Goal: Transaction & Acquisition: Purchase product/service

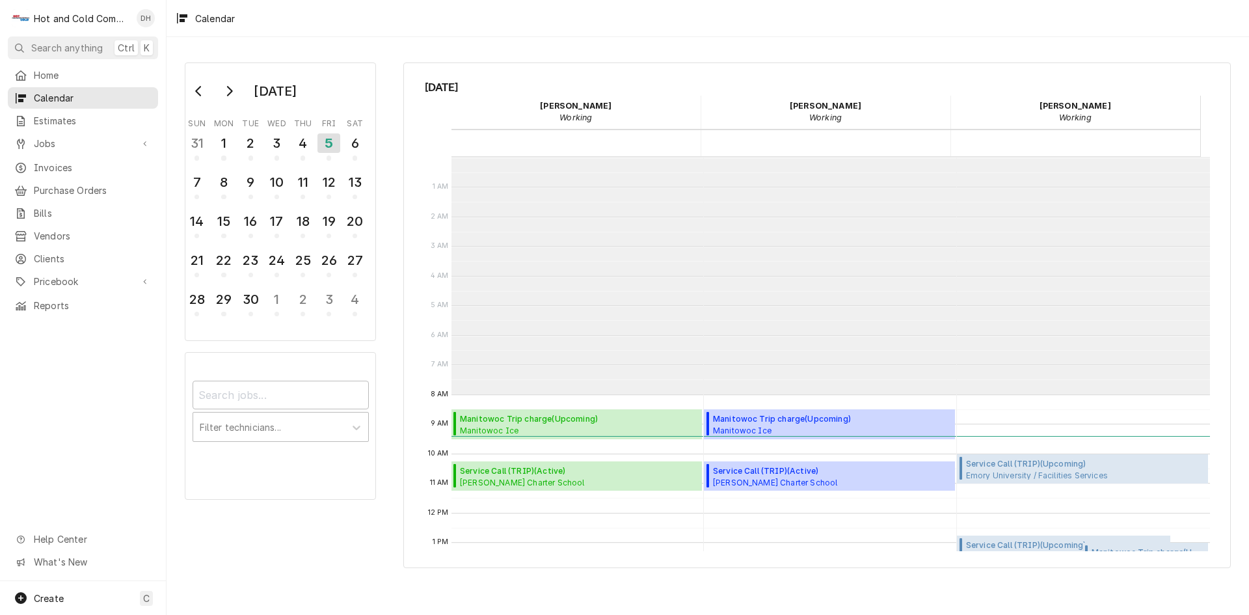
scroll to position [238, 0]
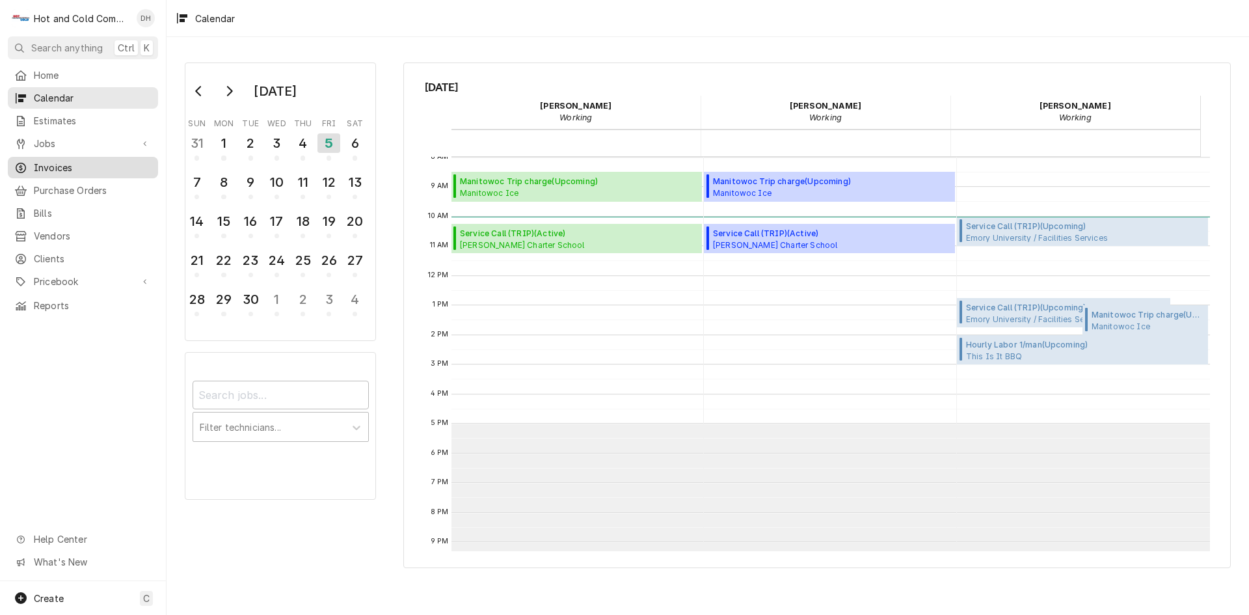
click at [55, 165] on span "Invoices" at bounding box center [93, 168] width 118 height 14
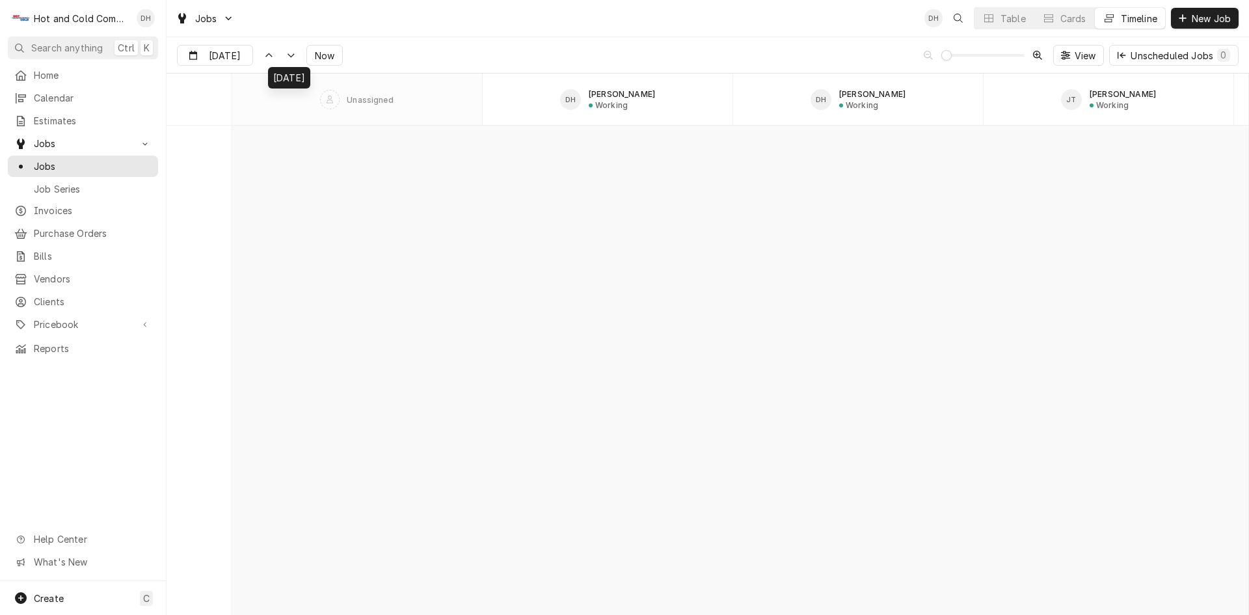
scroll to position [11417, 0]
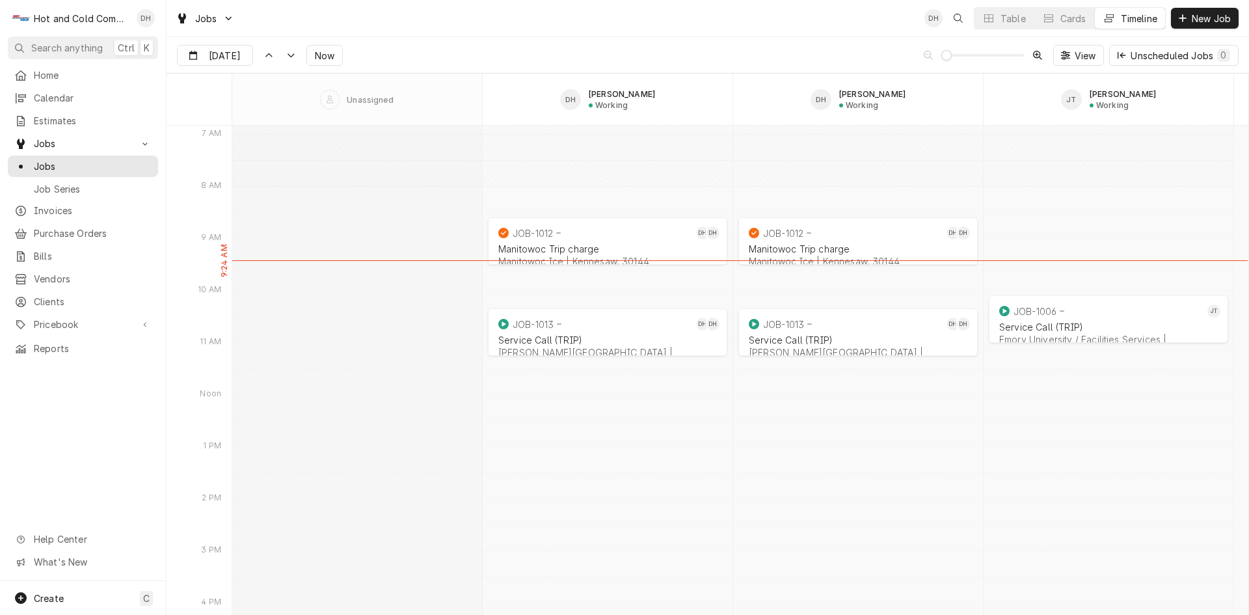
scroll to position [10397, 0]
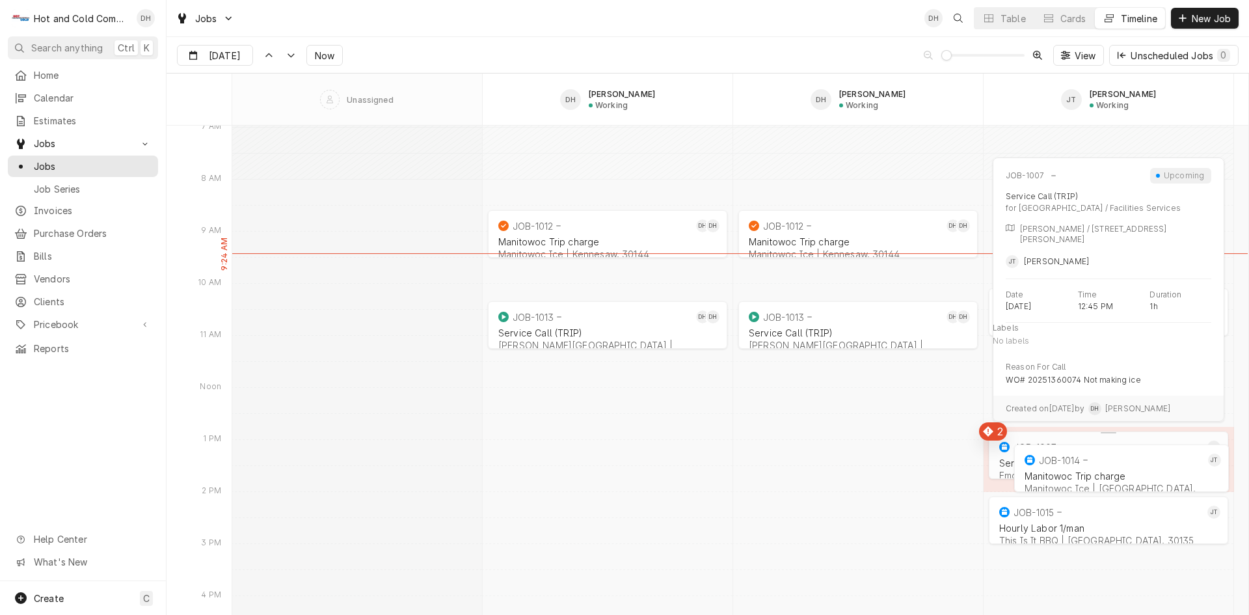
click at [1005, 446] on icon "normal" at bounding box center [1005, 447] width 10 height 10
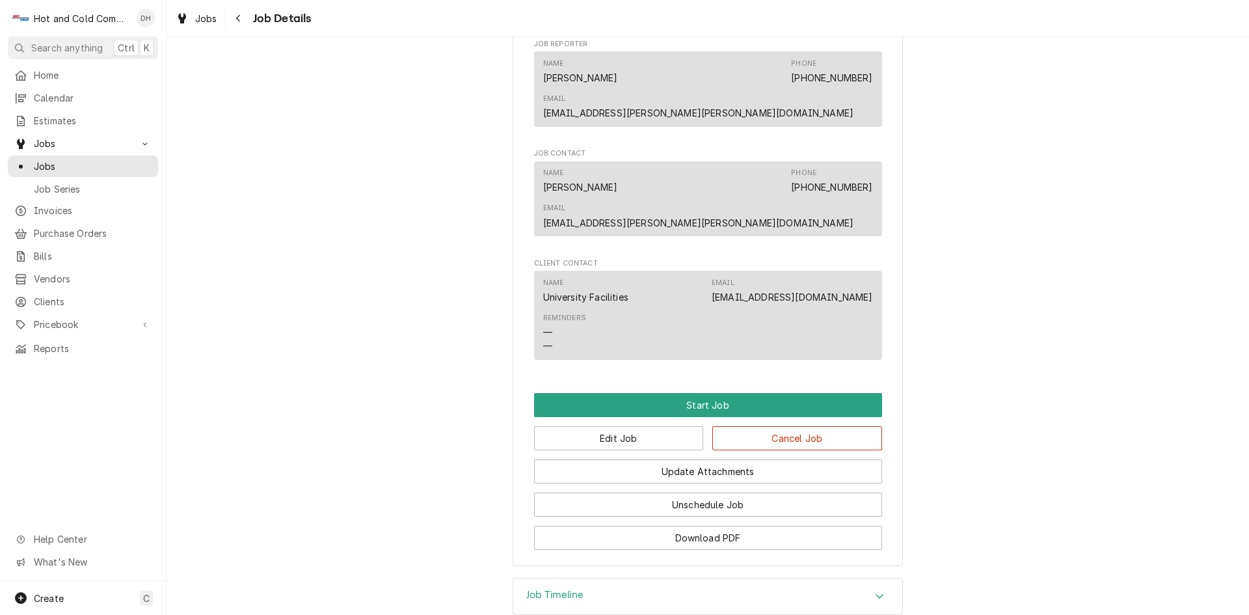
scroll to position [740, 0]
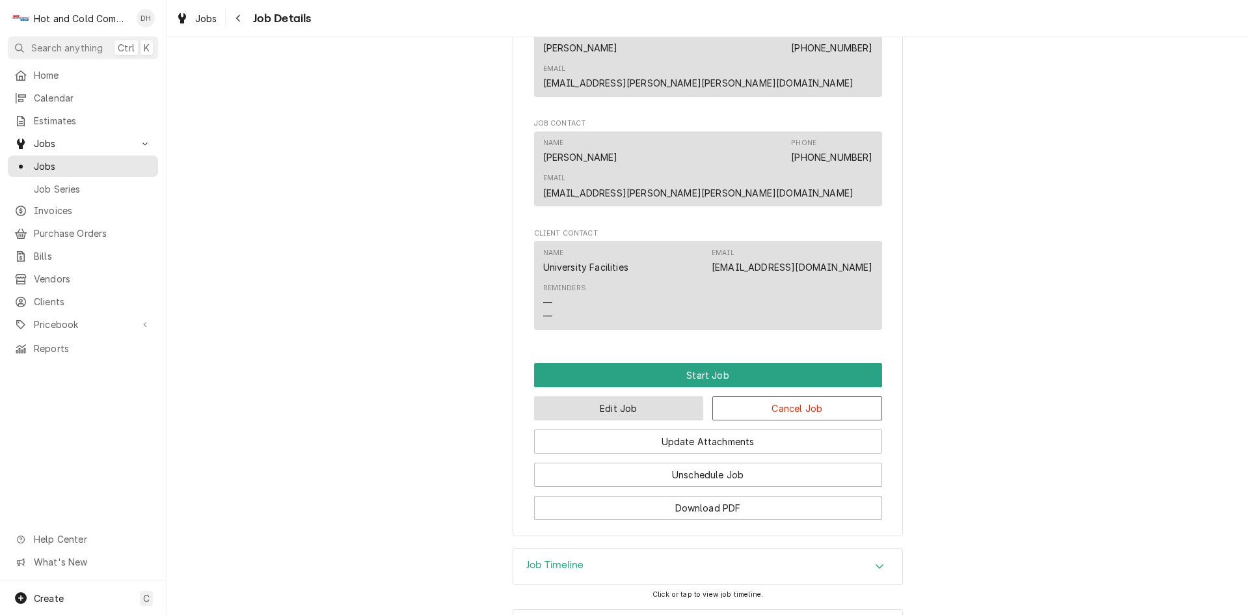
click at [608, 396] on button "Edit Job" at bounding box center [619, 408] width 170 height 24
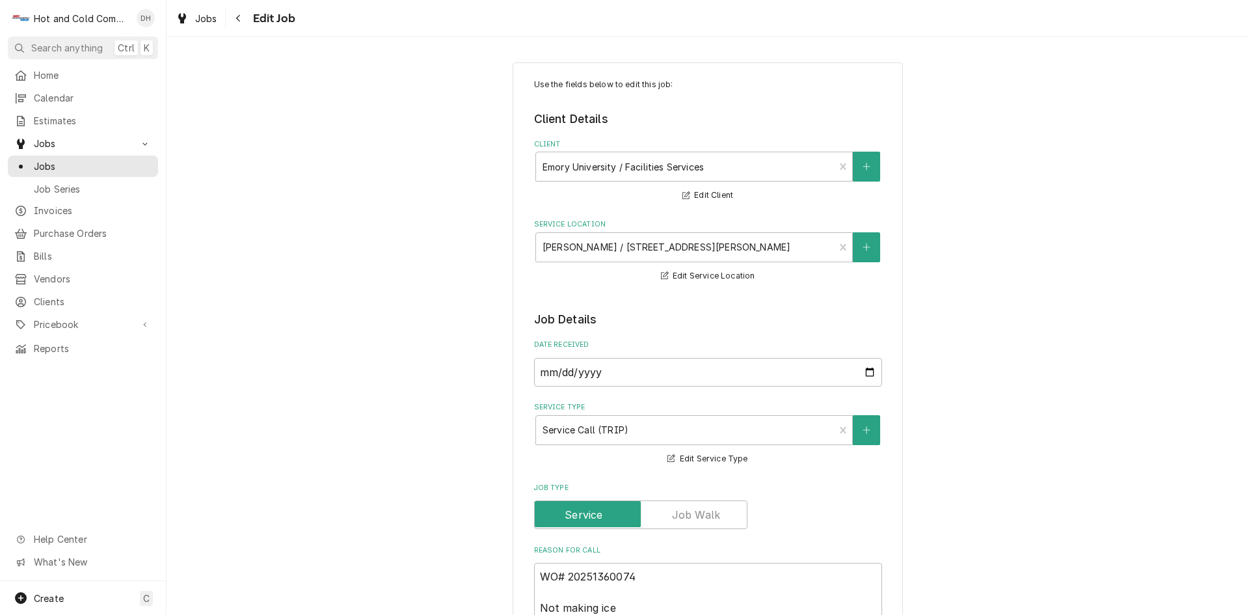
type textarea "x"
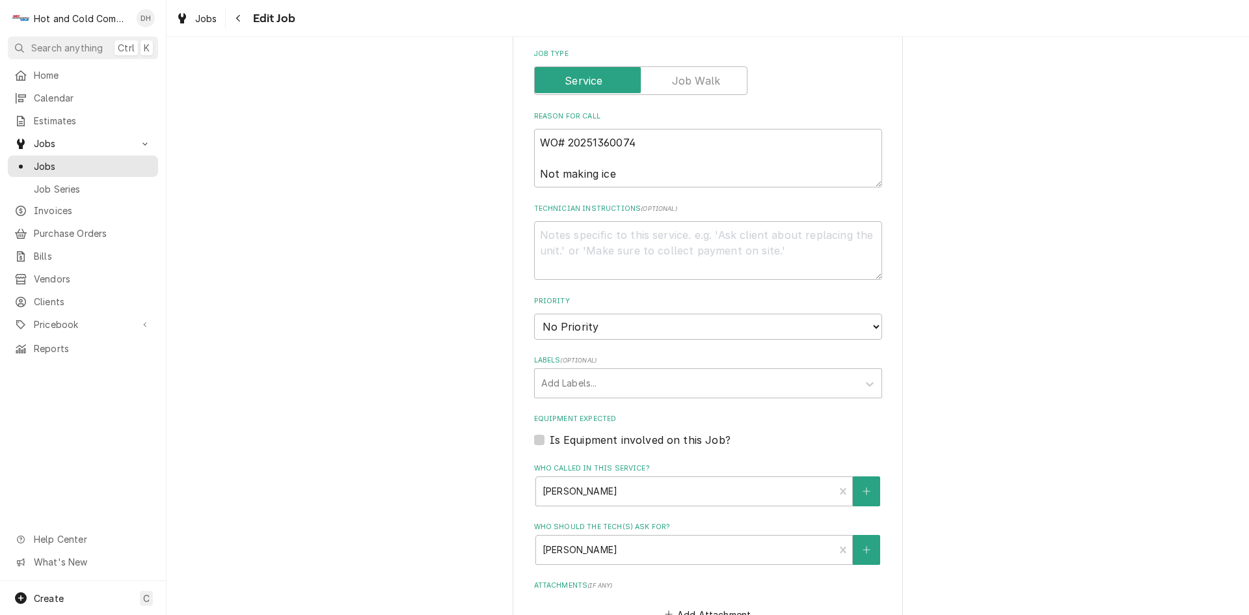
scroll to position [744, 0]
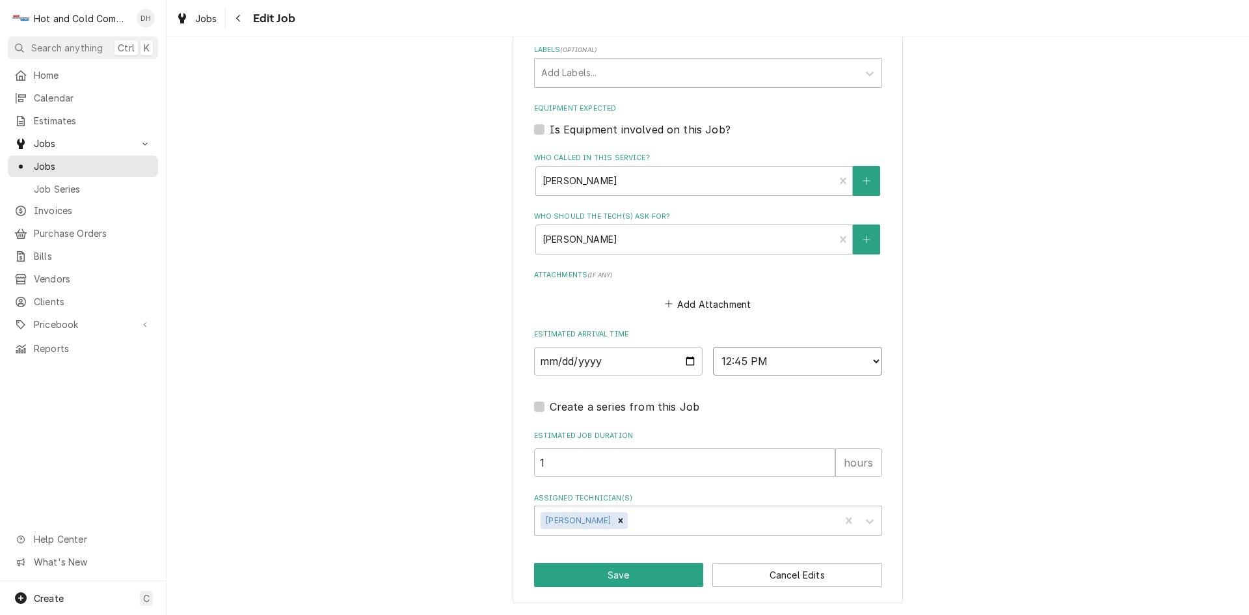
click at [874, 359] on select "AM / PM 6:00 AM 6:15 AM 6:30 AM 6:45 AM 7:00 AM 7:15 AM 7:30 AM 7:45 AM 8:00 AM…" at bounding box center [797, 361] width 169 height 29
select select "11:15:00"
click at [713, 347] on select "AM / PM 6:00 AM 6:15 AM 6:30 AM 6:45 AM 7:00 AM 7:15 AM 7:30 AM 7:45 AM 8:00 AM…" at bounding box center [797, 361] width 169 height 29
click at [634, 573] on button "Save" at bounding box center [619, 575] width 170 height 24
type textarea "x"
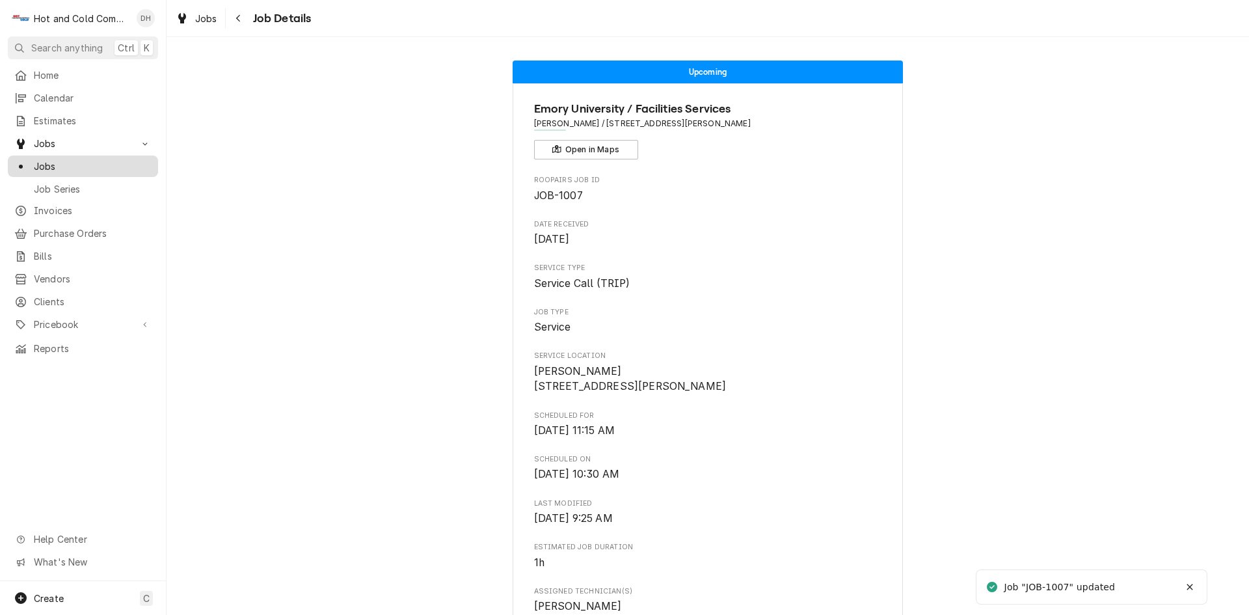
click at [62, 159] on span "Jobs" at bounding box center [93, 166] width 118 height 14
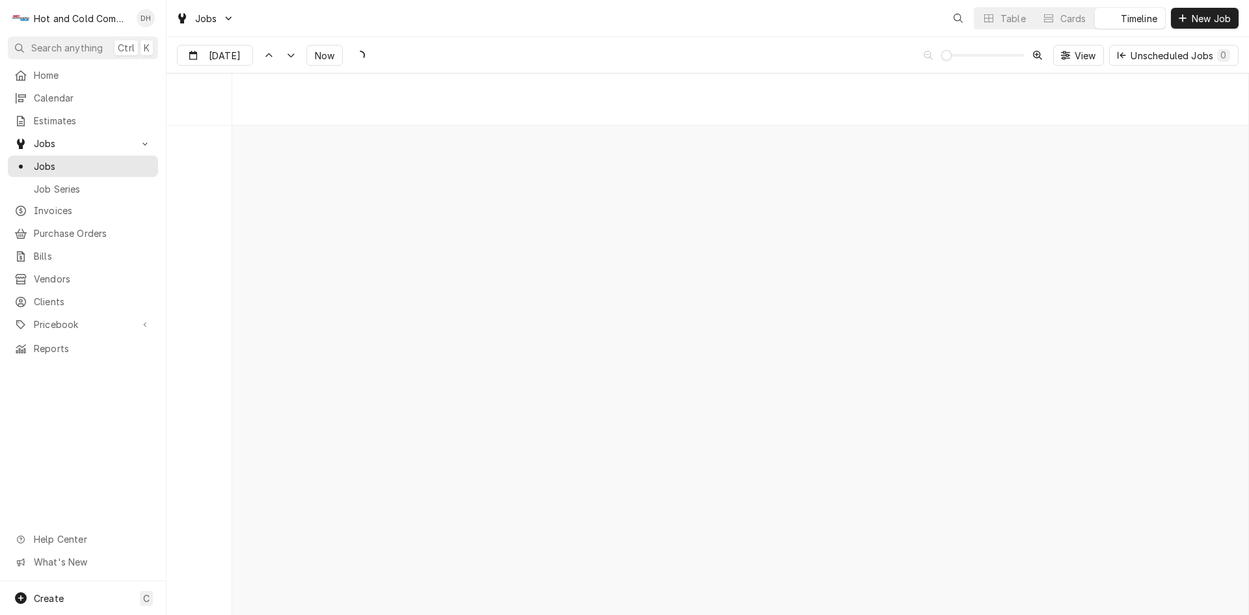
scroll to position [10189, 0]
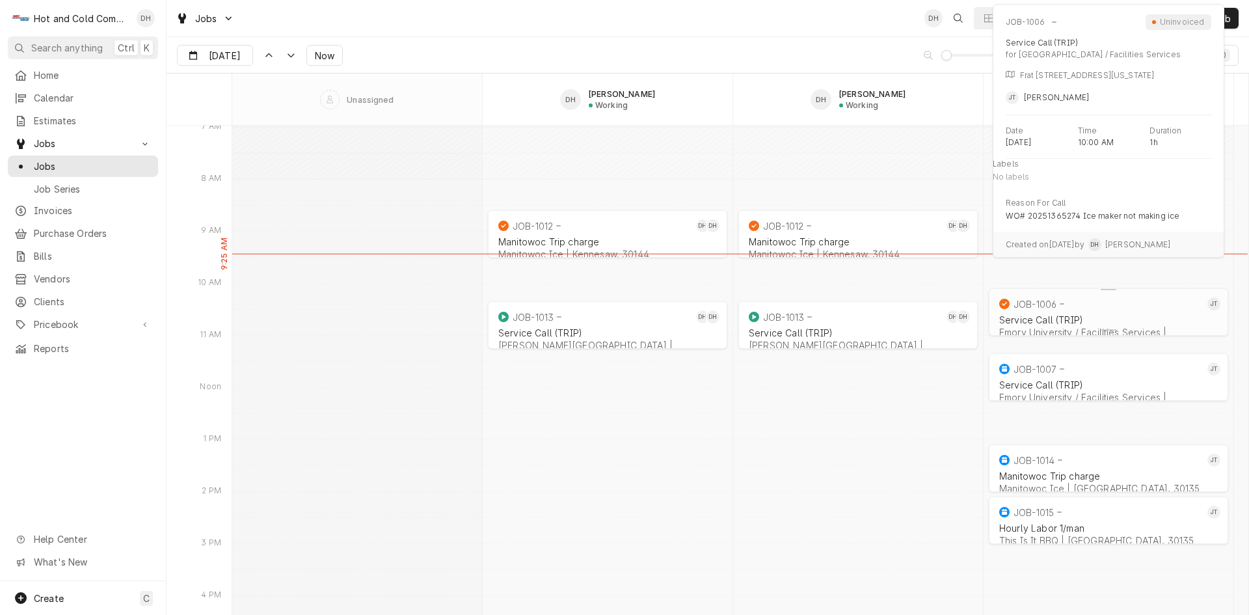
click at [1098, 317] on div "Service Call (TRIP)" at bounding box center [1109, 319] width 219 height 11
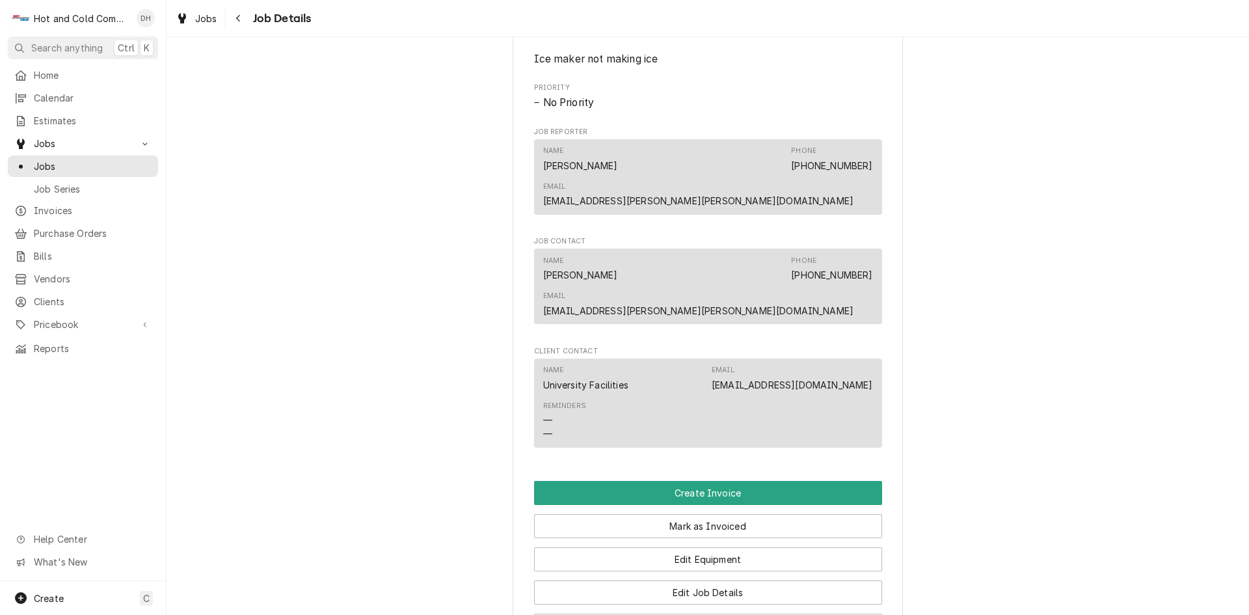
scroll to position [867, 0]
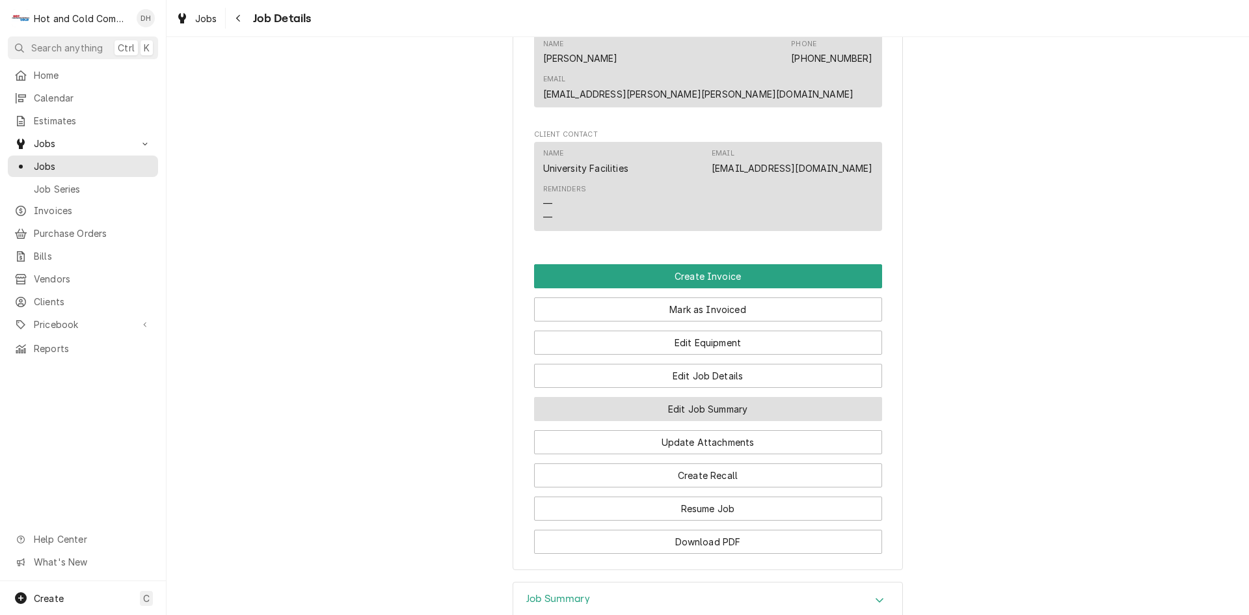
click at [813, 397] on button "Edit Job Summary" at bounding box center [708, 409] width 348 height 24
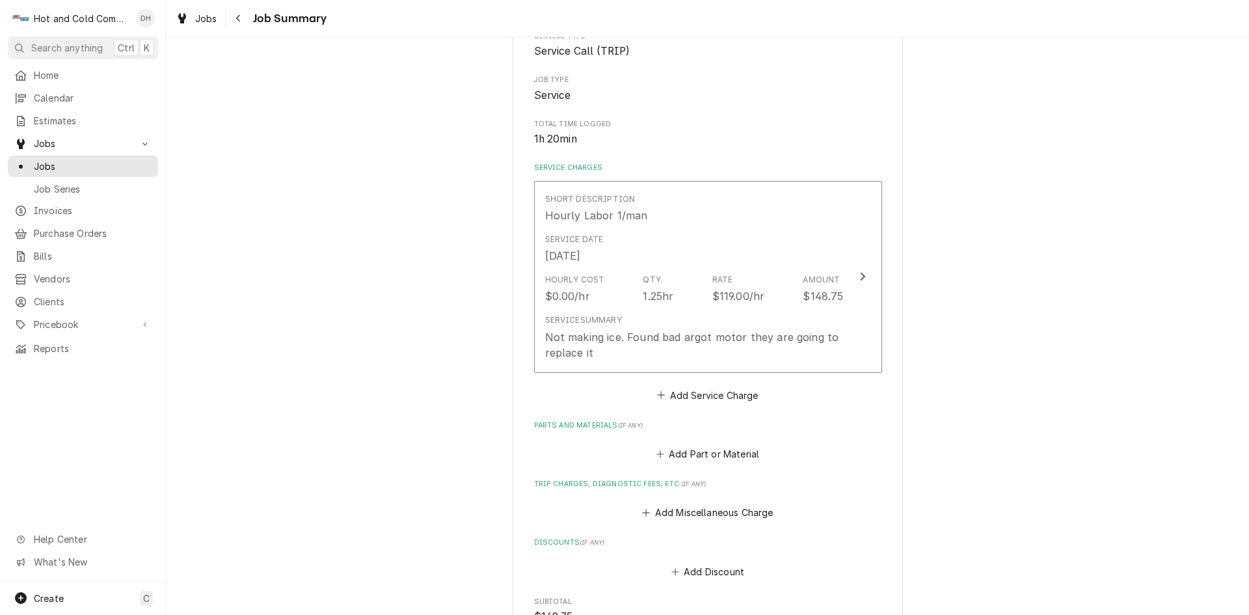
scroll to position [217, 0]
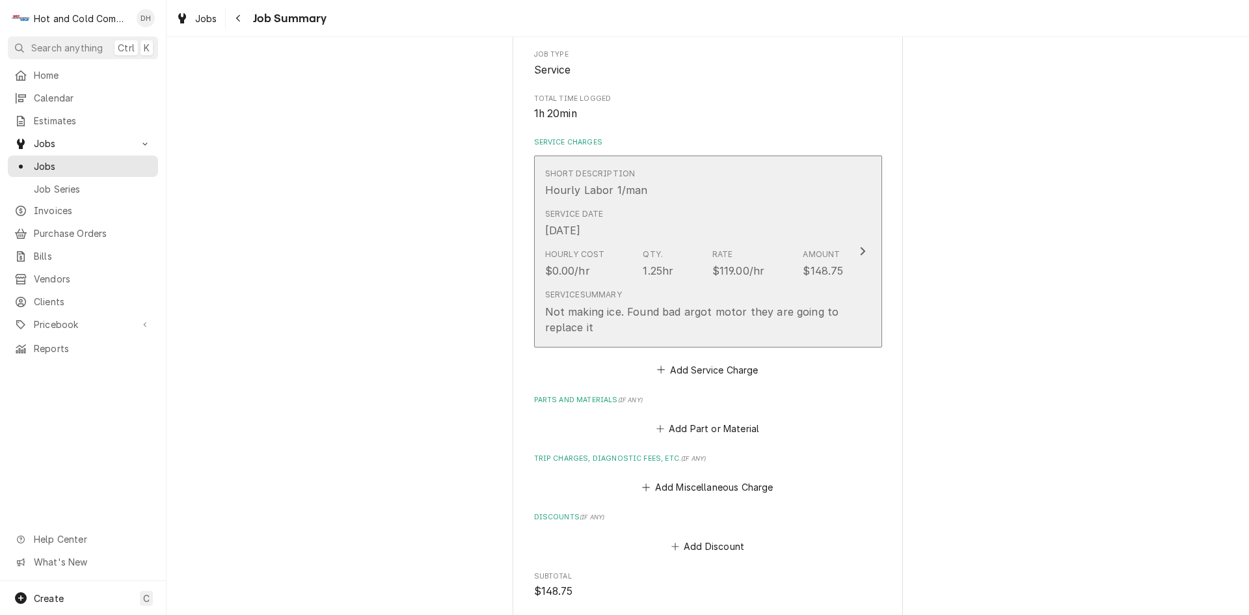
click at [751, 223] on div "Service Date Sep 5, 2025" at bounding box center [694, 223] width 299 height 40
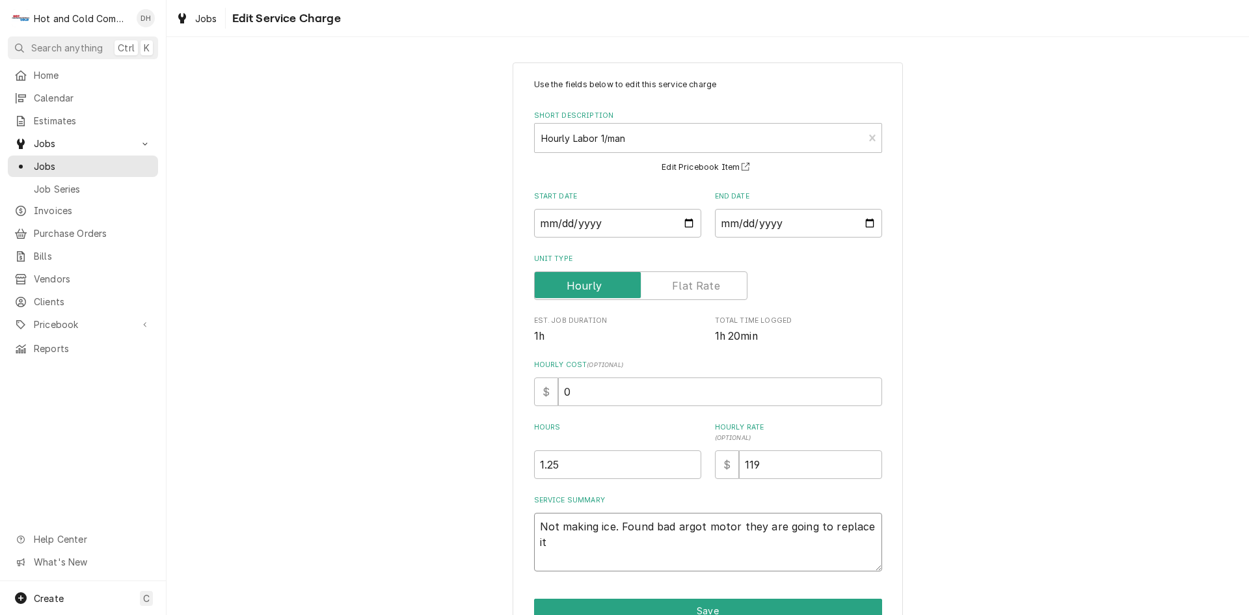
drag, startPoint x: 872, startPoint y: 525, endPoint x: 617, endPoint y: 539, distance: 255.5
click at [616, 539] on textarea "Not making ice. Found bad argot motor they are going to replace it" at bounding box center [708, 542] width 348 height 59
type textarea "x"
type textarea "Not making ice."
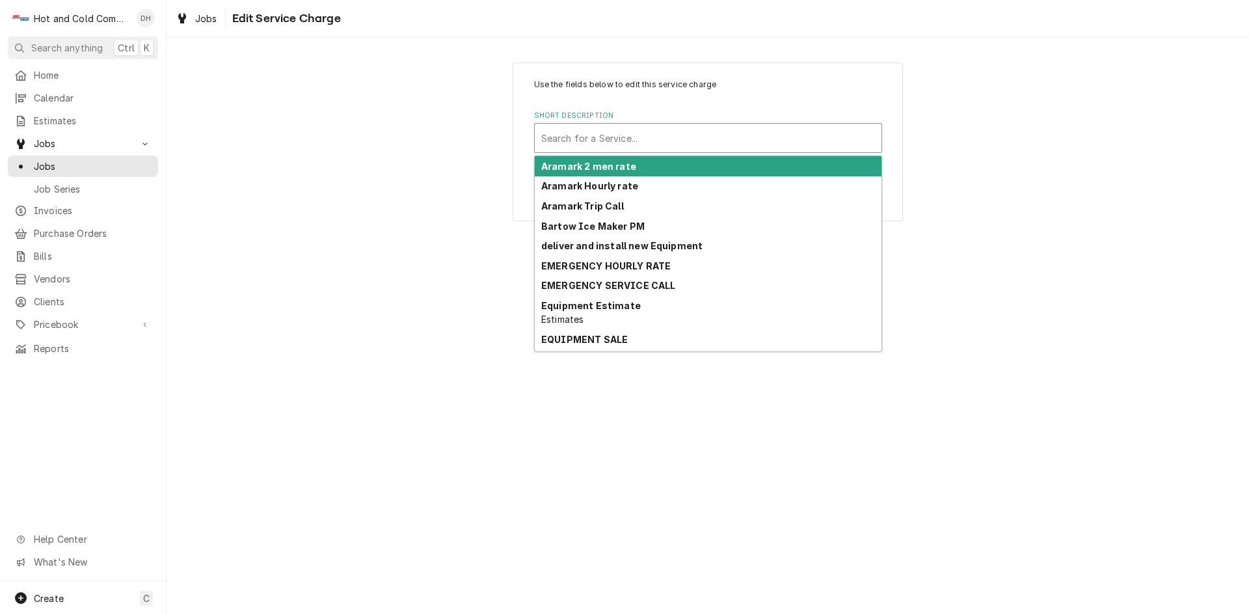
click at [658, 138] on div "Short Description" at bounding box center [708, 137] width 334 height 23
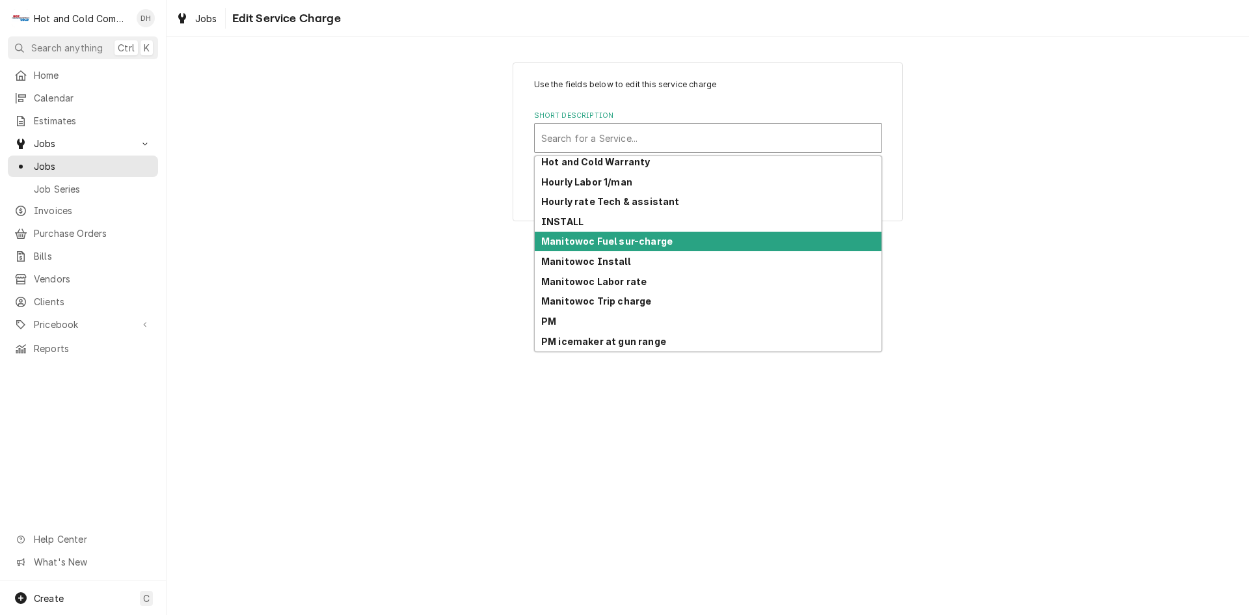
scroll to position [336, 0]
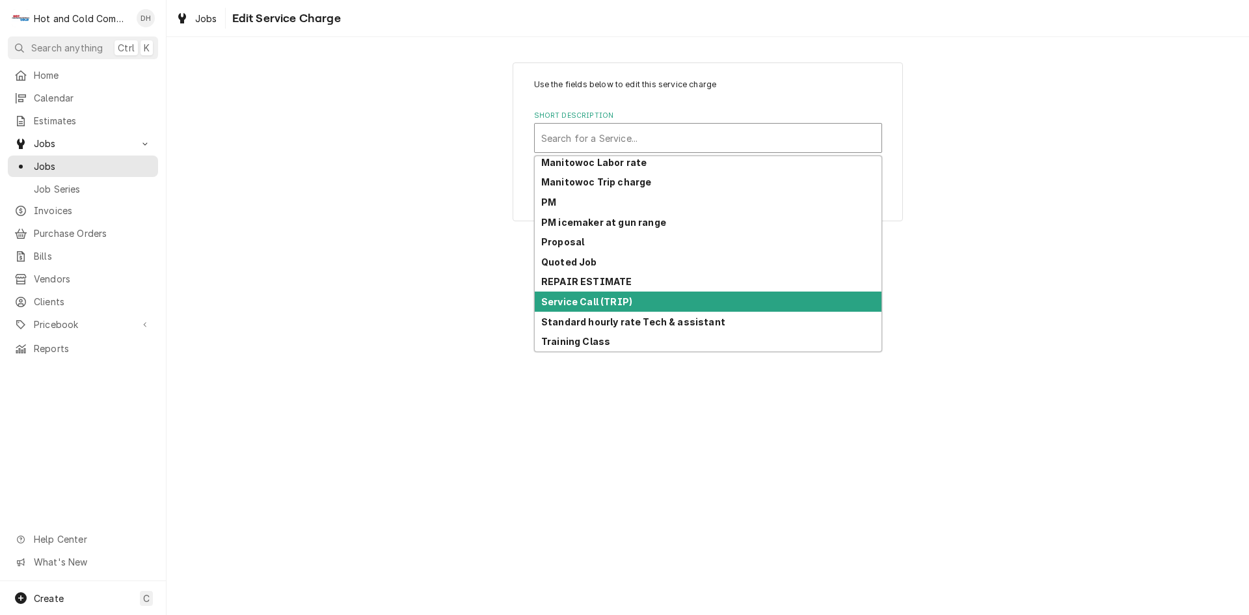
click at [690, 302] on div "Service Call (TRIP)" at bounding box center [708, 302] width 347 height 20
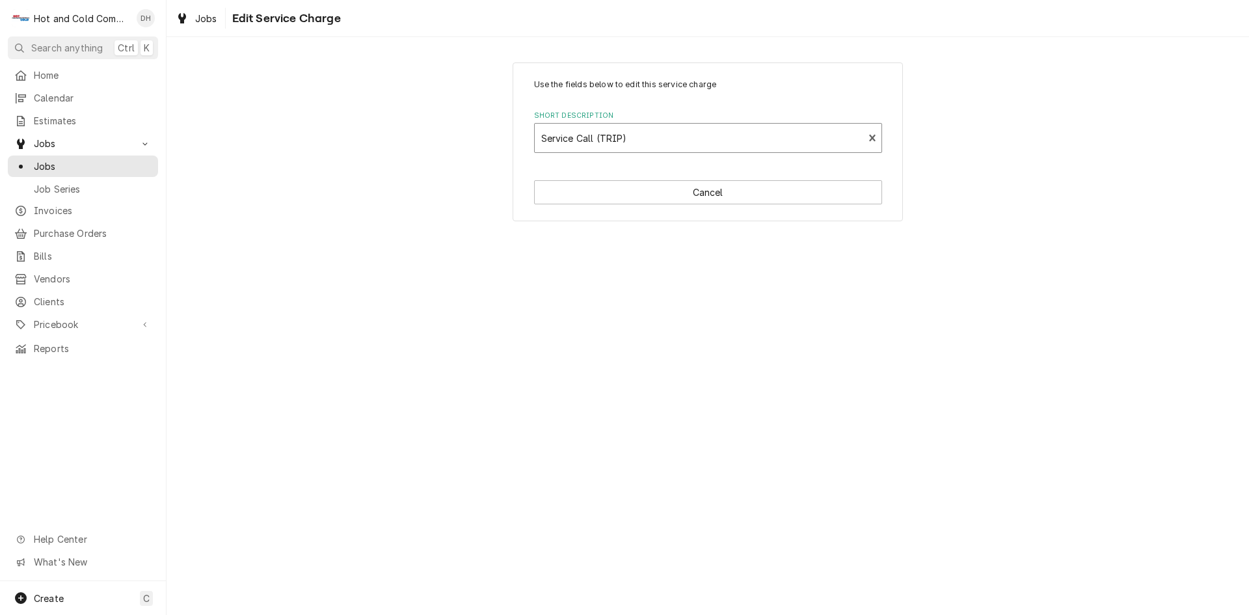
type textarea "x"
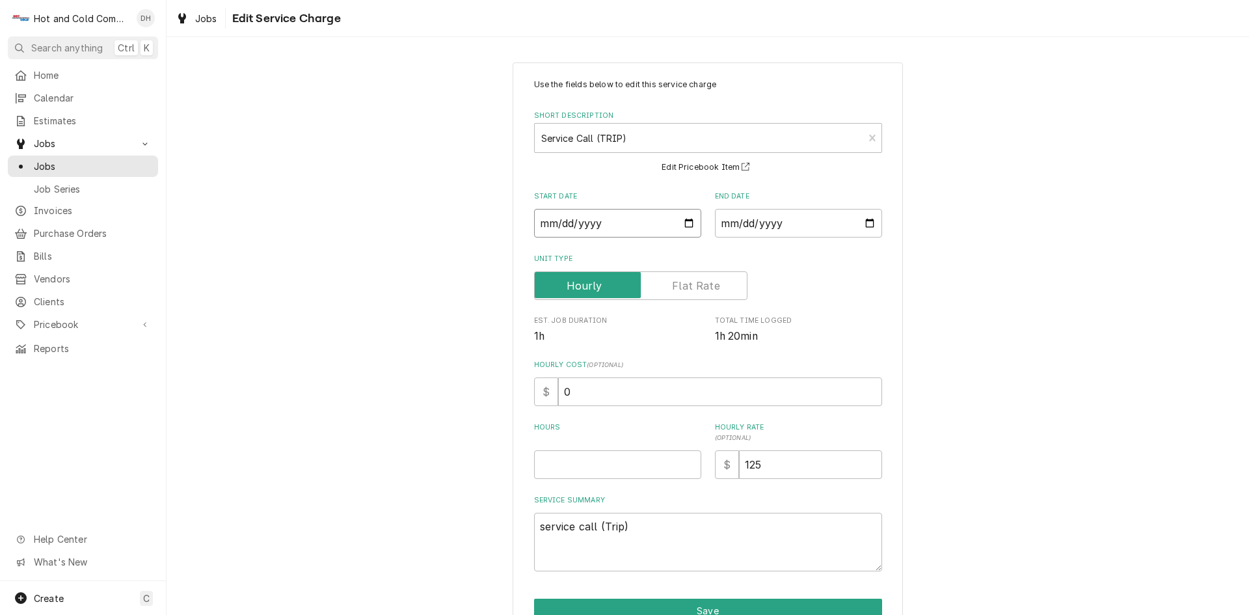
click at [688, 224] on input "[DATE]" at bounding box center [617, 223] width 167 height 29
type input "2025-09-02"
click at [620, 467] on input "Hours" at bounding box center [617, 464] width 167 height 29
type textarea "x"
type input "1"
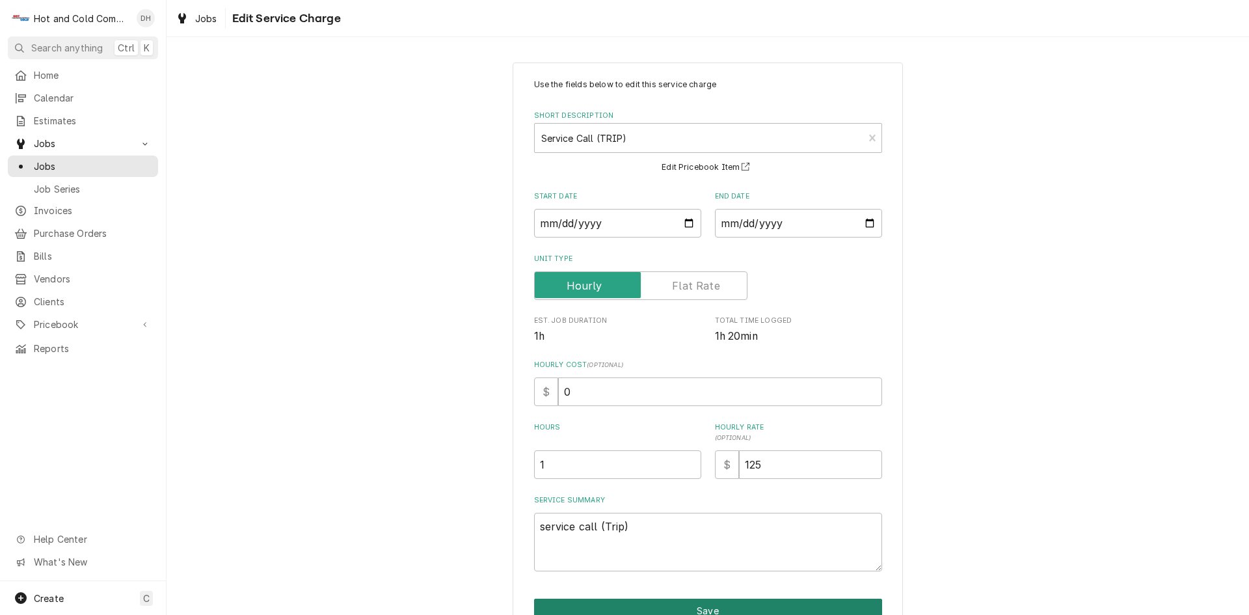
click at [730, 601] on button "Save" at bounding box center [708, 611] width 348 height 24
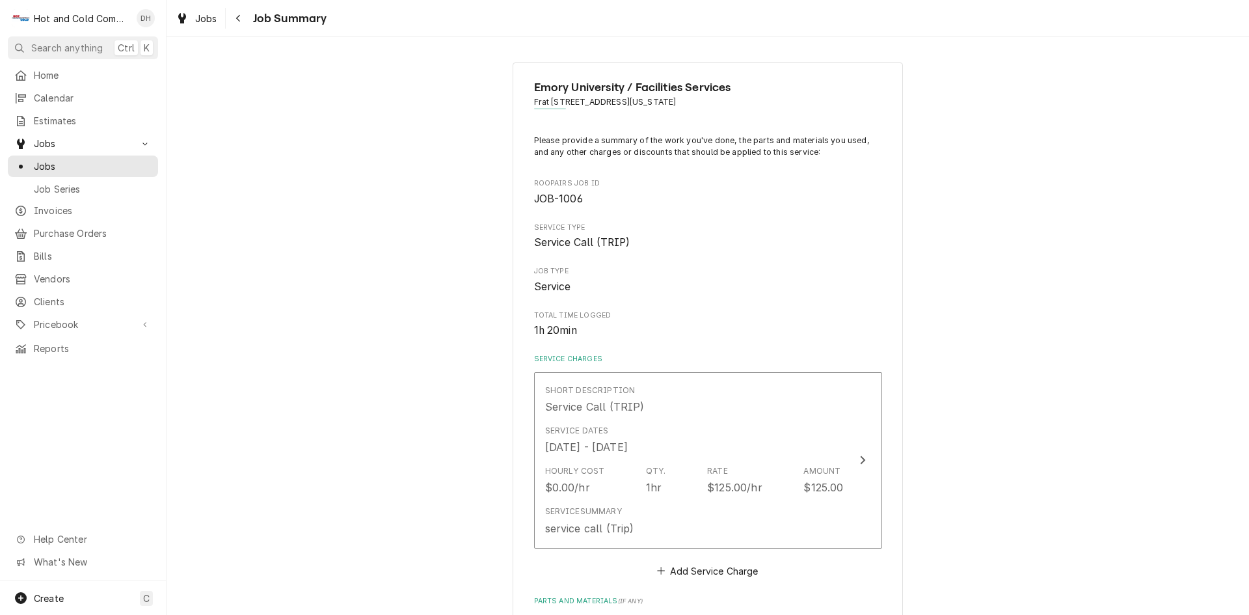
scroll to position [217, 0]
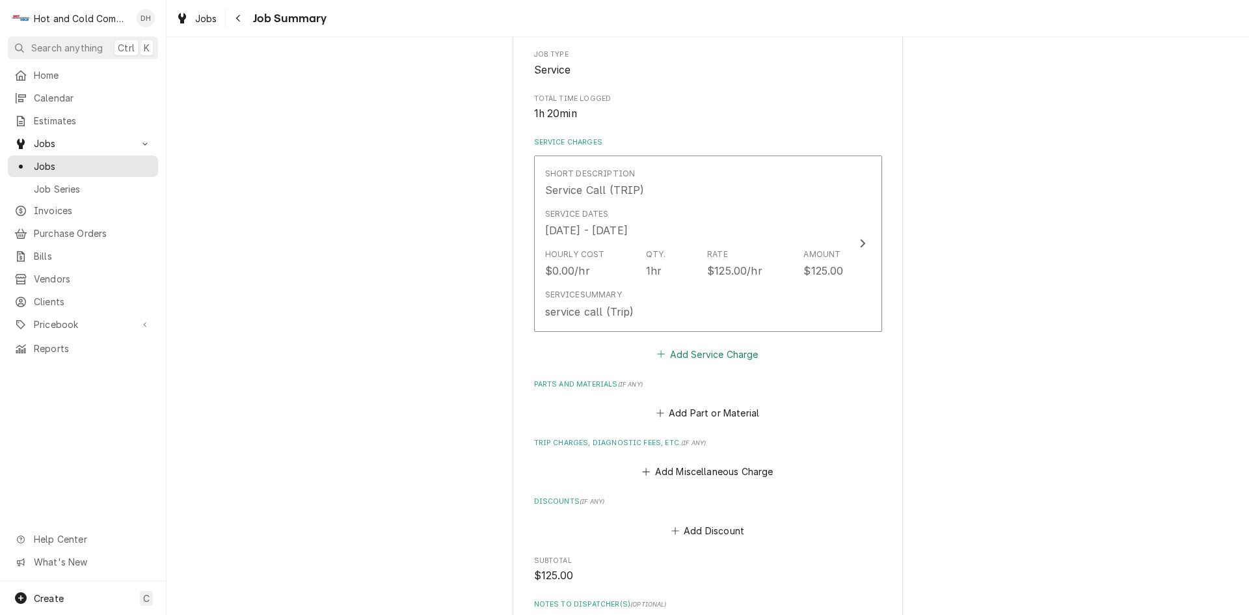
click at [694, 356] on button "Add Service Charge" at bounding box center [707, 354] width 105 height 18
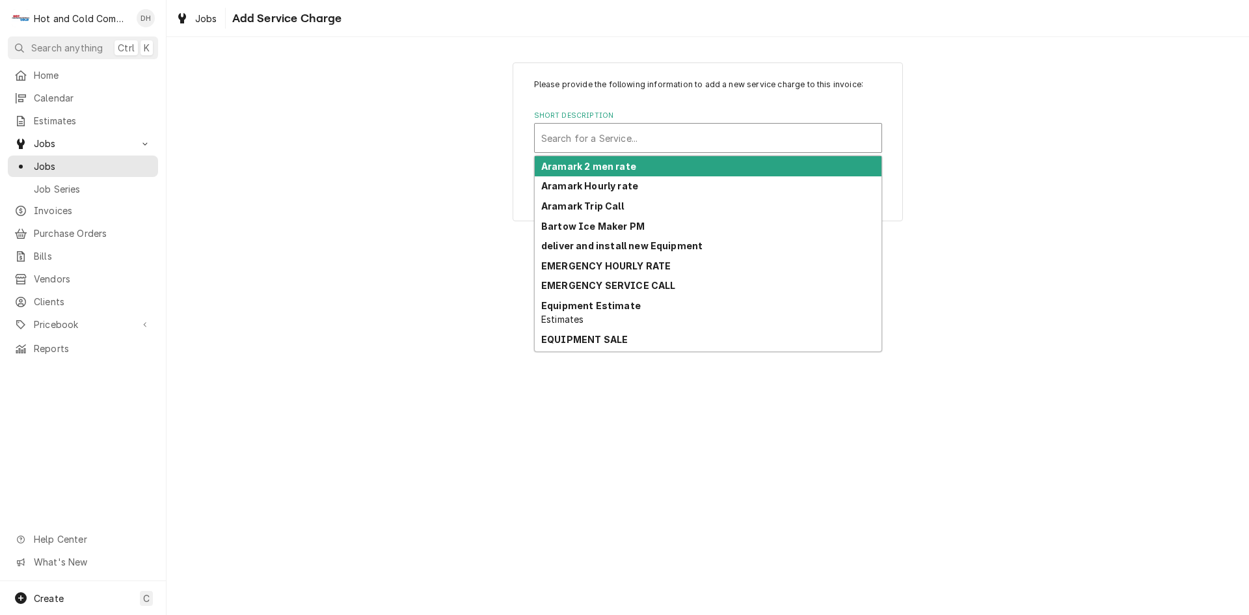
click at [625, 140] on div "Short Description" at bounding box center [708, 137] width 334 height 23
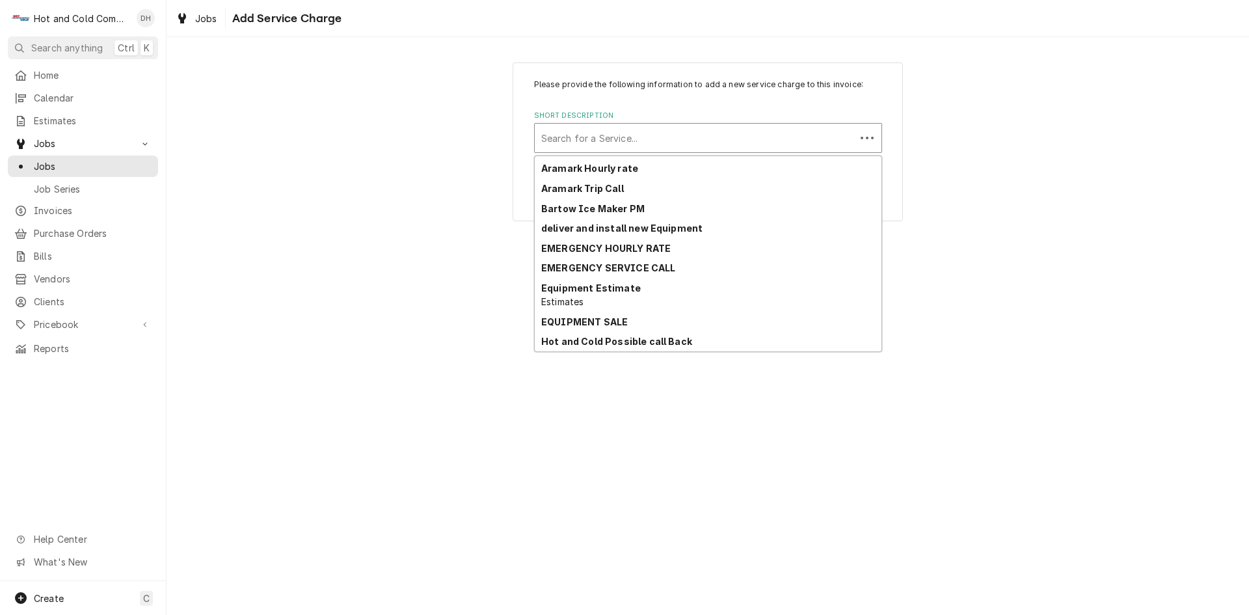
scroll to position [217, 0]
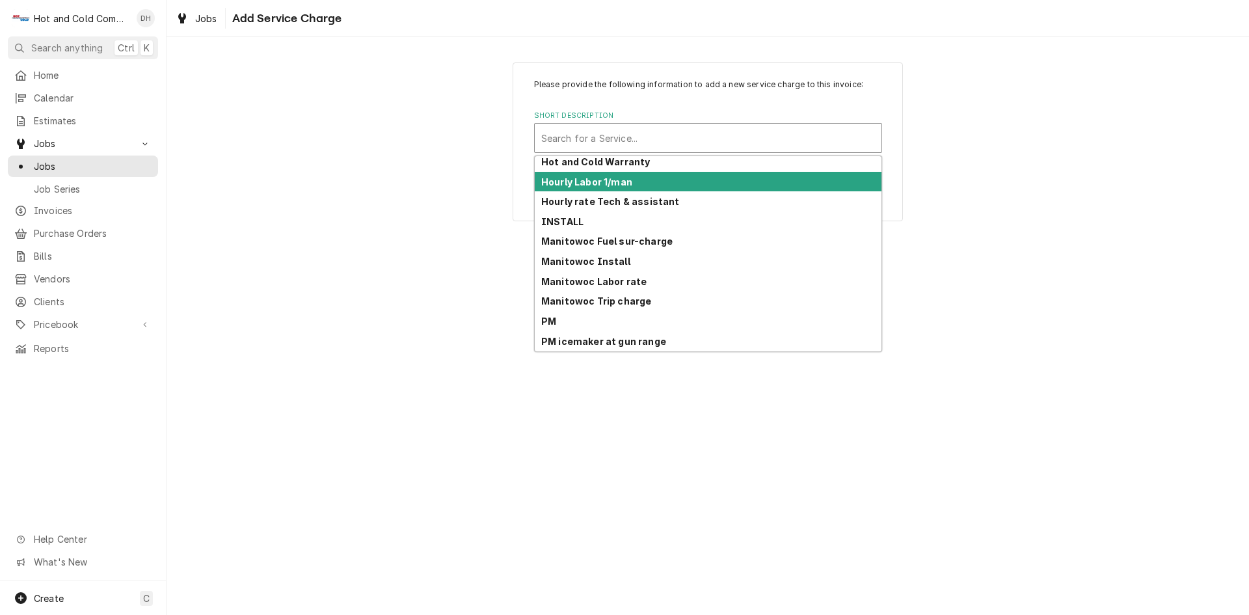
click at [672, 182] on div "Hourly Labor 1/man" at bounding box center [708, 182] width 347 height 20
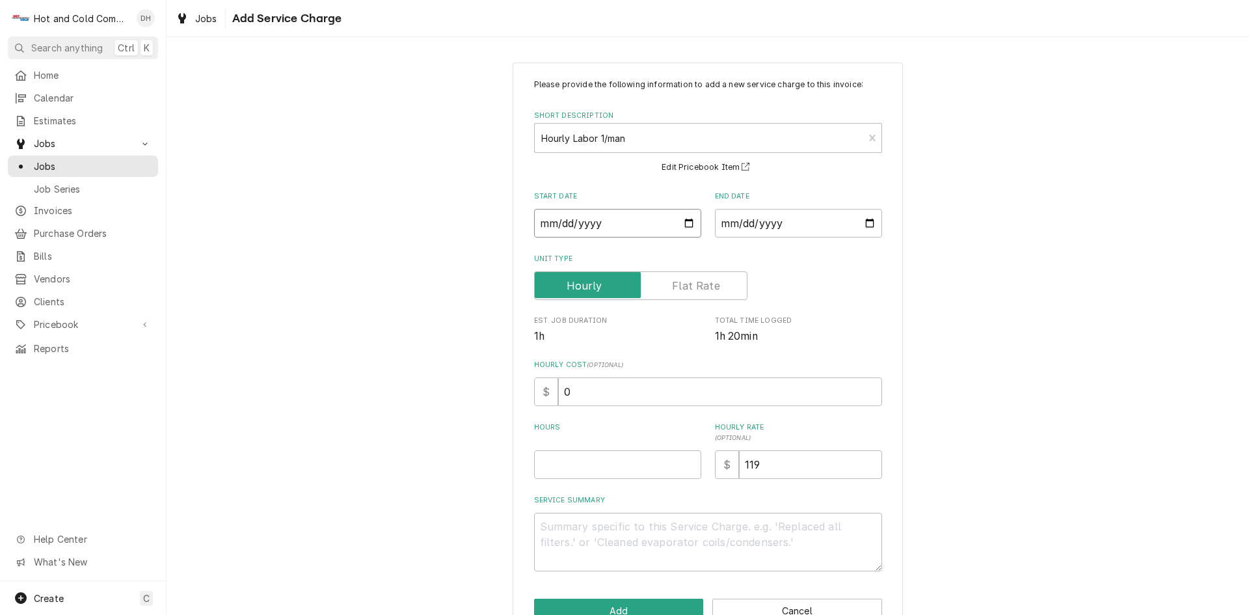
click at [683, 223] on input "Start Date" at bounding box center [617, 223] width 167 height 29
type textarea "x"
type input "2025-09-05"
click at [863, 222] on input "End Date" at bounding box center [798, 223] width 167 height 29
type textarea "x"
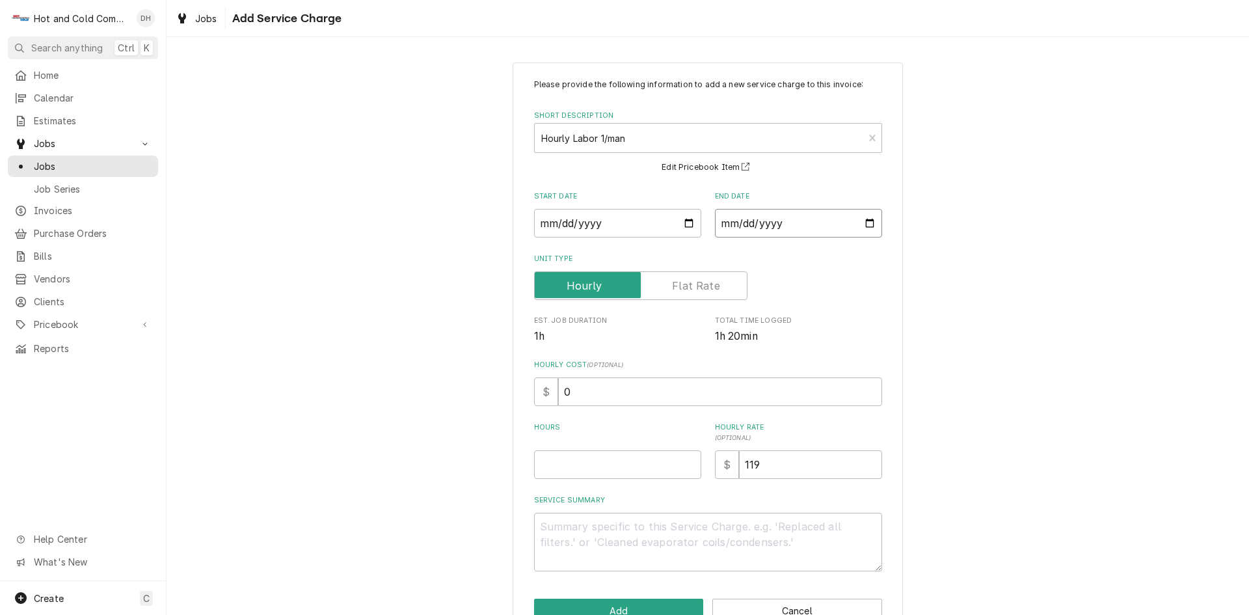
type input "2025-09-05"
click at [556, 469] on input "Hours" at bounding box center [617, 464] width 167 height 29
type textarea "x"
type input "1"
type textarea "x"
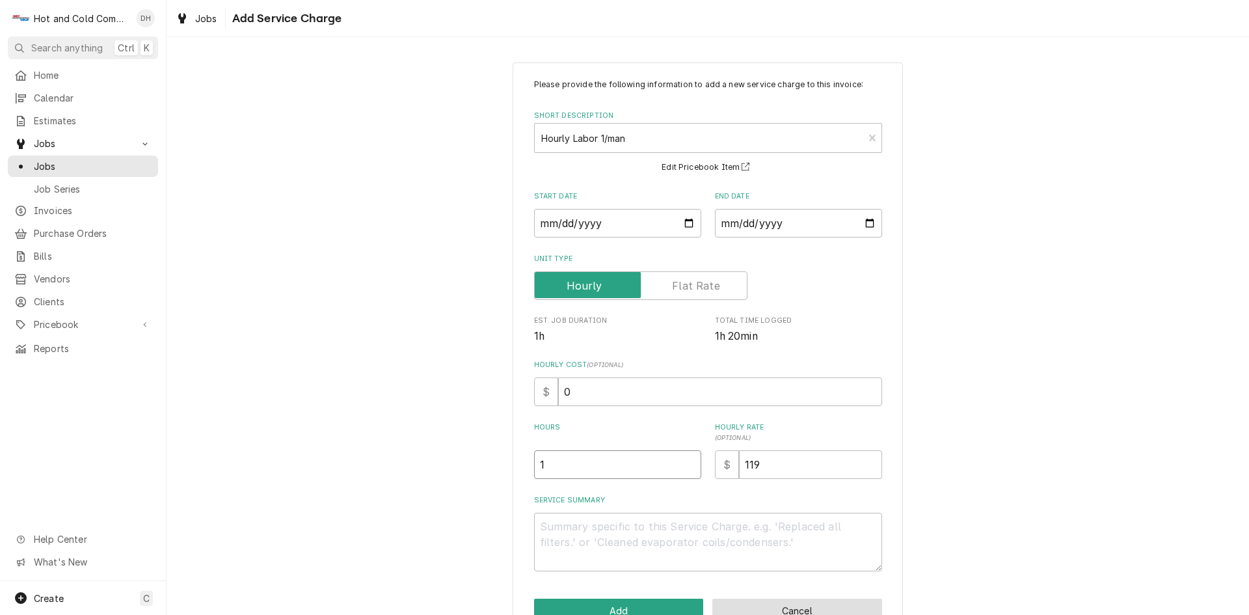
type input "1.2"
type textarea "x"
type input "1.25"
drag, startPoint x: 763, startPoint y: 459, endPoint x: 796, endPoint y: 469, distance: 34.8
click at [764, 459] on input "119" at bounding box center [810, 464] width 143 height 29
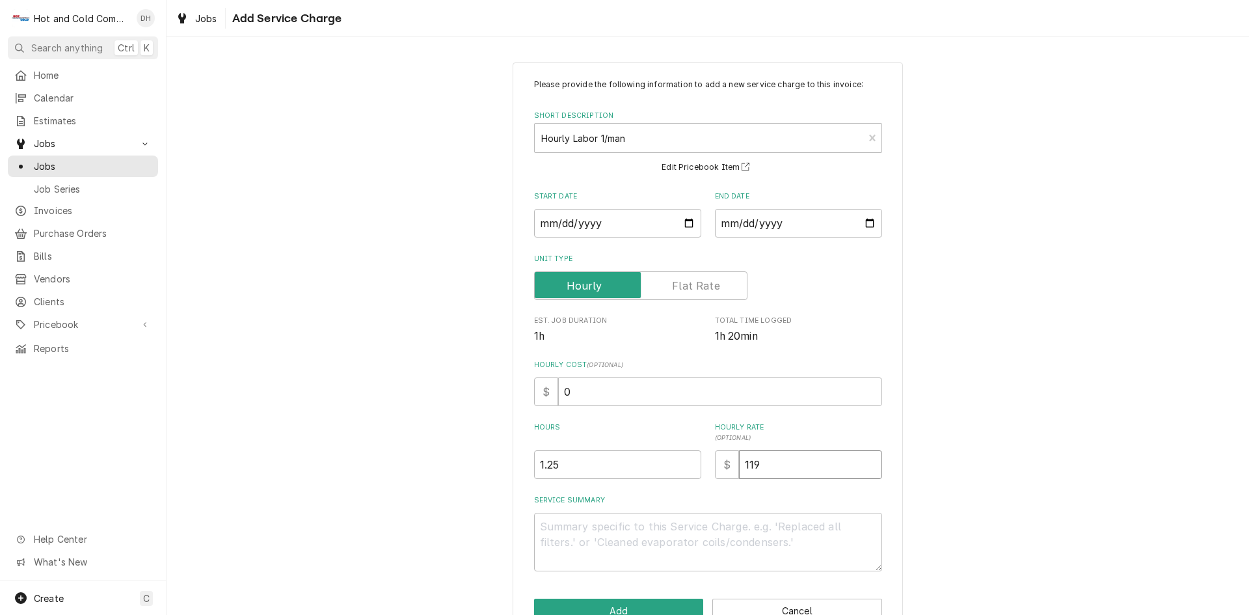
type textarea "x"
type input "11"
type textarea "x"
type input "1"
type textarea "x"
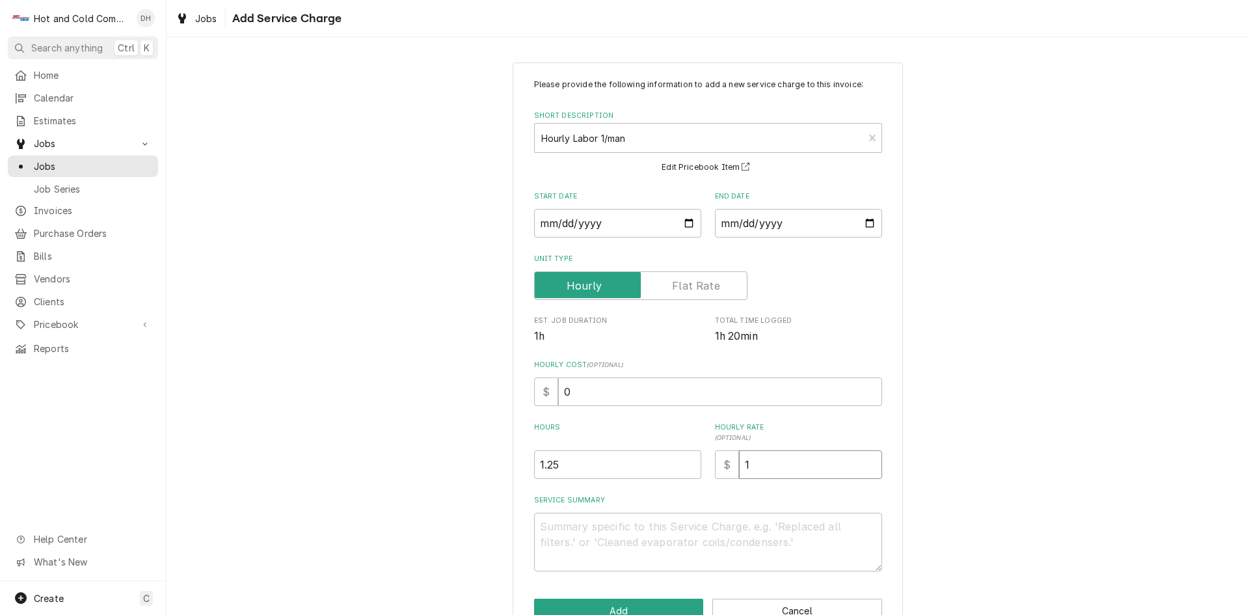
type input "12"
type textarea "x"
type input "125"
type textarea "x"
type input "125.0"
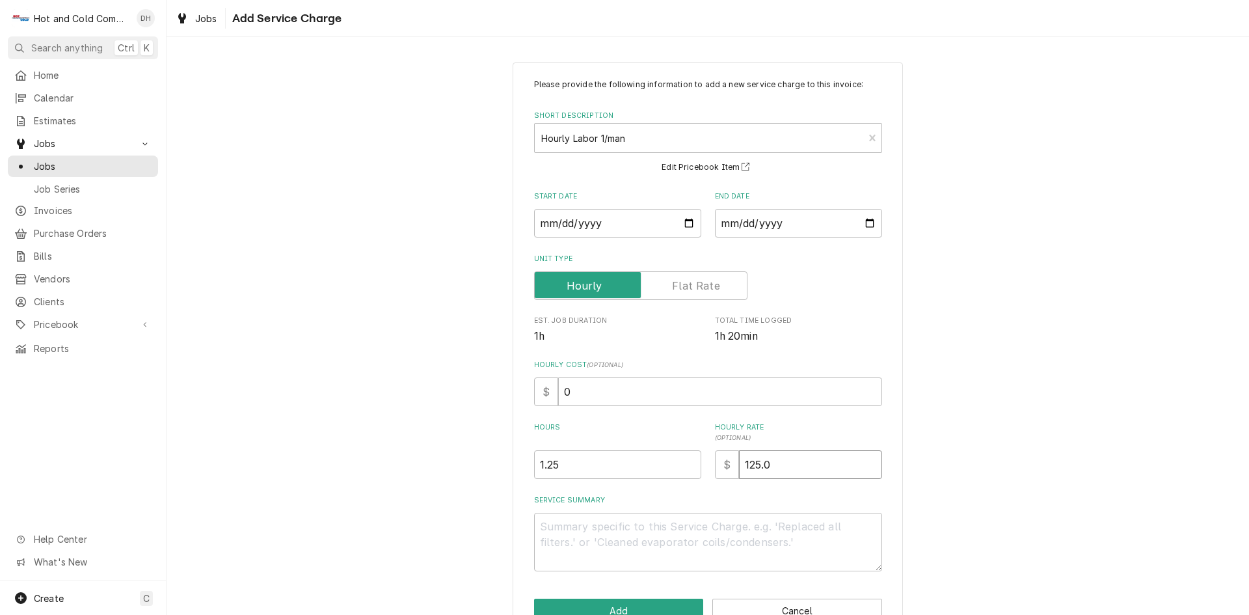
type textarea "x"
type input "125.00"
click at [541, 525] on textarea "Service Summary" at bounding box center [708, 542] width 348 height 59
type textarea "x"
type textarea "9"
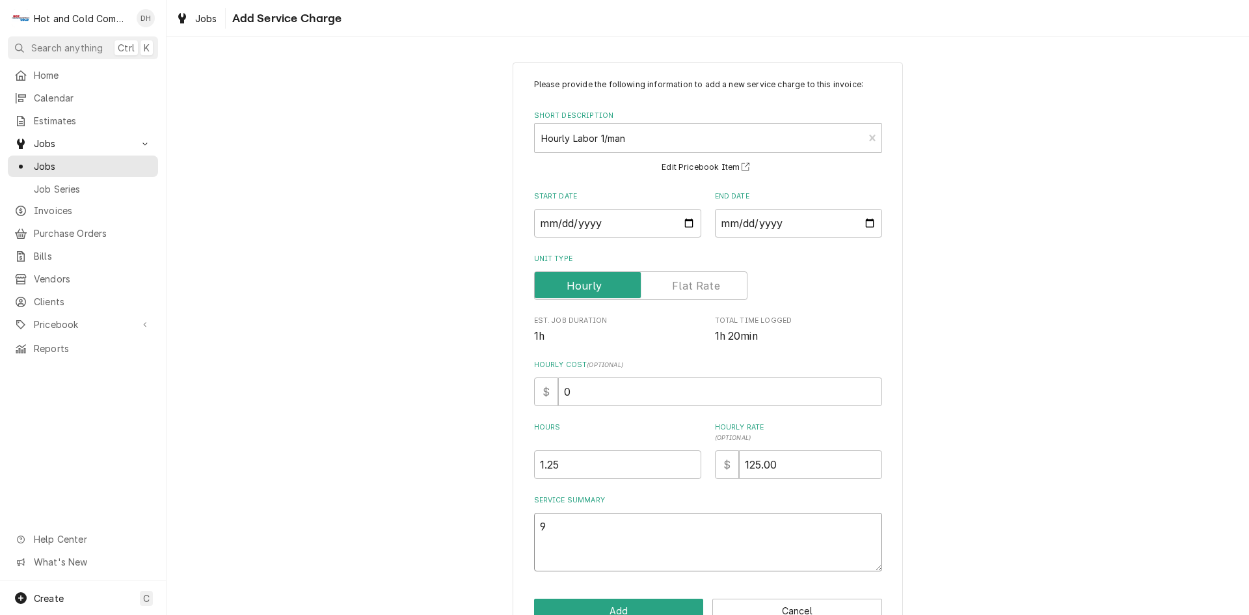
type textarea "x"
type textarea "9/"
type textarea "x"
type textarea "9/5"
type textarea "x"
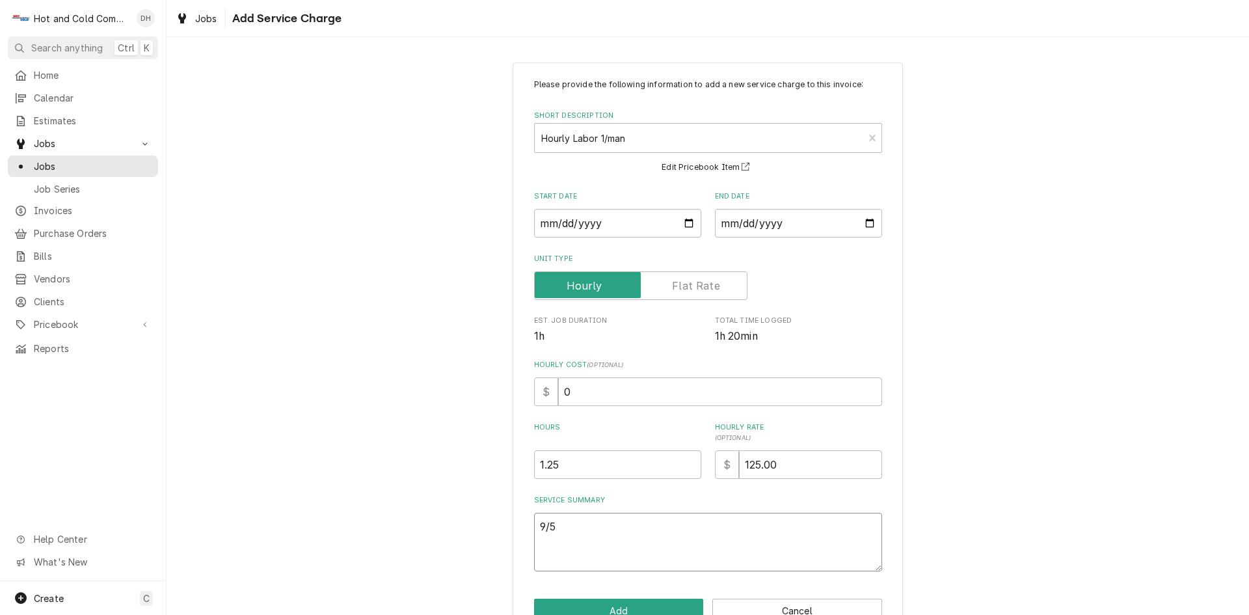
type textarea "9/5/"
type textarea "x"
type textarea "9/5/2"
type textarea "x"
type textarea "9/5/25"
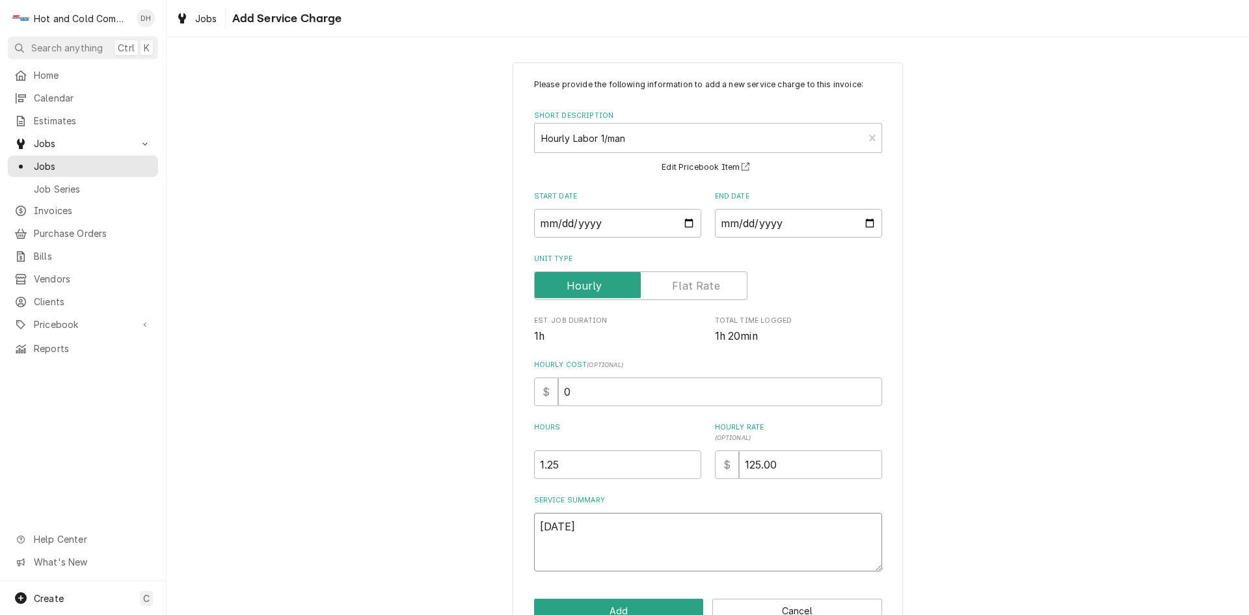
type textarea "x"
type textarea "9/5/25"
paste textarea "Found bad argot motor they are going to replace it"
type textarea "x"
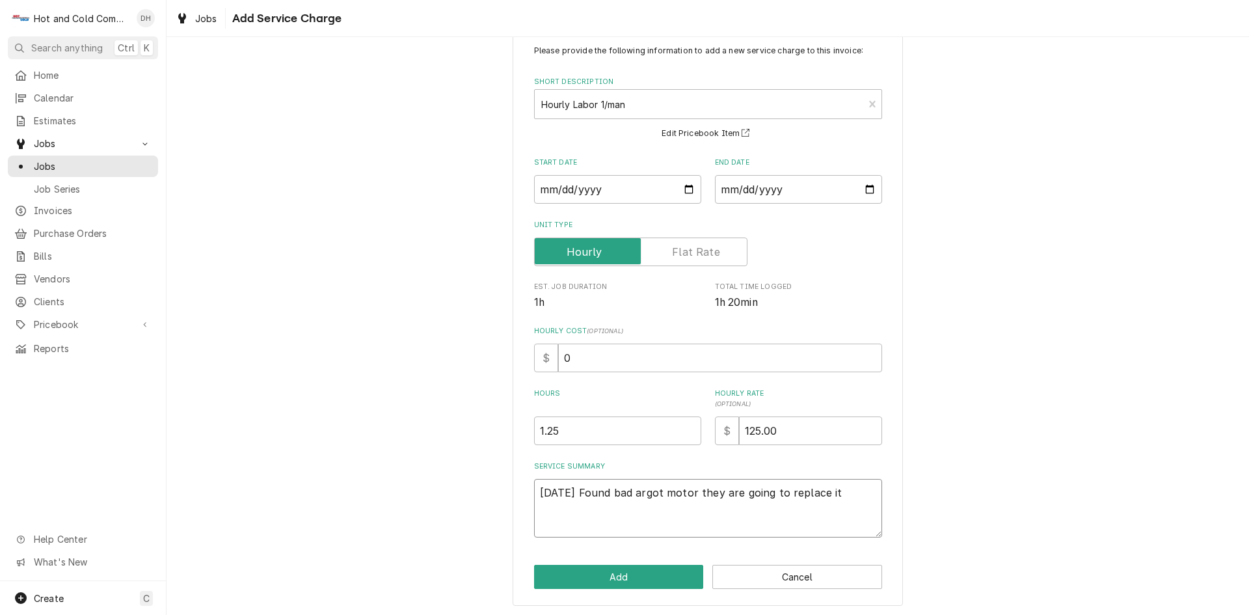
scroll to position [36, 0]
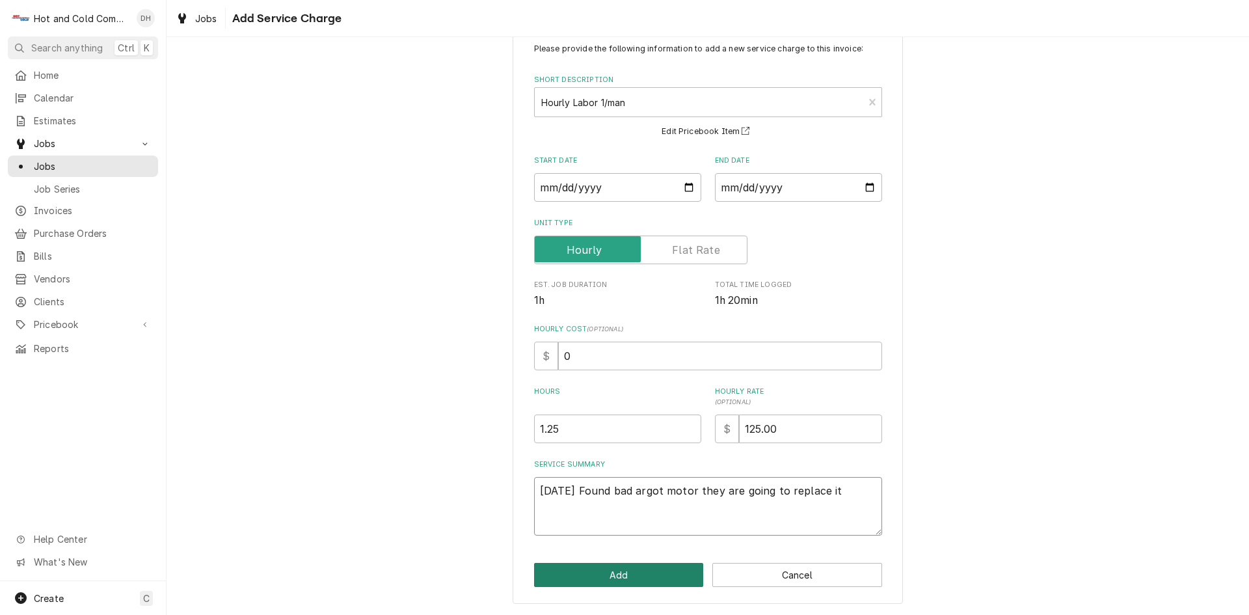
type textarea "[DATE] Found bad argot motor they are going to replace it"
click at [634, 574] on button "Add" at bounding box center [619, 575] width 170 height 24
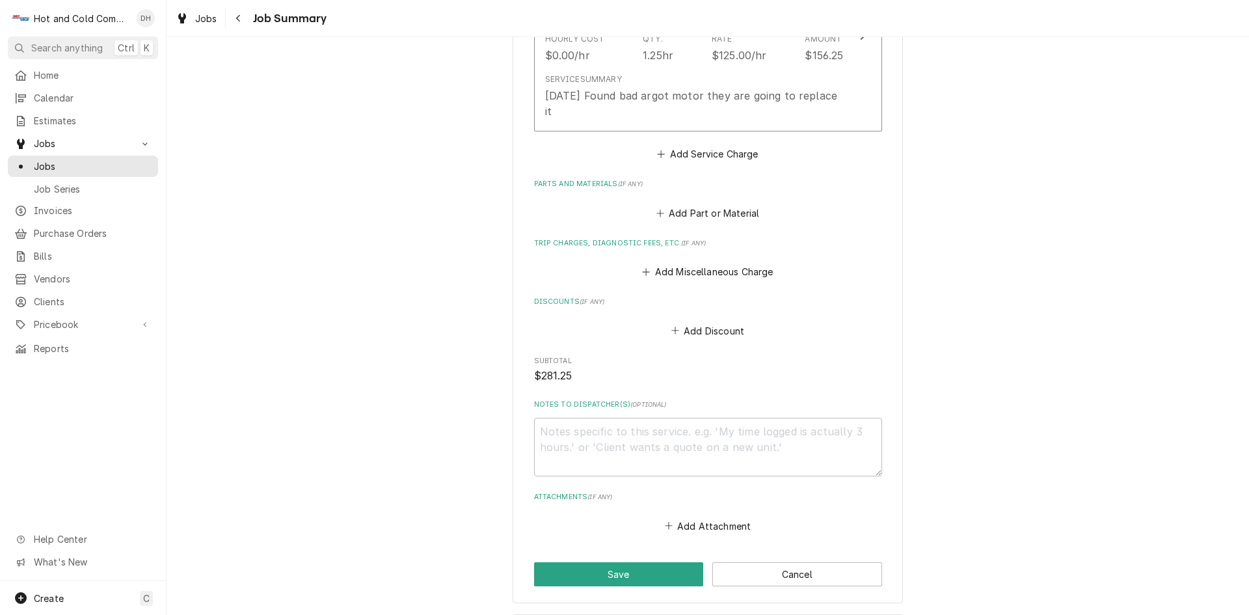
scroll to position [651, 0]
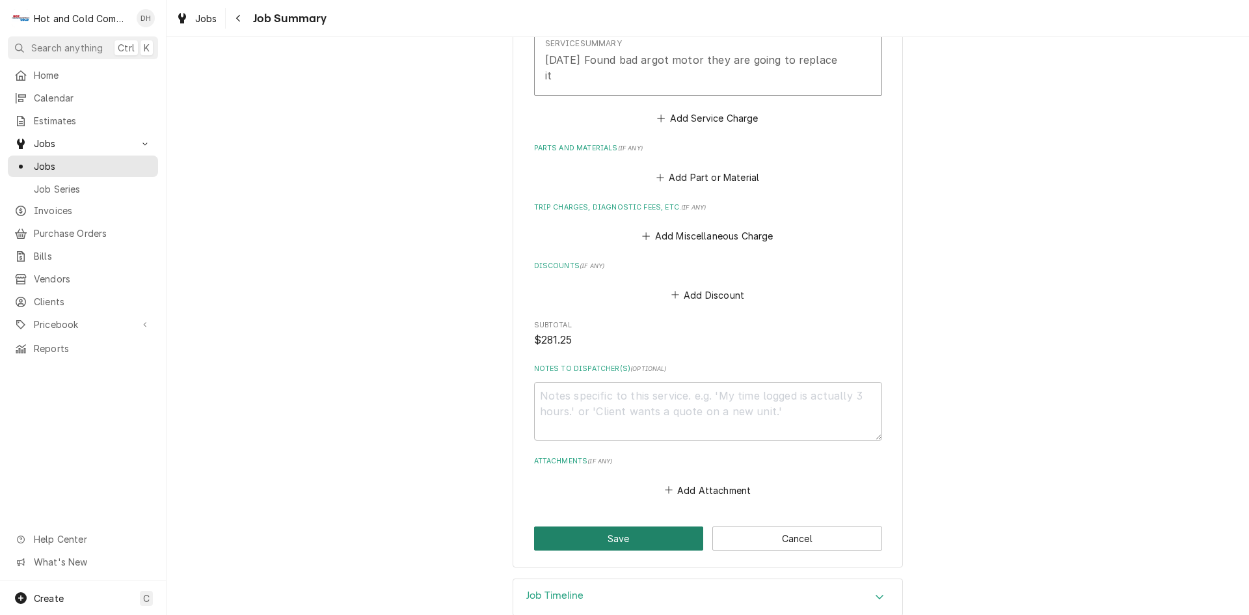
click at [638, 526] on button "Save" at bounding box center [619, 538] width 170 height 24
type textarea "x"
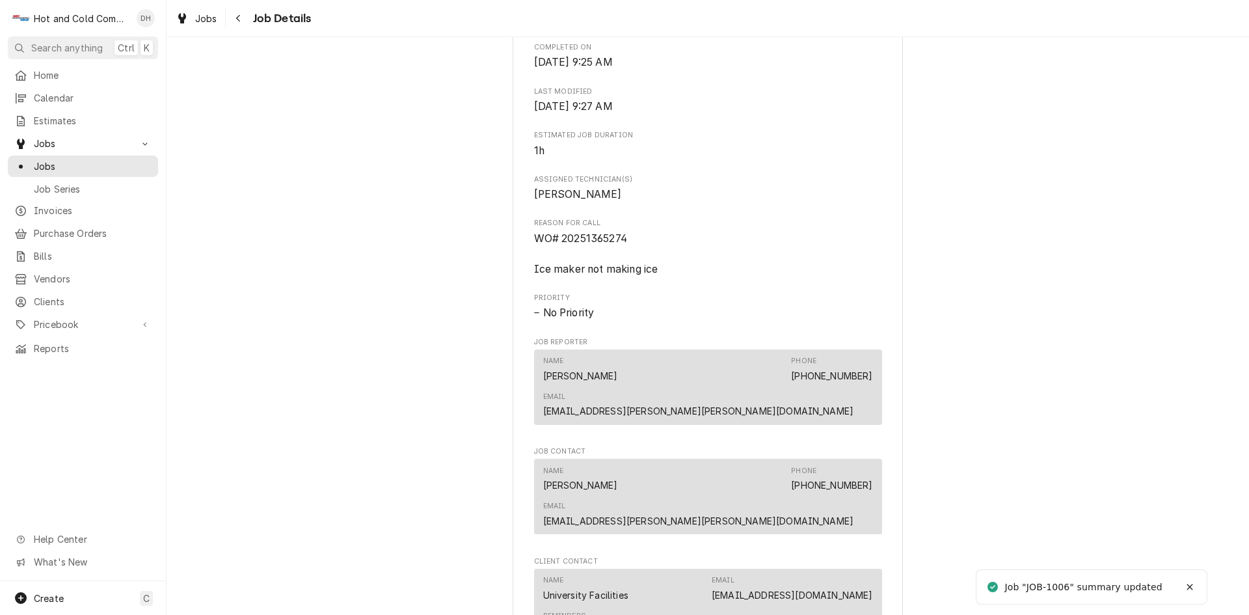
scroll to position [867, 0]
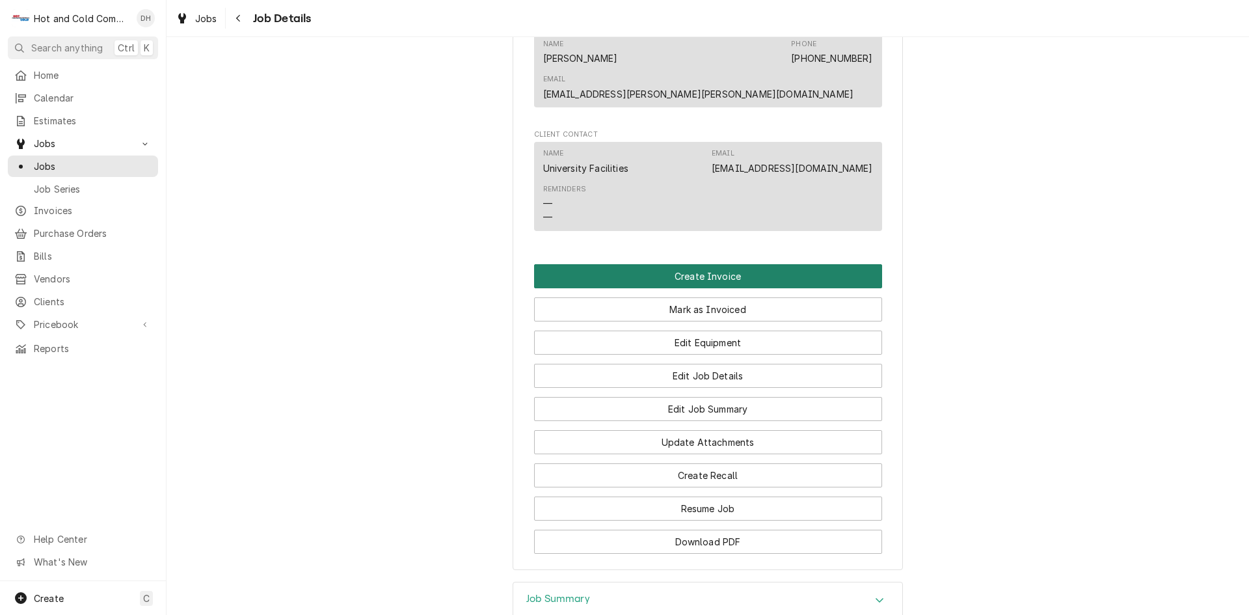
click at [703, 264] on button "Create Invoice" at bounding box center [708, 276] width 348 height 24
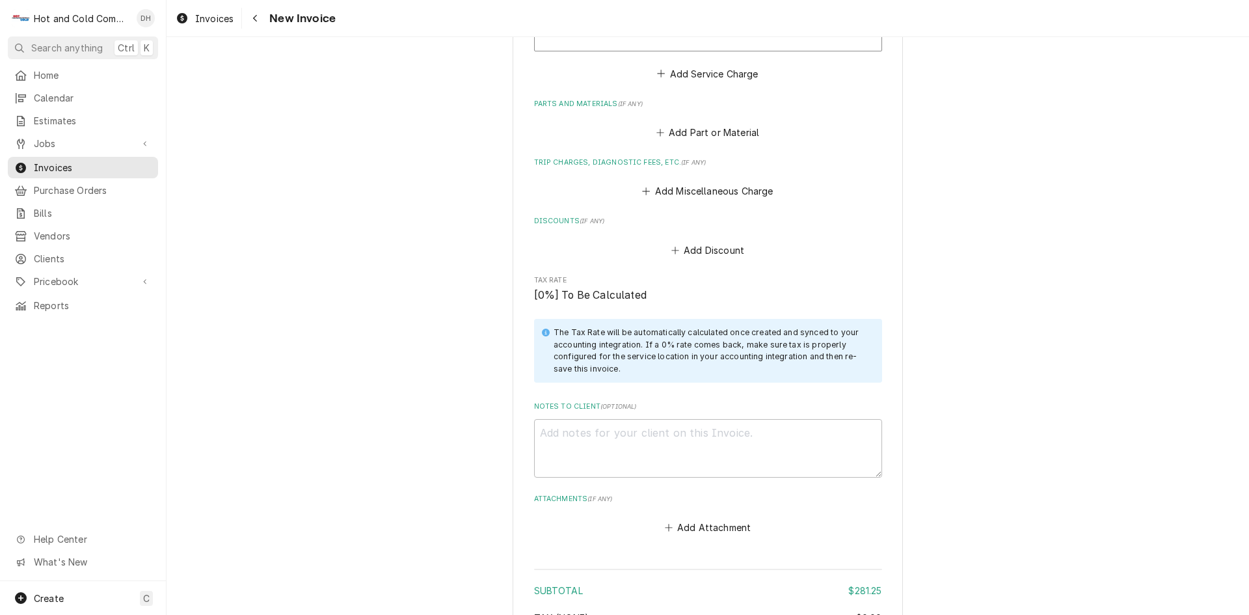
scroll to position [1699, 0]
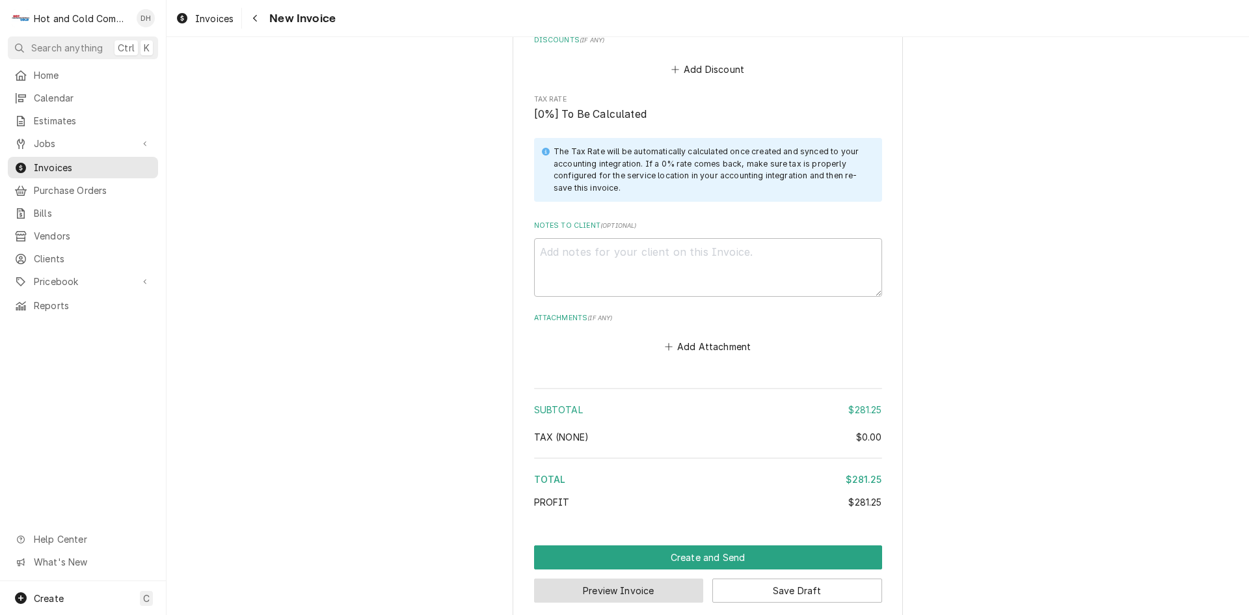
click at [606, 579] on button "Preview Invoice" at bounding box center [619, 591] width 170 height 24
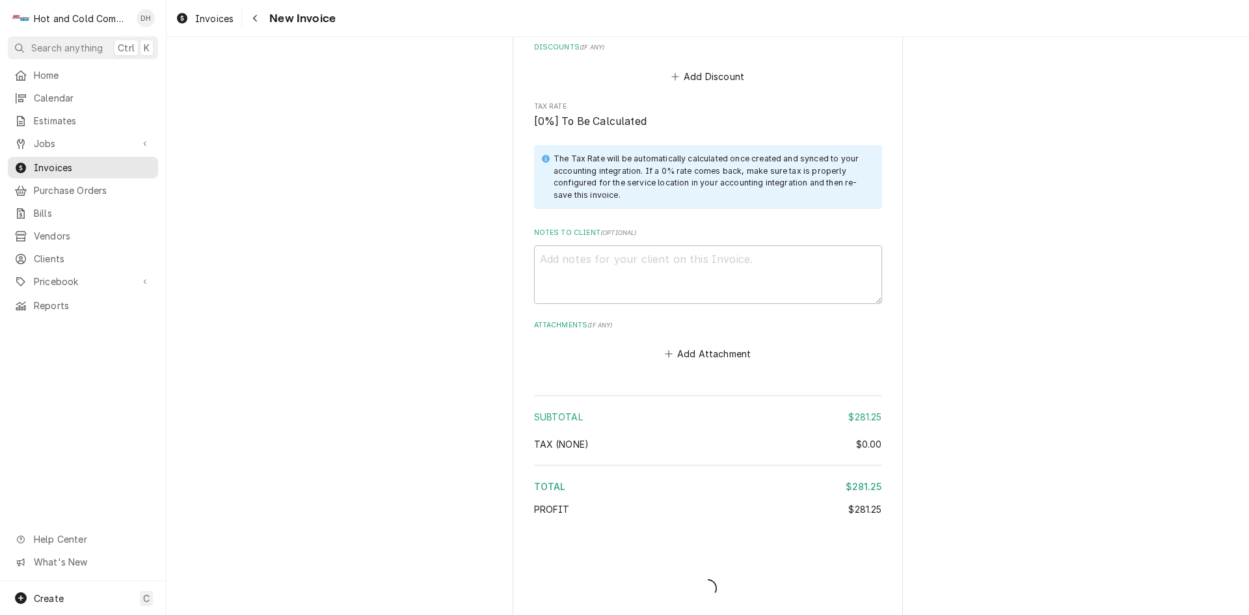
type textarea "x"
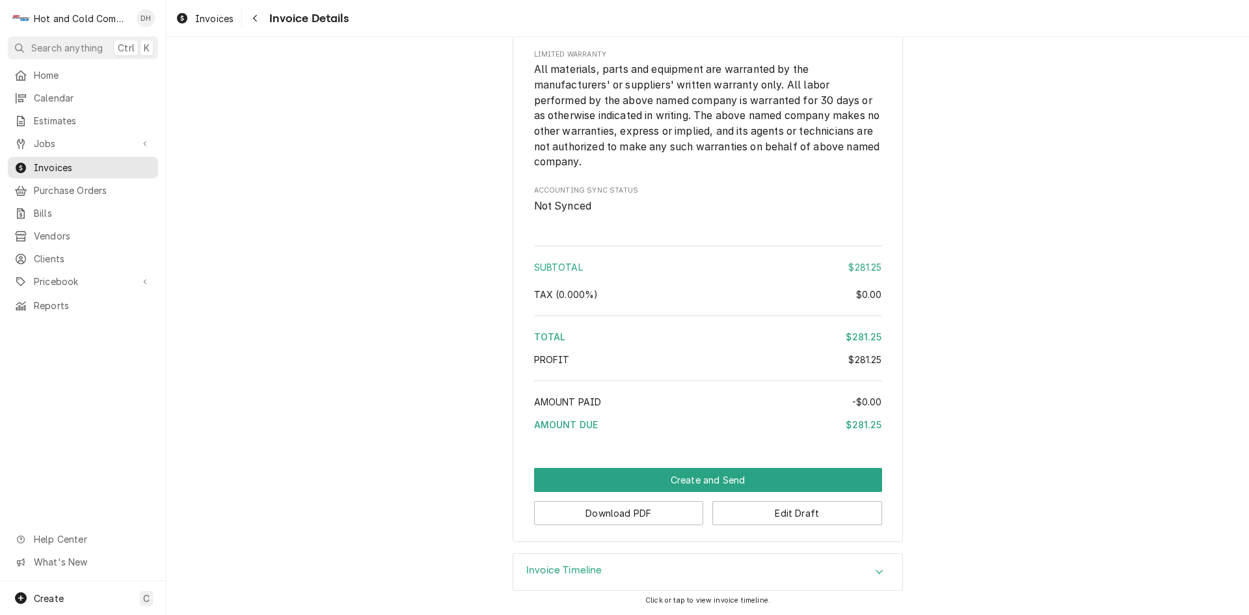
scroll to position [1355, 0]
click at [787, 515] on button "Edit Draft" at bounding box center [798, 513] width 170 height 24
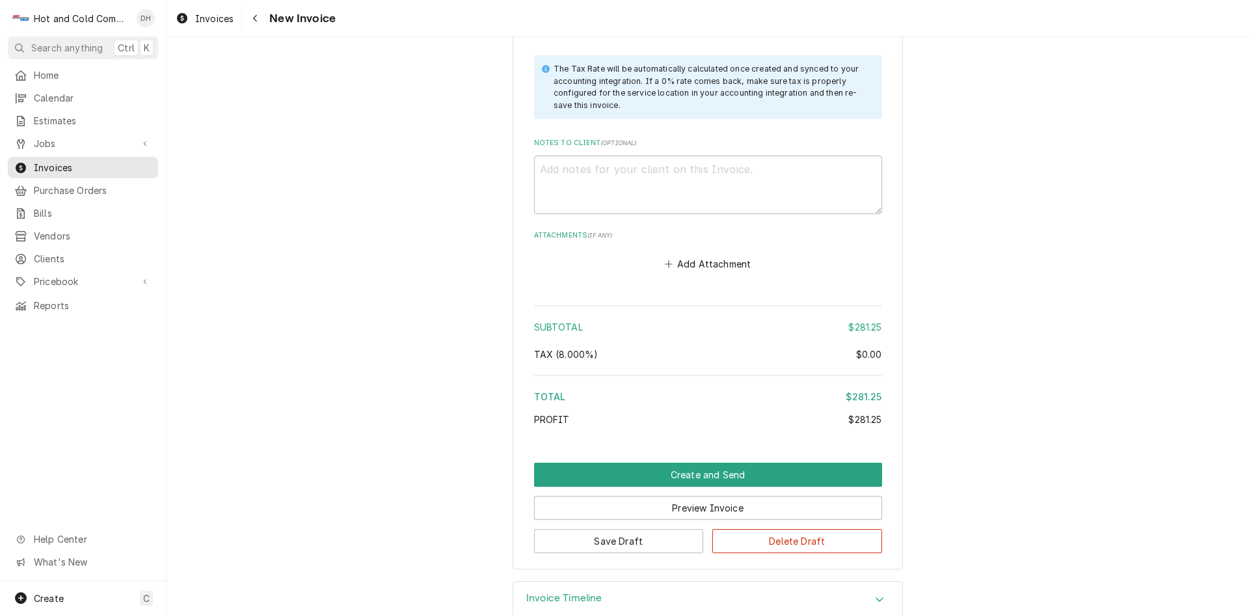
scroll to position [1793, 0]
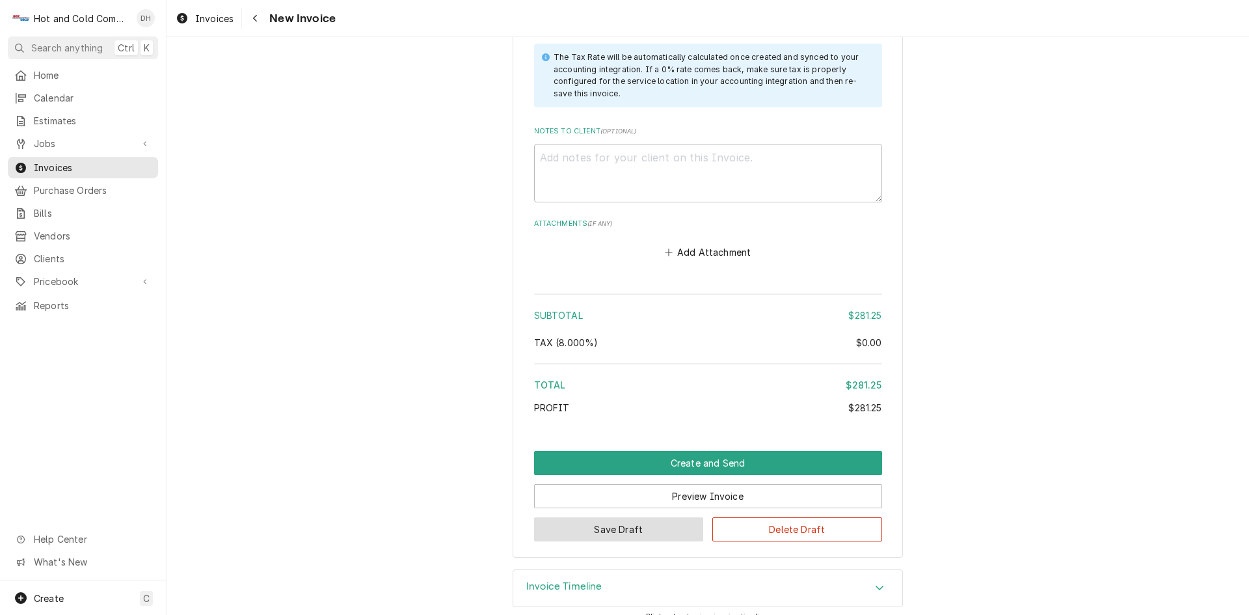
click at [604, 517] on button "Save Draft" at bounding box center [619, 529] width 170 height 24
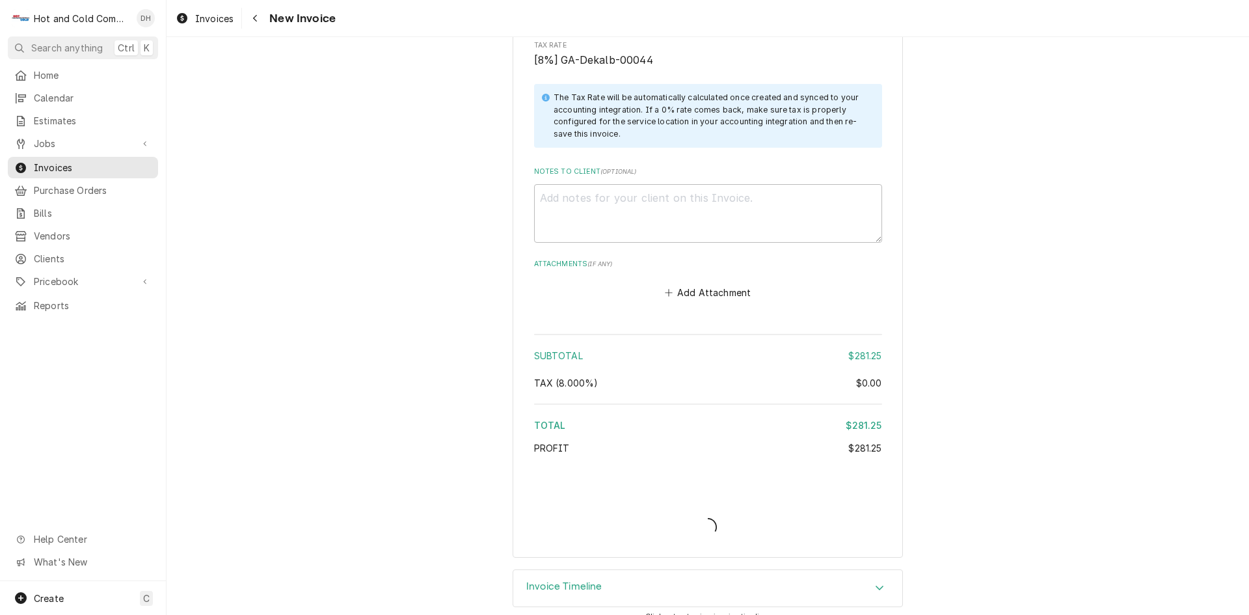
type textarea "x"
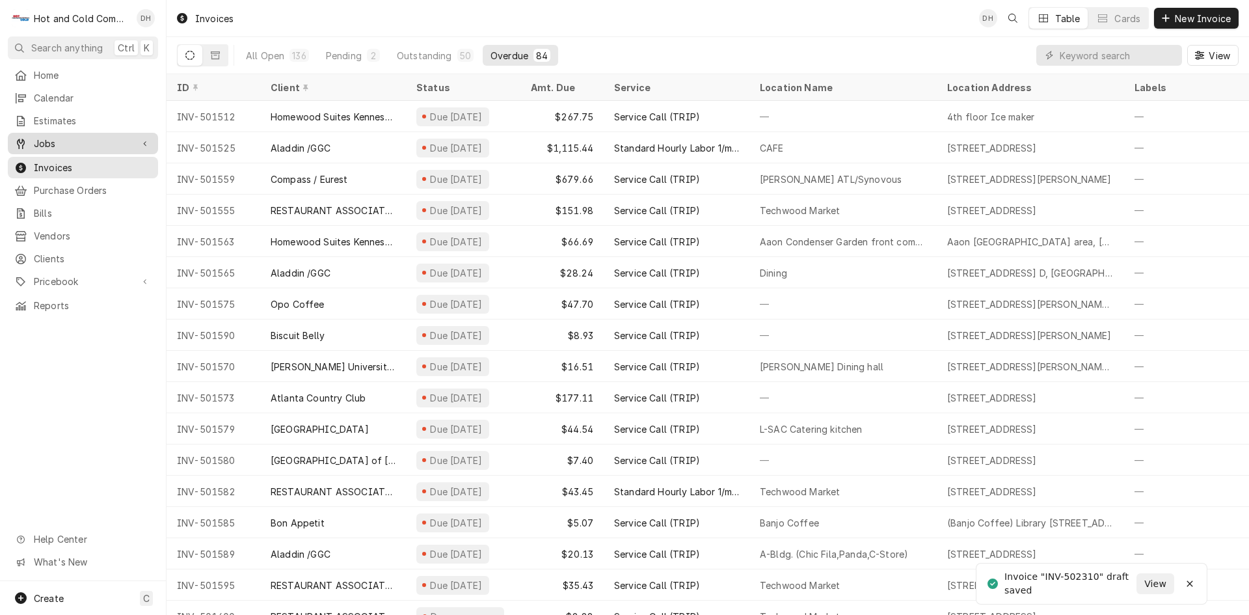
click at [47, 141] on span "Jobs" at bounding box center [83, 144] width 98 height 14
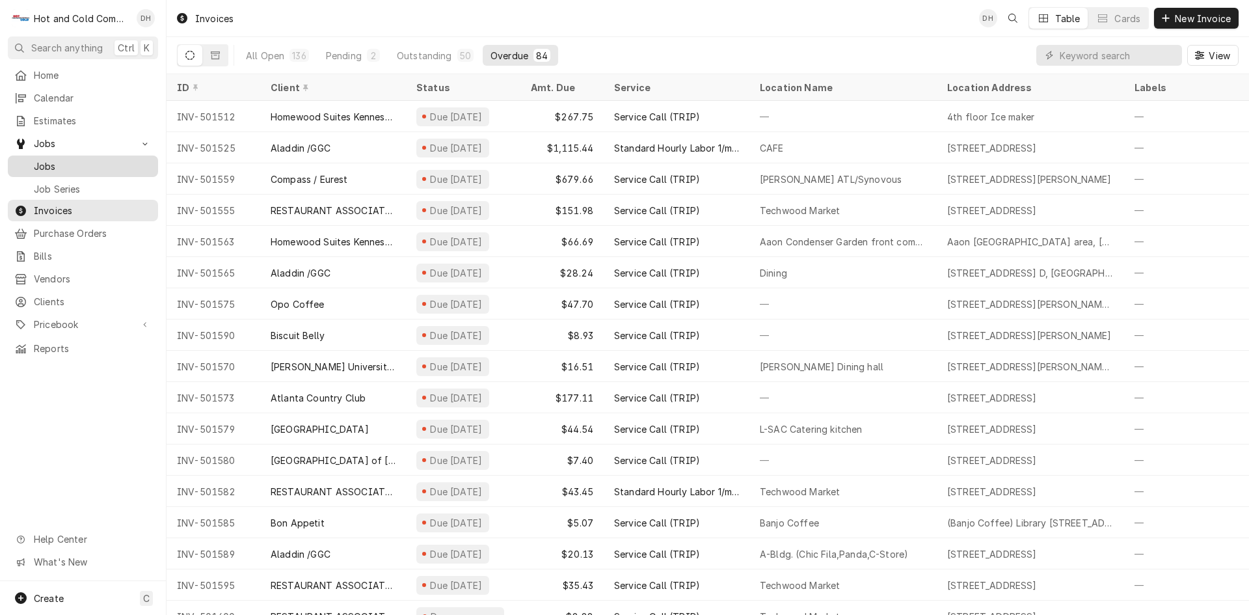
click at [47, 159] on span "Jobs" at bounding box center [93, 166] width 118 height 14
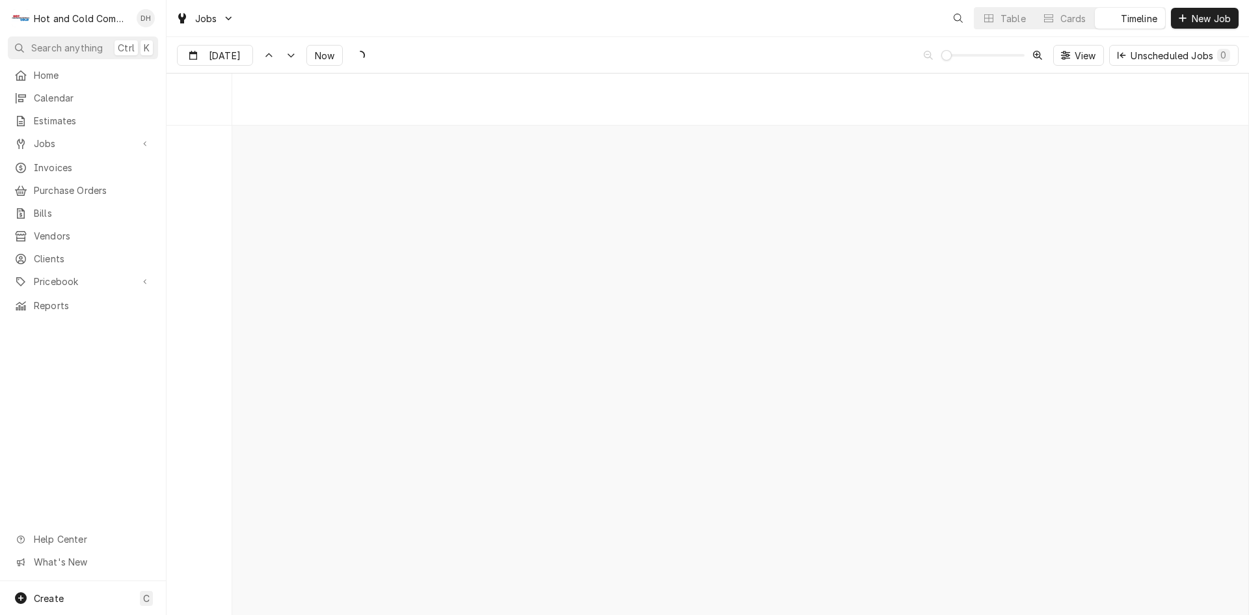
scroll to position [10189, 0]
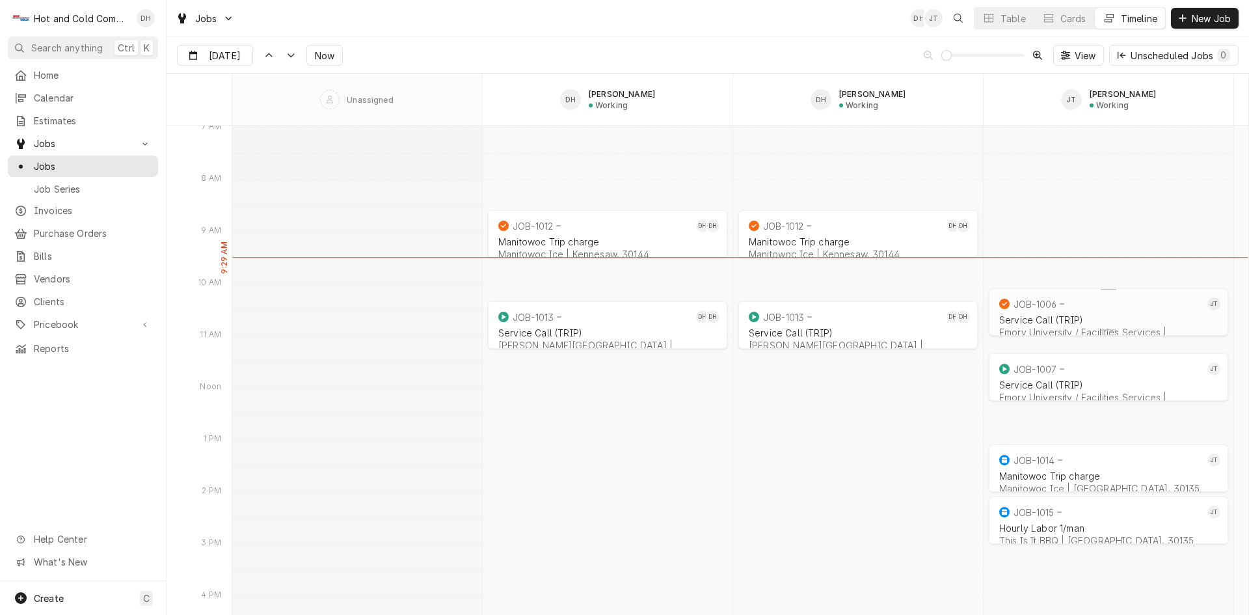
click at [1077, 312] on div "Service Call (TRIP) [GEOGRAPHIC_DATA] / Facilities Services | [GEOGRAPHIC_DATA]" at bounding box center [1109, 332] width 224 height 40
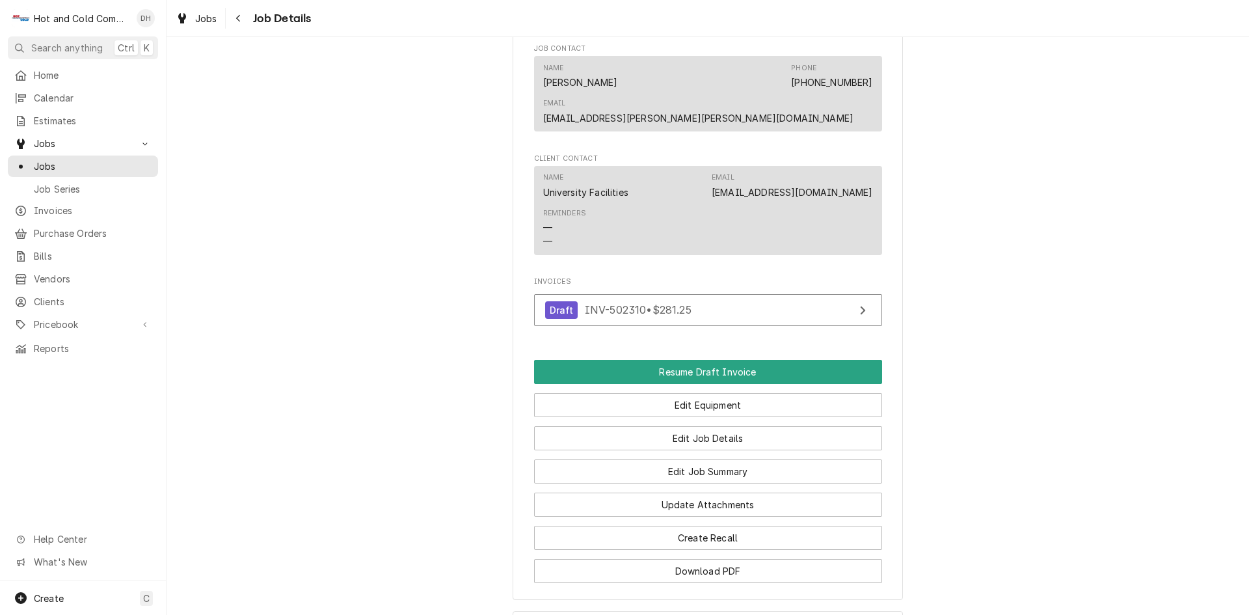
scroll to position [867, 0]
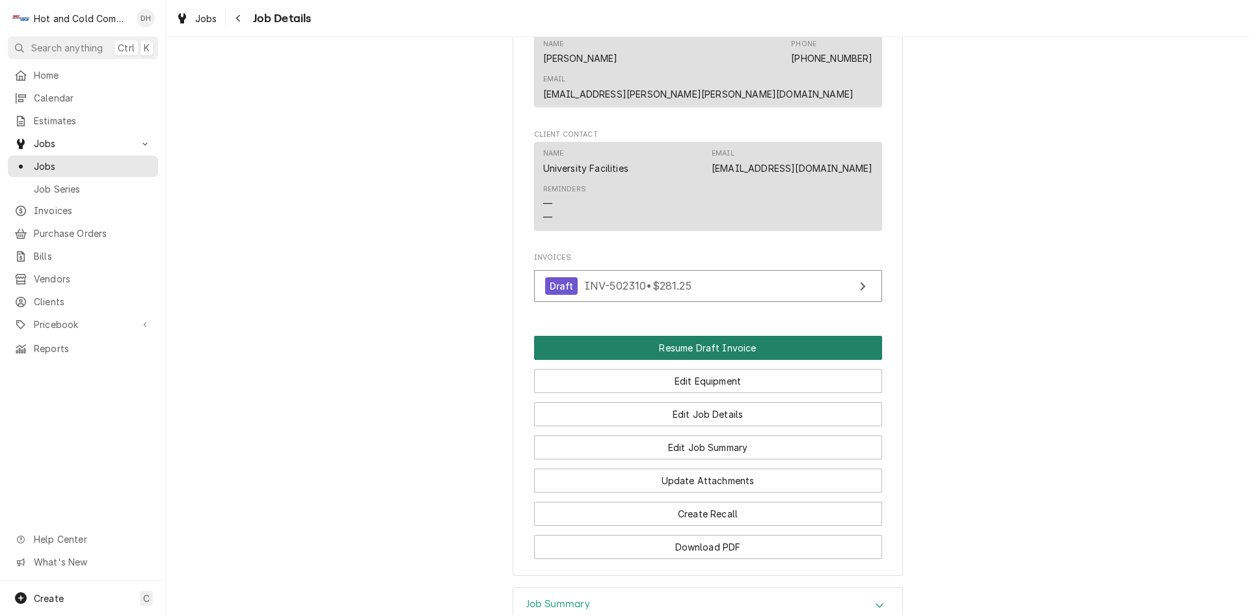
click at [702, 336] on button "Resume Draft Invoice" at bounding box center [708, 348] width 348 height 24
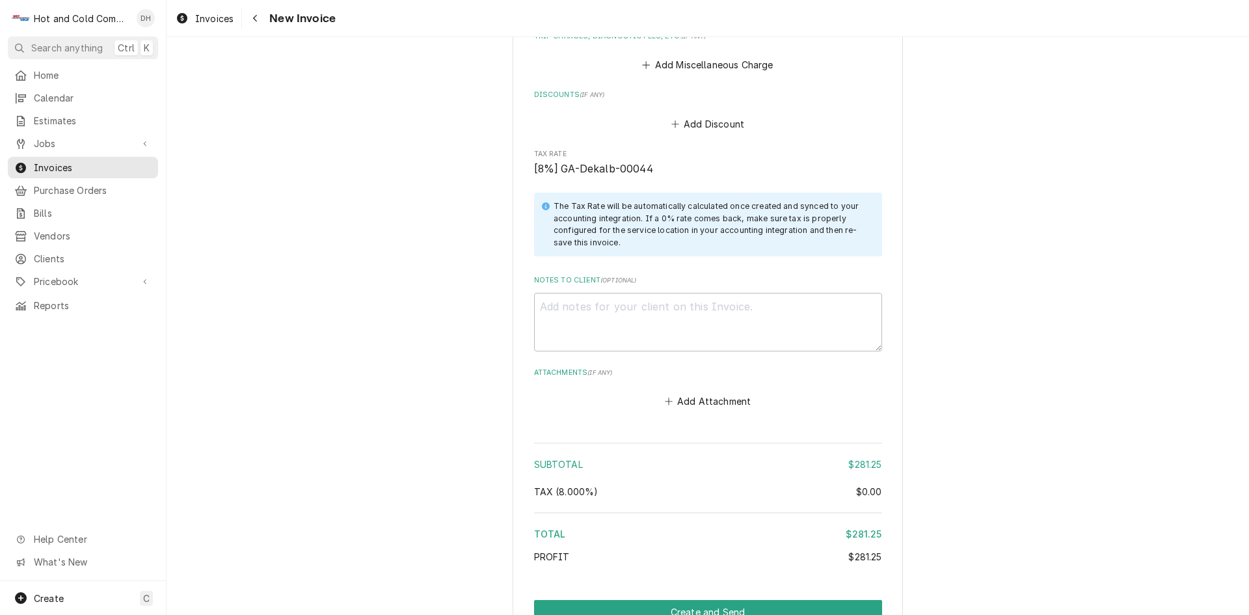
scroll to position [1736, 0]
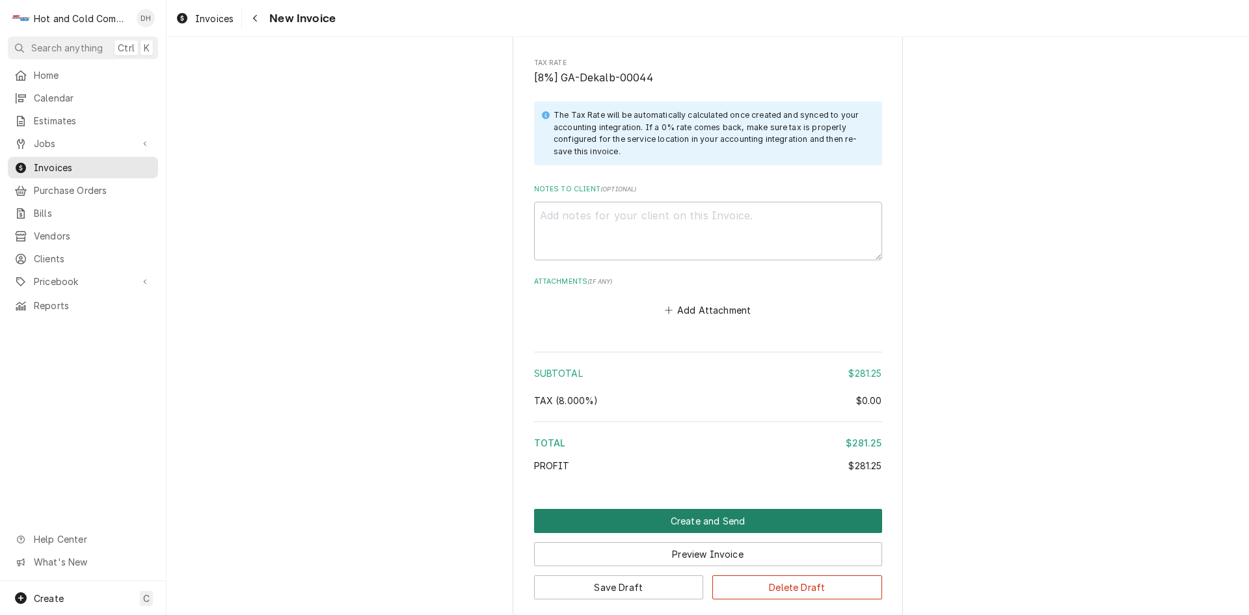
click at [687, 509] on button "Create and Send" at bounding box center [708, 521] width 348 height 24
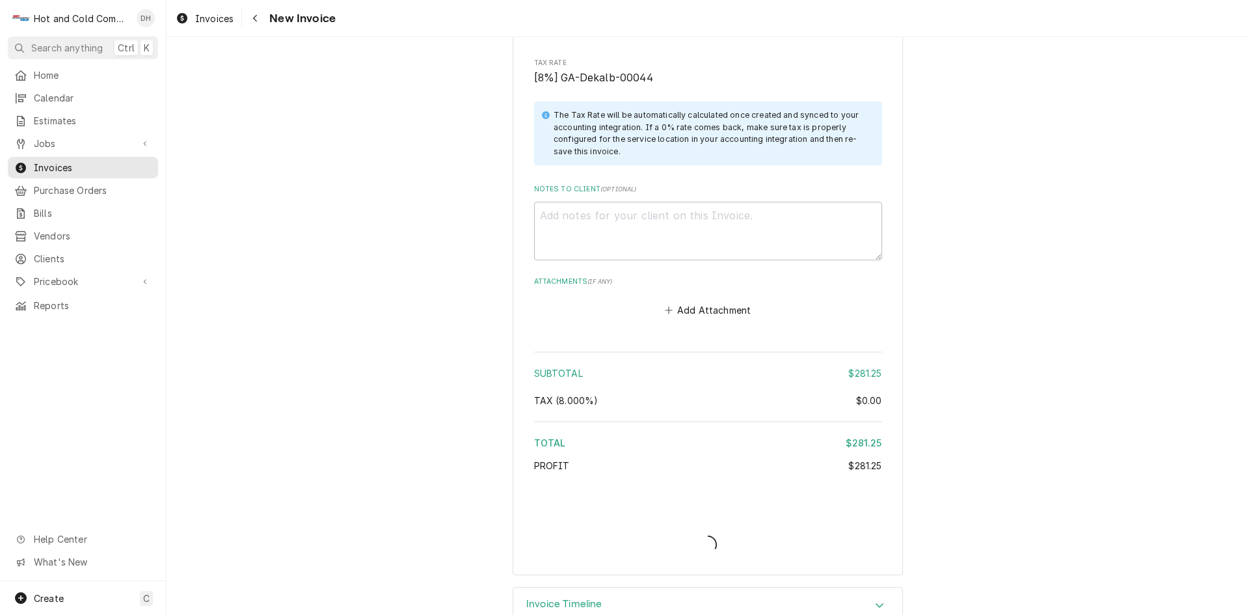
type textarea "x"
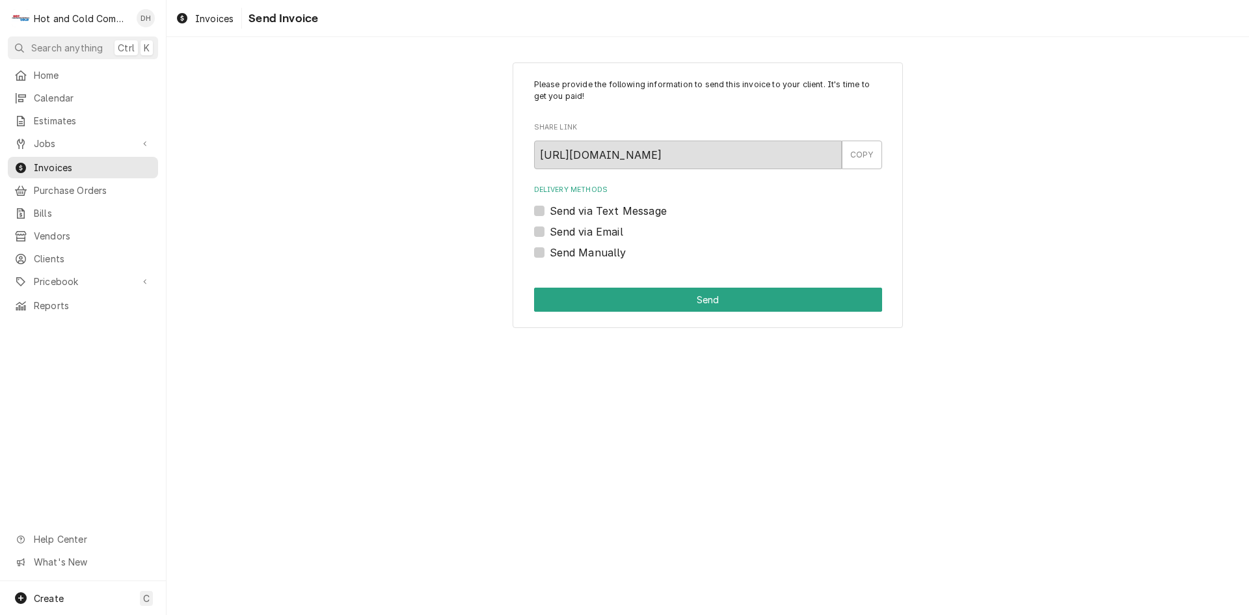
click at [550, 232] on label "Send via Email" at bounding box center [587, 232] width 74 height 16
click at [550, 232] on input "Send via Email" at bounding box center [724, 238] width 348 height 29
checkbox input "true"
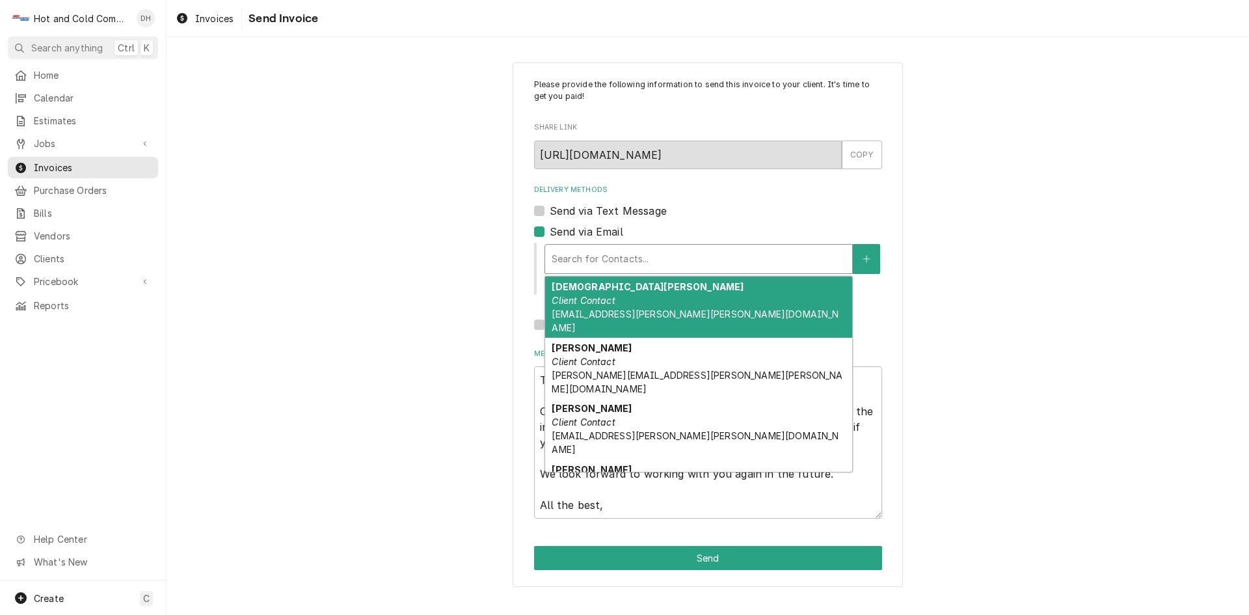
click at [762, 259] on div "Delivery Methods" at bounding box center [699, 258] width 294 height 23
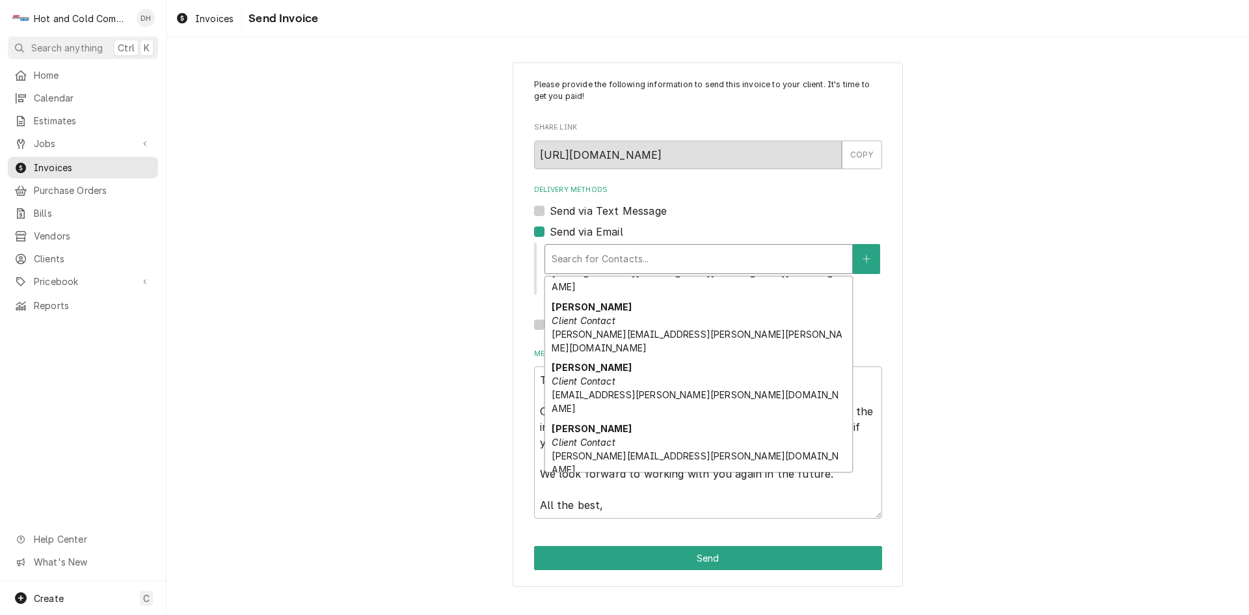
scroll to position [52, 0]
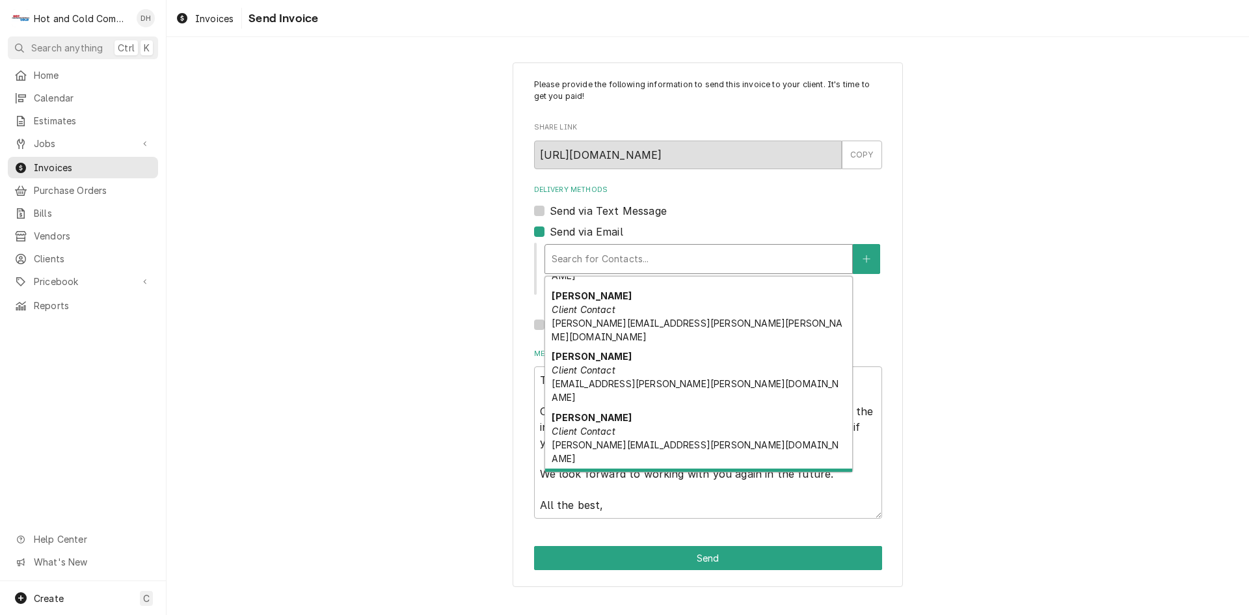
click at [755, 469] on div "Hot & Cold Commercial Kitchens Client Contact [EMAIL_ADDRESS][DOMAIN_NAME]" at bounding box center [698, 493] width 307 height 48
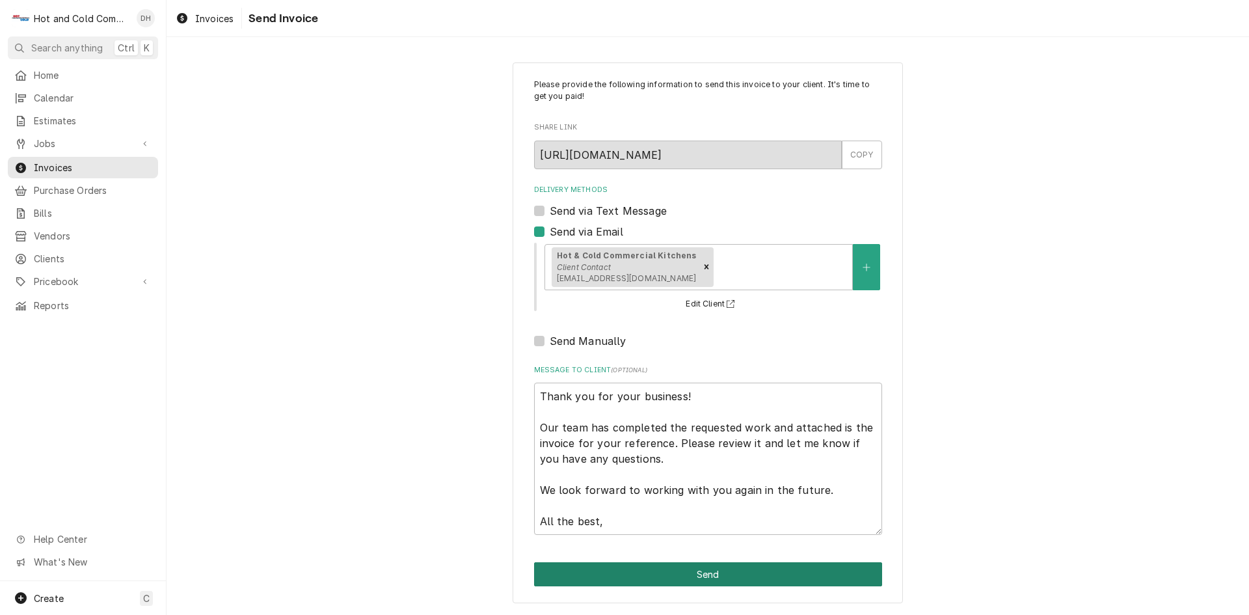
click at [721, 574] on button "Send" at bounding box center [708, 574] width 348 height 24
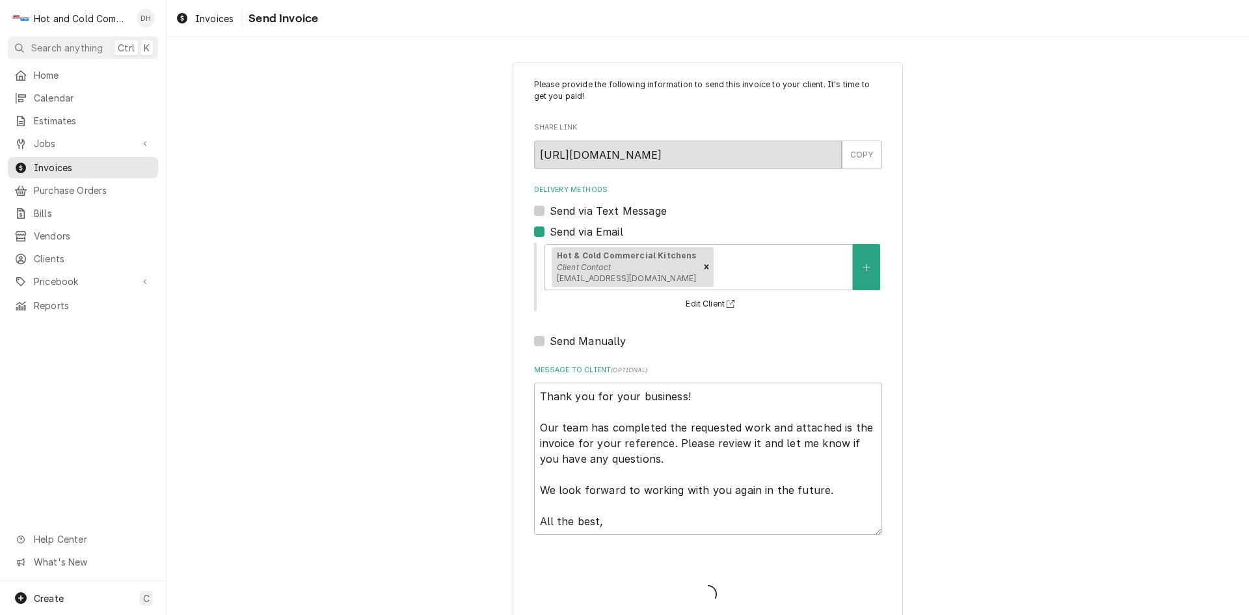
type textarea "x"
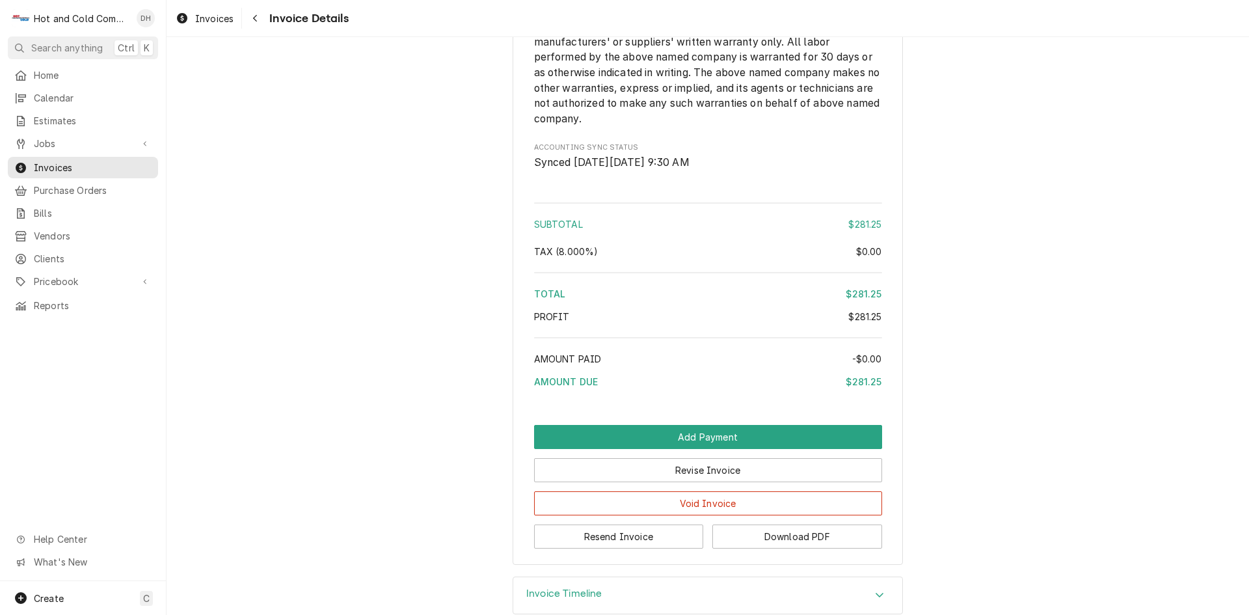
scroll to position [1466, 0]
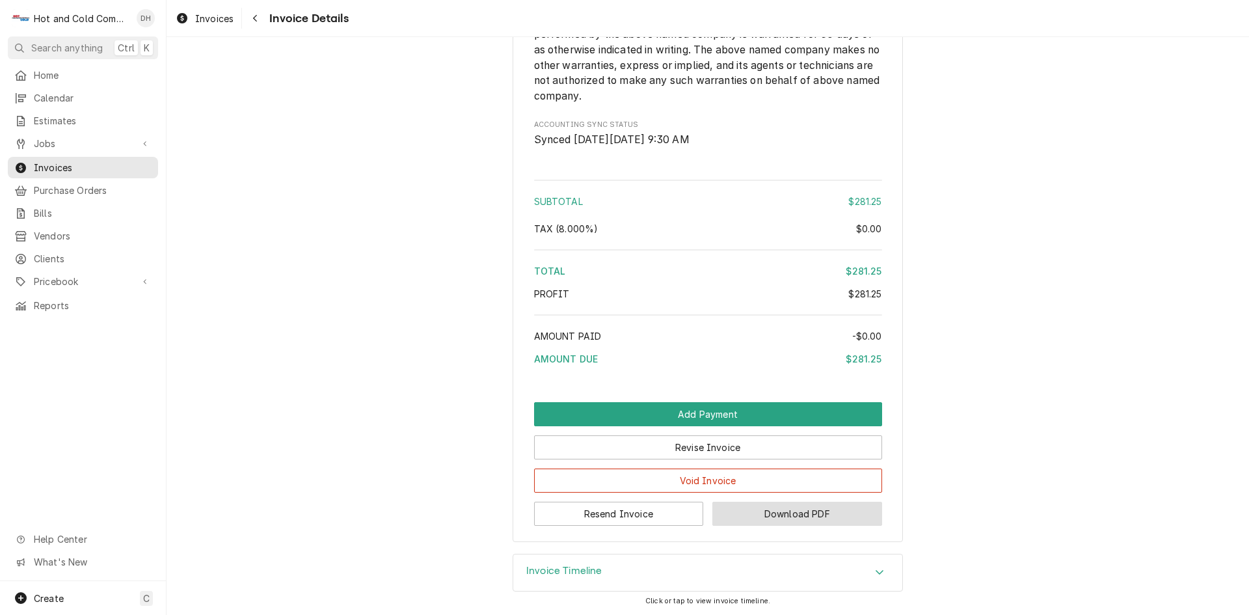
click at [796, 512] on button "Download PDF" at bounding box center [798, 514] width 170 height 24
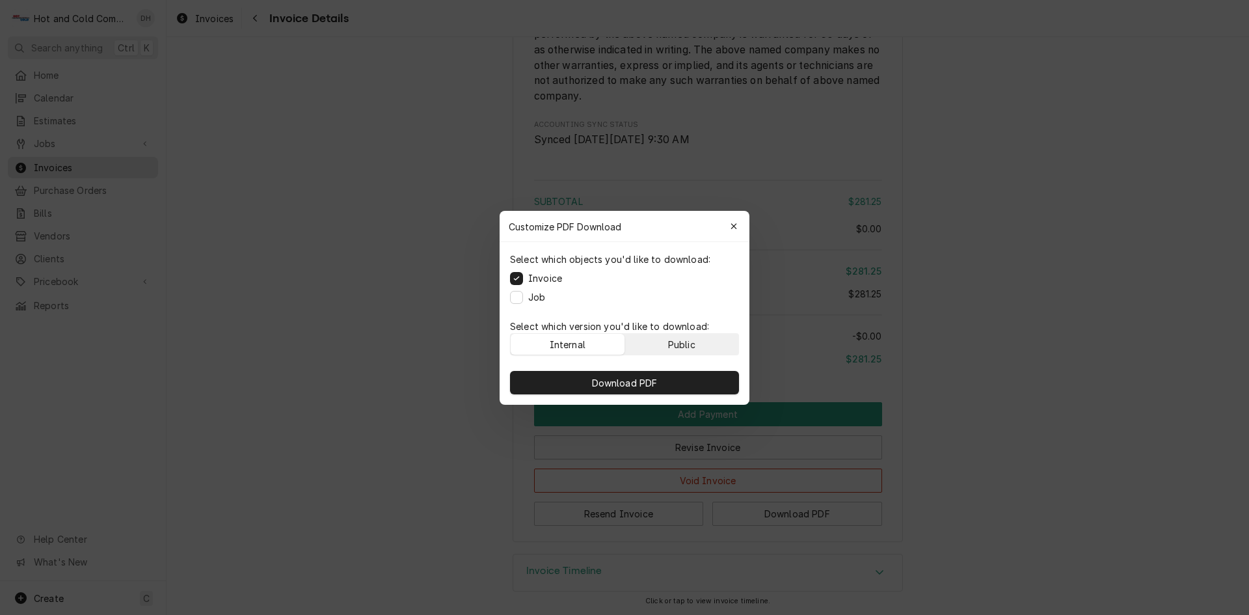
click at [680, 346] on div "Public" at bounding box center [681, 344] width 27 height 14
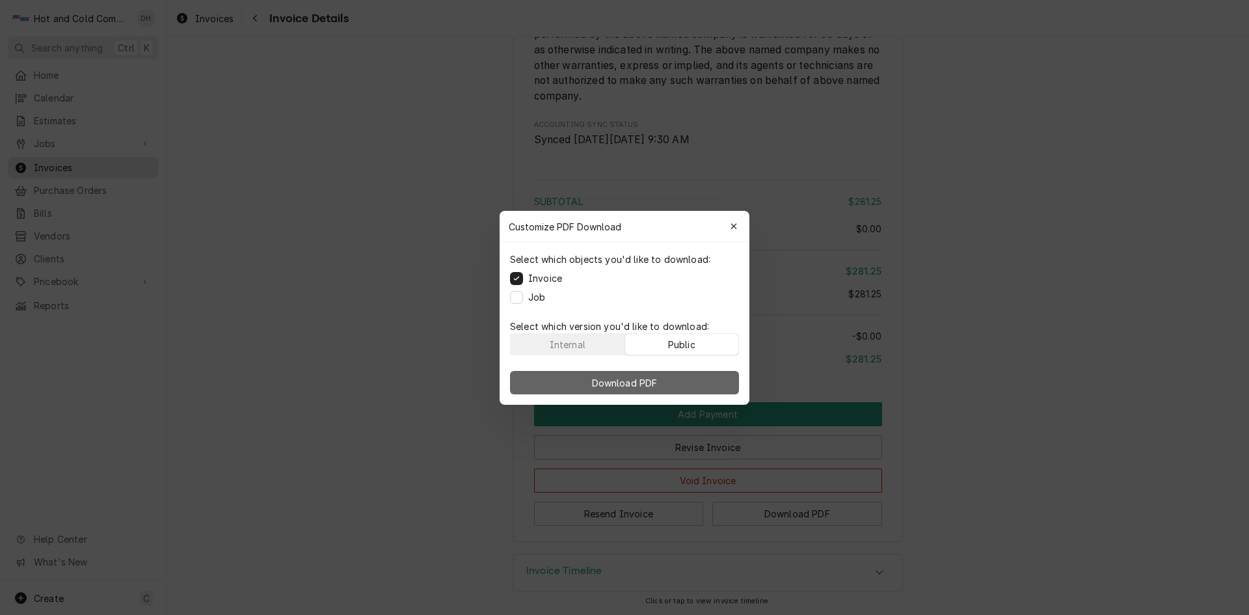
click at [636, 385] on span "Download PDF" at bounding box center [625, 382] width 71 height 14
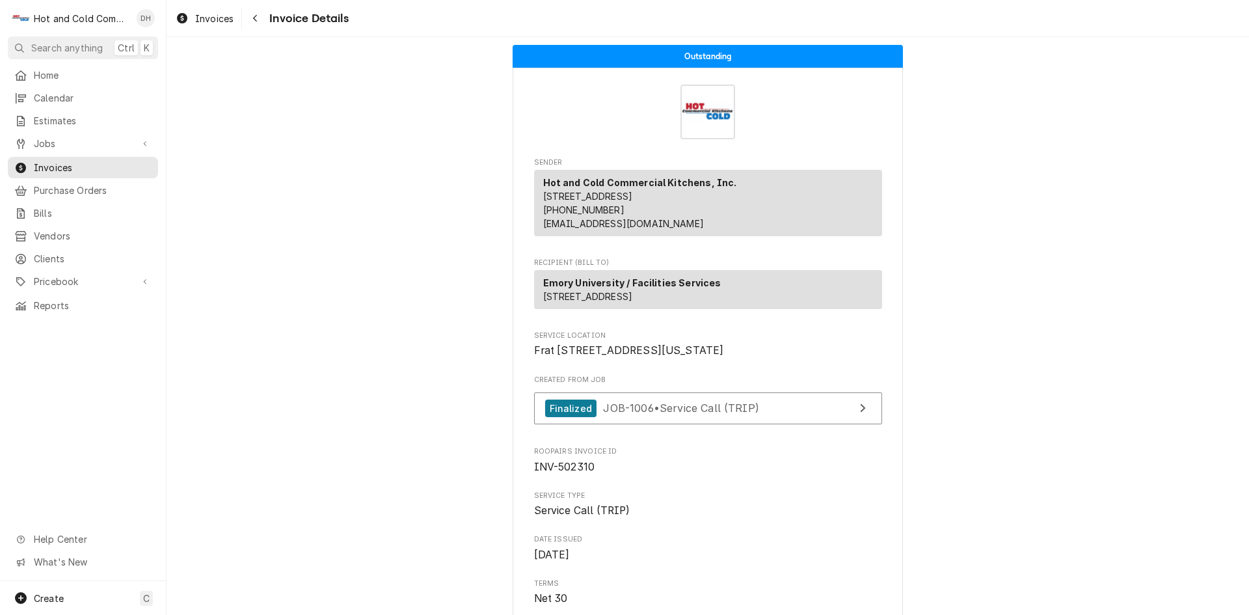
scroll to position [0, 0]
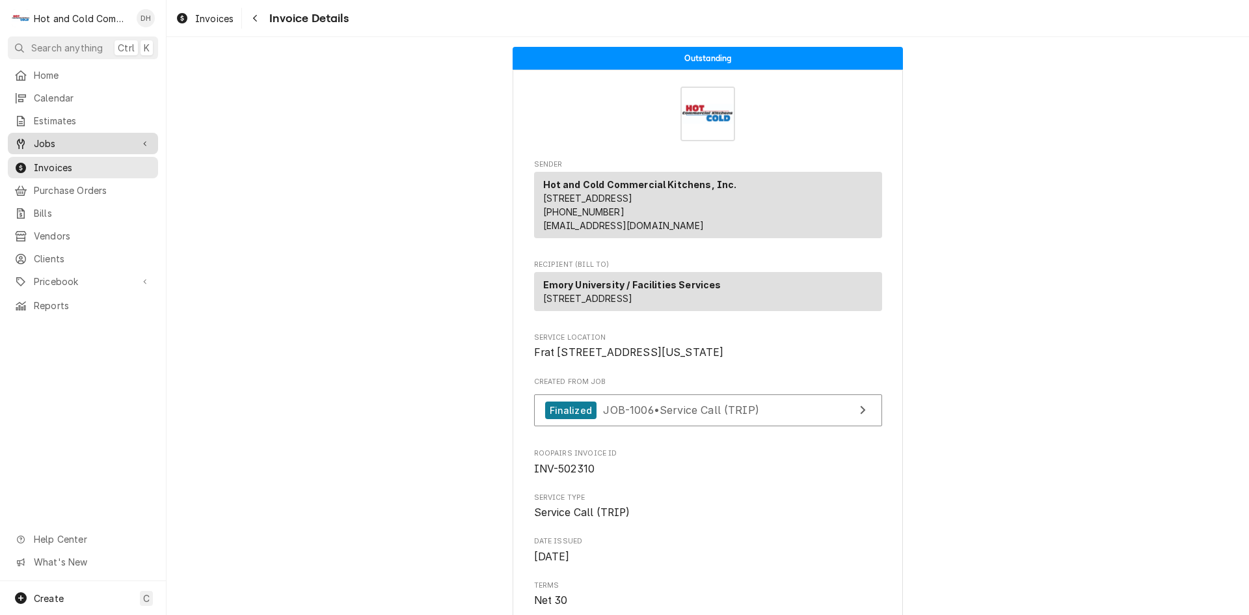
click at [48, 139] on span "Jobs" at bounding box center [83, 144] width 98 height 14
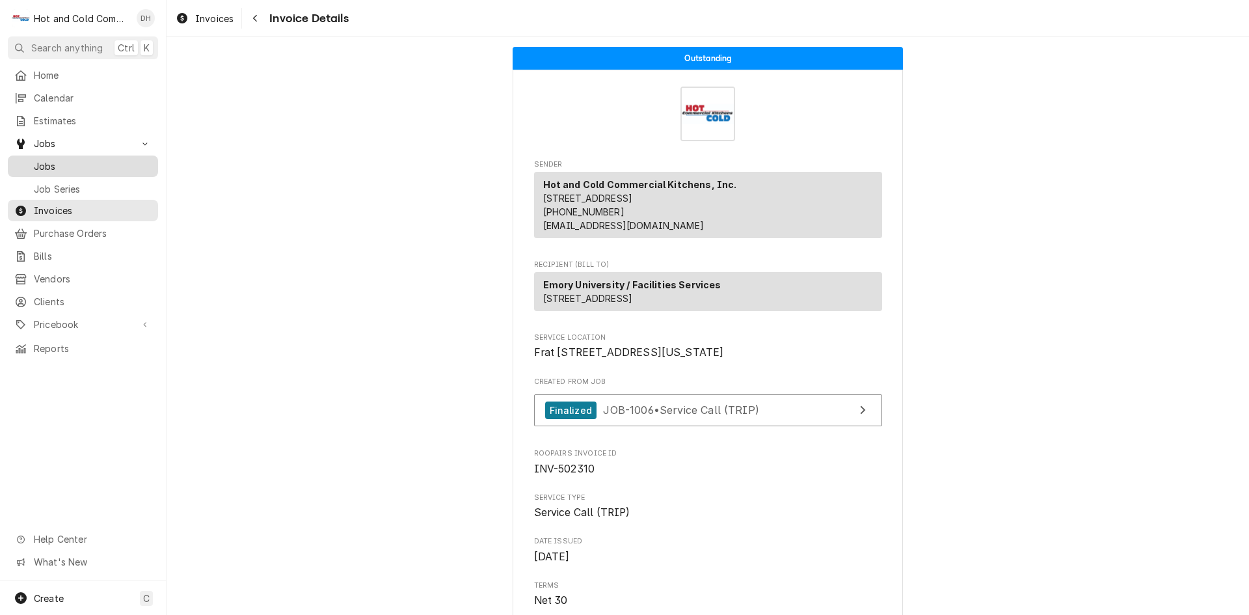
click at [80, 161] on span "Jobs" at bounding box center [93, 166] width 118 height 14
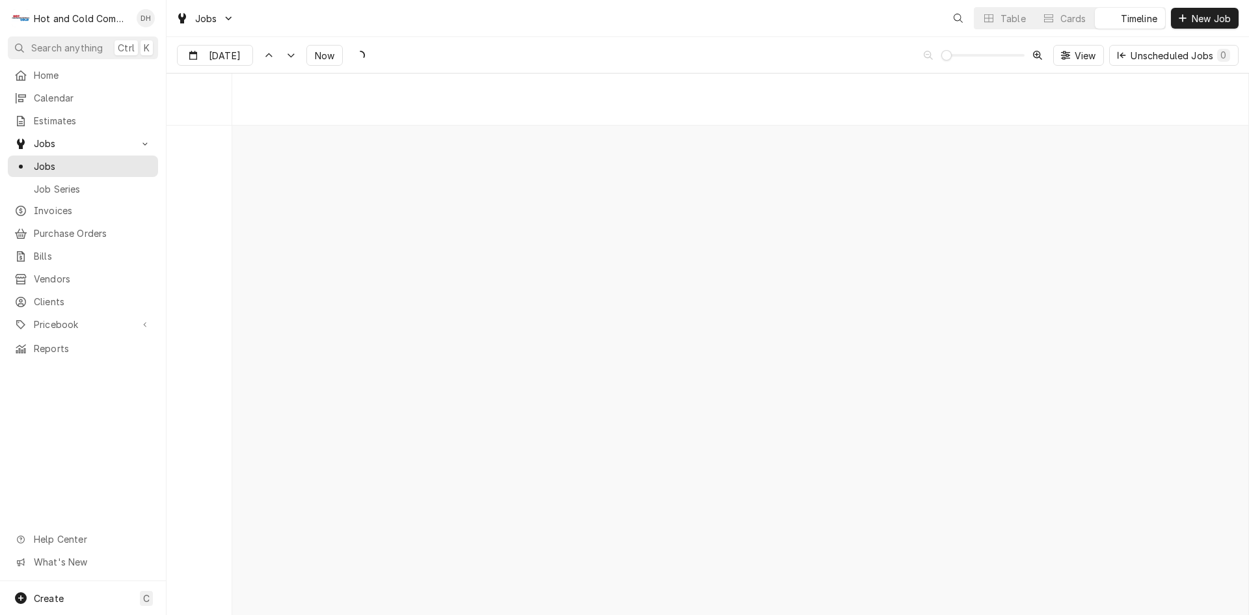
scroll to position [10189, 0]
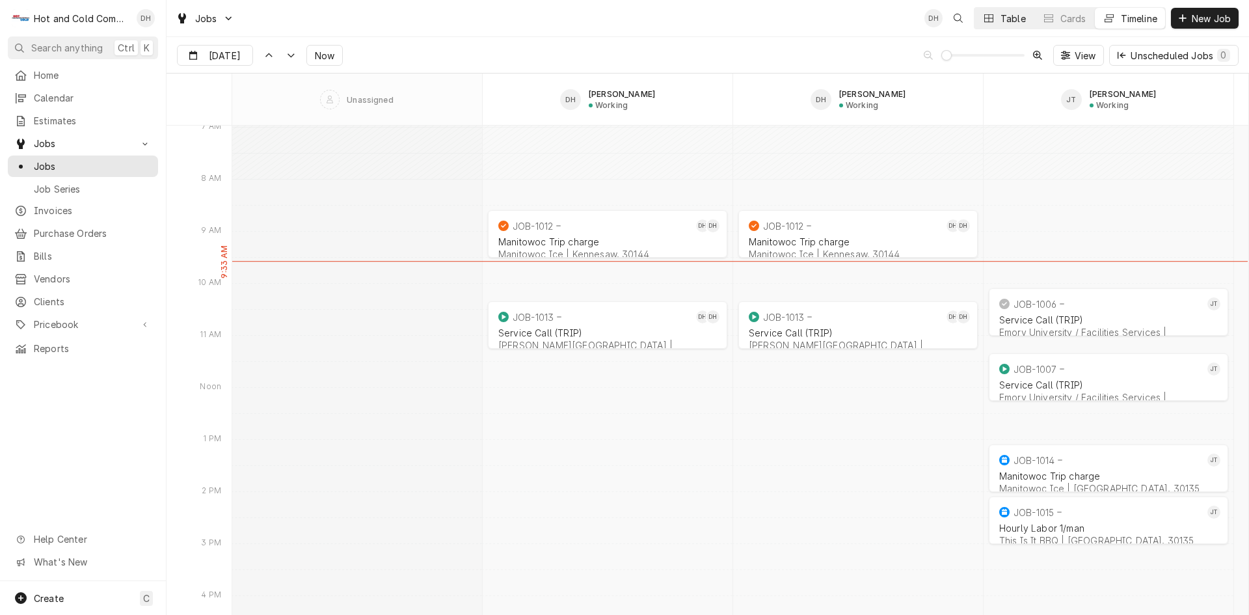
click at [1002, 19] on div "Table" at bounding box center [1013, 19] width 25 height 14
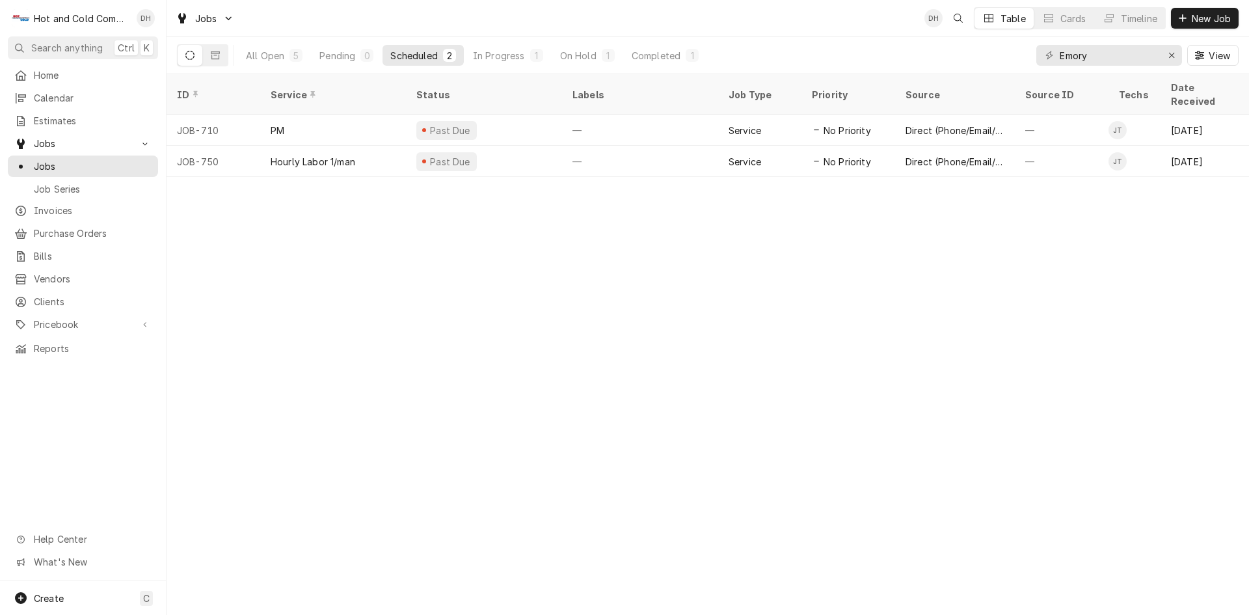
click at [418, 54] on div "Scheduled" at bounding box center [413, 56] width 47 height 14
click at [505, 51] on div "In Progress" at bounding box center [499, 56] width 52 height 14
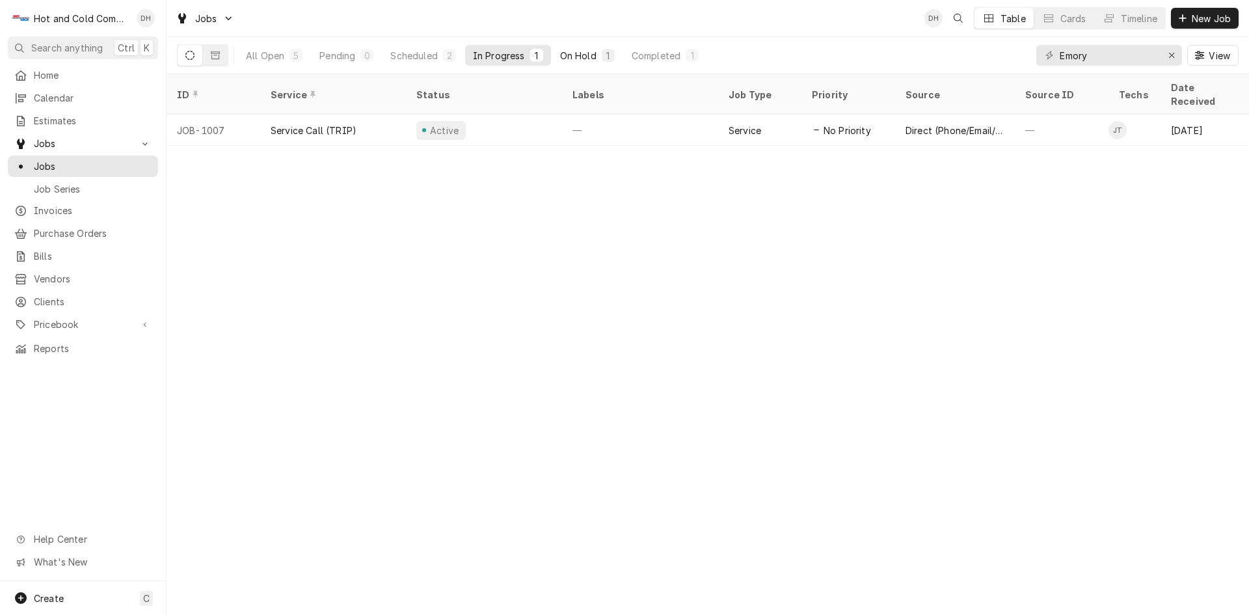
click at [586, 53] on div "On Hold" at bounding box center [578, 56] width 36 height 14
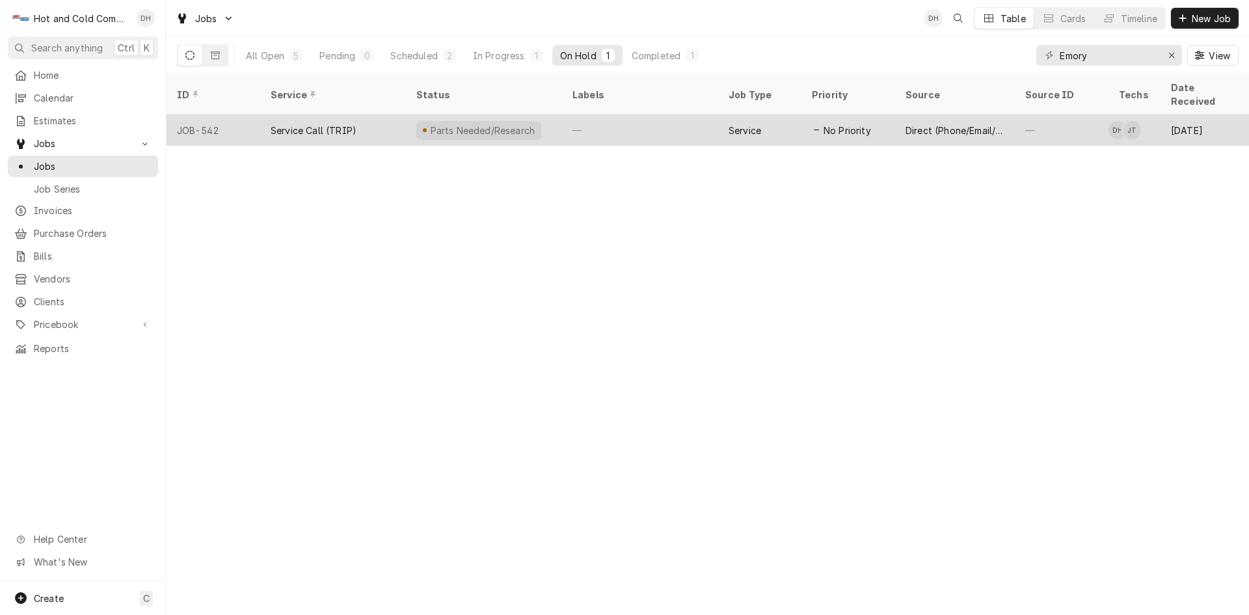
click at [648, 115] on div "—" at bounding box center [640, 130] width 156 height 31
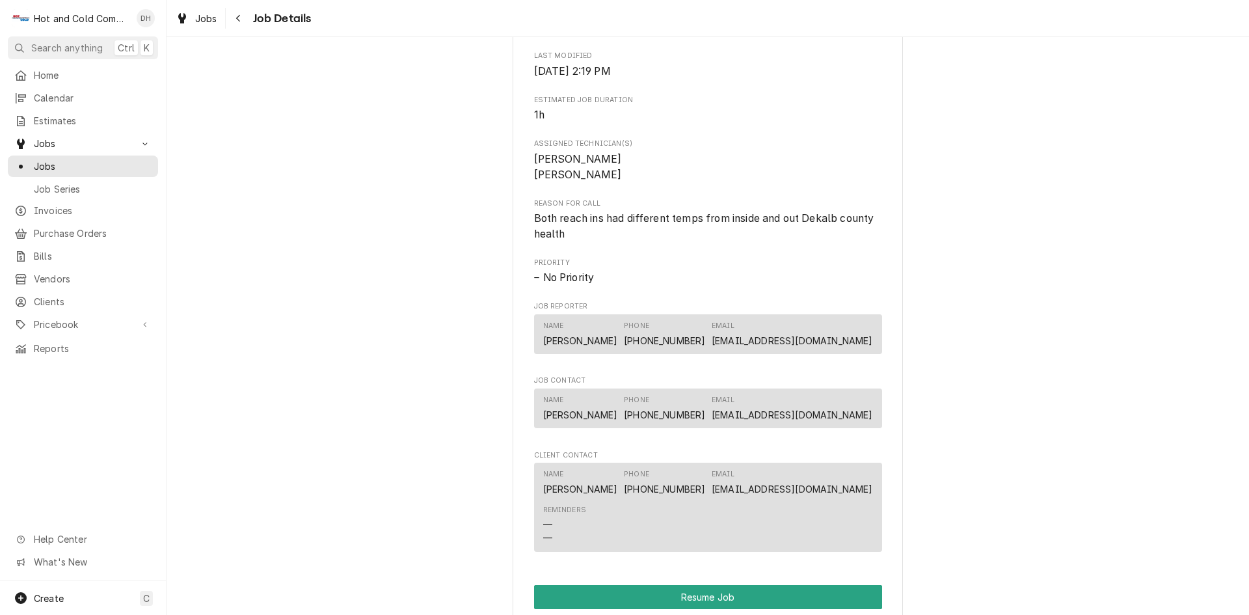
scroll to position [867, 0]
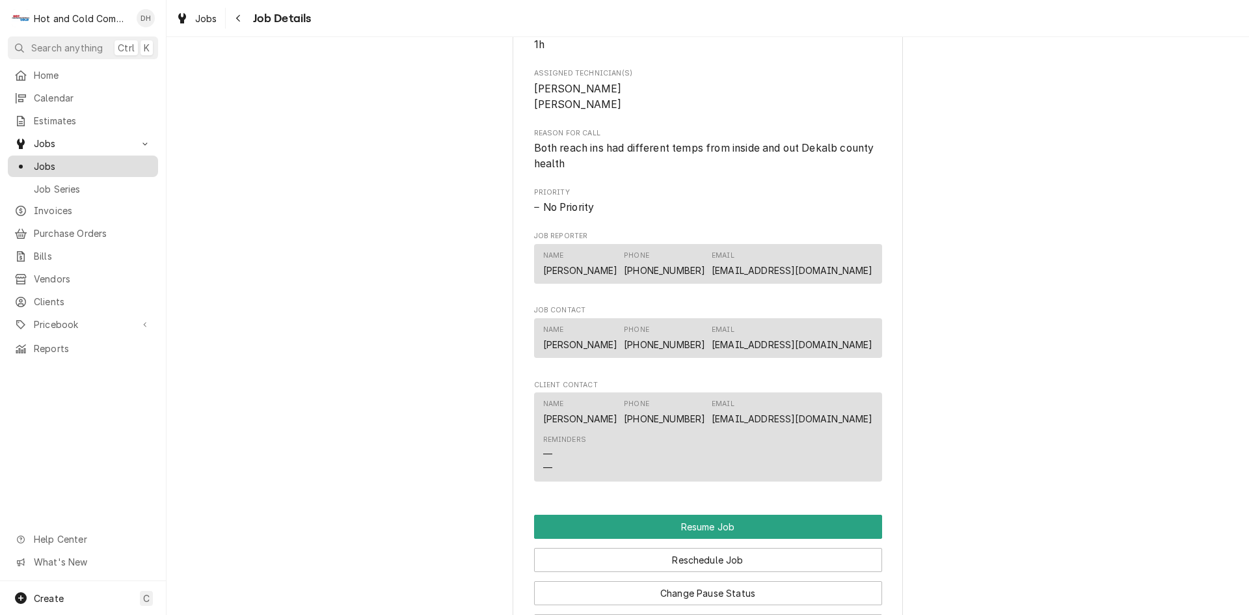
click at [61, 159] on span "Jobs" at bounding box center [93, 166] width 118 height 14
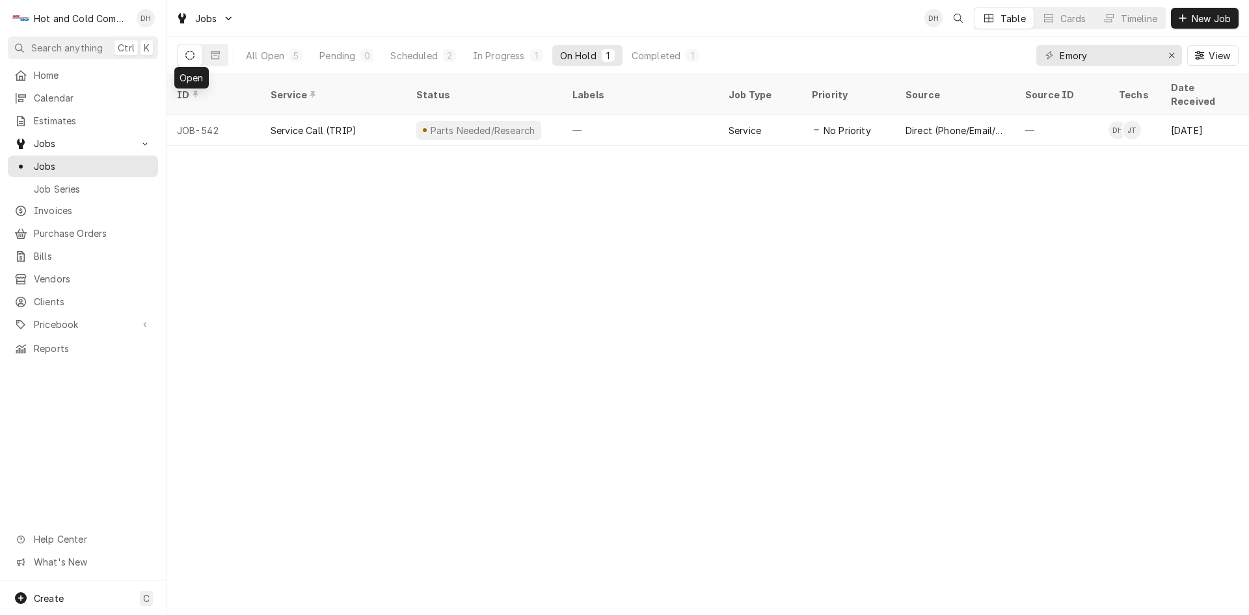
click at [189, 54] on icon "Dynamic Content Wrapper" at bounding box center [189, 55] width 9 height 9
click at [265, 51] on div "All Open" at bounding box center [265, 56] width 38 height 14
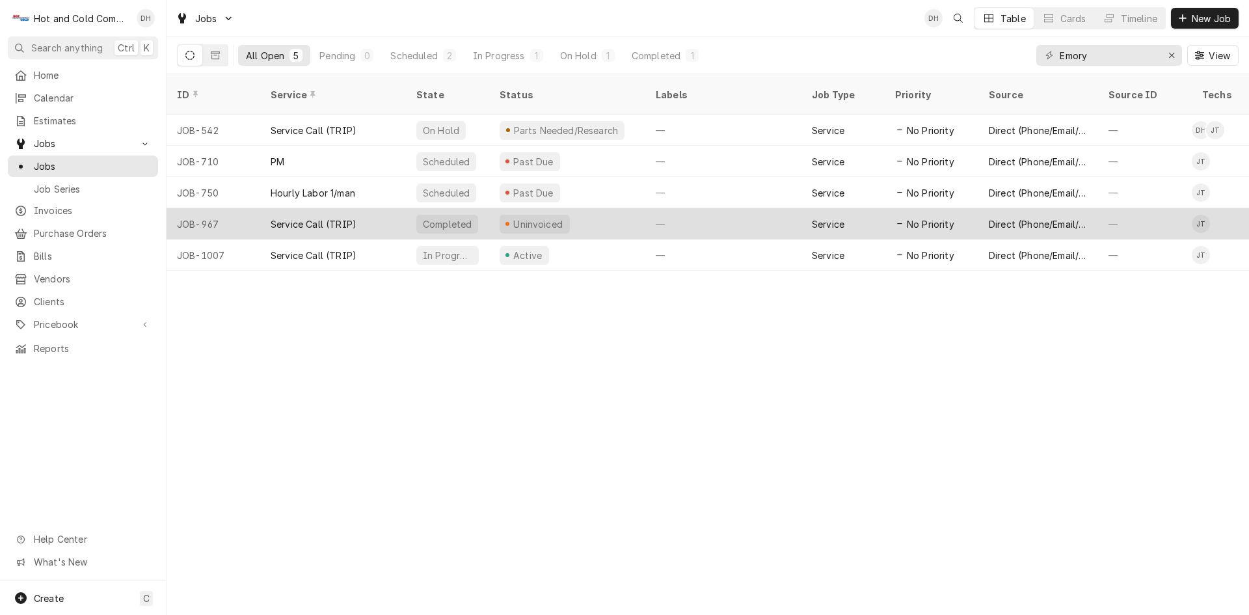
click at [385, 208] on div "Service Call (TRIP)" at bounding box center [333, 223] width 146 height 31
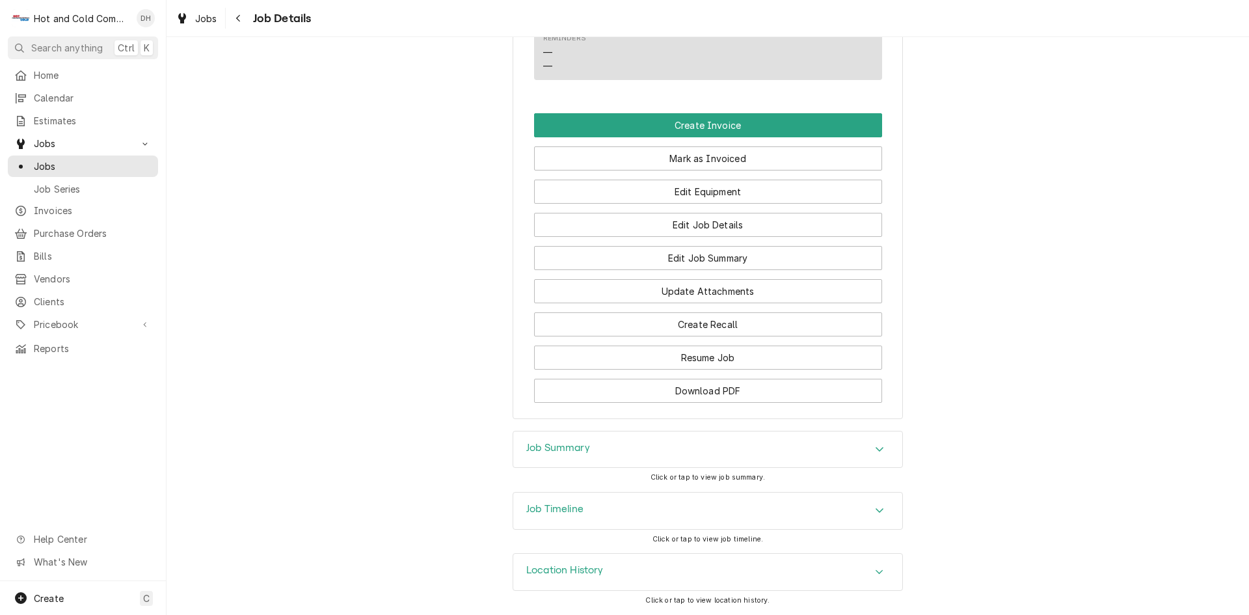
scroll to position [1085, 0]
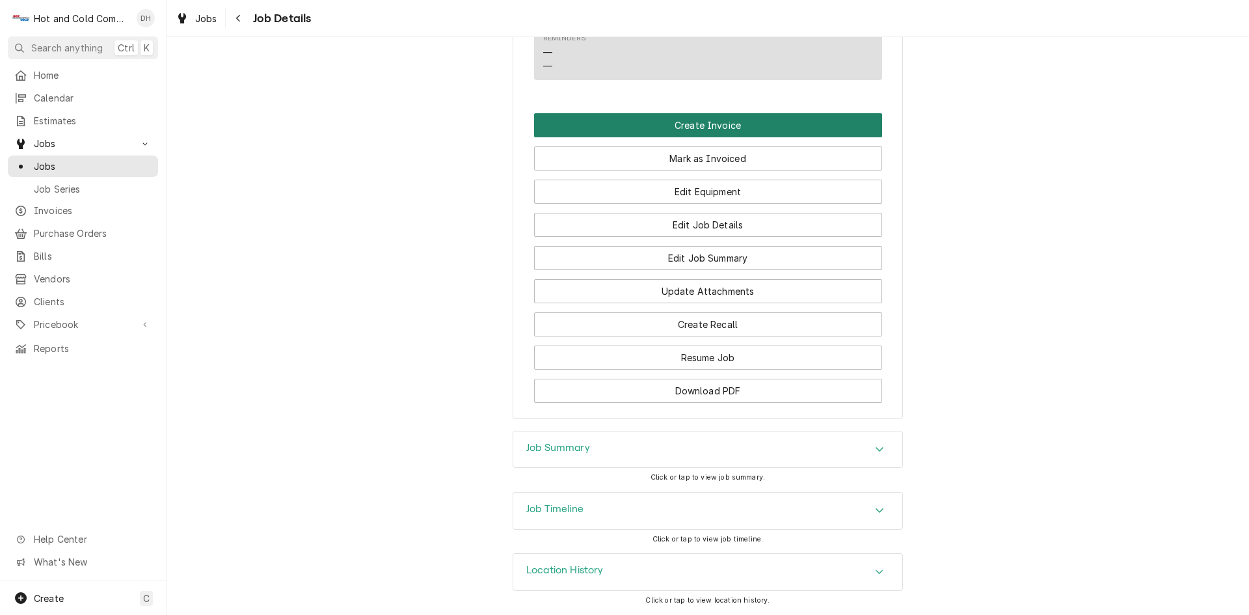
click at [692, 126] on button "Create Invoice" at bounding box center [708, 125] width 348 height 24
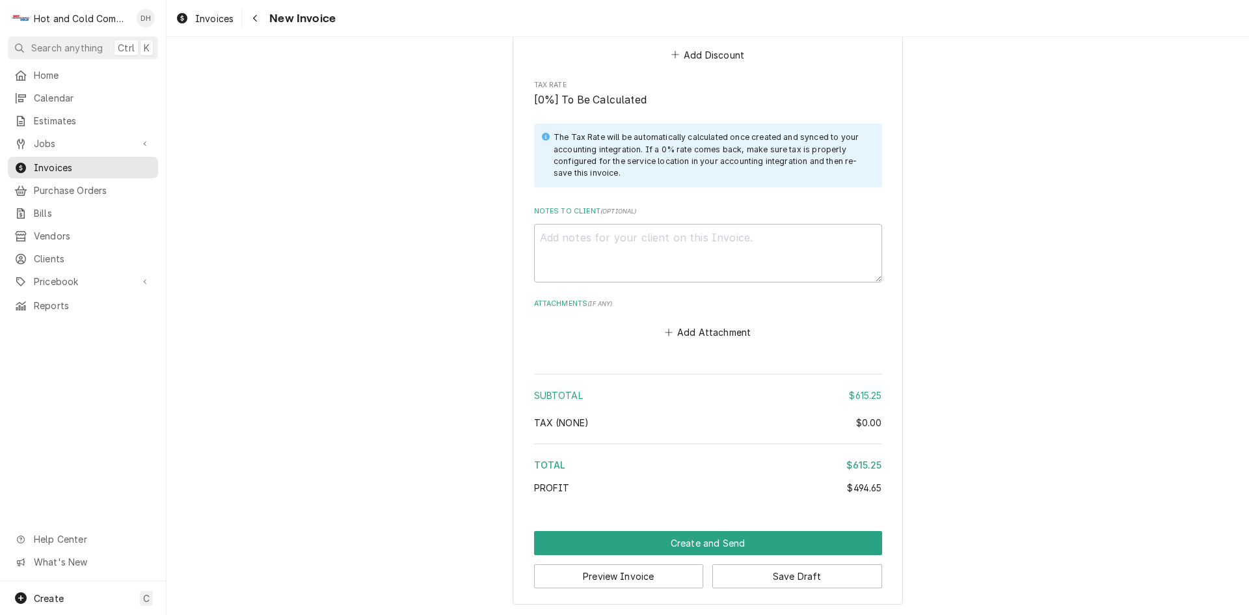
scroll to position [2170, 0]
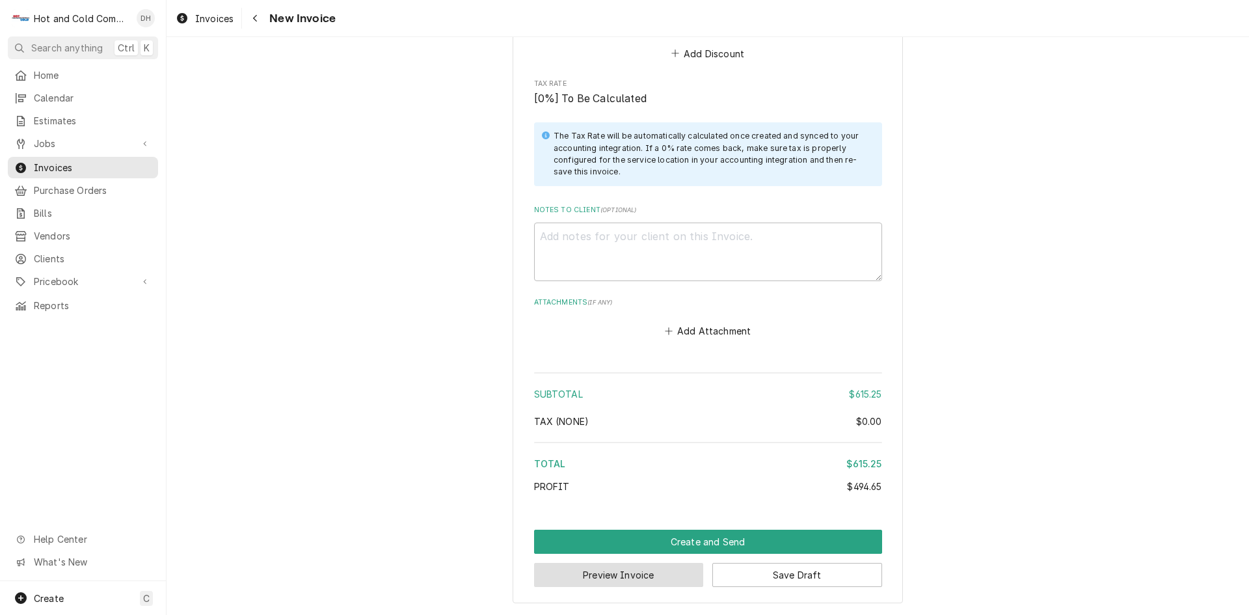
click at [620, 579] on button "Preview Invoice" at bounding box center [619, 575] width 170 height 24
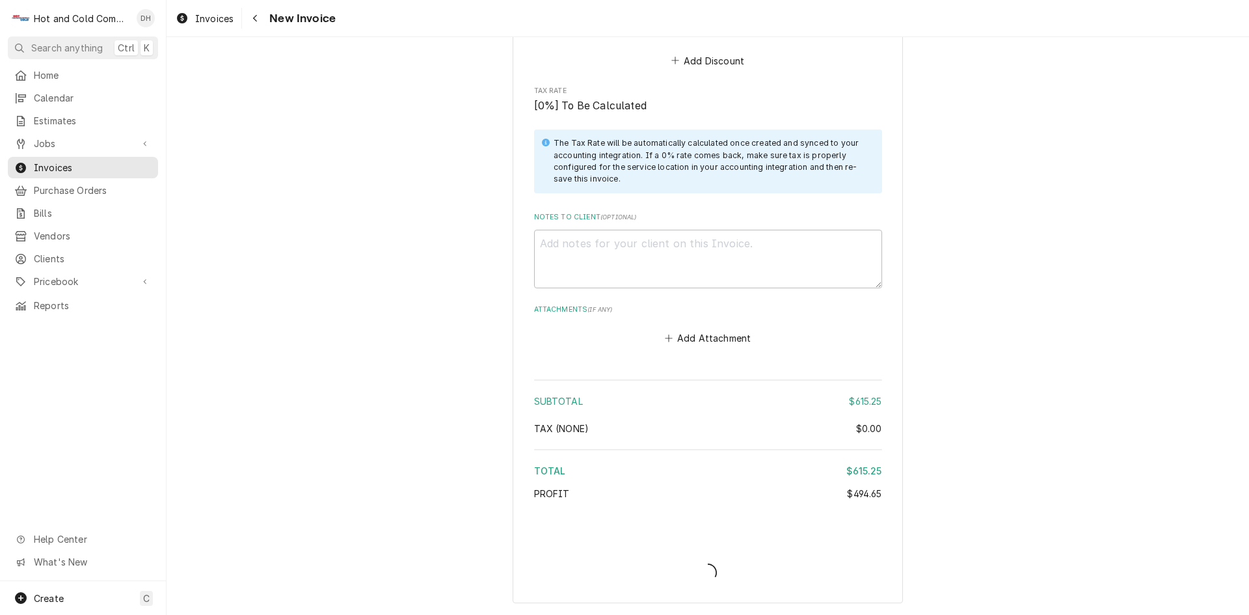
type textarea "x"
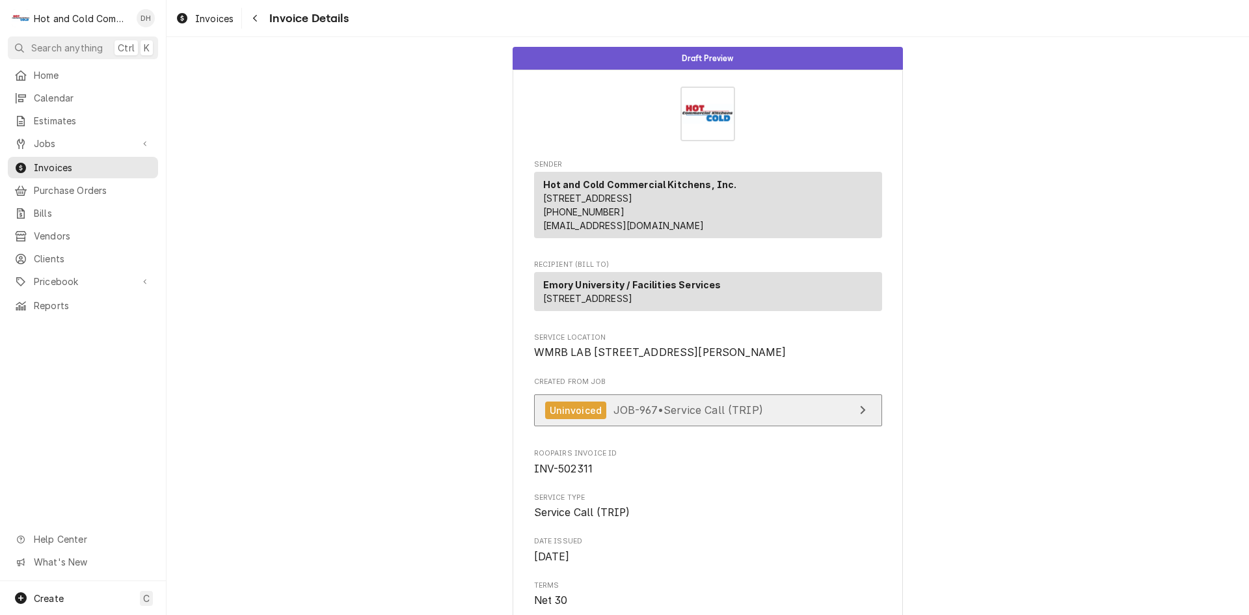
click at [824, 426] on link "Uninvoiced JOB-967 • Service Call (TRIP)" at bounding box center [708, 410] width 348 height 32
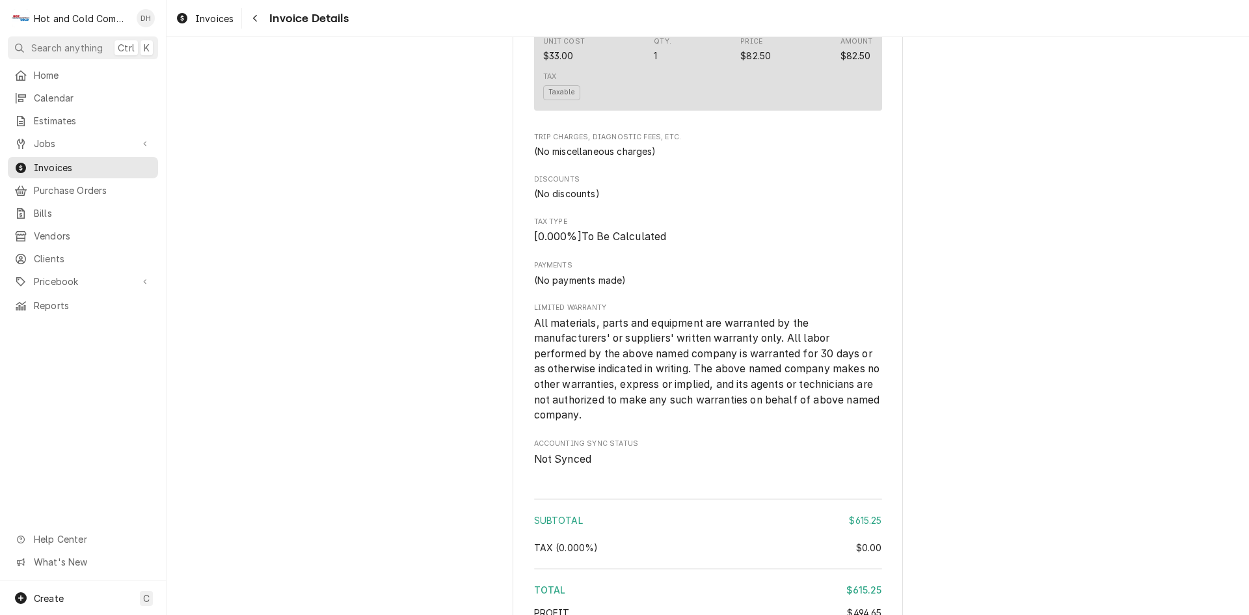
scroll to position [1278, 0]
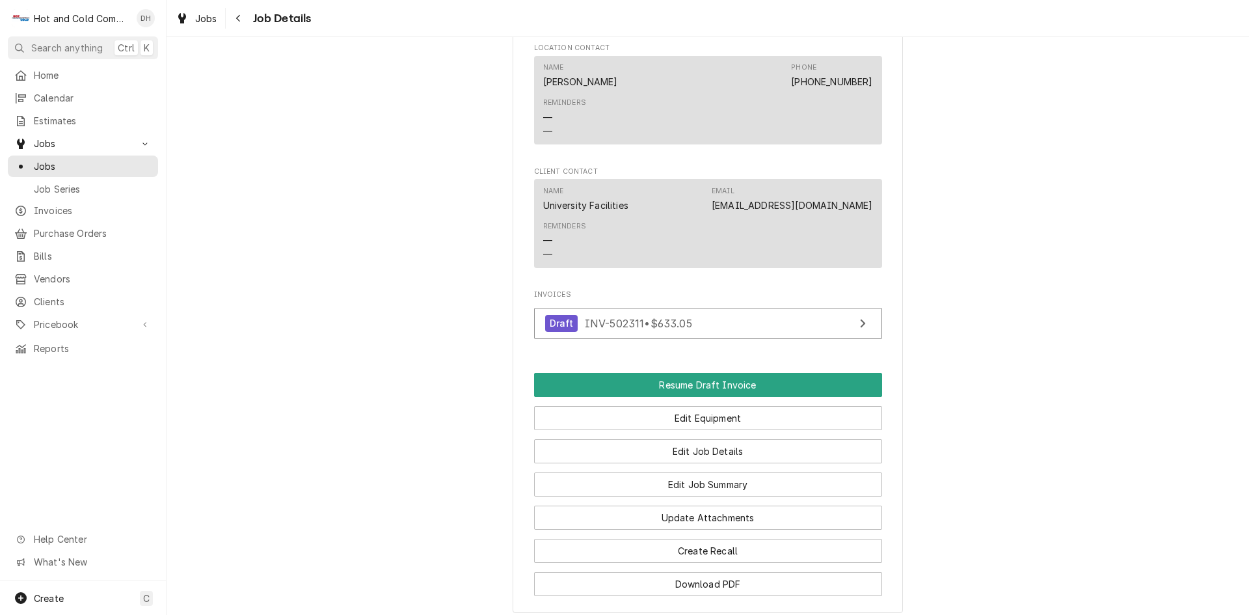
scroll to position [1085, 0]
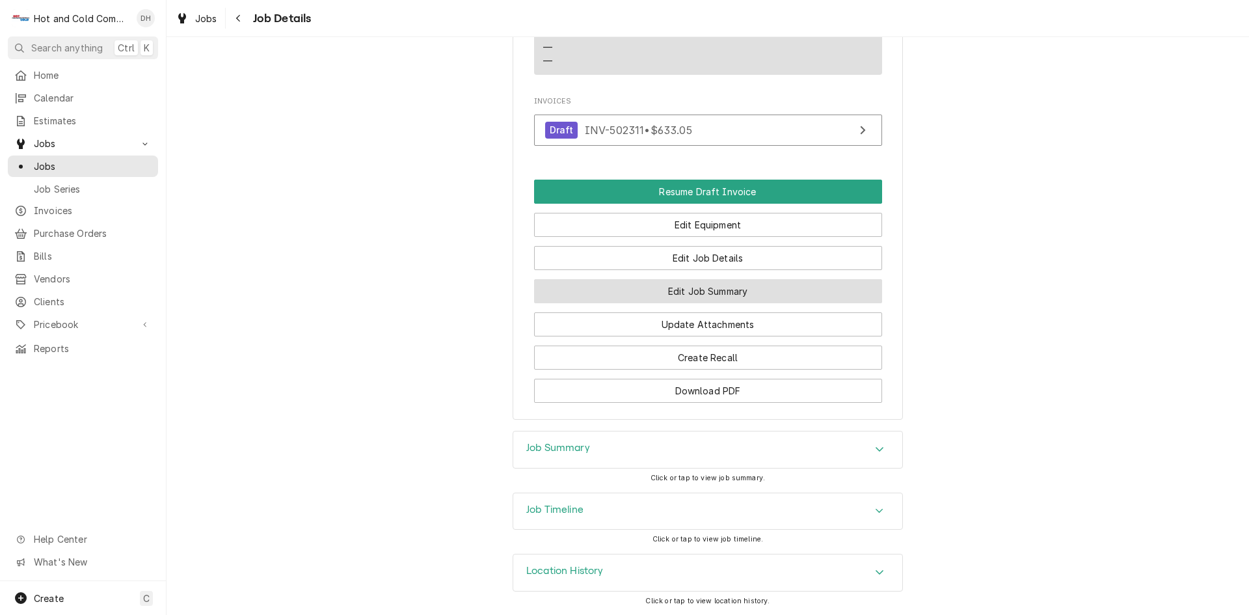
click at [767, 297] on button "Edit Job Summary" at bounding box center [708, 291] width 348 height 24
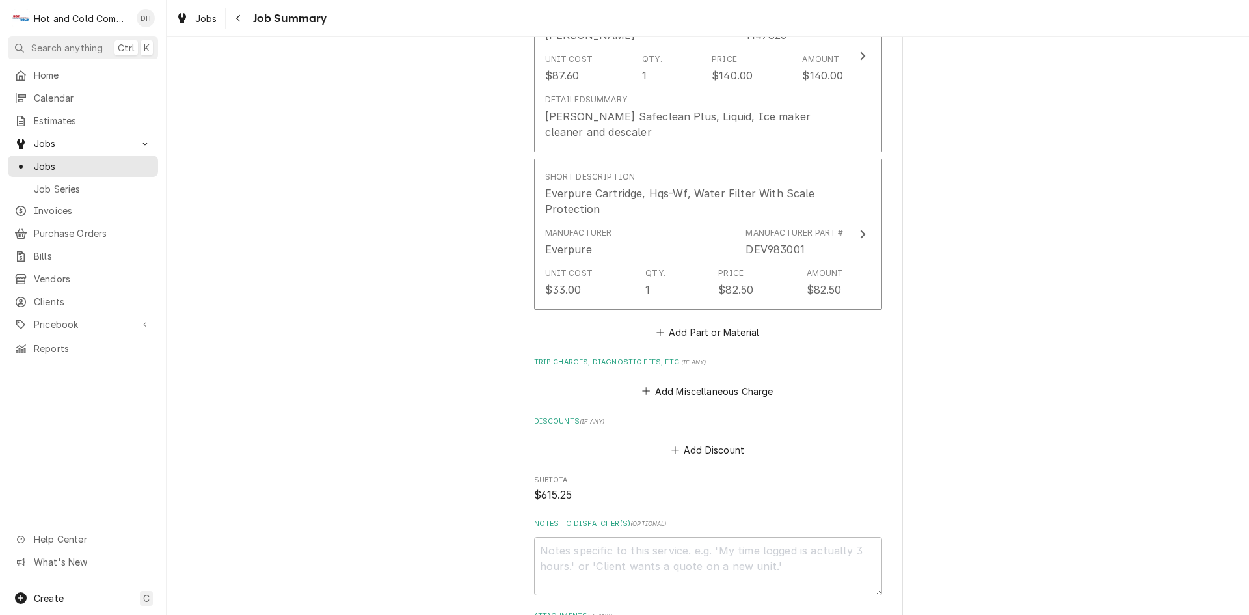
scroll to position [1048, 0]
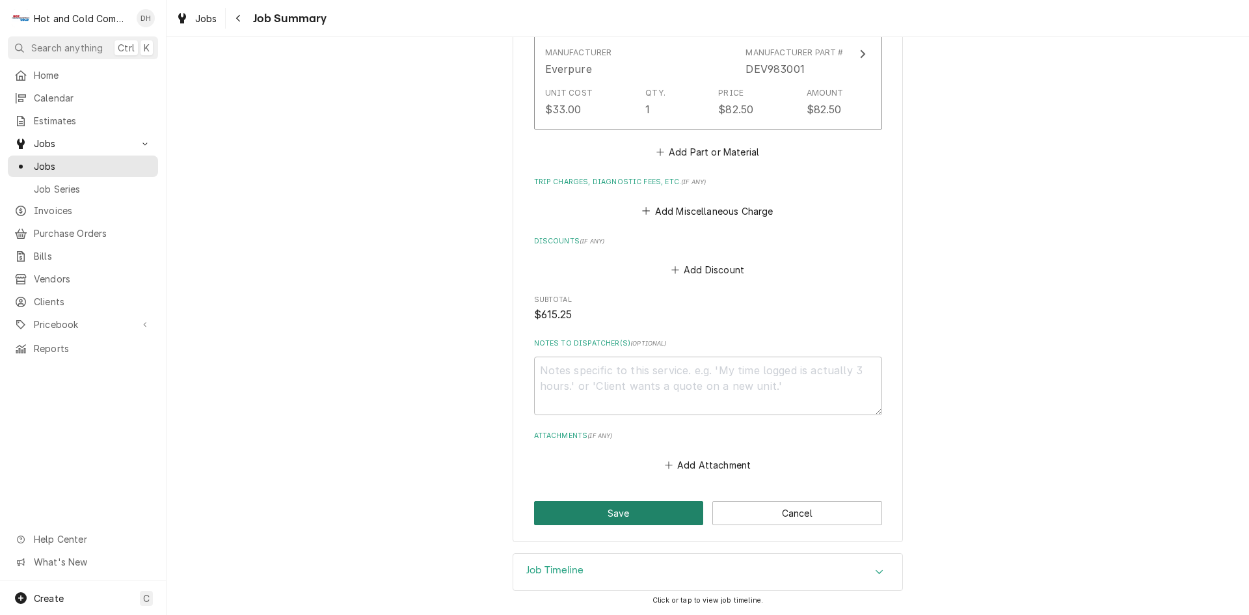
click at [622, 515] on button "Save" at bounding box center [619, 513] width 170 height 24
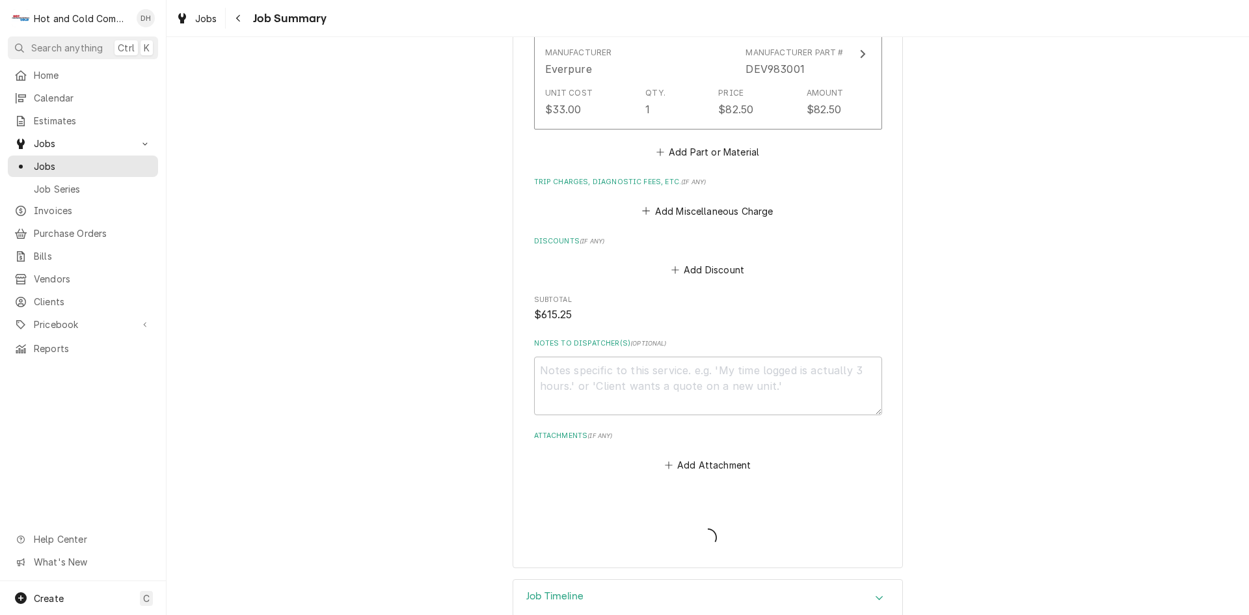
type textarea "x"
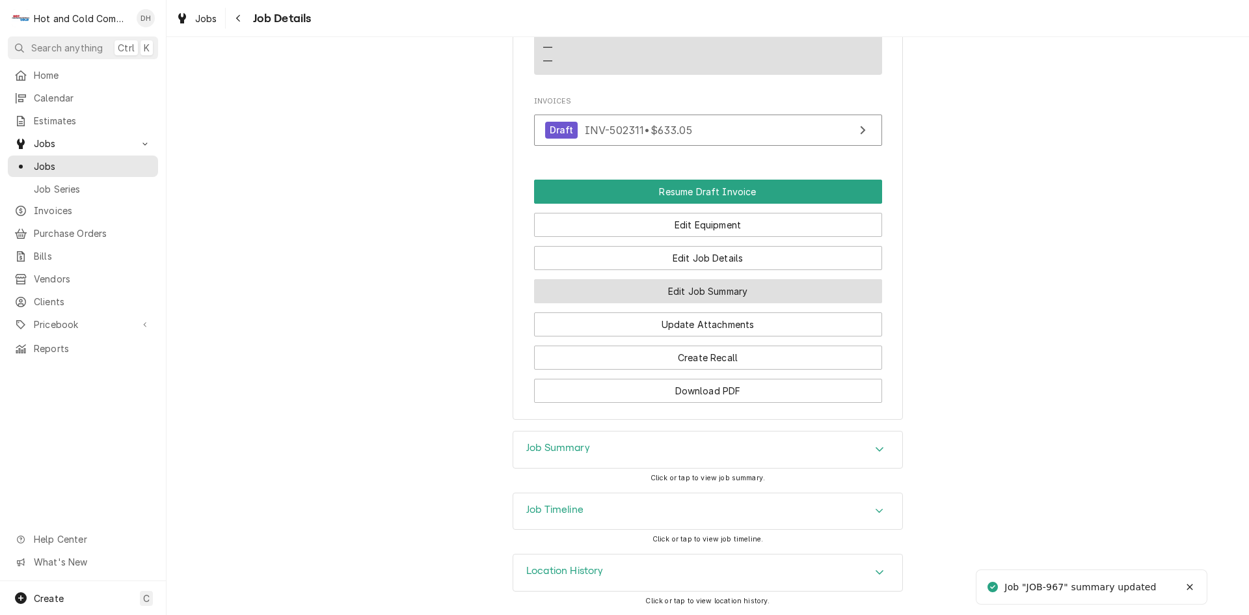
scroll to position [1092, 0]
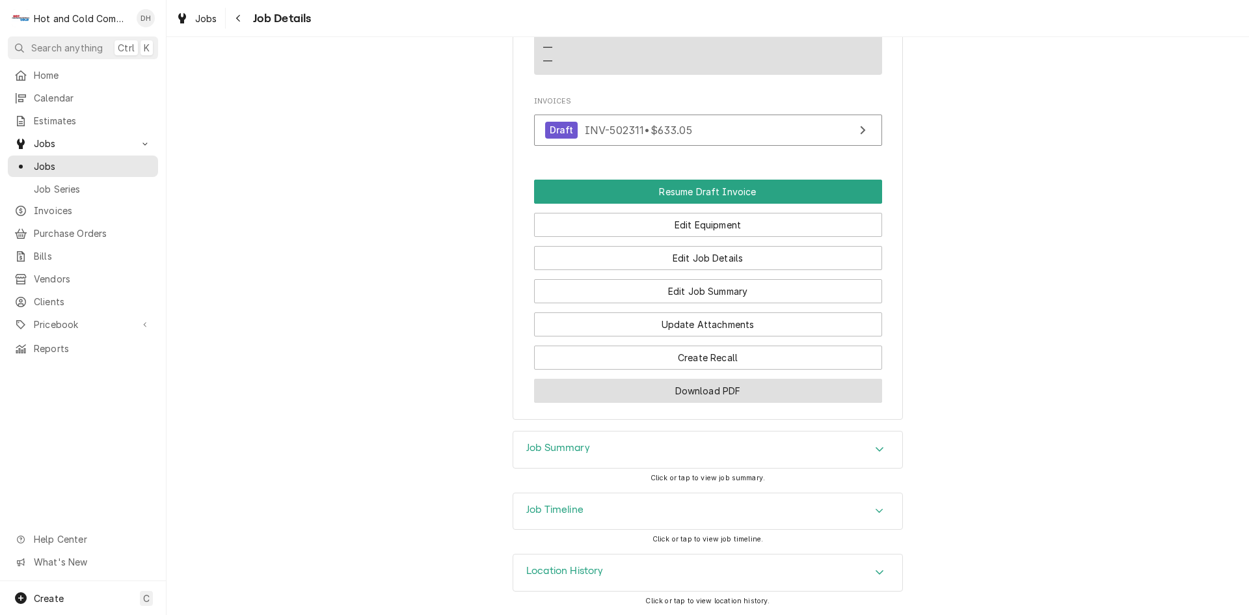
click at [720, 390] on button "Download PDF" at bounding box center [708, 391] width 348 height 24
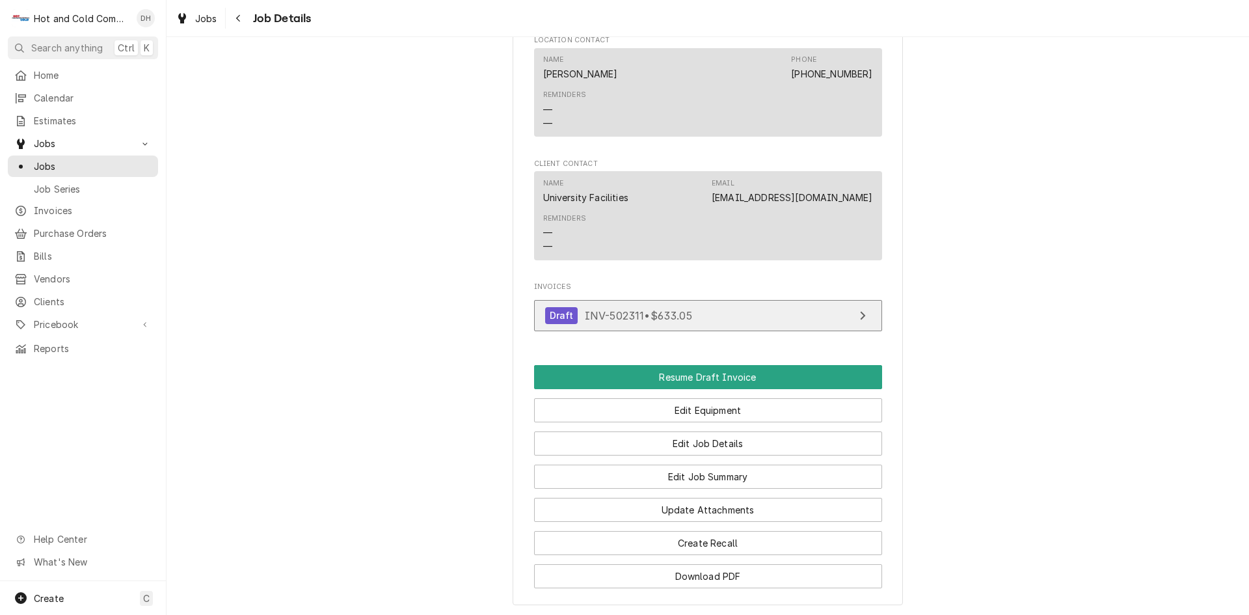
click at [829, 332] on link "Draft INV-502311 • $633.05" at bounding box center [708, 316] width 348 height 32
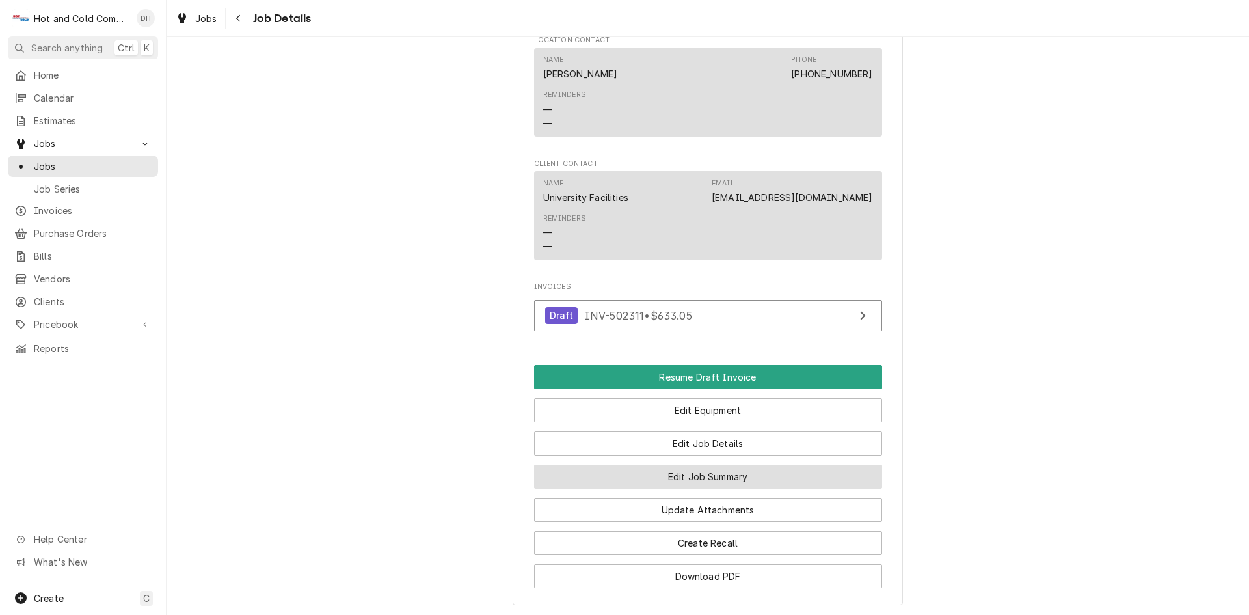
click at [727, 489] on button "Edit Job Summary" at bounding box center [708, 477] width 348 height 24
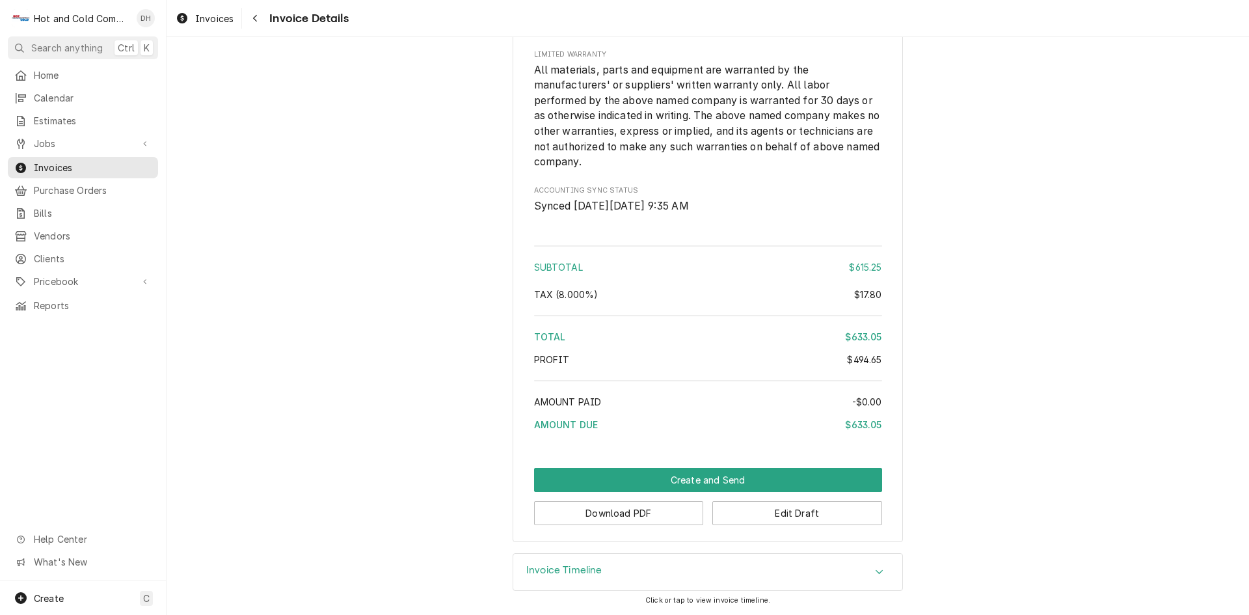
scroll to position [1712, 0]
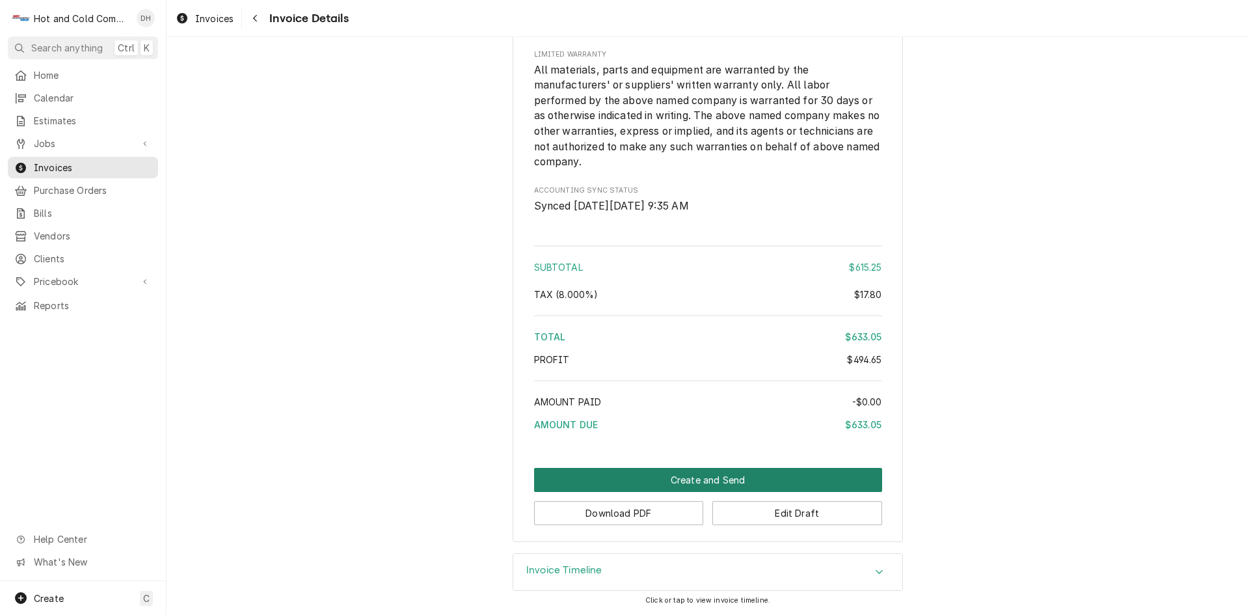
click at [702, 473] on button "Create and Send" at bounding box center [708, 480] width 348 height 24
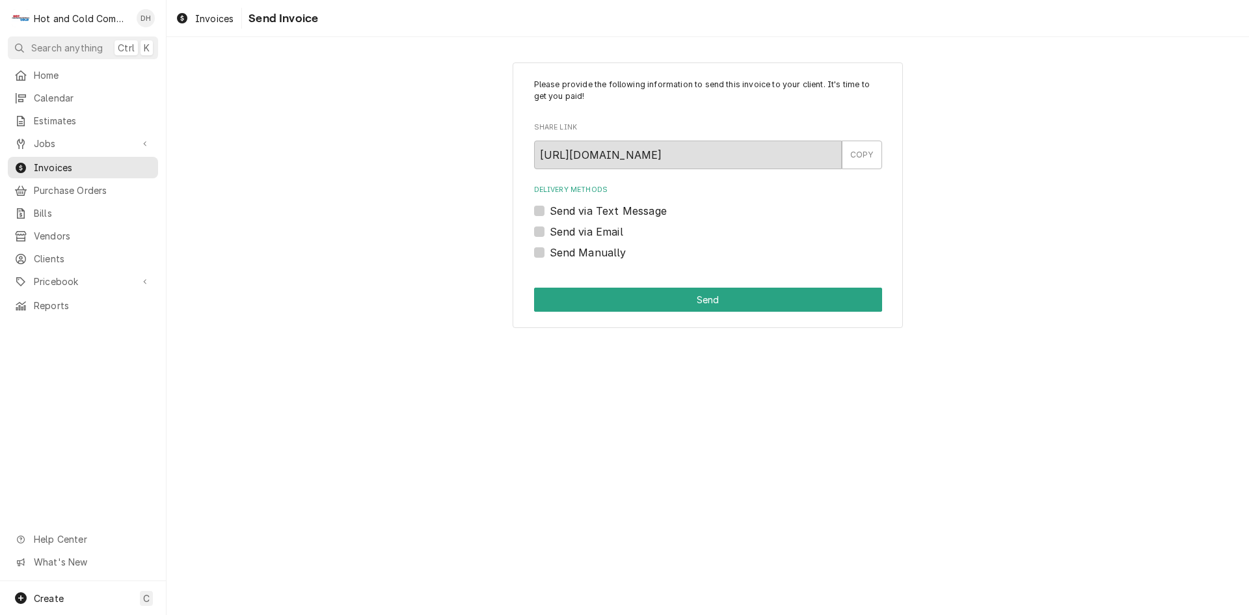
click at [550, 232] on label "Send via Email" at bounding box center [587, 232] width 74 height 16
click at [550, 232] on input "Send via Email" at bounding box center [724, 238] width 348 height 29
checkbox input "true"
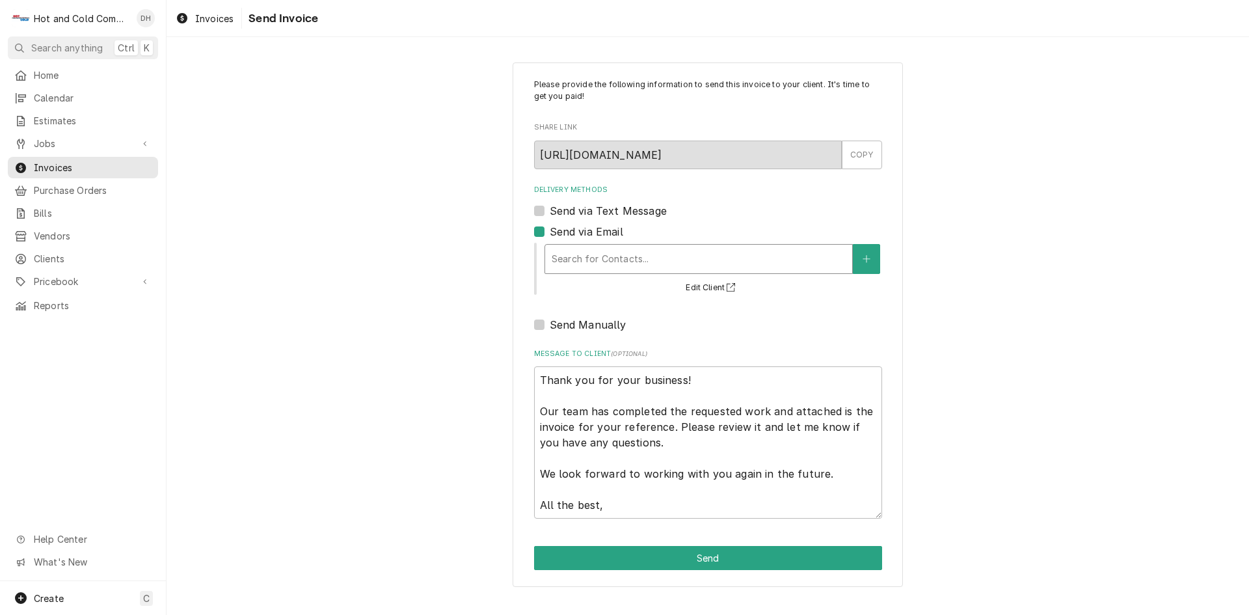
click at [646, 252] on div "Delivery Methods" at bounding box center [699, 258] width 294 height 23
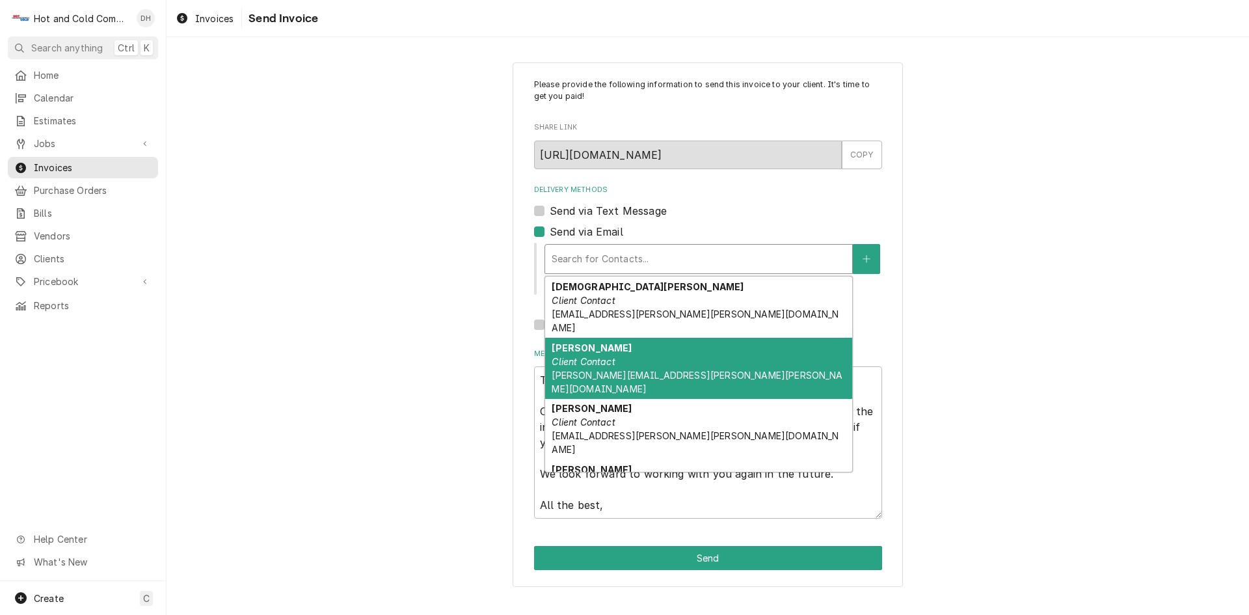
click at [664, 349] on div "[PERSON_NAME] Client Contact [PERSON_NAME][EMAIL_ADDRESS][PERSON_NAME][PERSON_N…" at bounding box center [698, 368] width 307 height 61
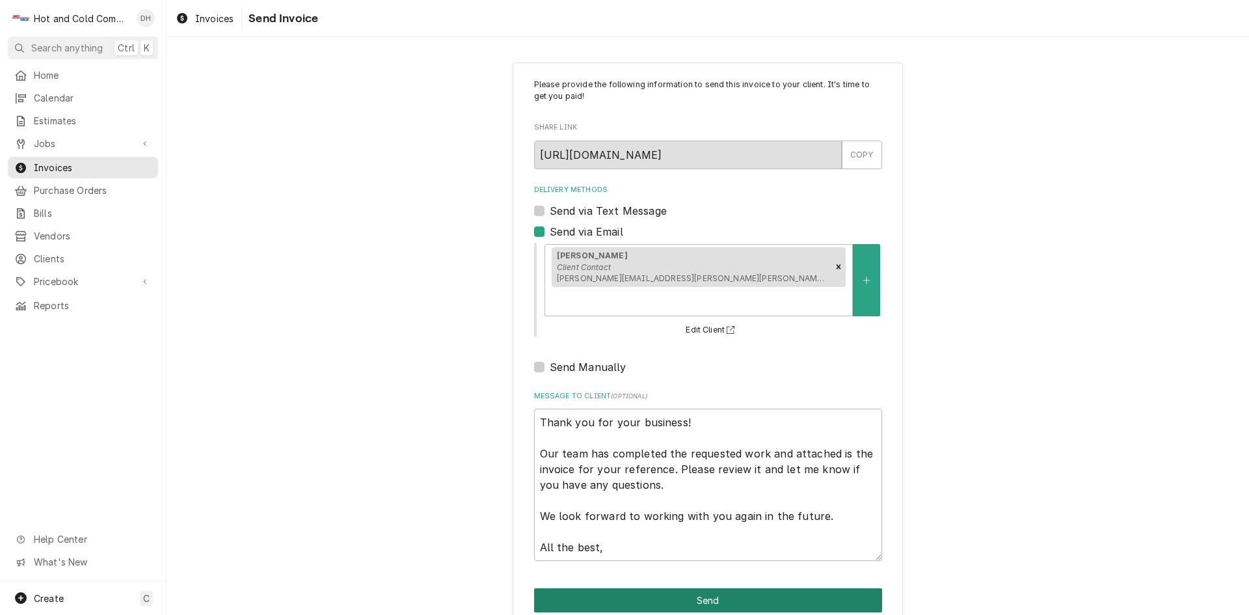
click at [705, 588] on button "Send" at bounding box center [708, 600] width 348 height 24
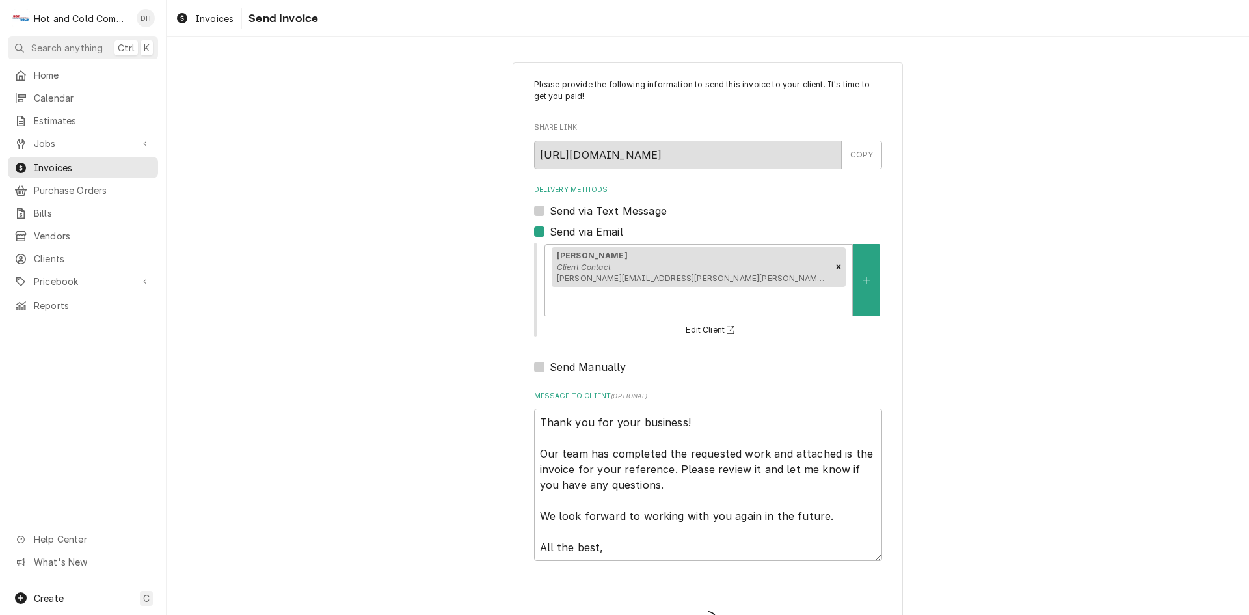
type textarea "x"
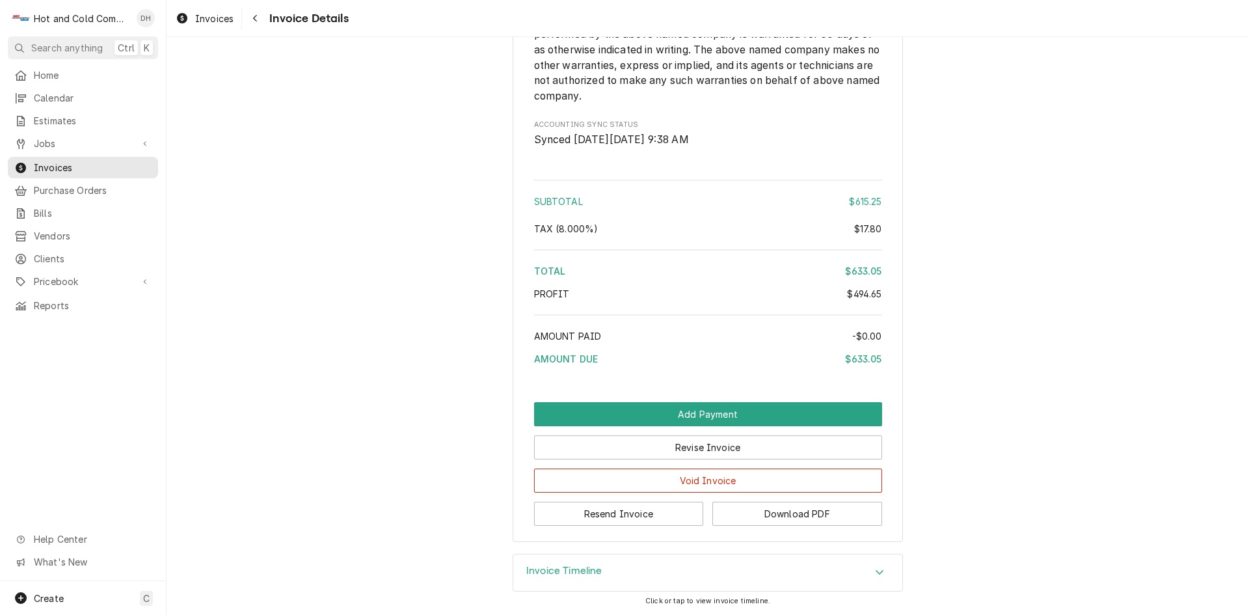
scroll to position [1823, 0]
click at [780, 513] on button "Download PDF" at bounding box center [798, 514] width 170 height 24
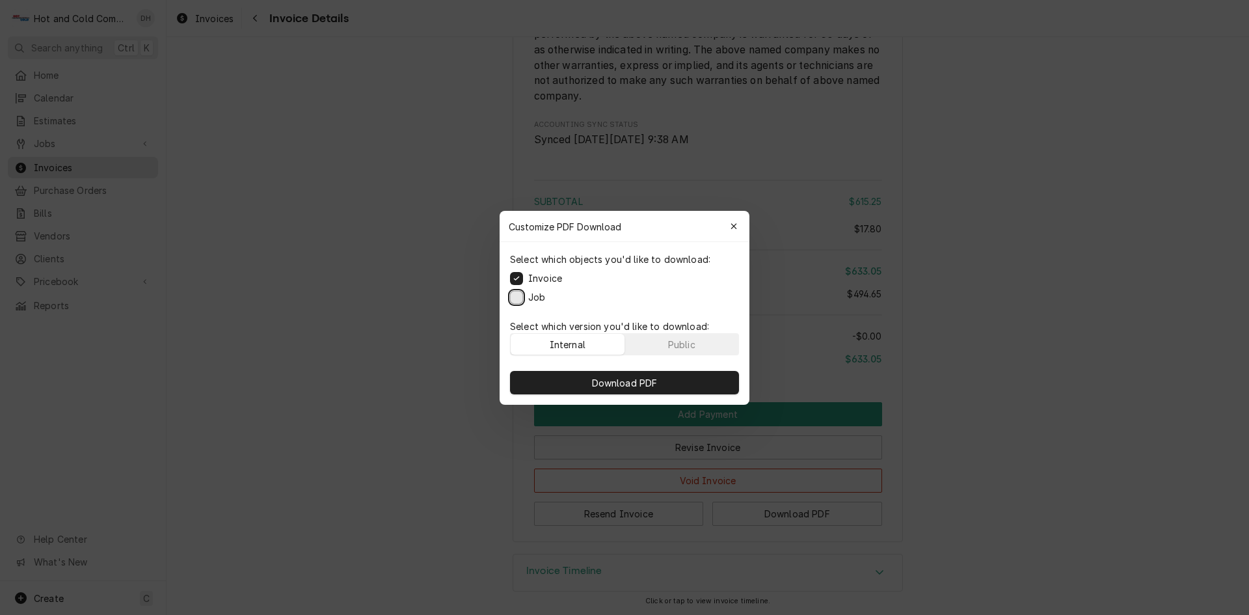
click at [519, 297] on button "Job" at bounding box center [516, 296] width 13 height 13
click at [694, 341] on div "Public" at bounding box center [681, 344] width 27 height 14
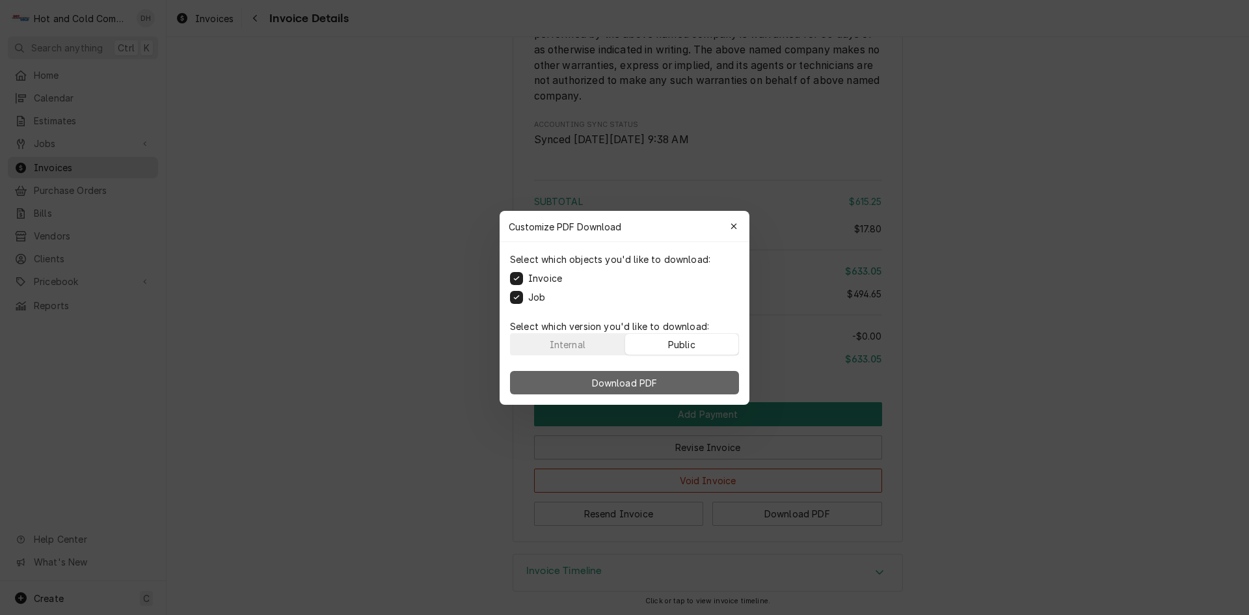
click at [636, 387] on span "Download PDF" at bounding box center [625, 382] width 71 height 14
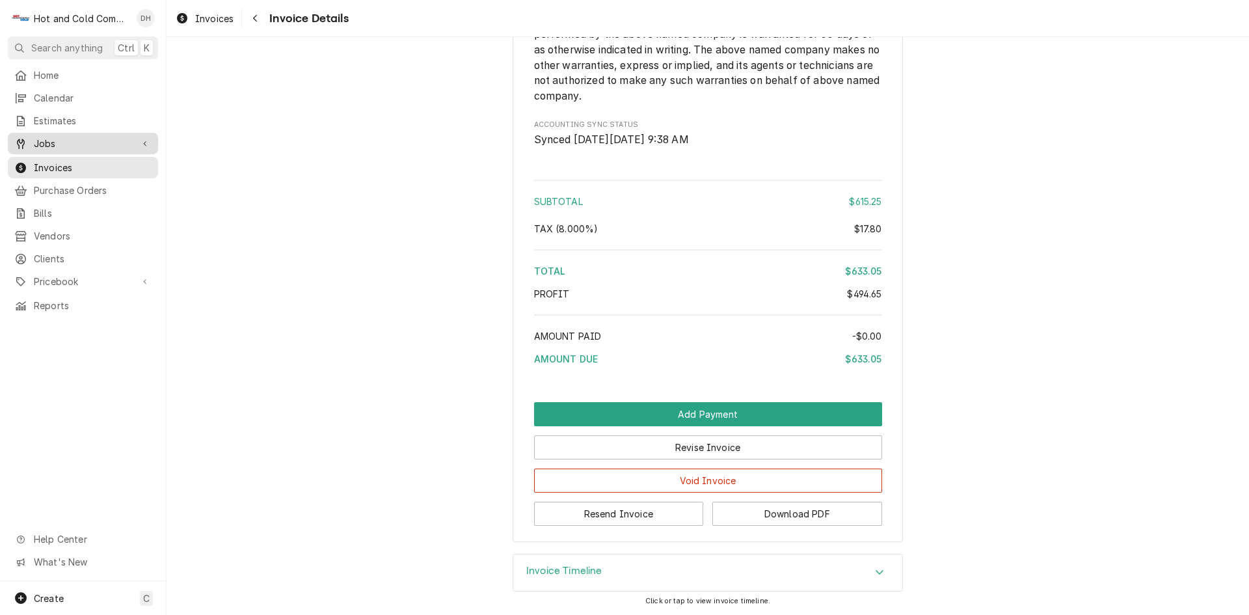
click at [42, 144] on span "Jobs" at bounding box center [83, 144] width 98 height 14
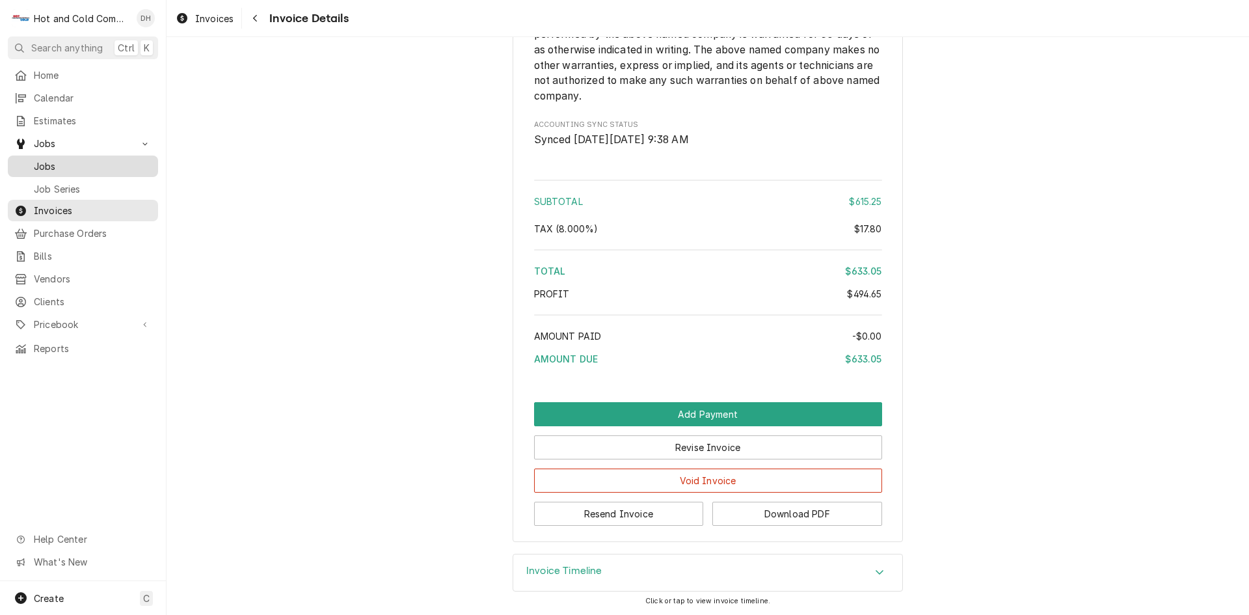
click at [80, 161] on span "Jobs" at bounding box center [93, 166] width 118 height 14
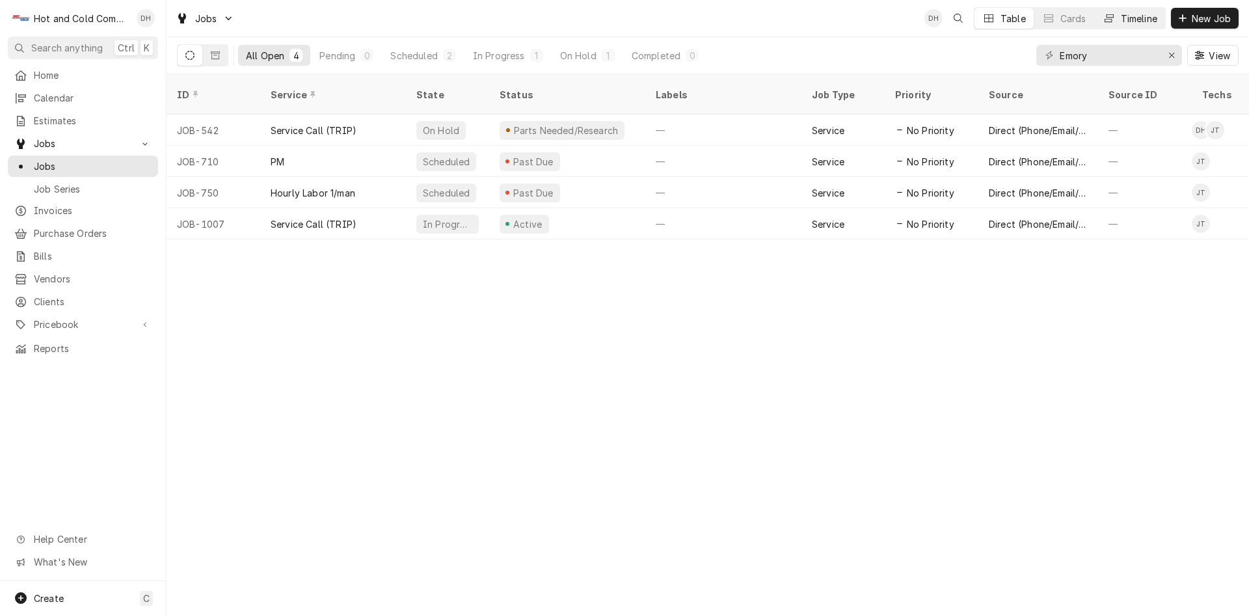
click at [1145, 14] on div "Timeline" at bounding box center [1139, 19] width 36 height 14
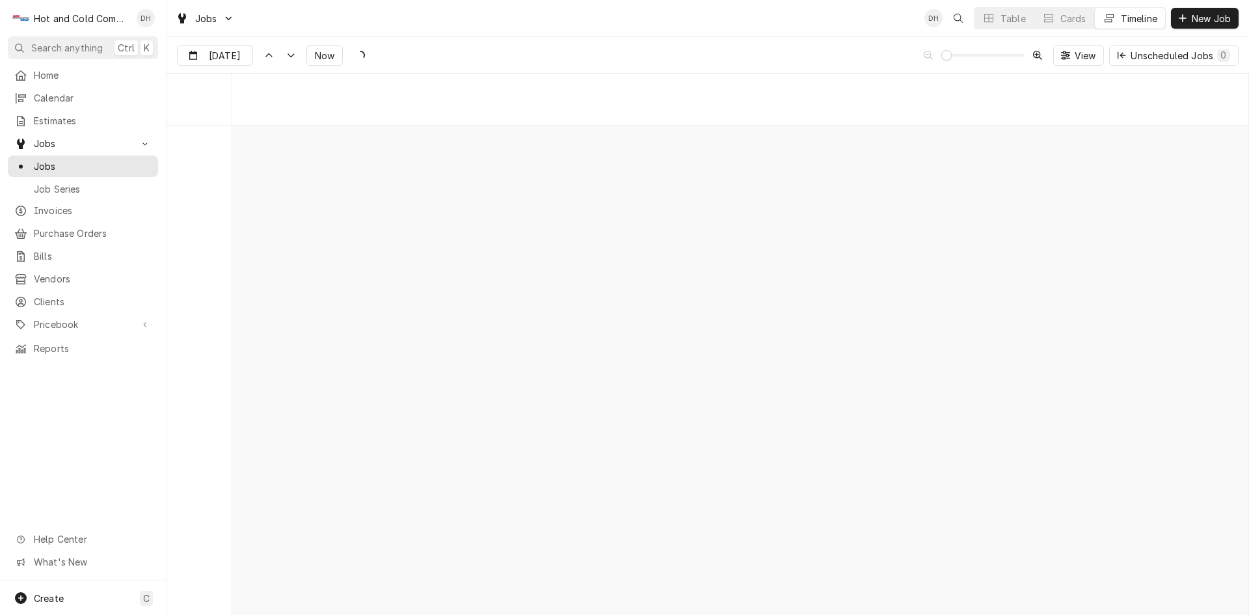
scroll to position [10189, 0]
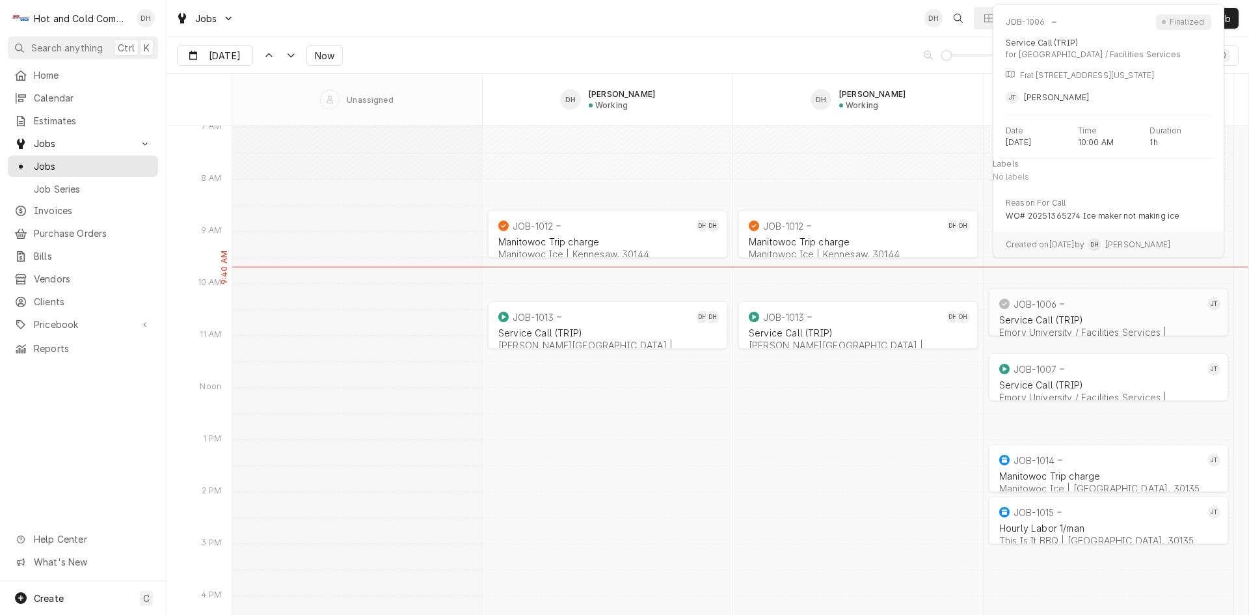
click at [1102, 320] on div "Service Call (TRIP)" at bounding box center [1109, 319] width 219 height 11
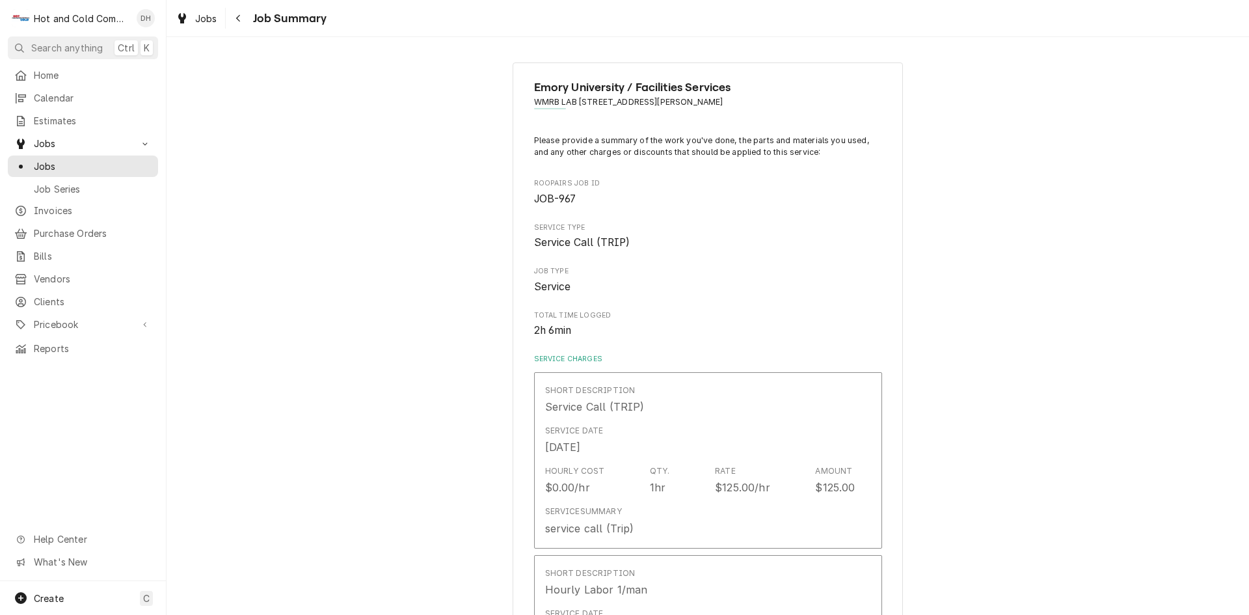
type textarea "x"
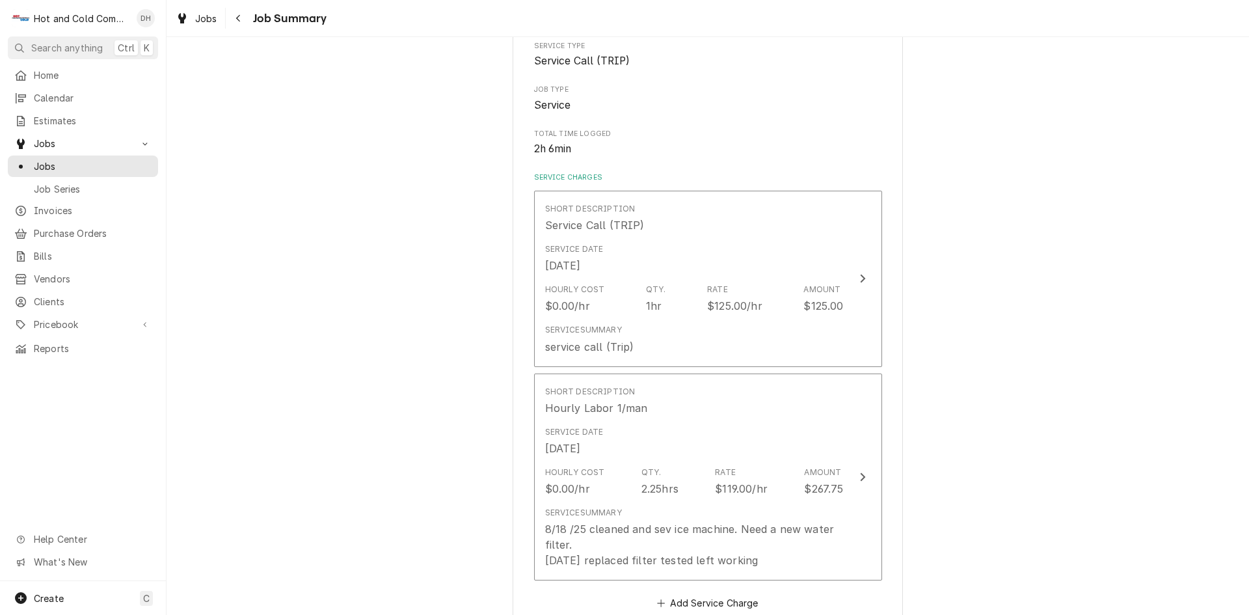
scroll to position [217, 0]
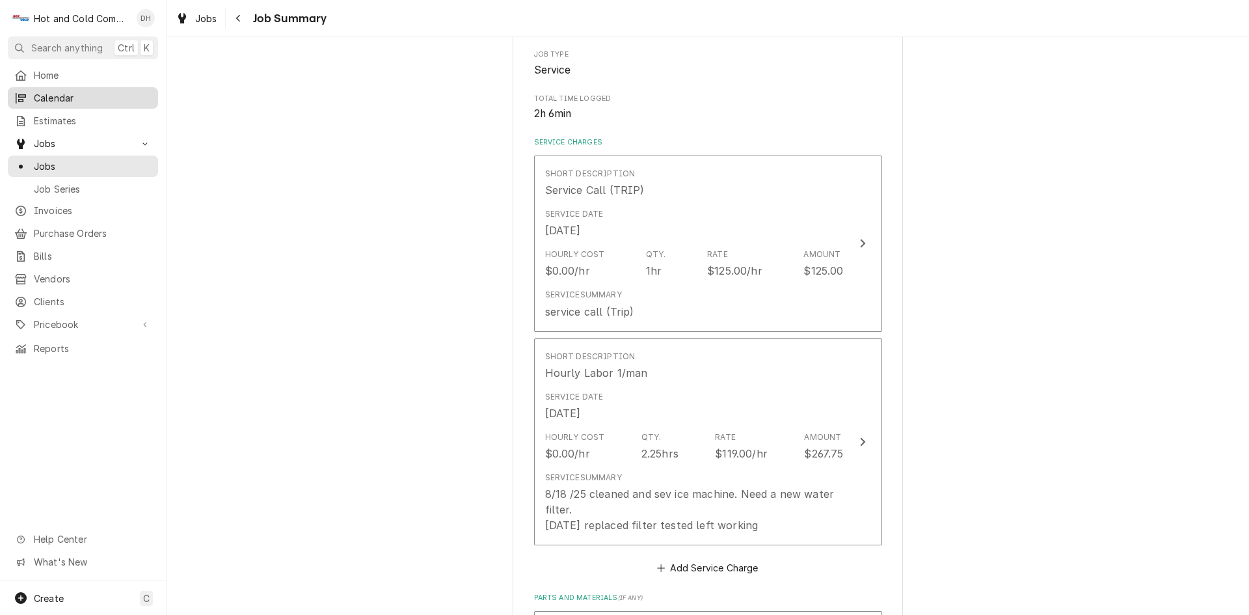
click at [50, 98] on span "Calendar" at bounding box center [93, 98] width 118 height 14
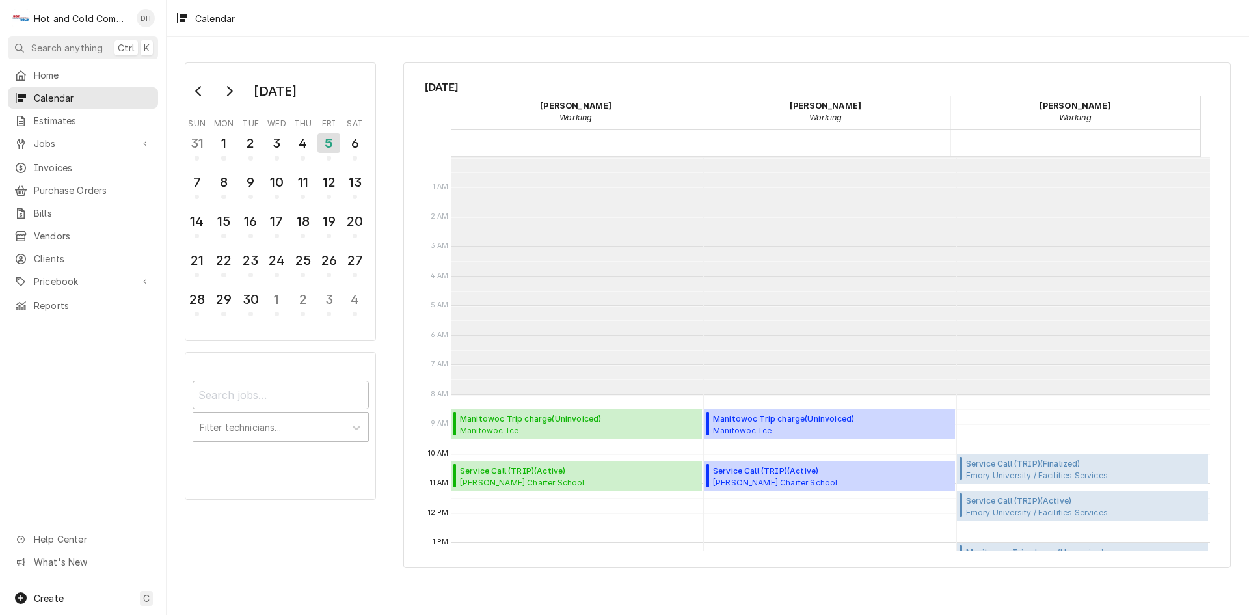
scroll to position [238, 0]
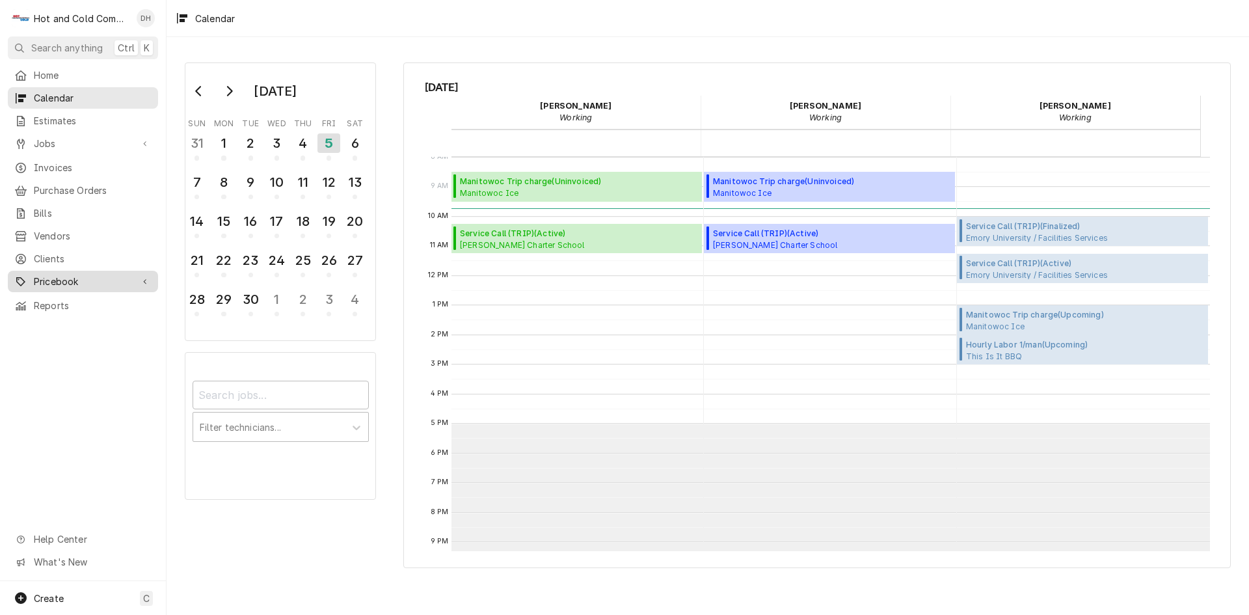
click at [94, 275] on span "Pricebook" at bounding box center [83, 282] width 98 height 14
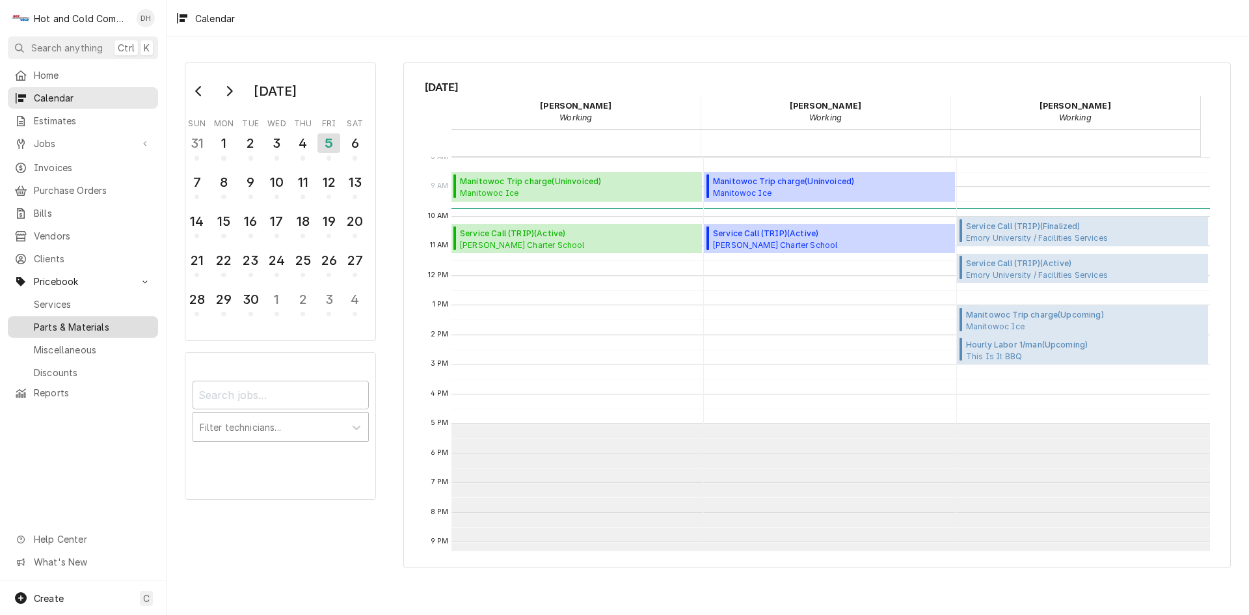
click at [50, 320] on span "Parts & Materials" at bounding box center [93, 327] width 118 height 14
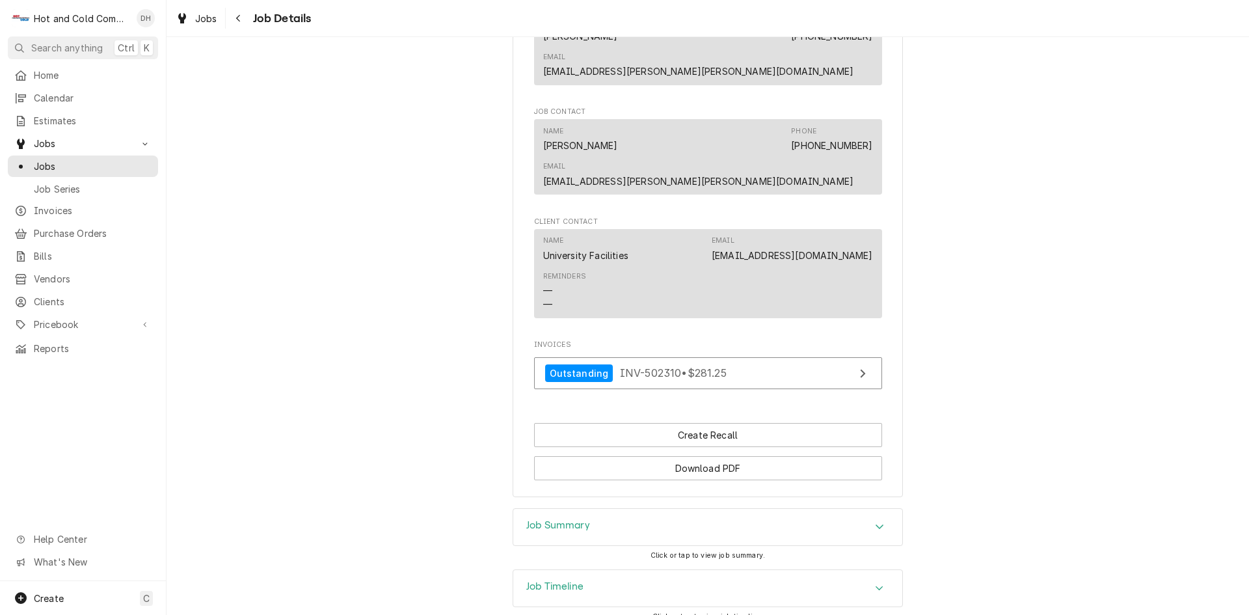
scroll to position [818, 0]
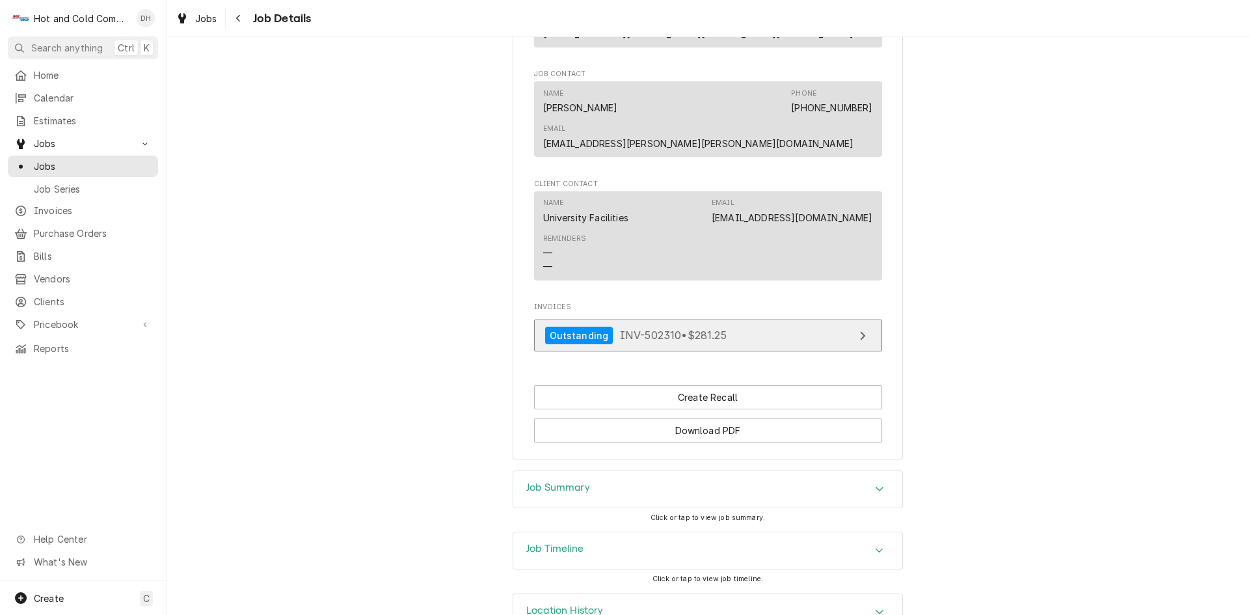
click at [830, 320] on link "Outstanding INV-502310 • $281.25" at bounding box center [708, 336] width 348 height 32
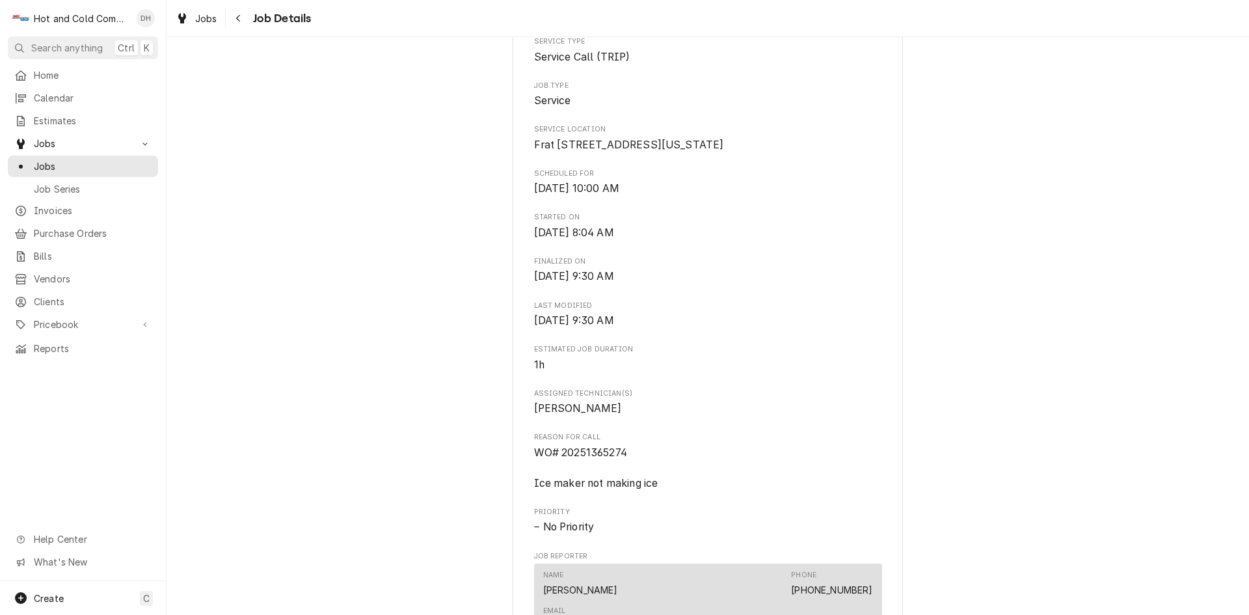
scroll to position [0, 0]
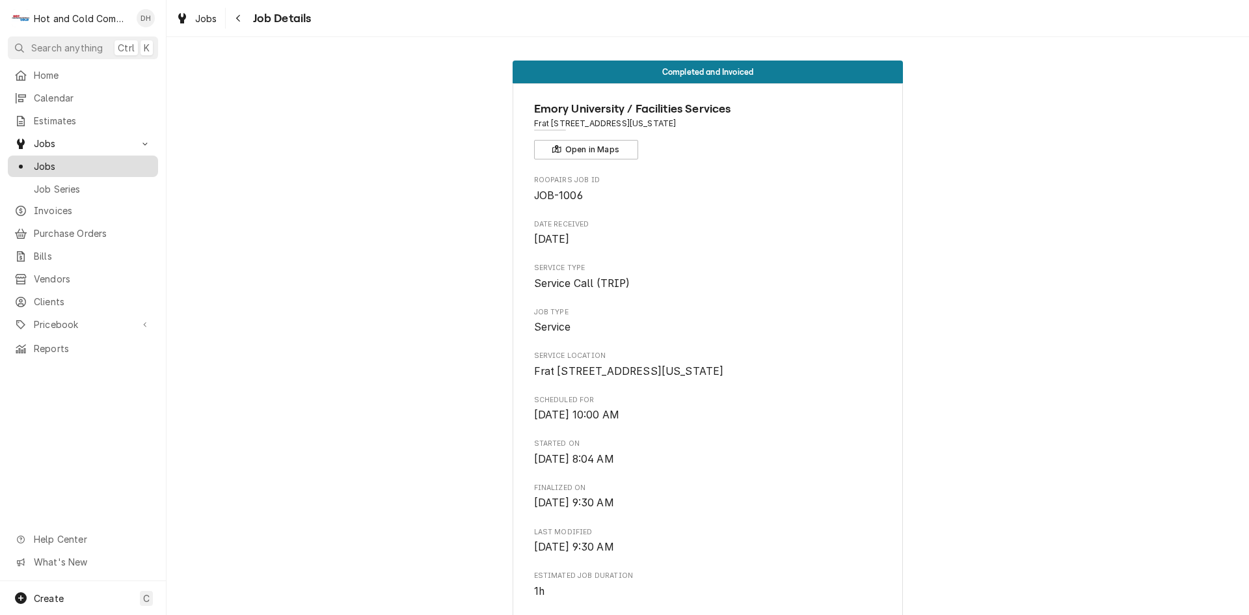
click at [48, 159] on span "Jobs" at bounding box center [93, 166] width 118 height 14
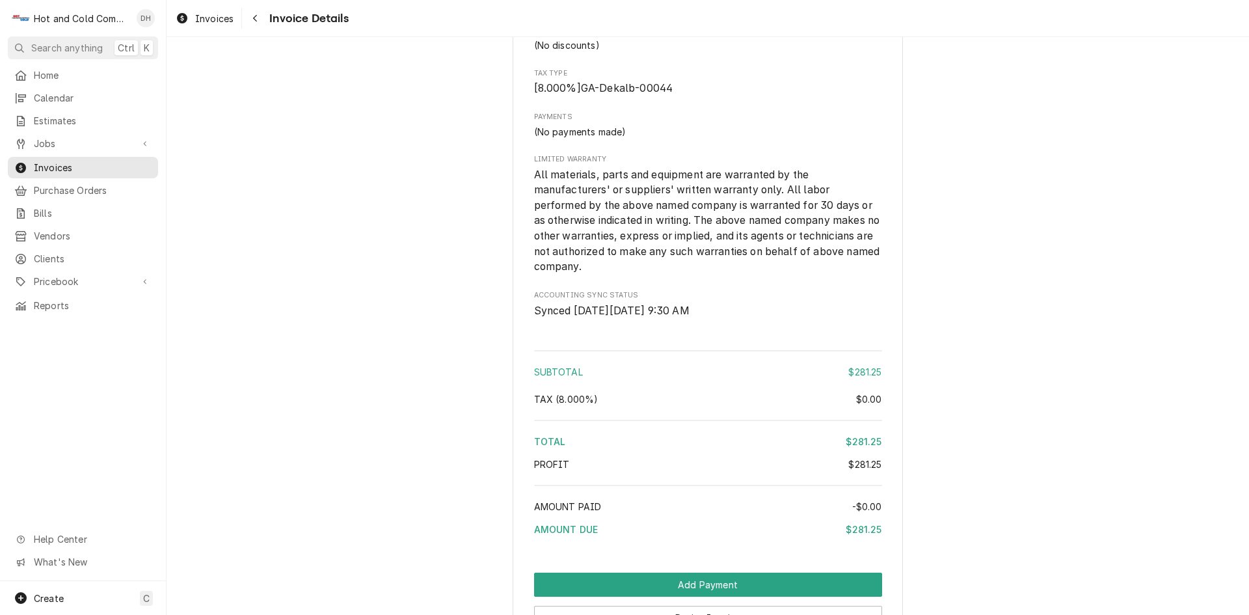
scroll to position [1509, 0]
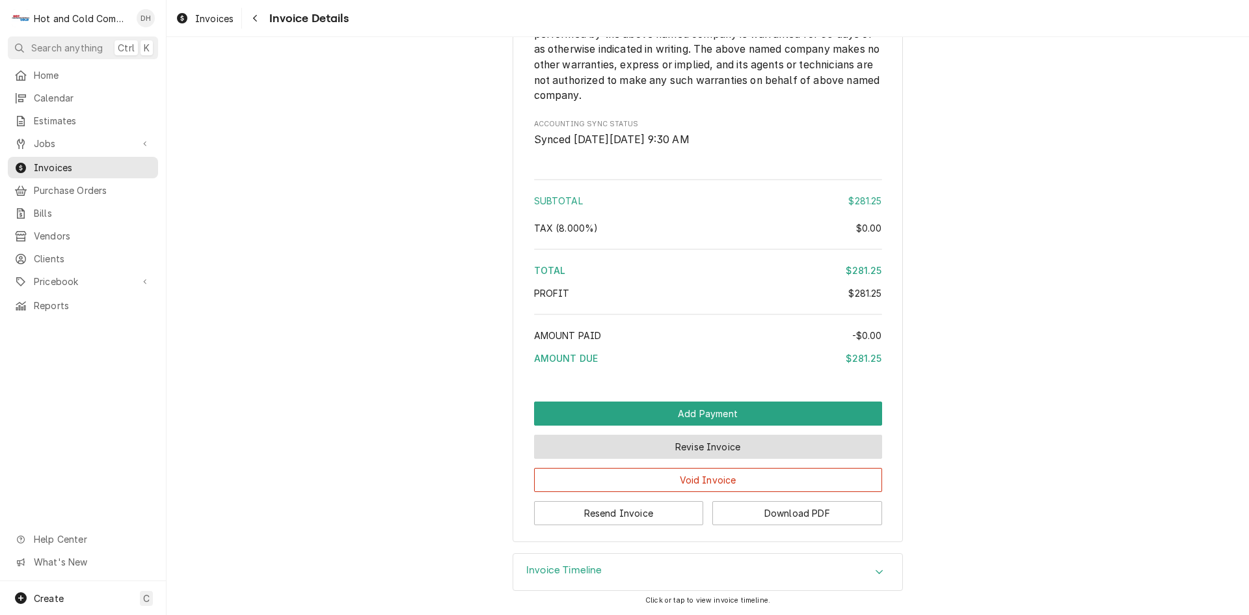
click at [748, 445] on button "Revise Invoice" at bounding box center [708, 447] width 348 height 24
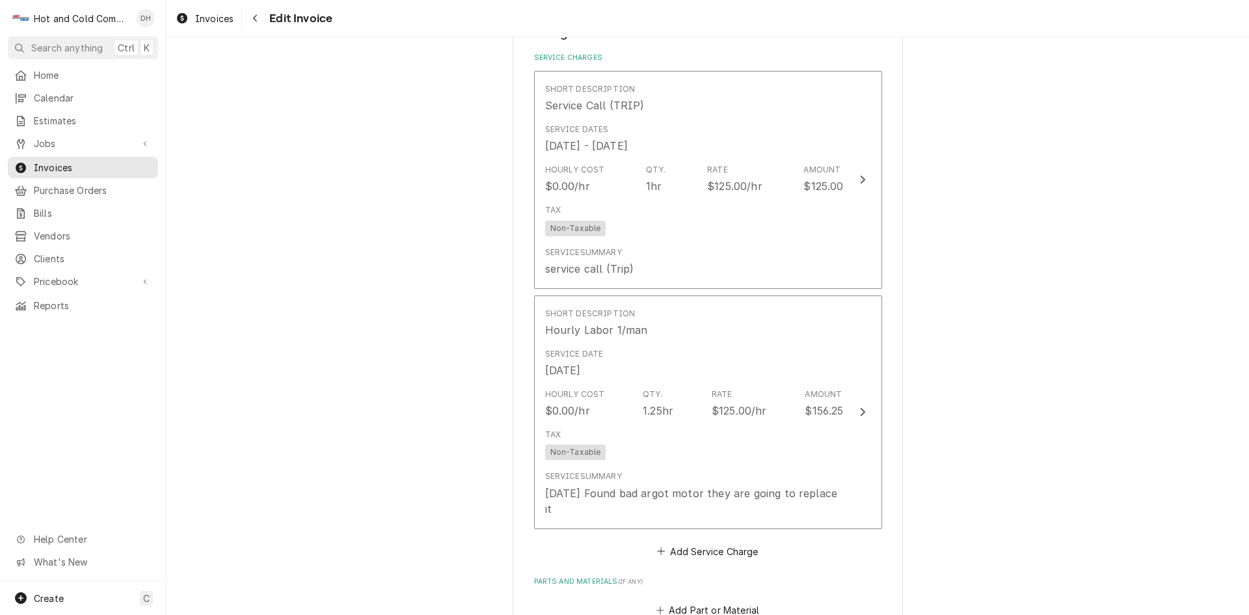
scroll to position [1085, 0]
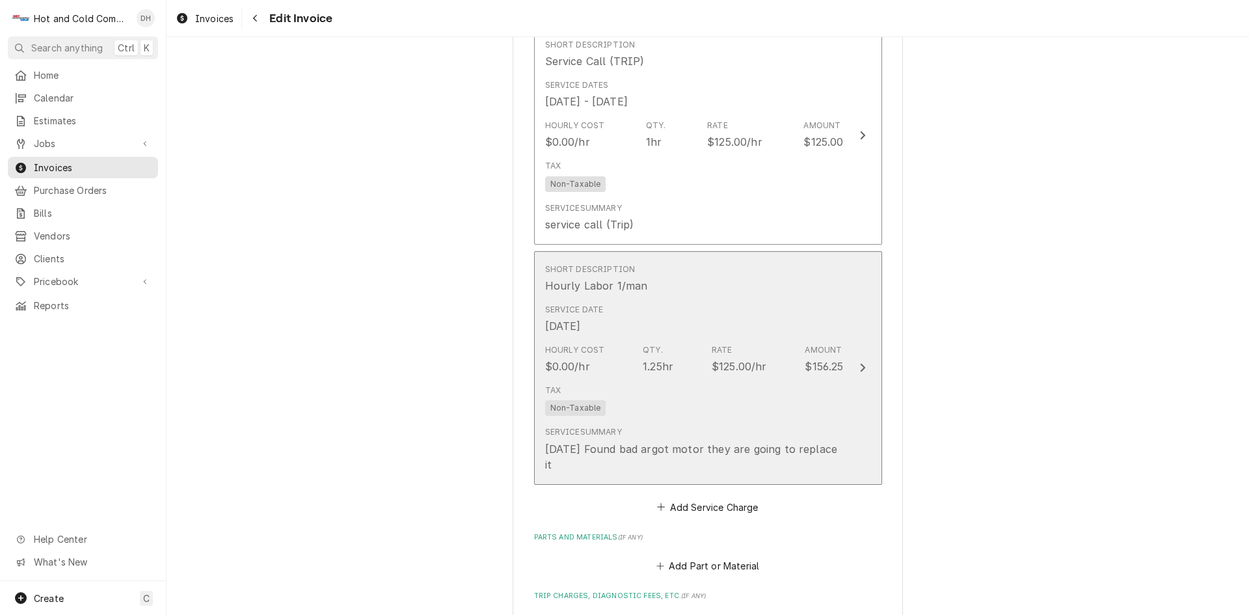
click at [797, 292] on div "Short Description Hourly Labor 1/man" at bounding box center [694, 278] width 299 height 40
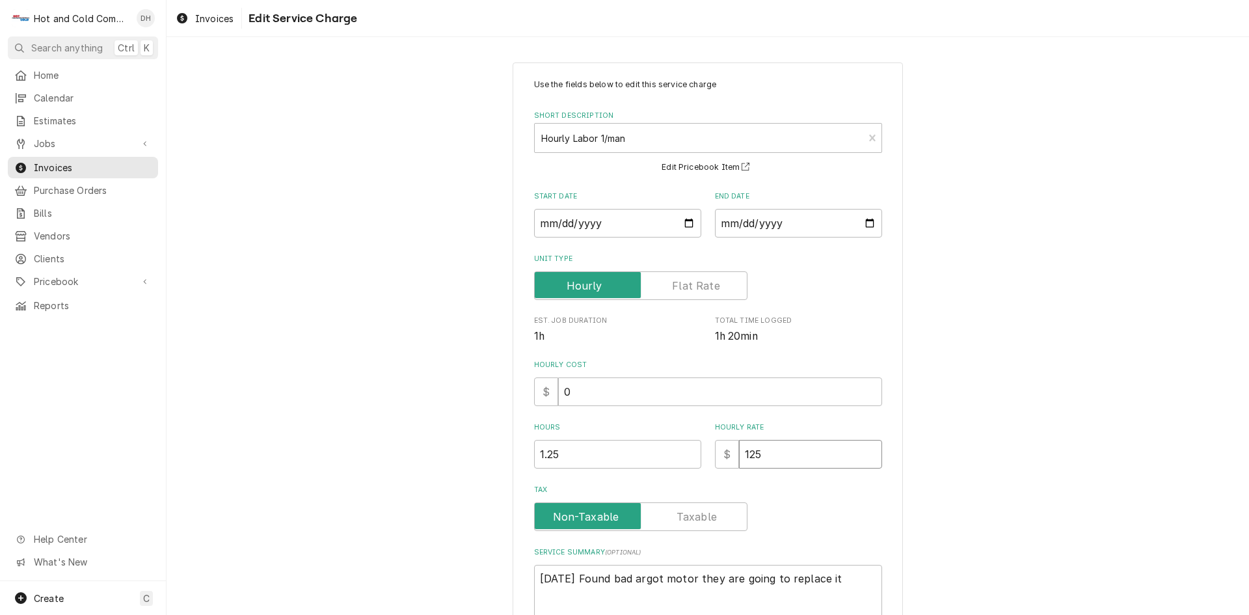
click at [820, 449] on input "125" at bounding box center [810, 454] width 143 height 29
type textarea "x"
type input "12"
type textarea "x"
type input "1"
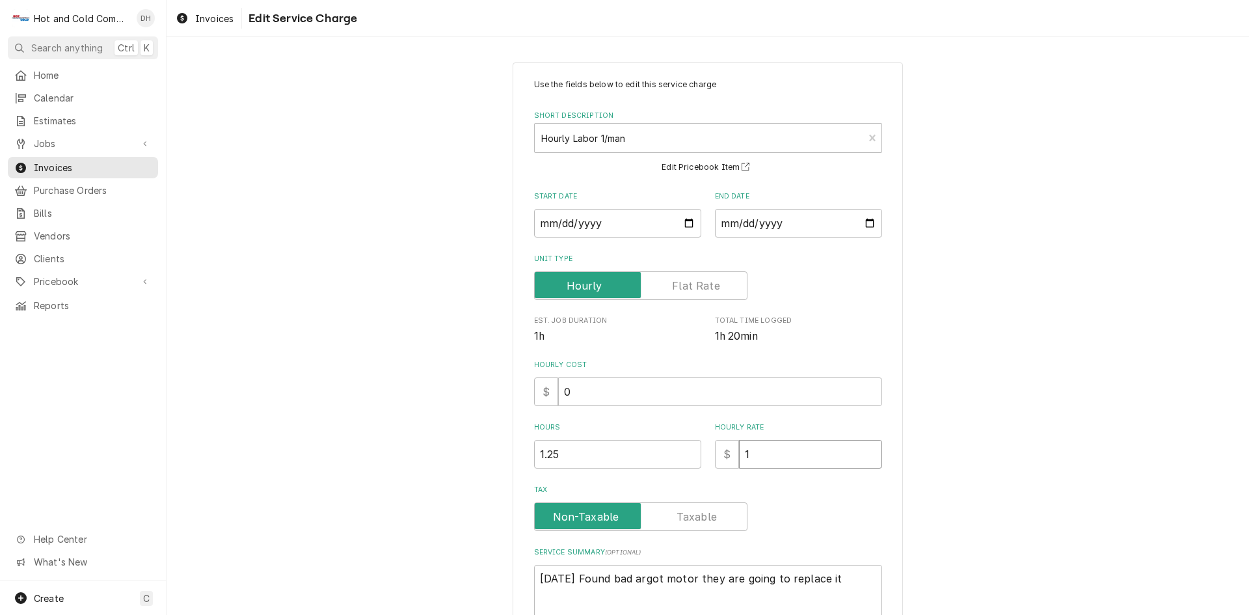
type textarea "x"
type input "11"
type textarea "x"
type input "119"
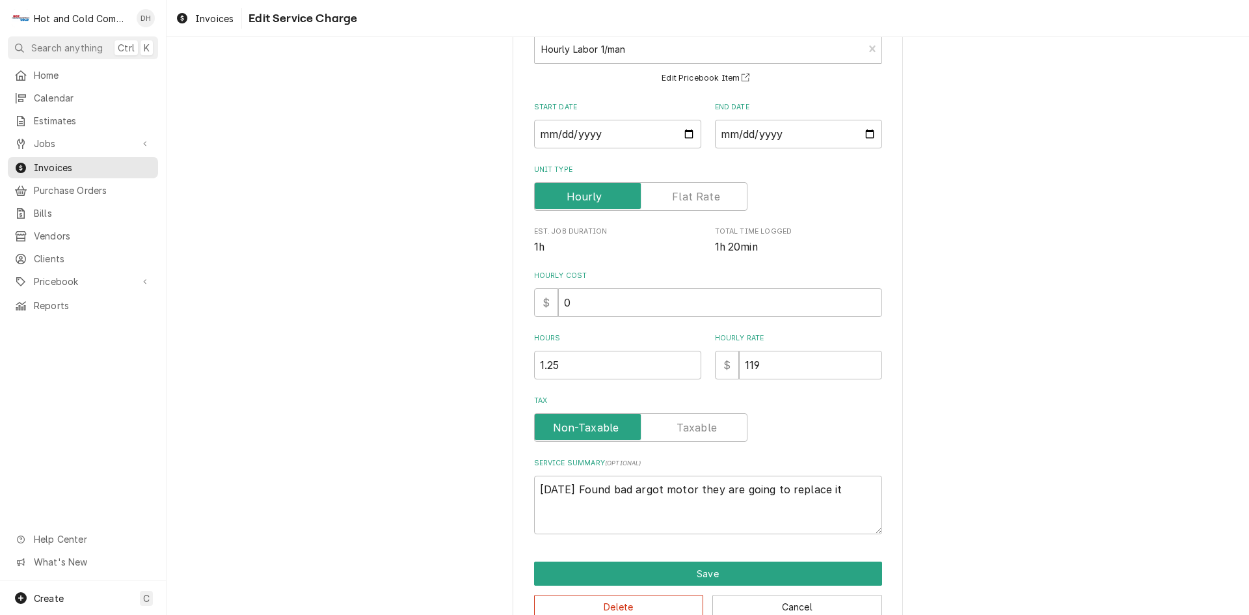
scroll to position [121, 0]
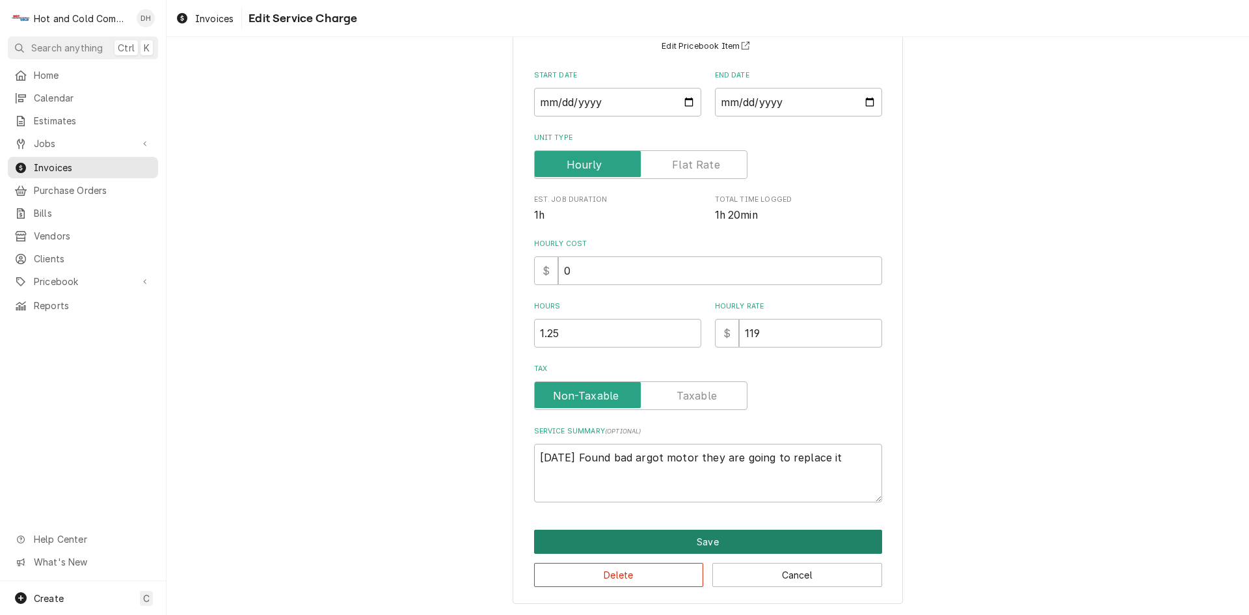
click at [702, 539] on button "Save" at bounding box center [708, 542] width 348 height 24
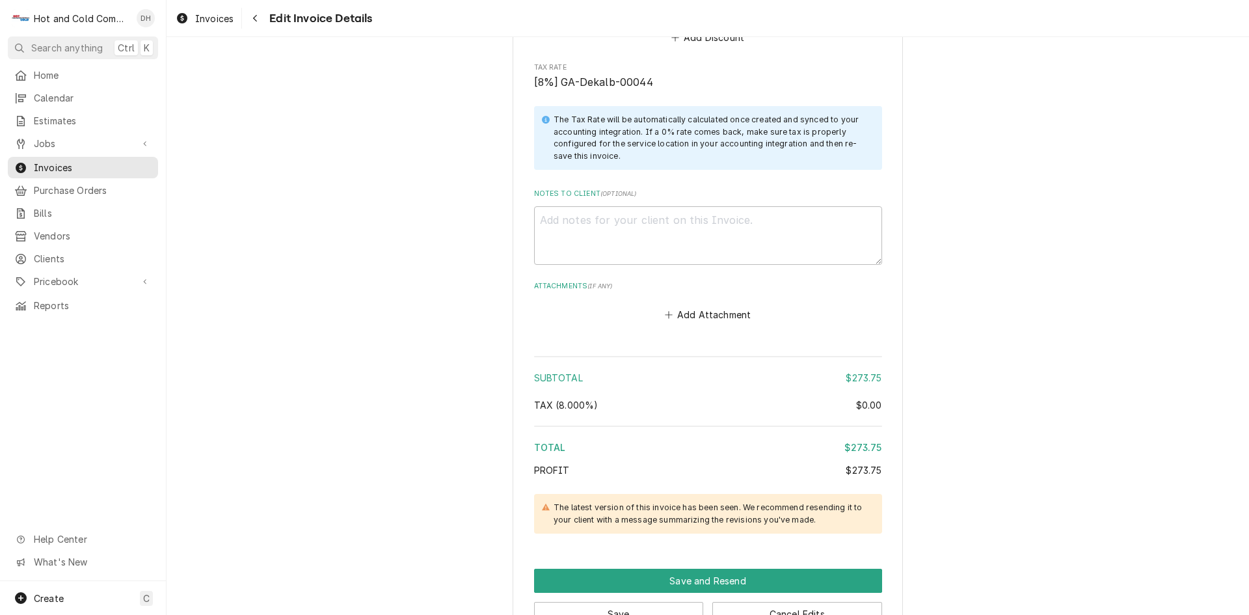
scroll to position [1816, 0]
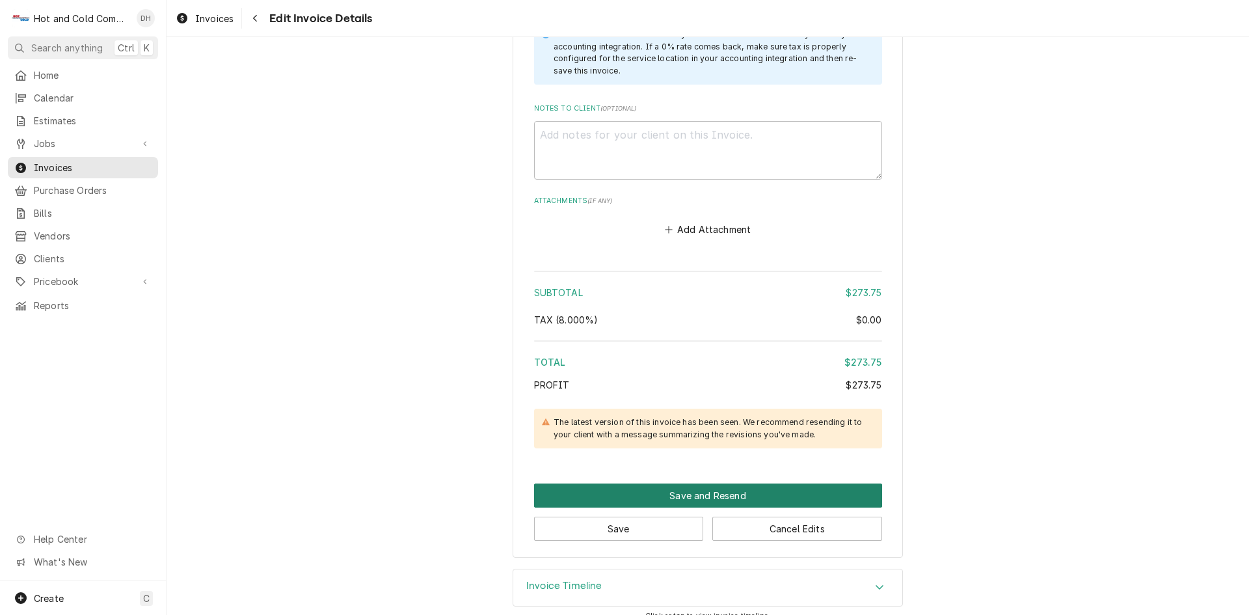
click at [707, 484] on button "Save and Resend" at bounding box center [708, 496] width 348 height 24
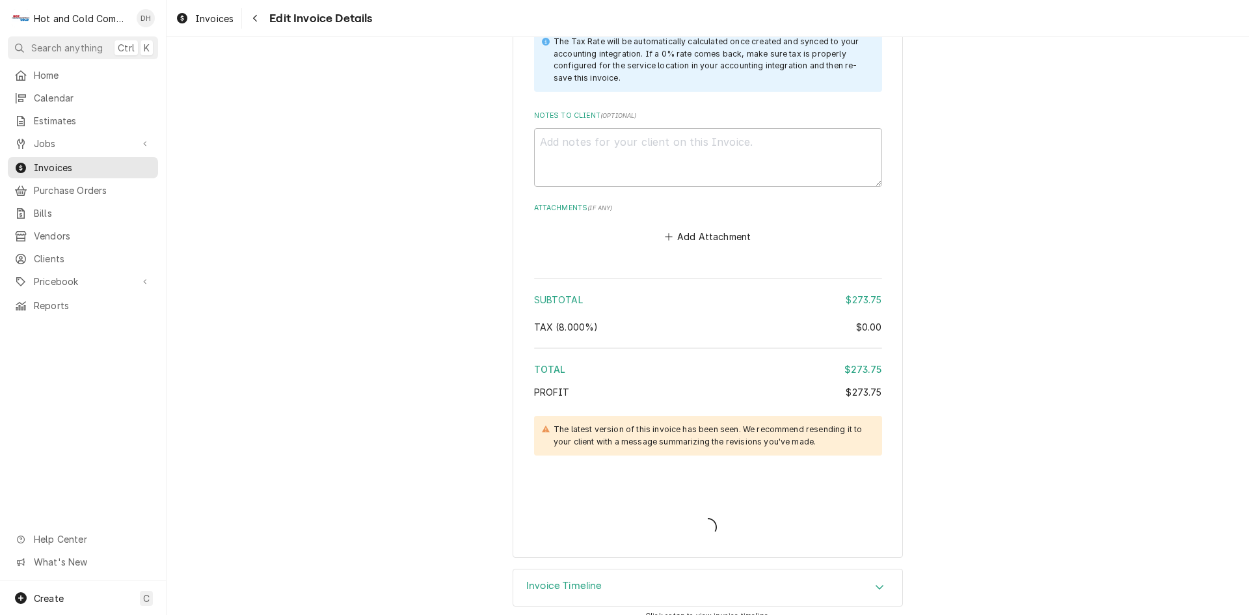
type textarea "x"
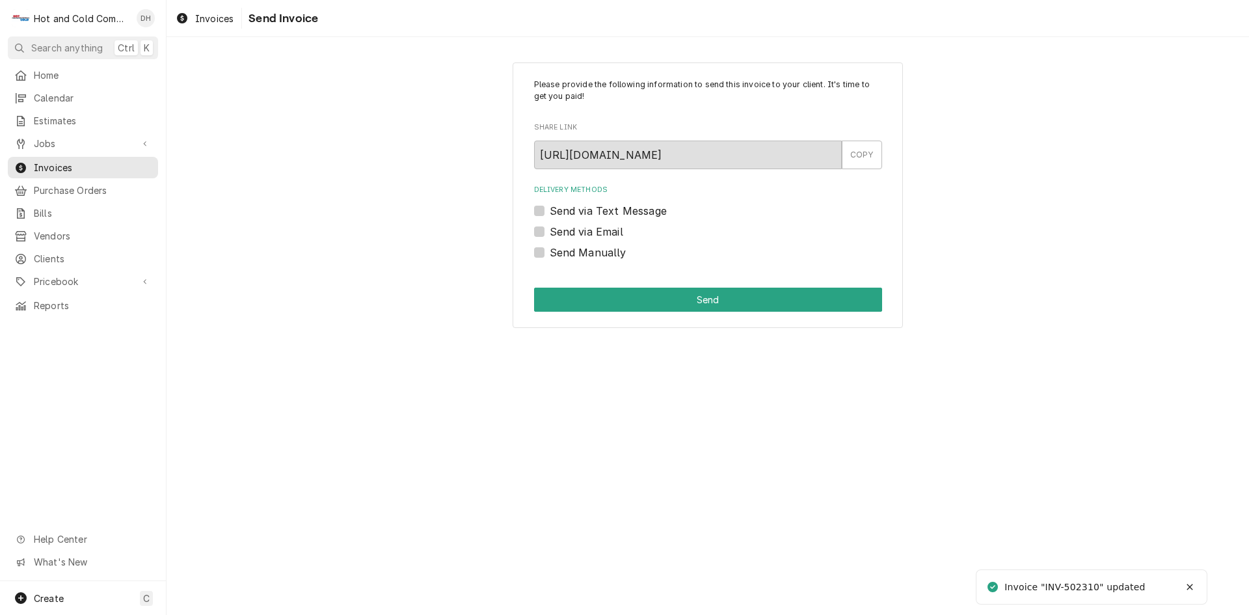
click at [550, 232] on label "Send via Email" at bounding box center [587, 232] width 74 height 16
click at [550, 232] on input "Send via Email" at bounding box center [724, 238] width 348 height 29
checkbox input "true"
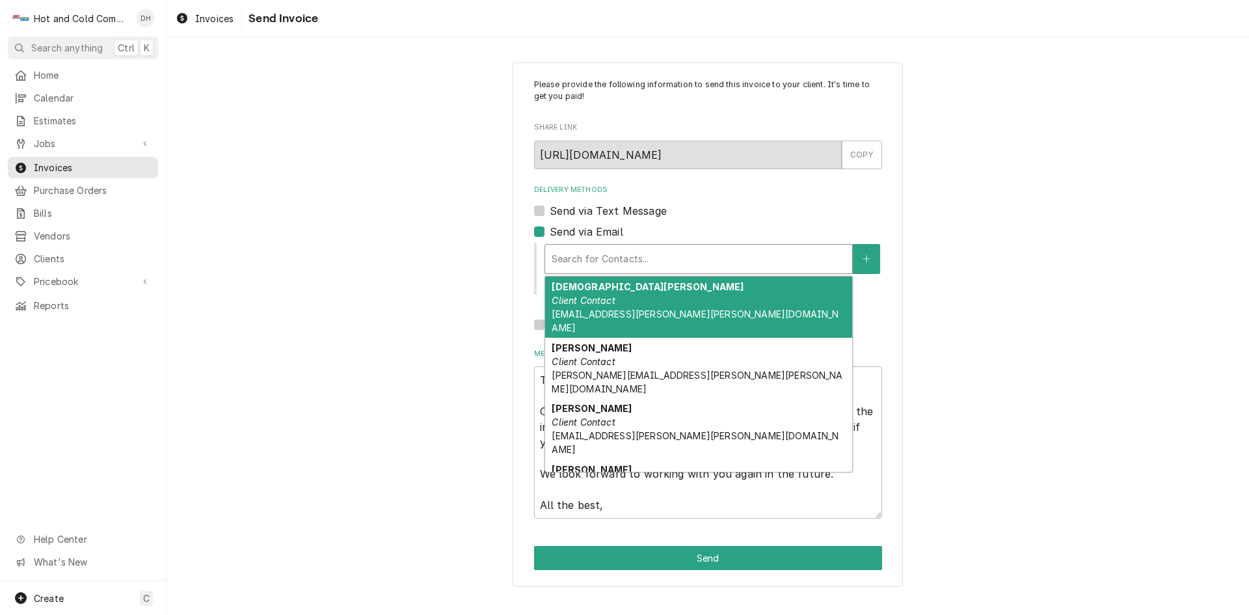
click at [767, 261] on div "Delivery Methods" at bounding box center [699, 258] width 294 height 23
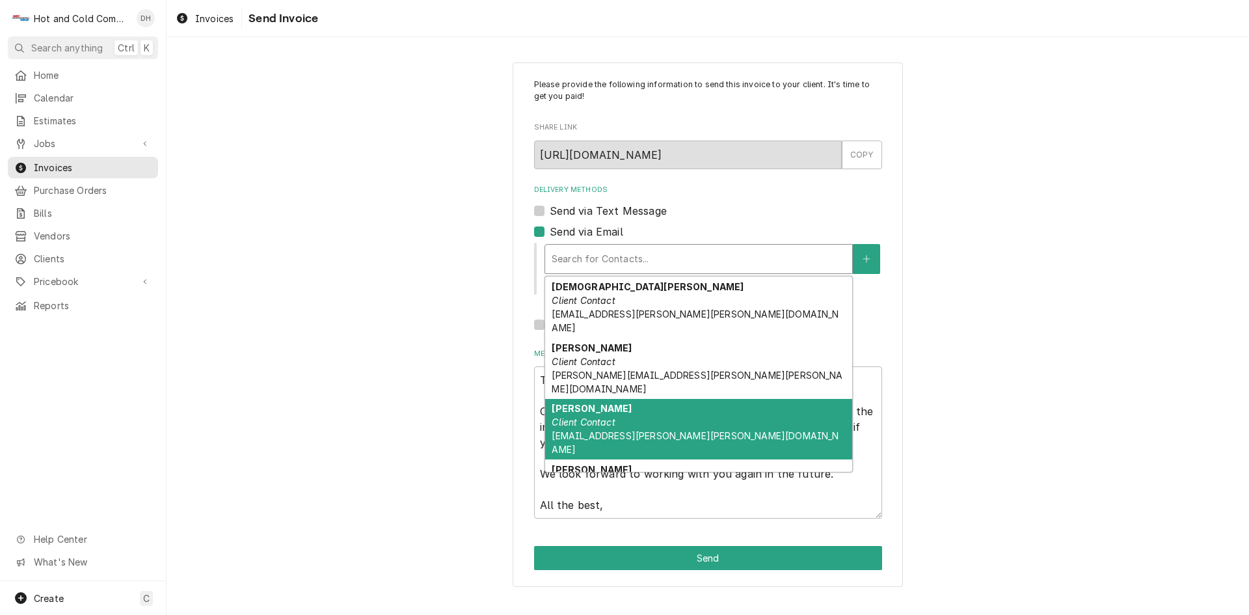
click at [599, 430] on span "elvis.housen@emory.edu" at bounding box center [695, 442] width 287 height 25
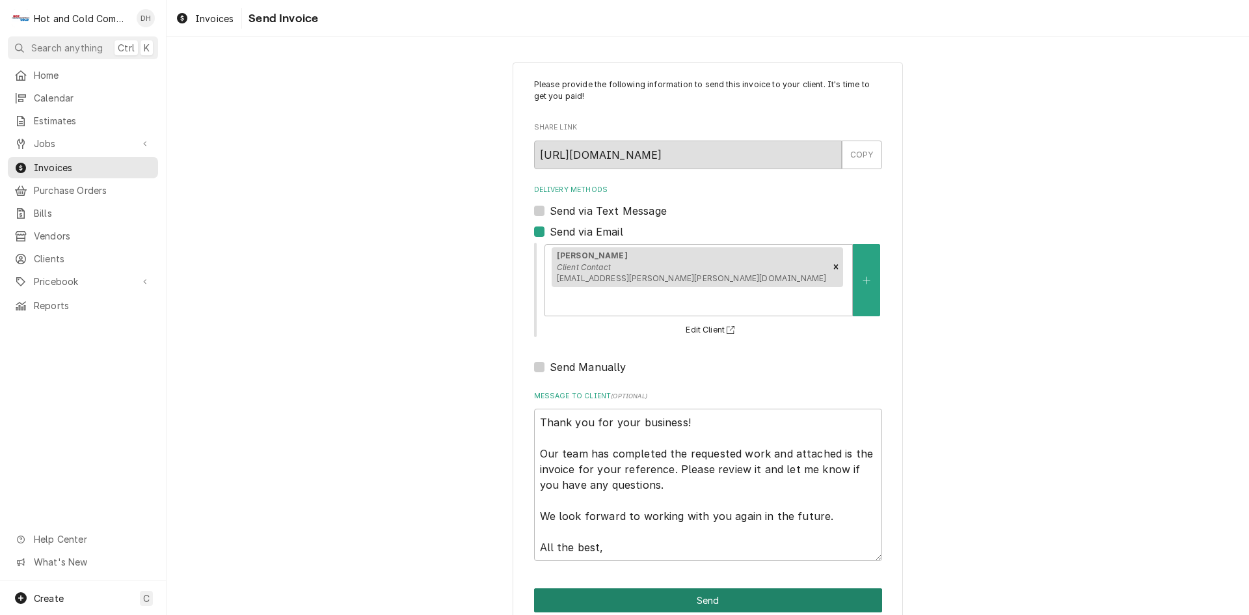
click at [704, 588] on button "Send" at bounding box center [708, 600] width 348 height 24
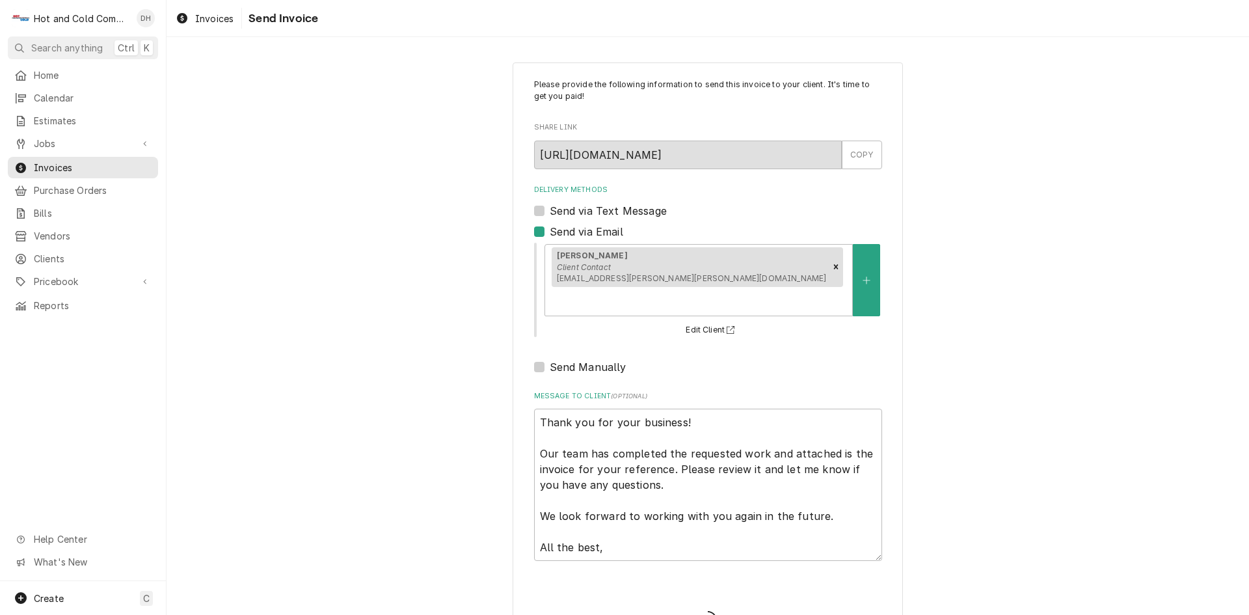
type textarea "x"
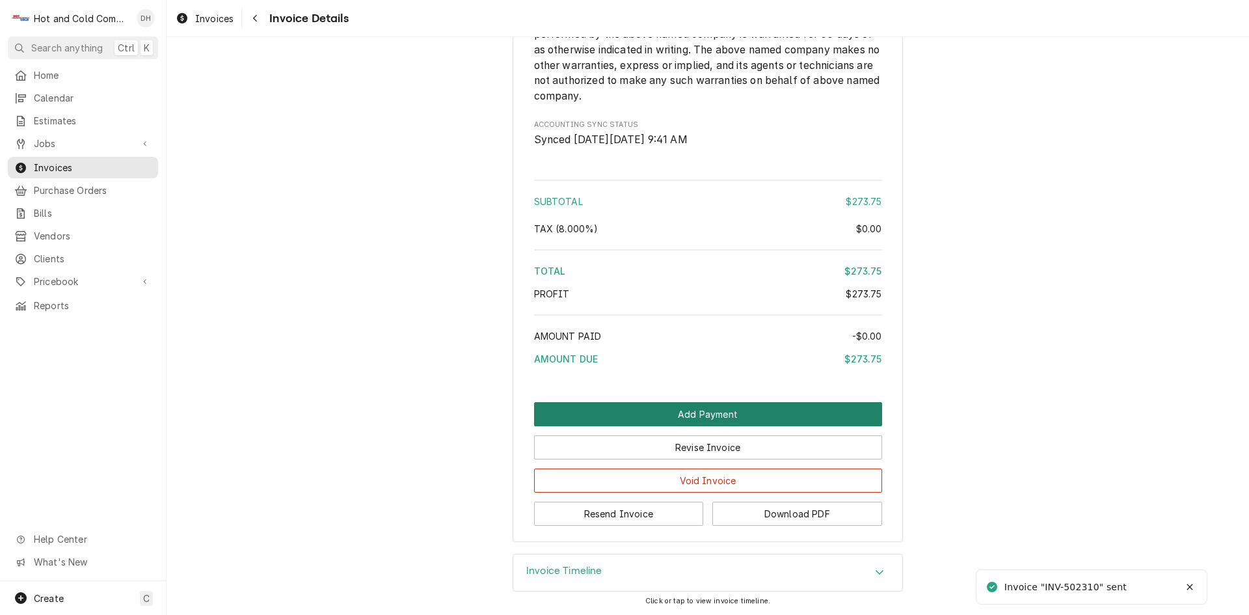
scroll to position [1466, 0]
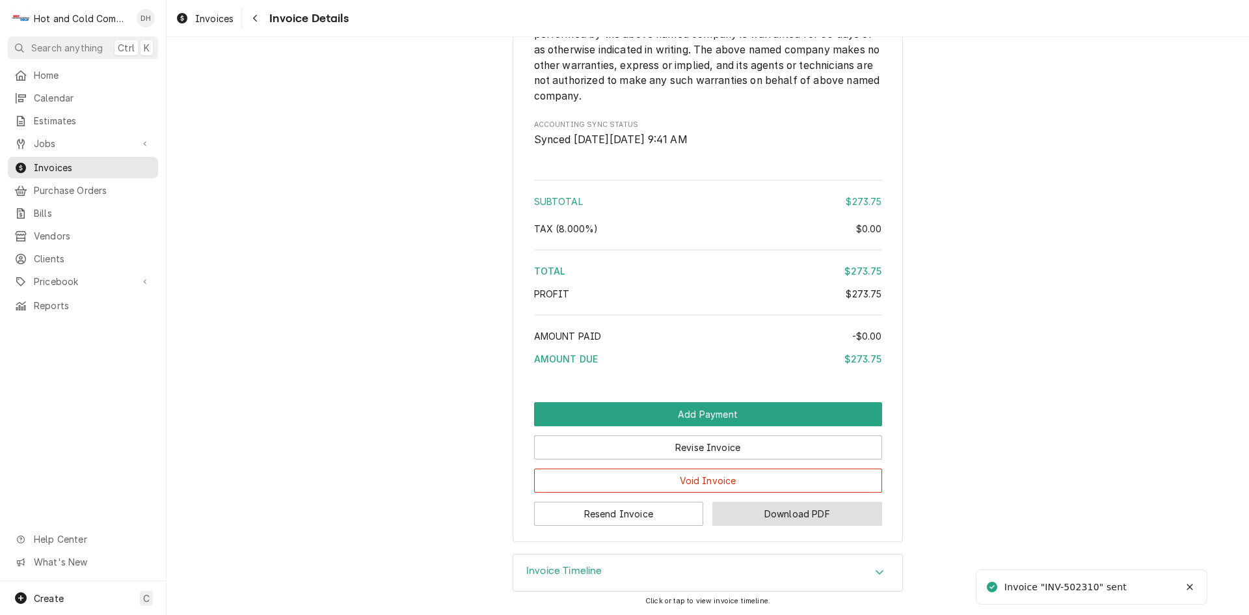
click at [803, 515] on button "Download PDF" at bounding box center [798, 514] width 170 height 24
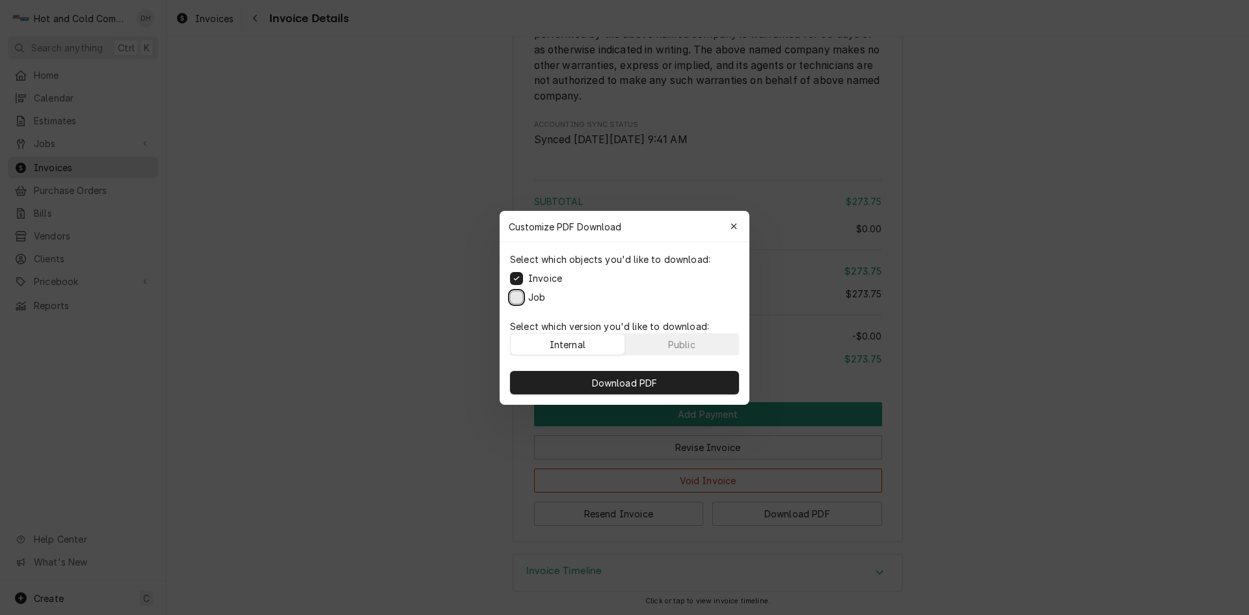
click at [517, 297] on button "Job" at bounding box center [516, 296] width 13 height 13
click at [696, 345] on button "Public" at bounding box center [682, 344] width 114 height 21
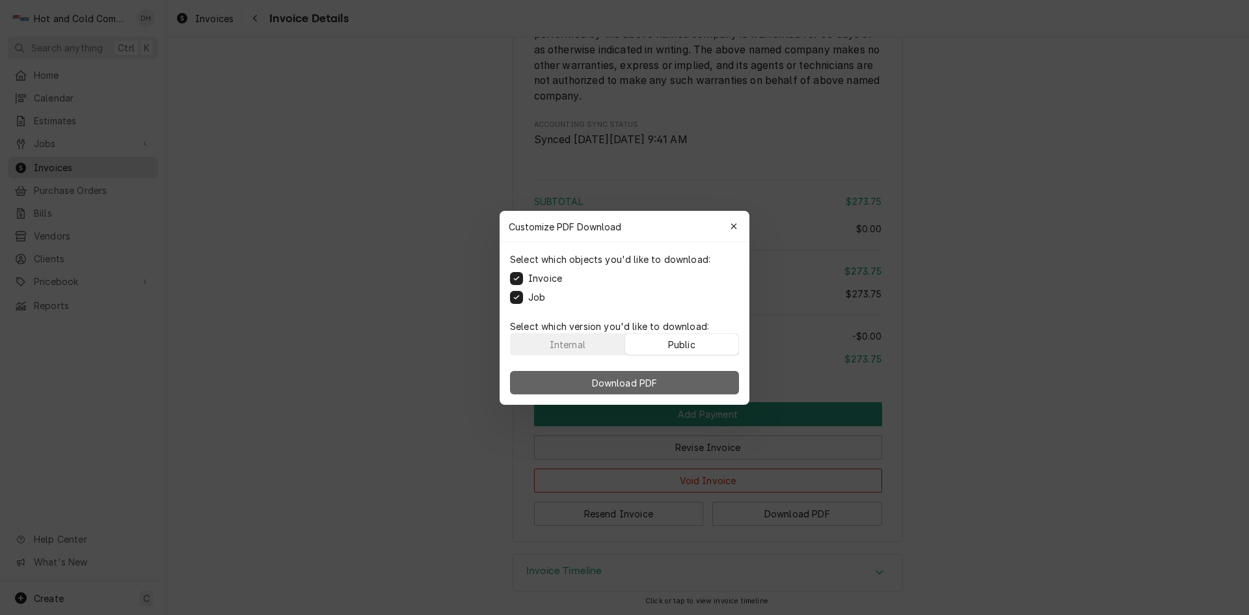
click at [620, 381] on span "Download PDF" at bounding box center [625, 382] width 71 height 14
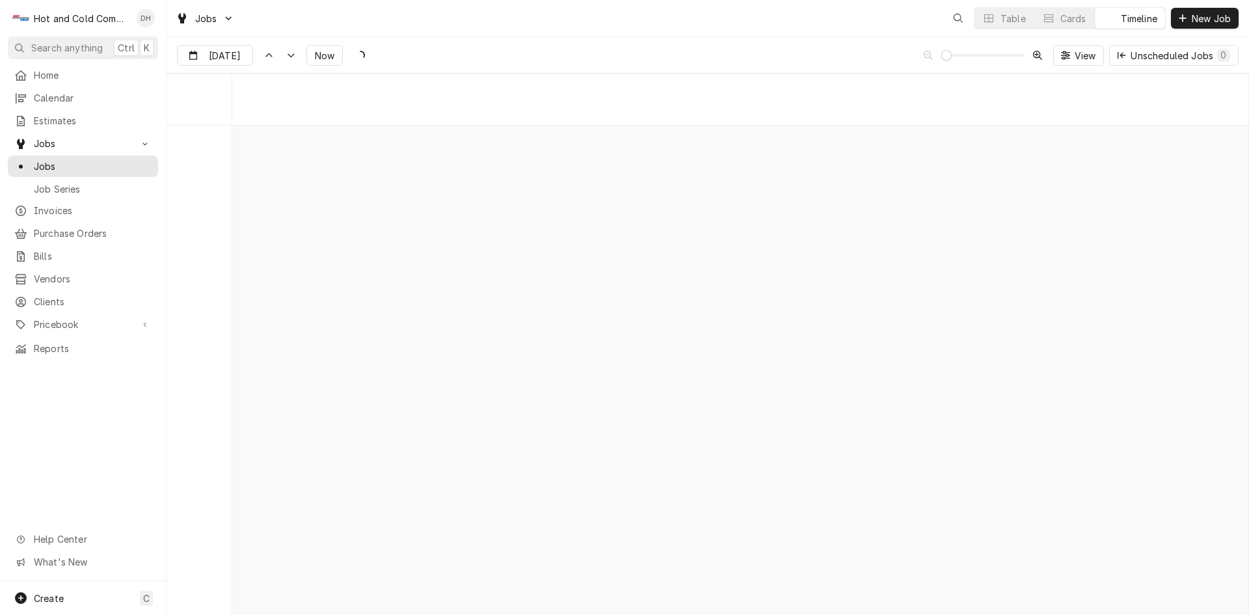
scroll to position [10189, 0]
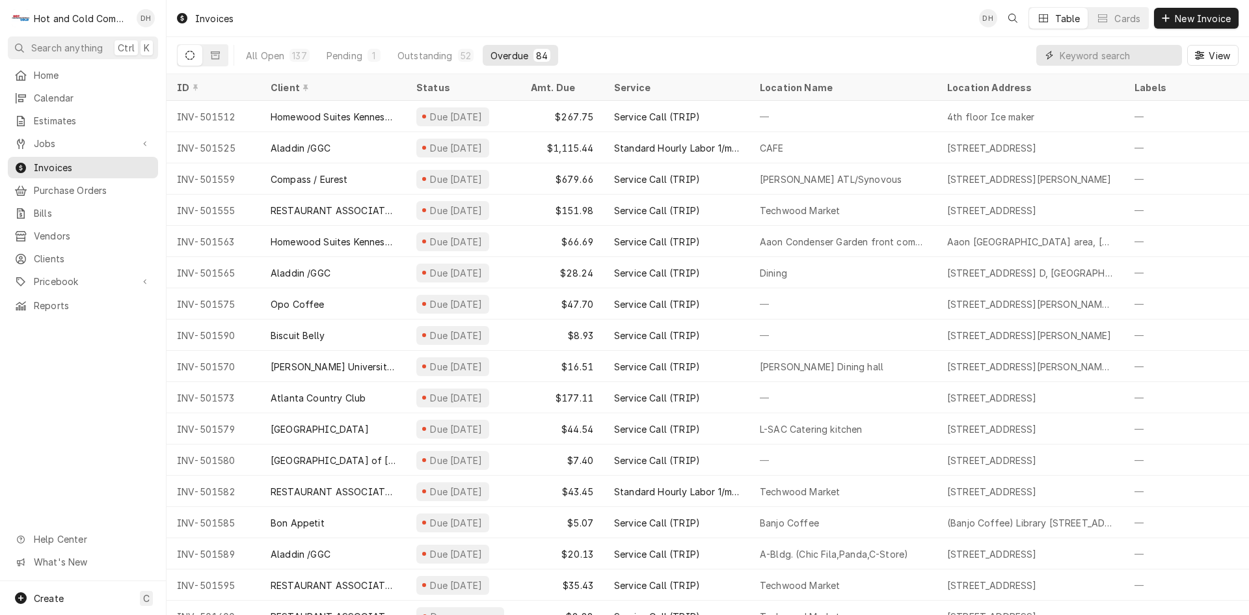
click at [1123, 55] on input "Dynamic Content Wrapper" at bounding box center [1118, 55] width 116 height 21
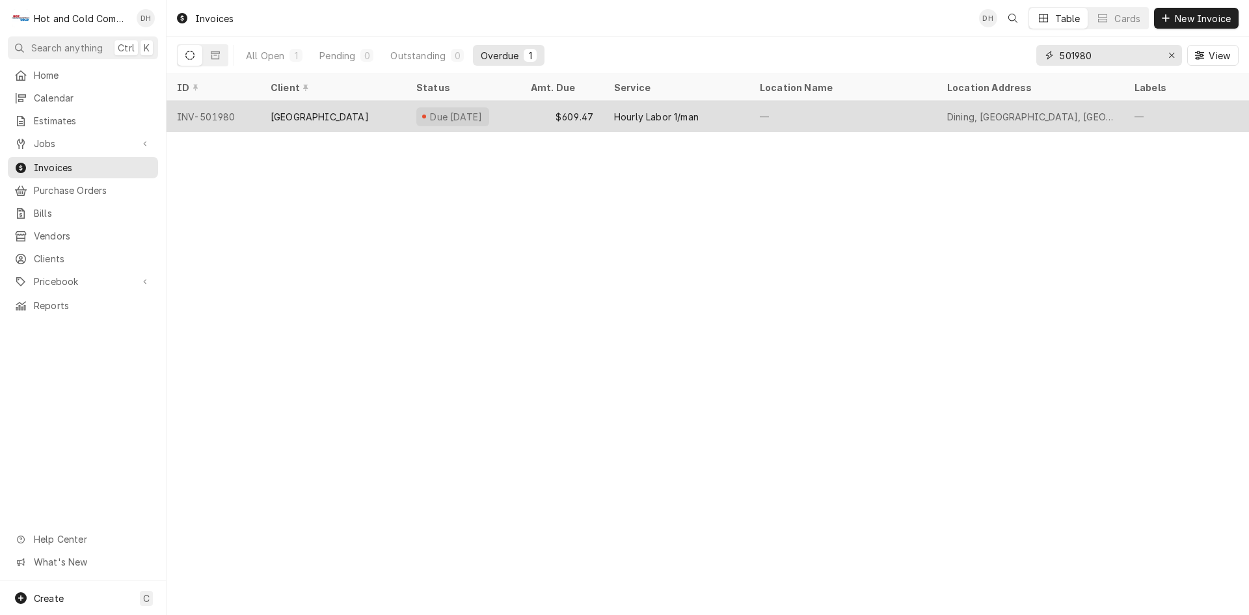
type input "501980"
click at [541, 115] on div "$609.47" at bounding box center [562, 116] width 83 height 31
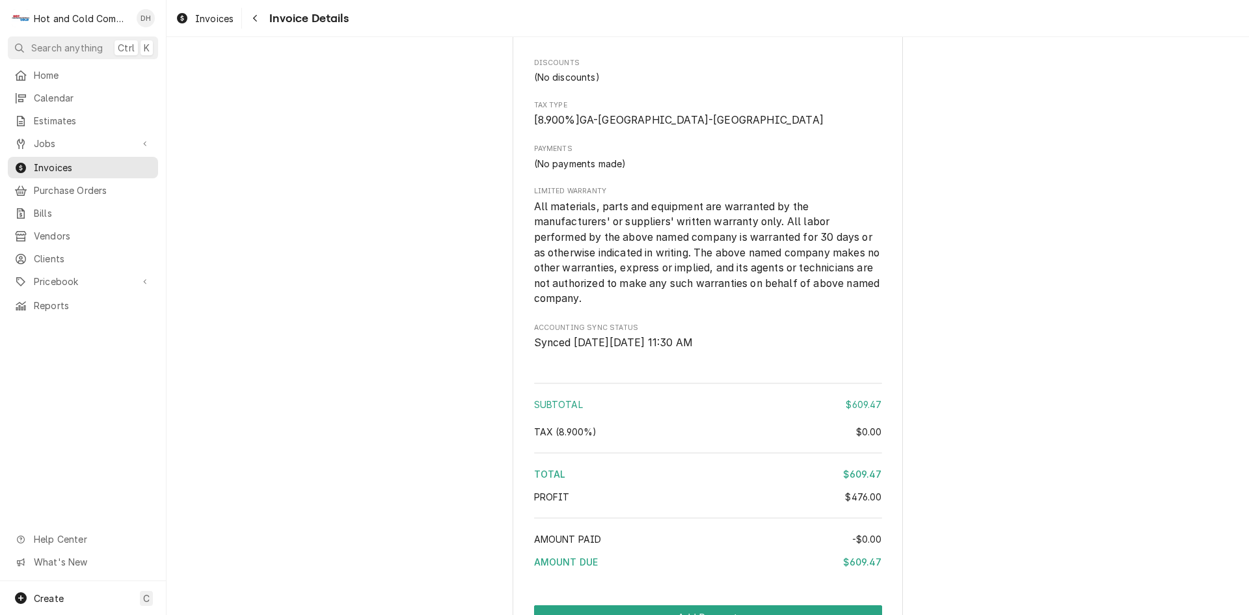
scroll to position [1836, 0]
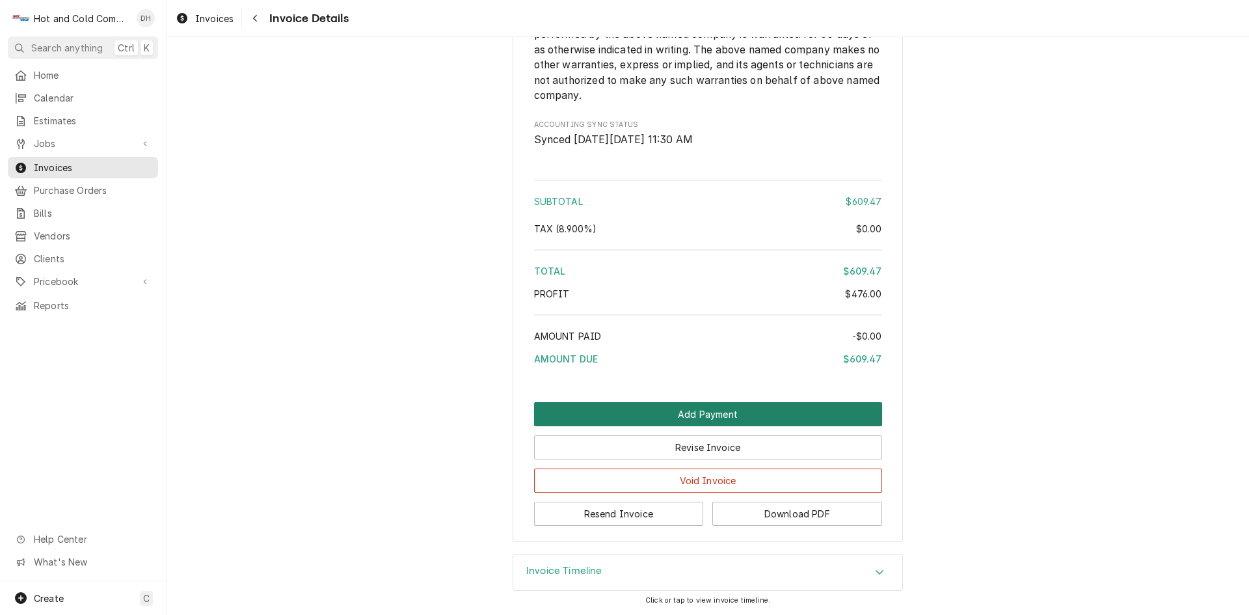
click at [693, 414] on button "Add Payment" at bounding box center [708, 414] width 348 height 24
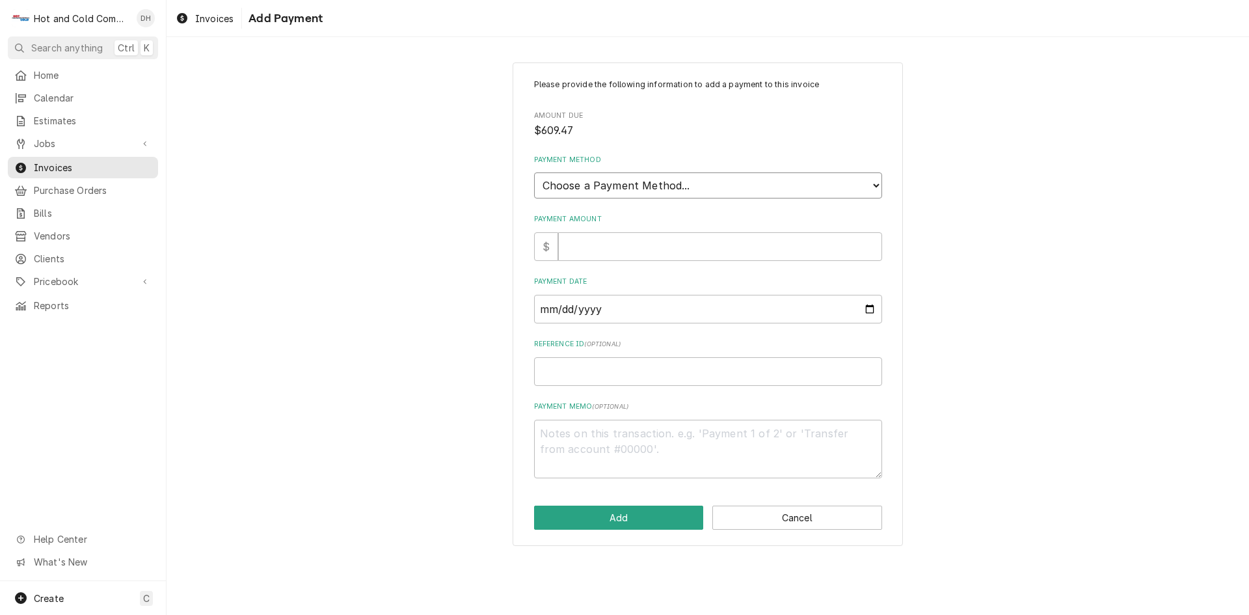
click at [655, 183] on select "Choose a Payment Method... Cash Check Credit/Debit Card ACH/eCheck Other" at bounding box center [708, 185] width 348 height 26
select select "2"
click at [534, 172] on select "Choose a Payment Method... Cash Check Credit/Debit Card ACH/eCheck Other" at bounding box center [708, 185] width 348 height 26
drag, startPoint x: 596, startPoint y: 254, endPoint x: 649, endPoint y: 261, distance: 53.8
click at [630, 258] on input "Payment Amount" at bounding box center [720, 246] width 324 height 29
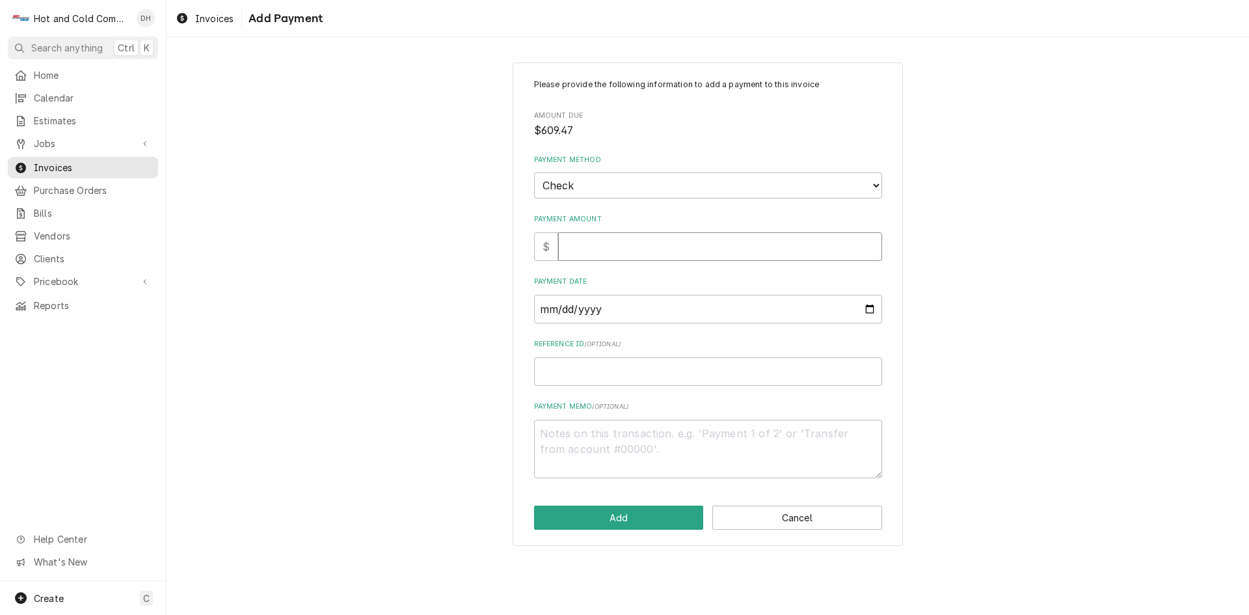
type textarea "x"
type input "6"
type textarea "x"
type input "60"
type textarea "x"
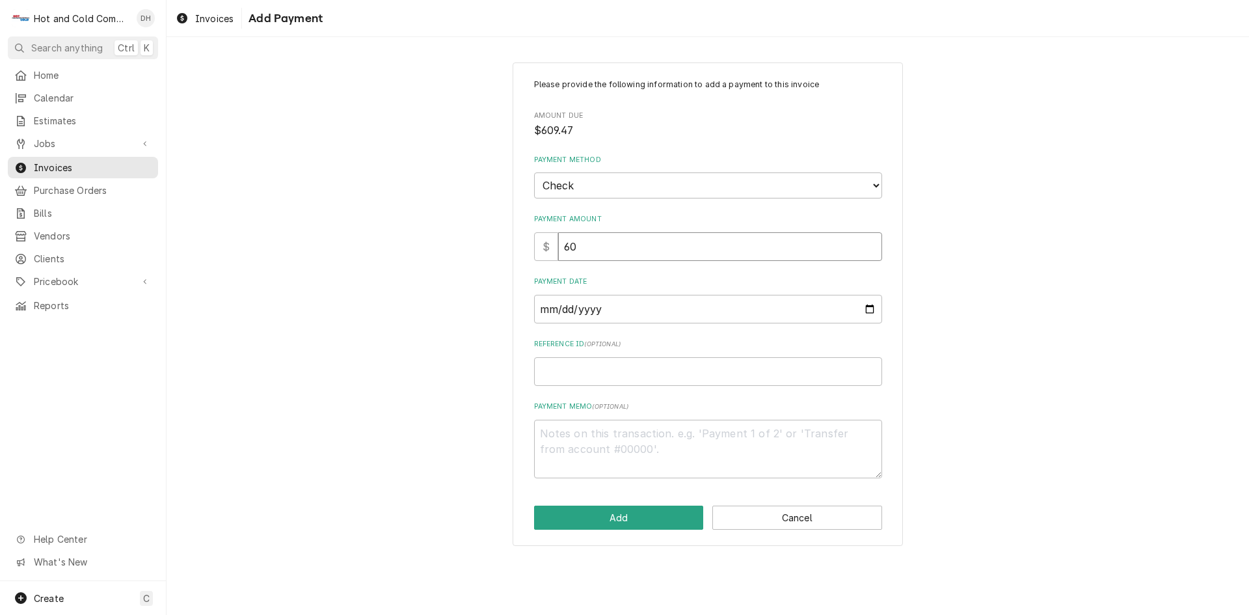
type input "609"
type textarea "x"
type input "609.4"
type textarea "x"
type input "609.47"
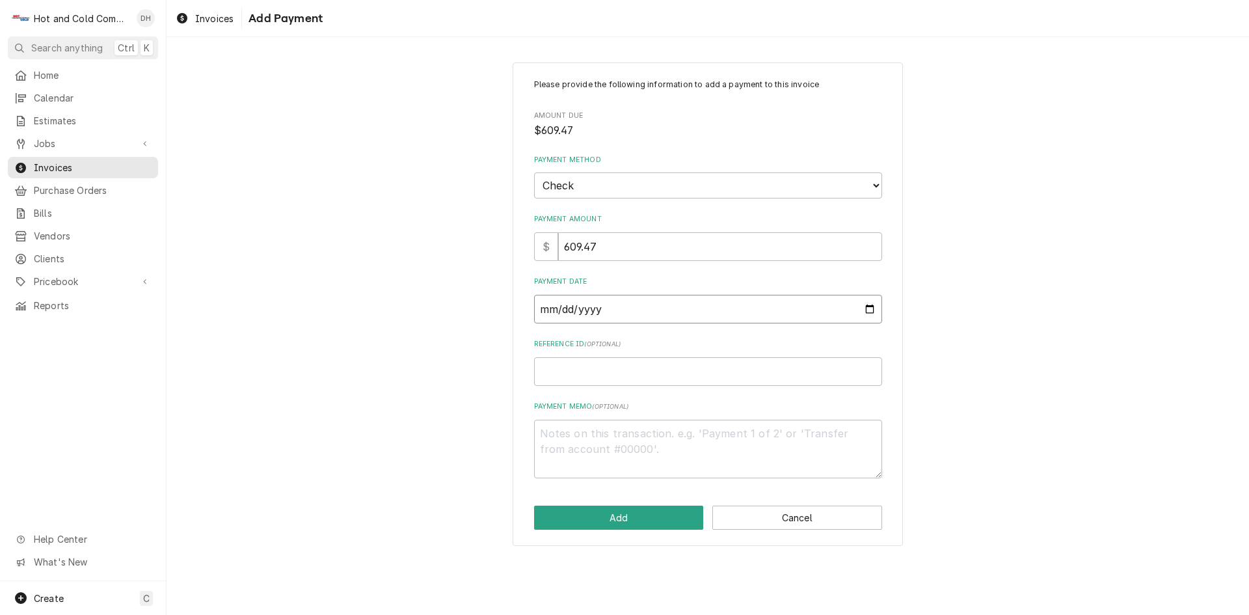
click at [869, 307] on input "Payment Date" at bounding box center [708, 309] width 348 height 29
type textarea "x"
type input "[DATE]"
type textarea "x"
type input "2025-07-27"
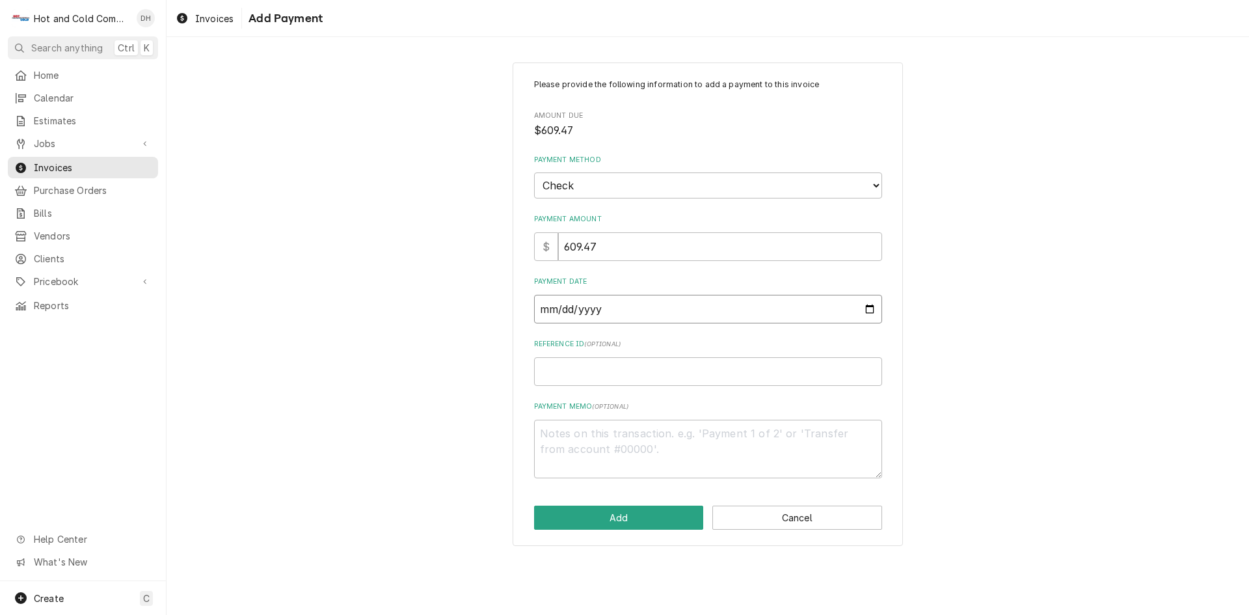
click at [868, 307] on input "2025-07-27" at bounding box center [708, 309] width 348 height 29
type textarea "x"
type input "2025-08-27"
click at [651, 375] on input "Reference ID ( optional )" at bounding box center [708, 371] width 348 height 29
type textarea "x"
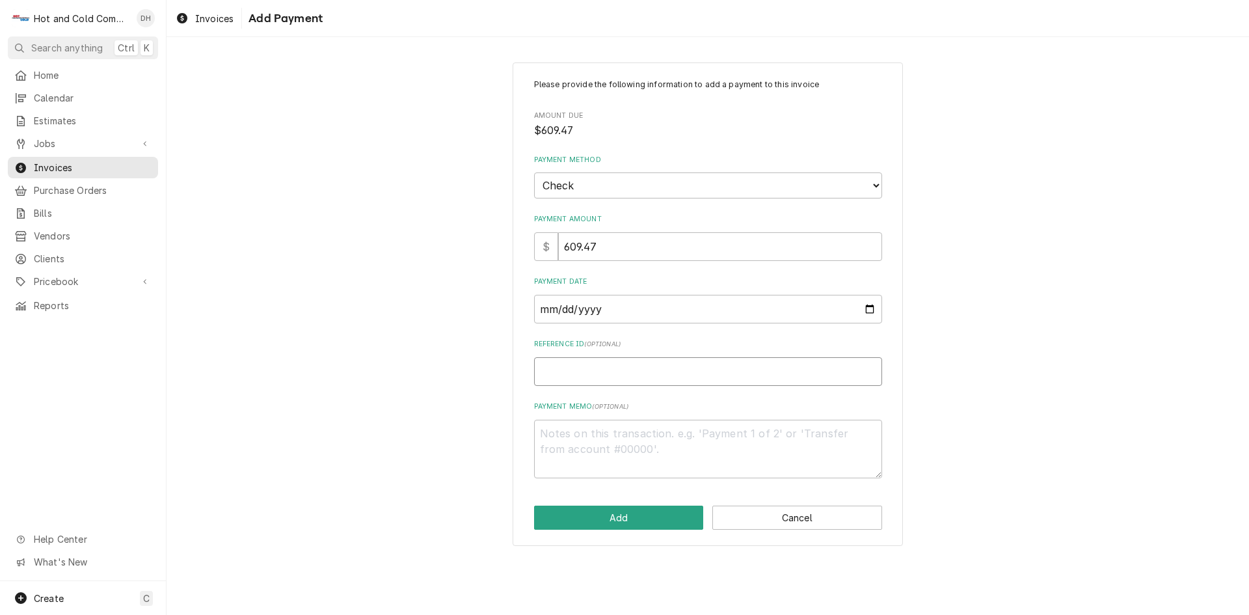
type input "3"
type textarea "x"
type input "38"
type textarea "x"
type input "381"
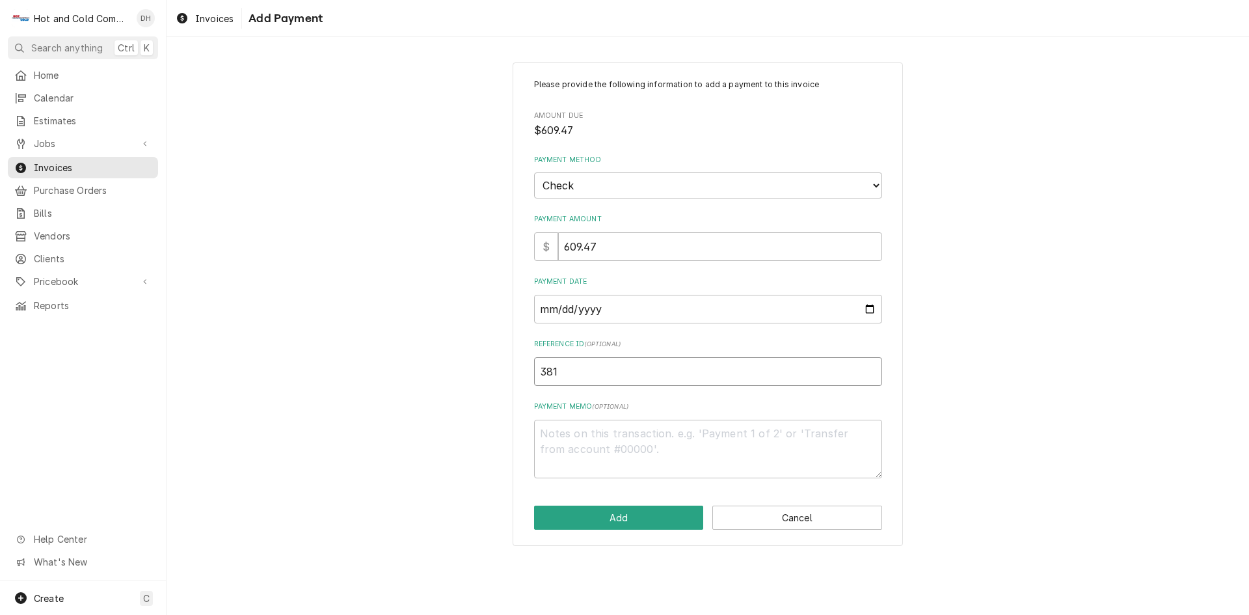
type textarea "x"
type input "3812"
type textarea "x"
type input "38126"
click at [626, 519] on button "Add" at bounding box center [619, 518] width 170 height 24
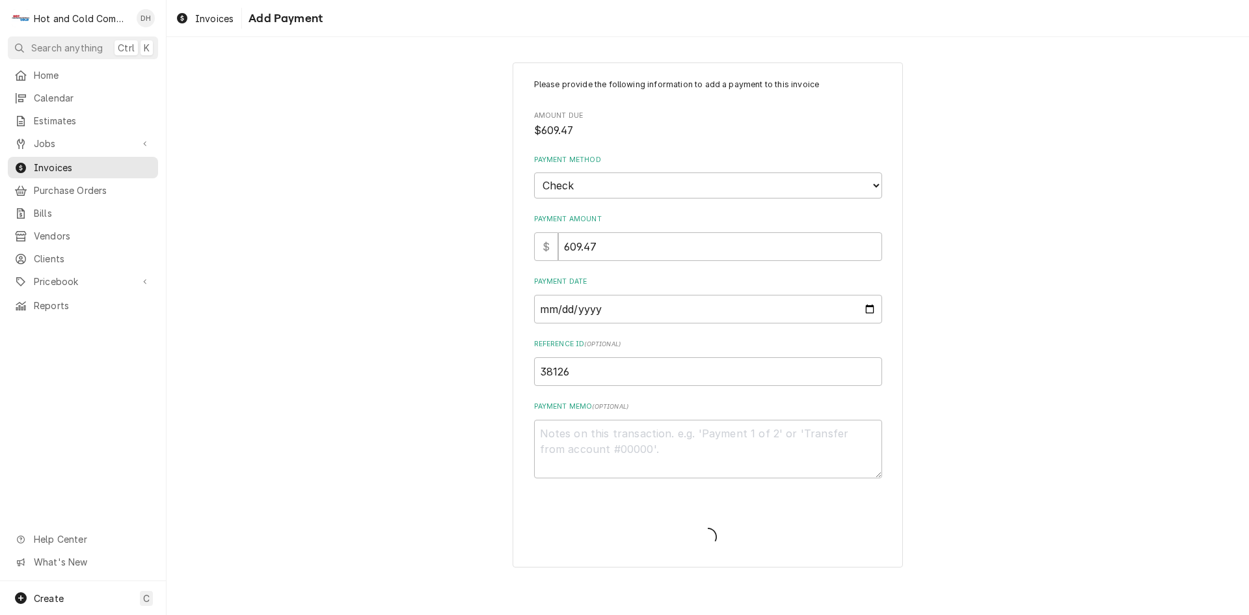
type textarea "x"
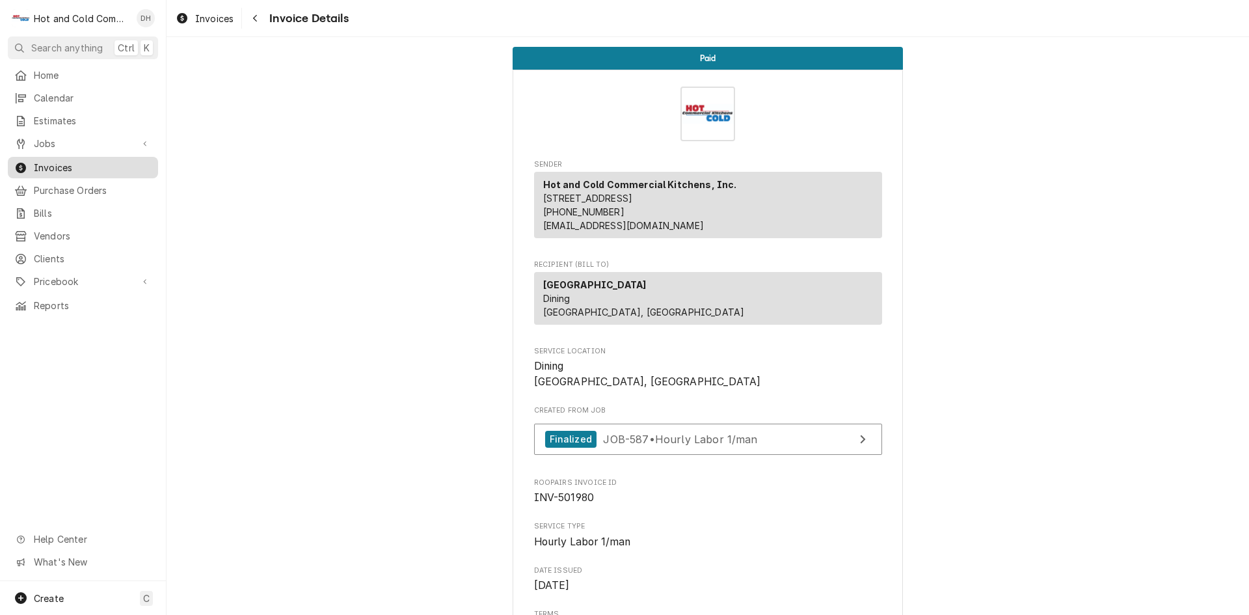
click at [66, 161] on span "Invoices" at bounding box center [93, 168] width 118 height 14
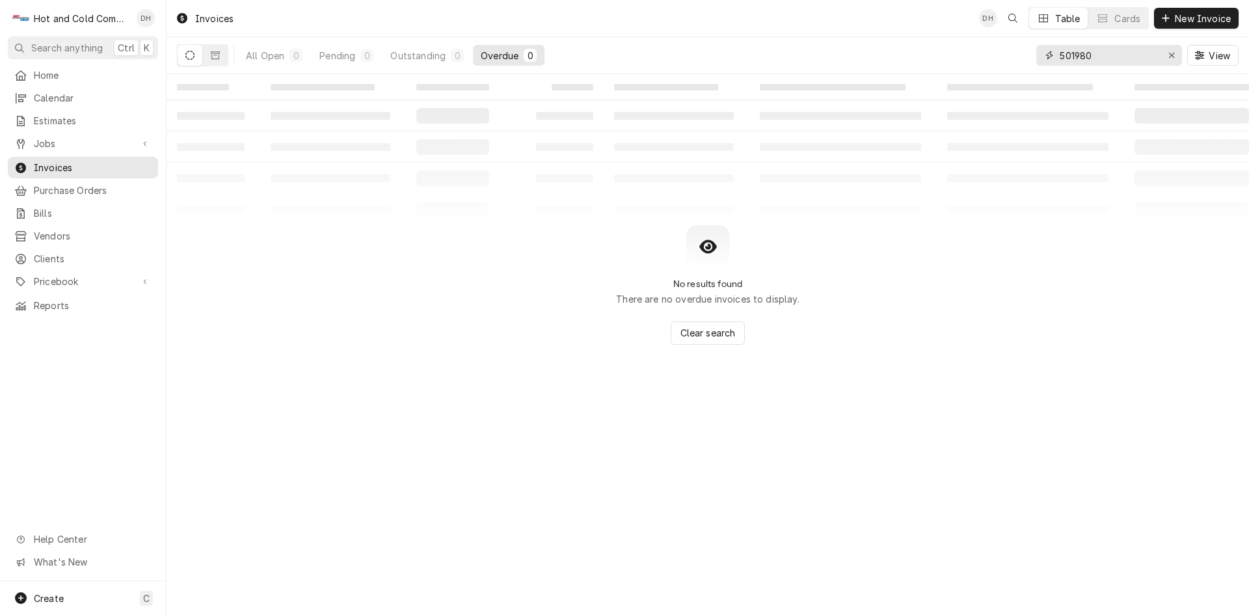
click at [1130, 63] on input "501980" at bounding box center [1109, 55] width 98 height 21
type input "5"
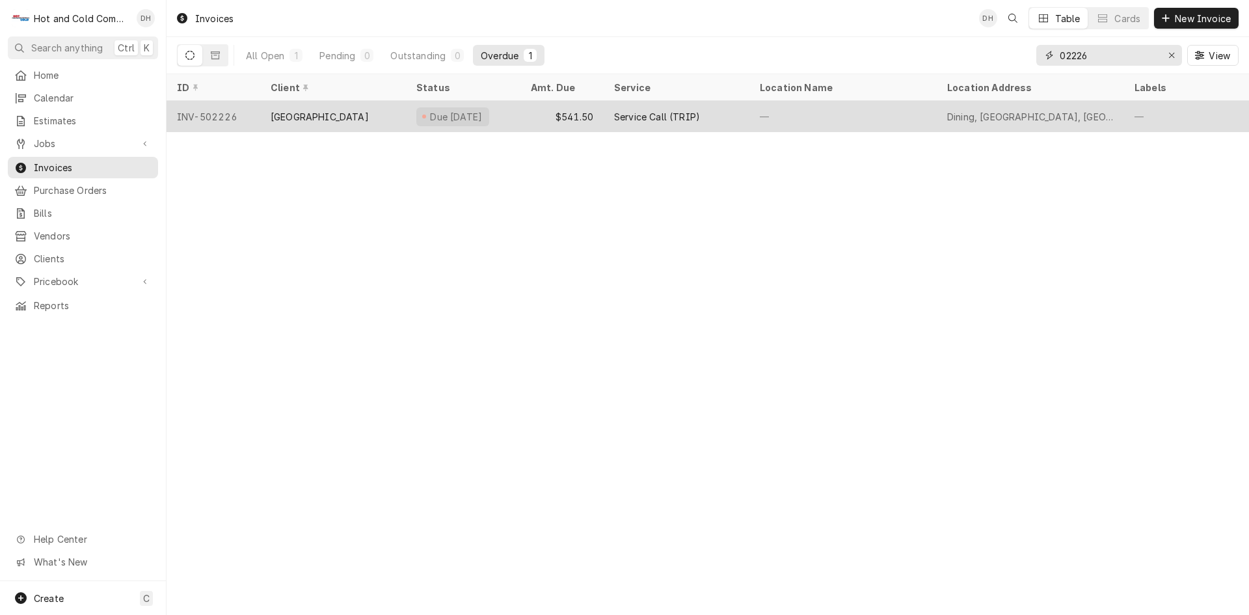
type input "02226"
click at [731, 117] on div "Service Call (TRIP)" at bounding box center [677, 116] width 146 height 31
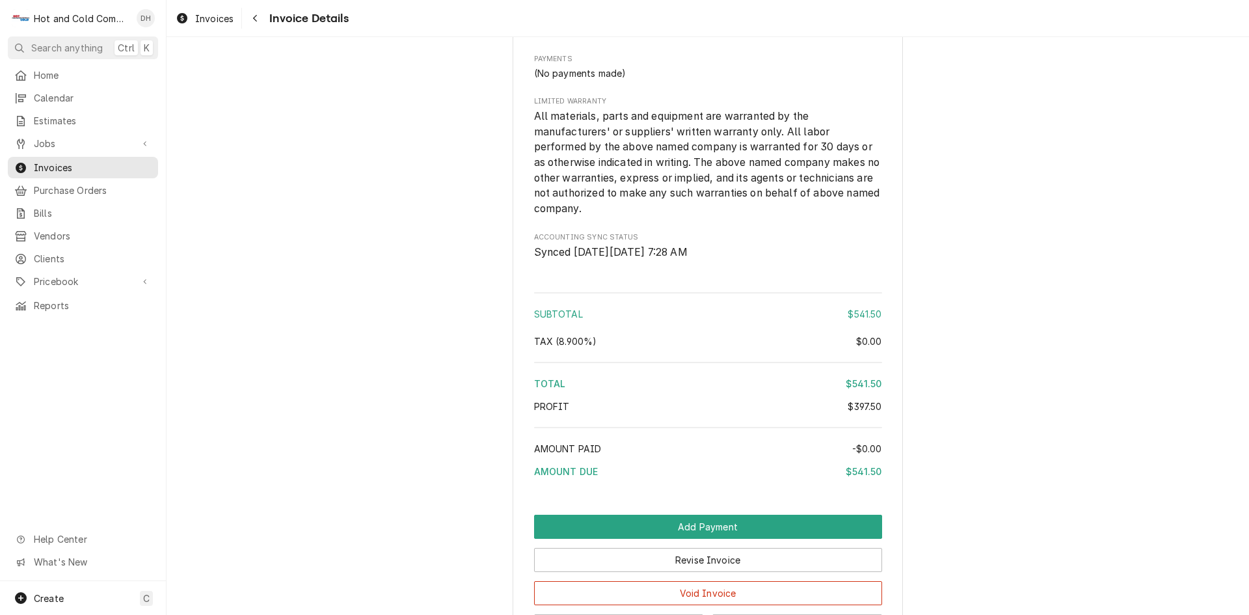
scroll to position [1518, 0]
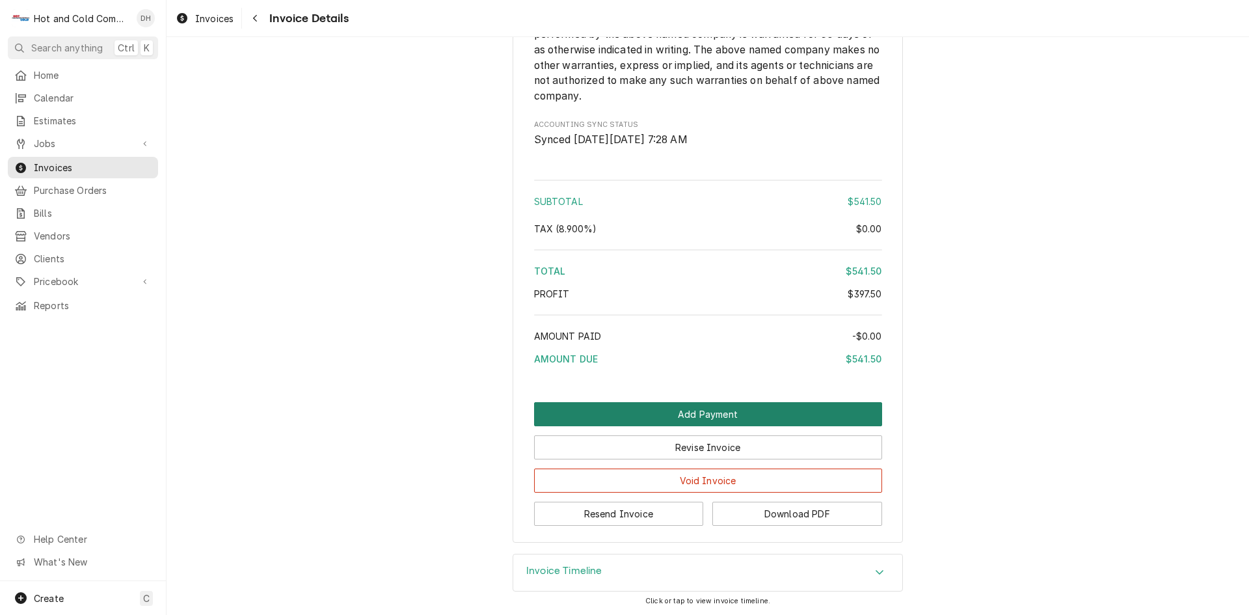
click at [716, 426] on button "Add Payment" at bounding box center [708, 414] width 348 height 24
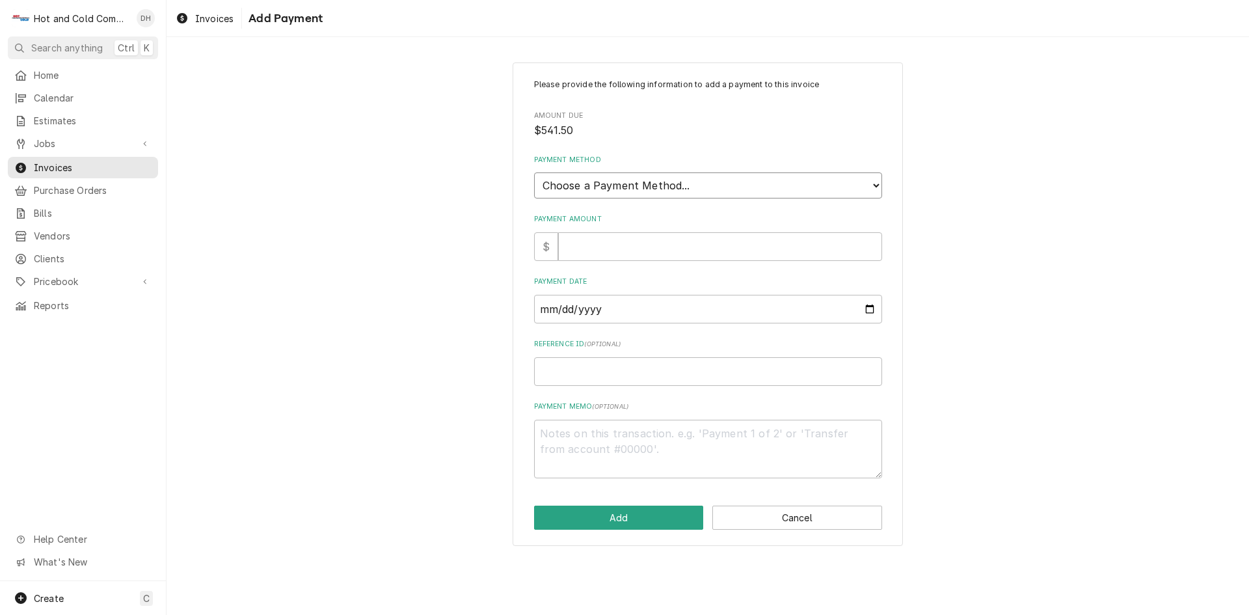
drag, startPoint x: 693, startPoint y: 183, endPoint x: 675, endPoint y: 182, distance: 18.3
click at [693, 183] on select "Choose a Payment Method... Cash Check Credit/Debit Card ACH/eCheck Other" at bounding box center [708, 185] width 348 height 26
select select "2"
click at [534, 172] on select "Choose a Payment Method... Cash Check Credit/Debit Card ACH/eCheck Other" at bounding box center [708, 185] width 348 height 26
click at [608, 247] on input "Payment Amount" at bounding box center [720, 246] width 324 height 29
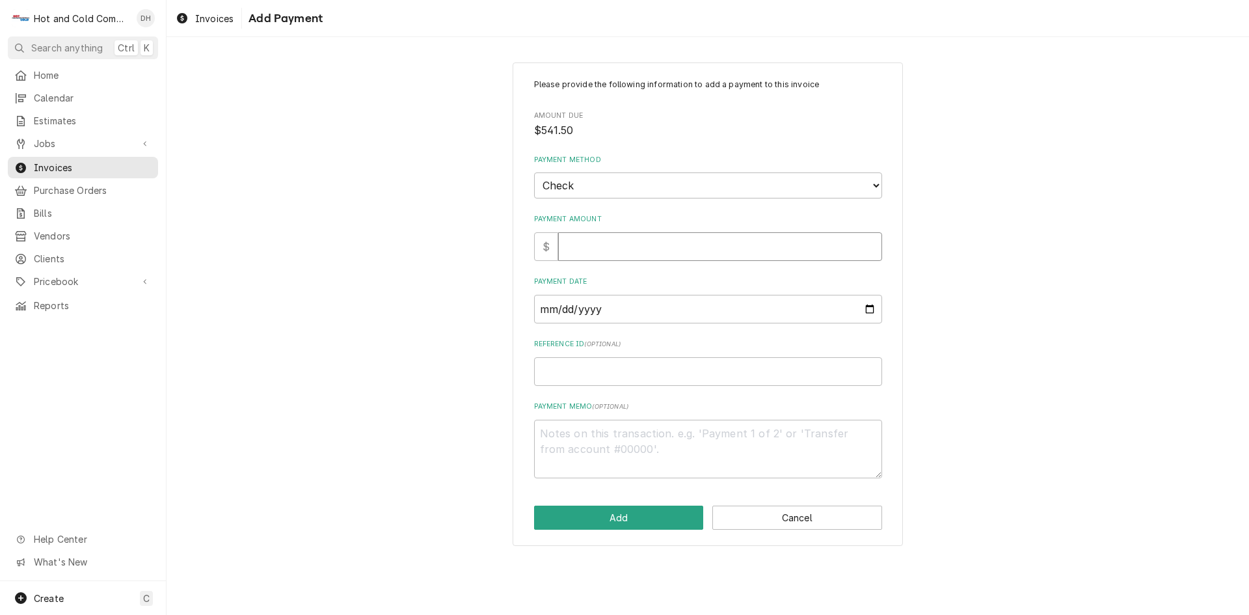
type textarea "x"
type input "5"
type textarea "x"
type input "54"
type textarea "x"
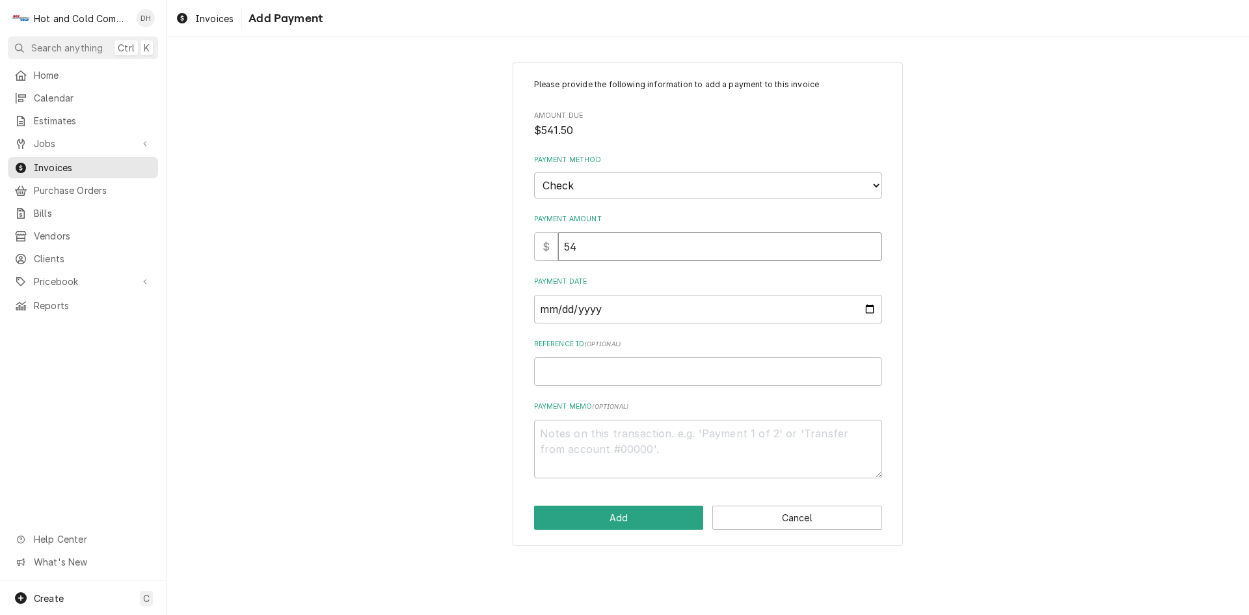
type input "541"
type textarea "x"
type input "541.5"
type textarea "x"
type input "541.50"
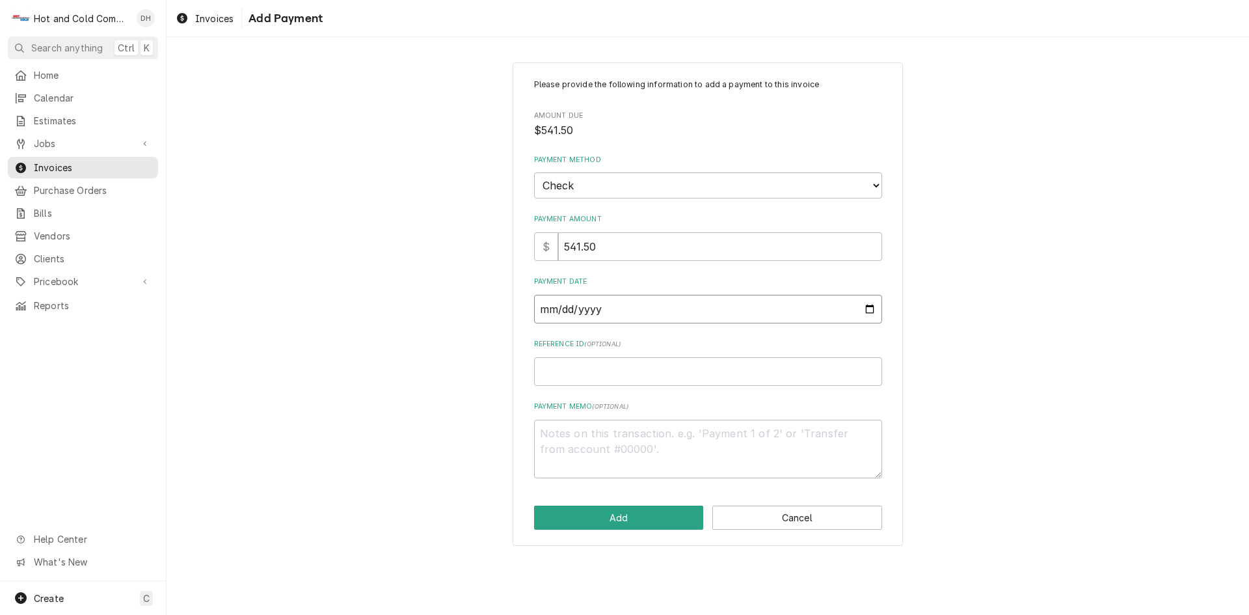
click at [869, 307] on input "Payment Date" at bounding box center [708, 309] width 348 height 29
type textarea "x"
type input "[DATE]"
type textarea "x"
type input "[DATE]"
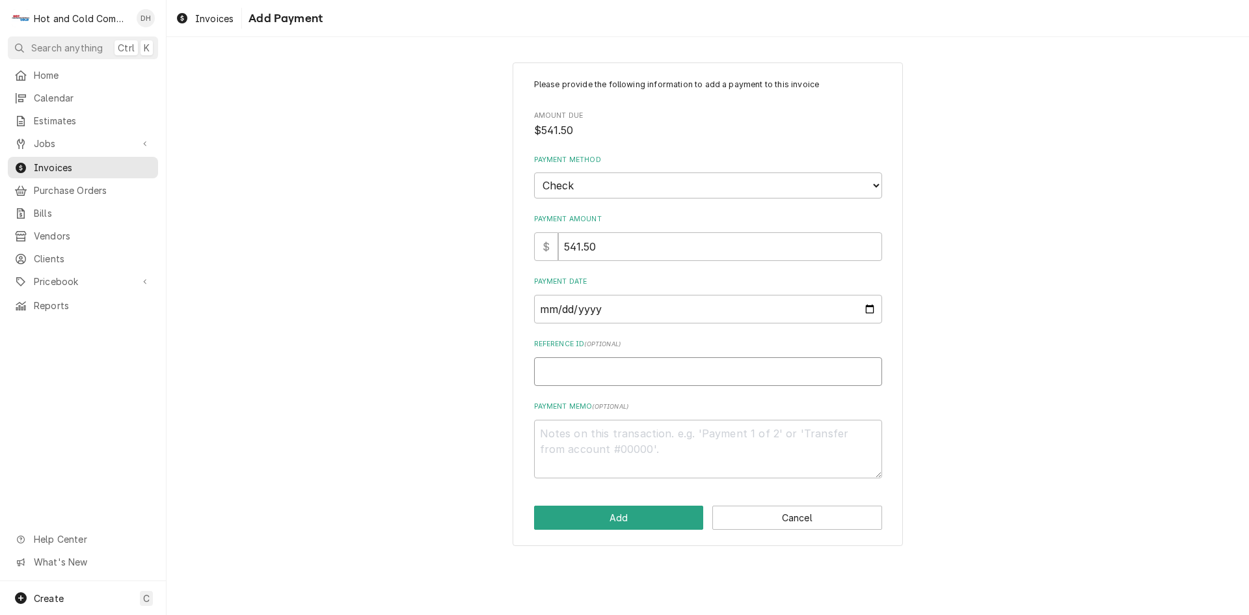
drag, startPoint x: 602, startPoint y: 374, endPoint x: 619, endPoint y: 377, distance: 17.2
click at [603, 375] on input "Reference ID ( optional )" at bounding box center [708, 371] width 348 height 29
type textarea "x"
type input "3"
type textarea "x"
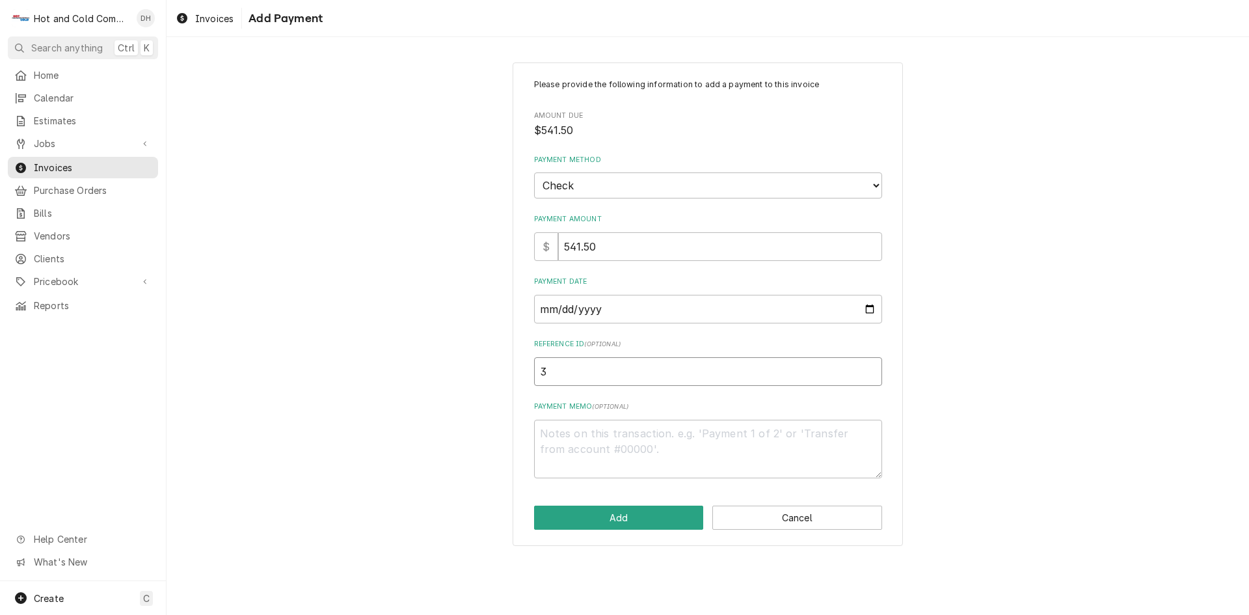
type input "38"
type textarea "x"
type input "381"
type textarea "x"
type input "3812"
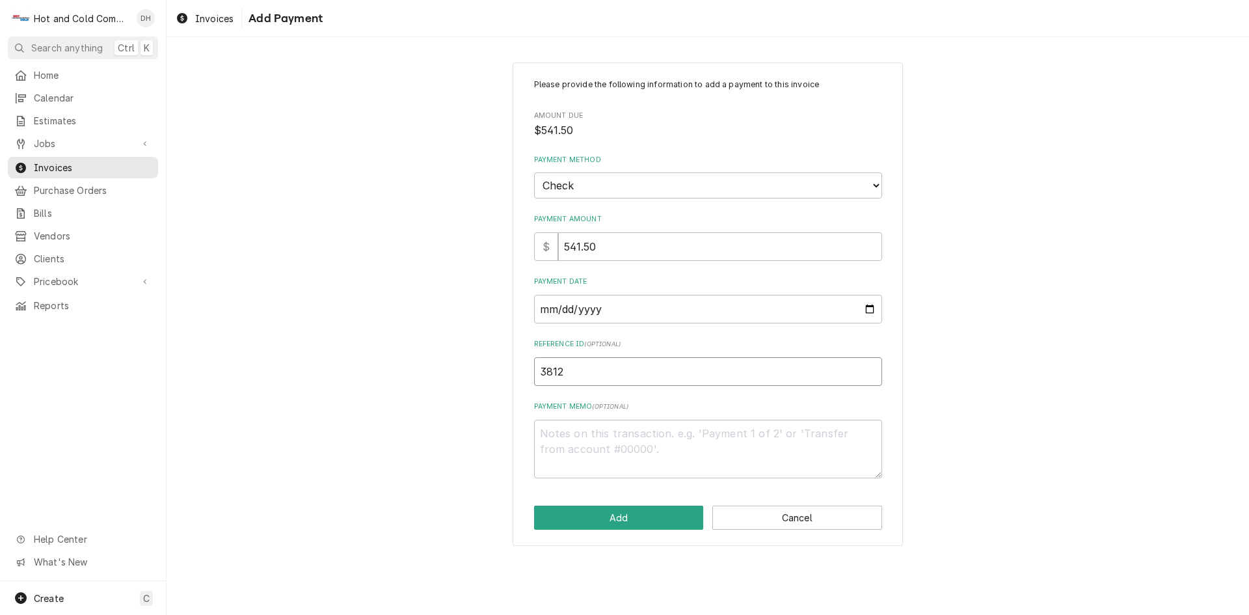
type textarea "x"
type input "38126"
click at [631, 523] on button "Add" at bounding box center [619, 518] width 170 height 24
type textarea "x"
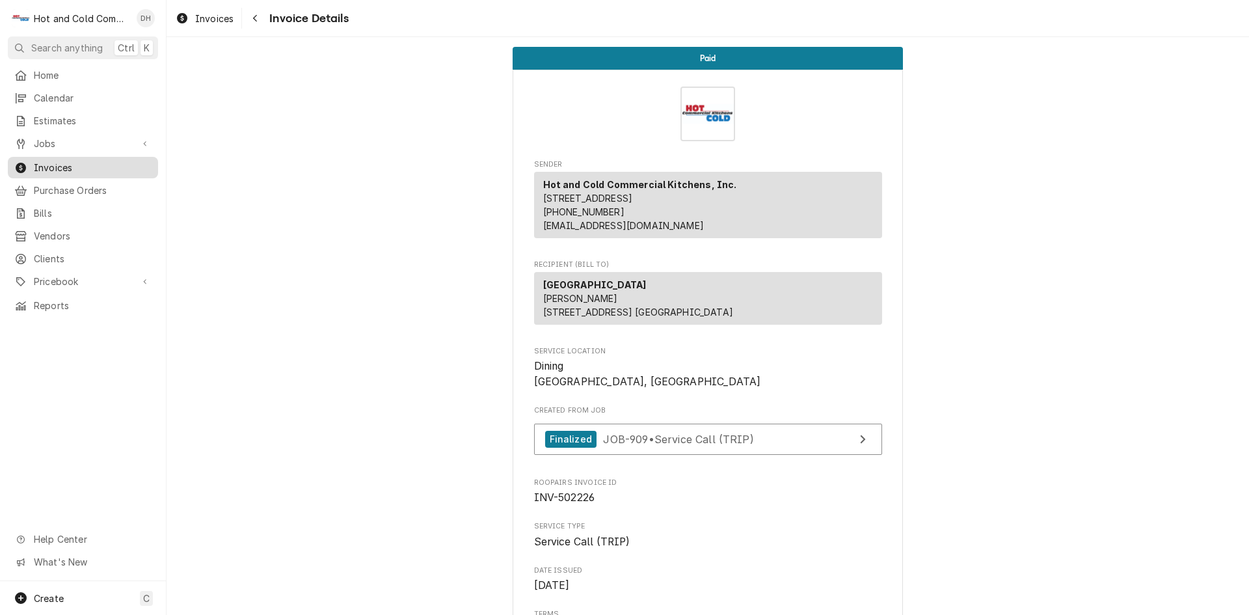
click at [77, 161] on span "Invoices" at bounding box center [93, 168] width 118 height 14
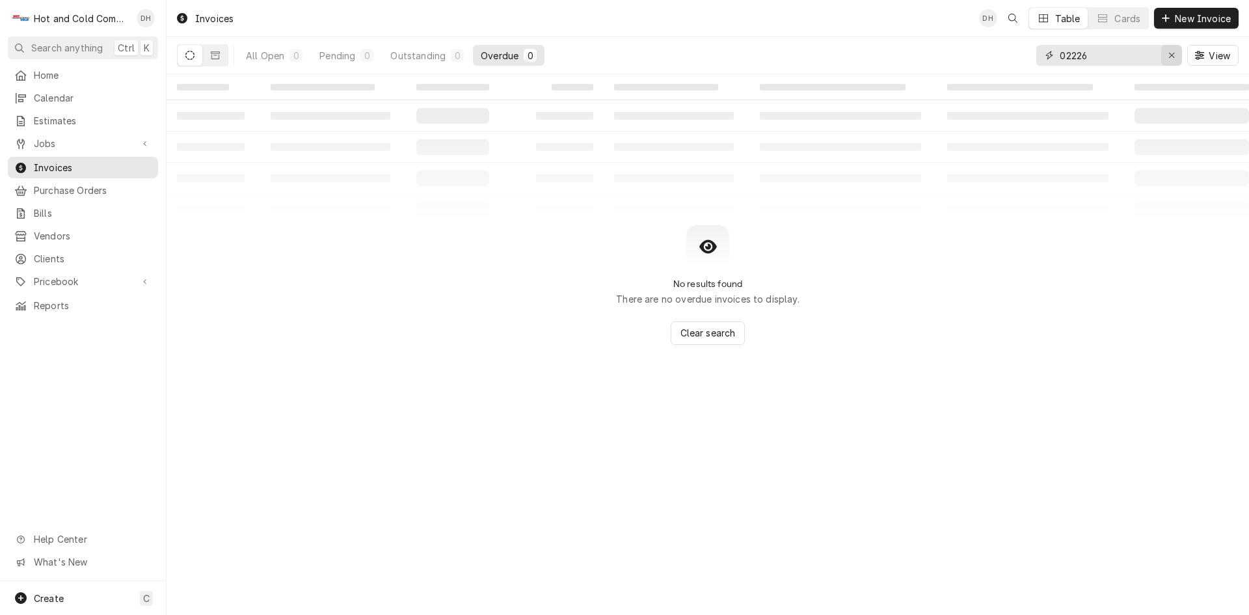
click at [1173, 55] on icon "Erase input" at bounding box center [1172, 55] width 7 height 9
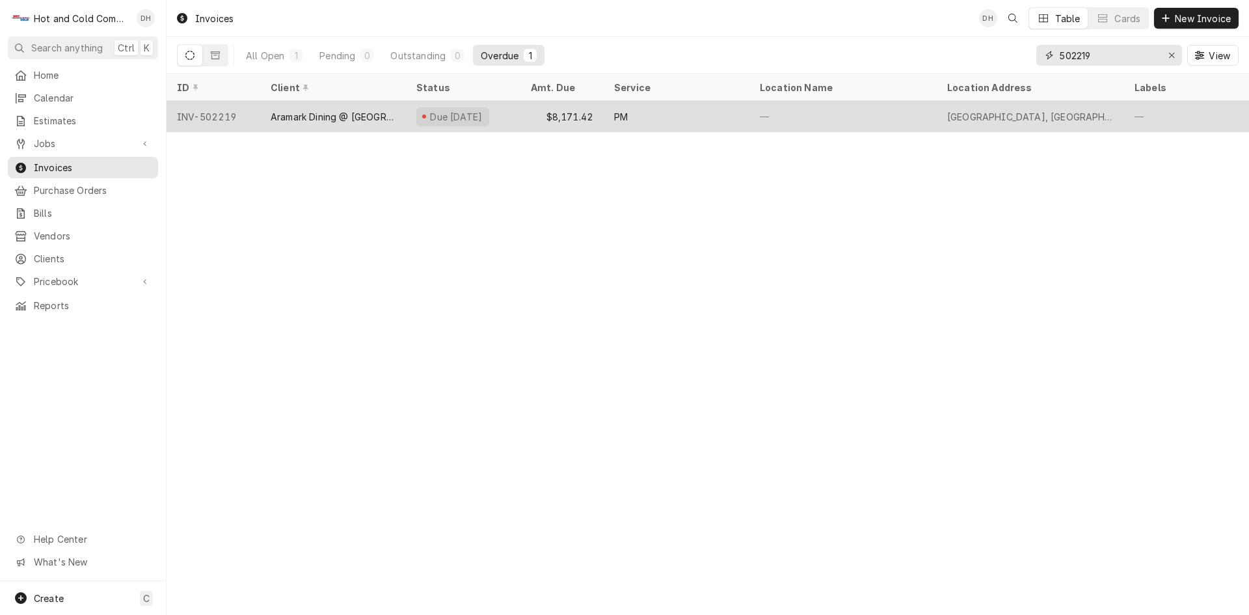
type input "502219"
click at [689, 115] on div "PM" at bounding box center [677, 116] width 146 height 31
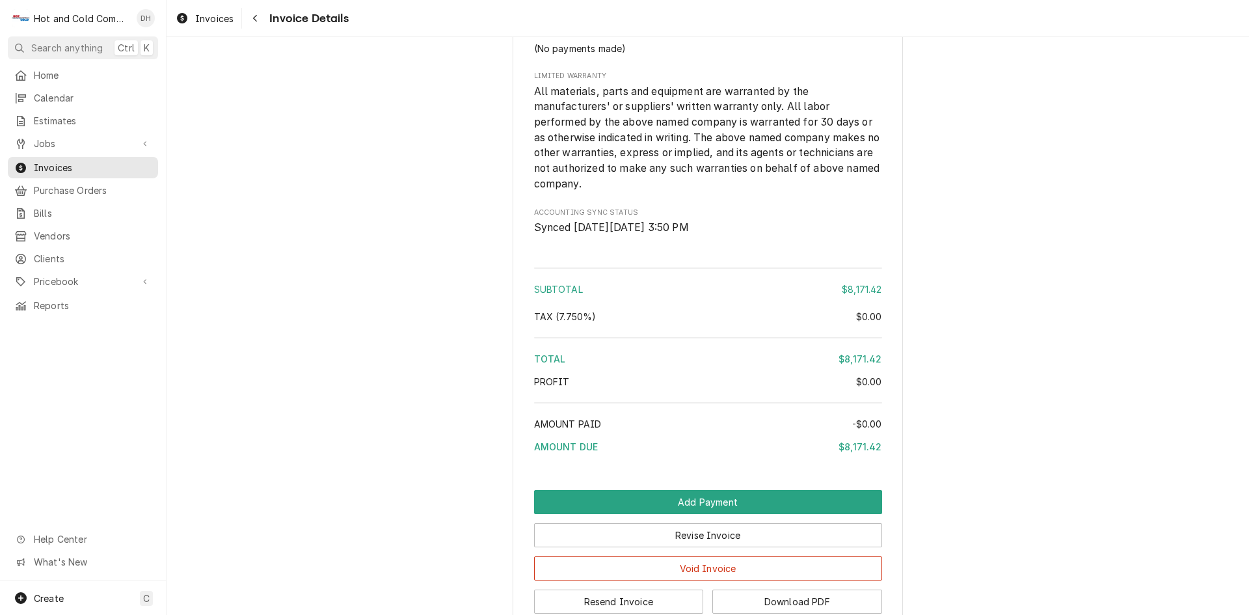
scroll to position [1475, 0]
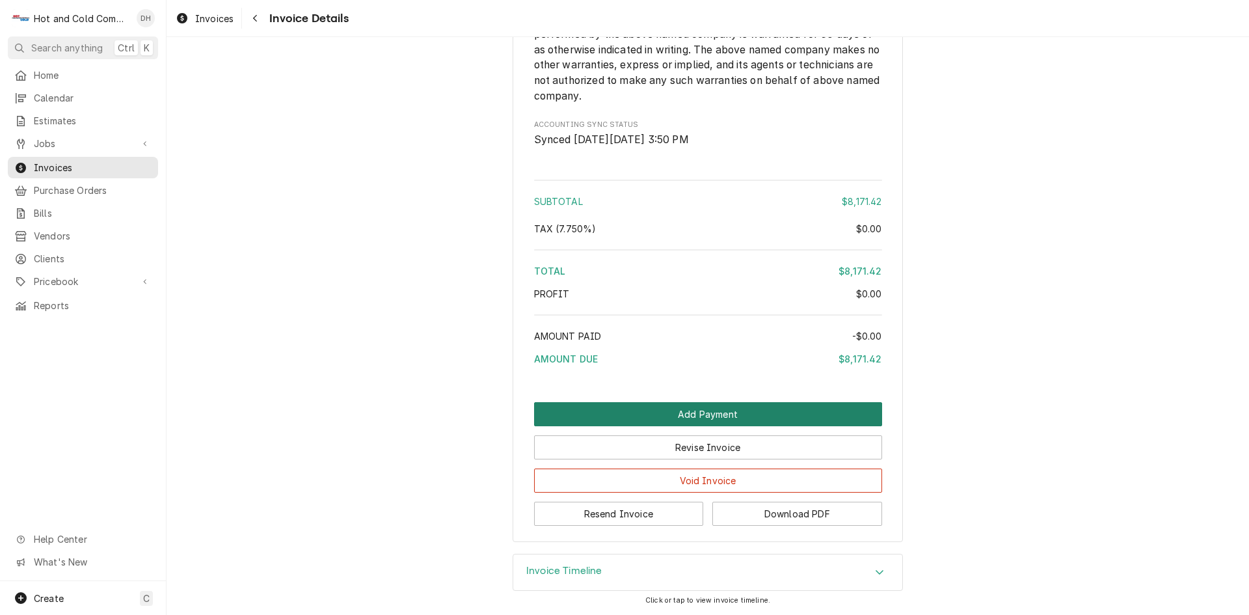
click at [689, 415] on button "Add Payment" at bounding box center [708, 414] width 348 height 24
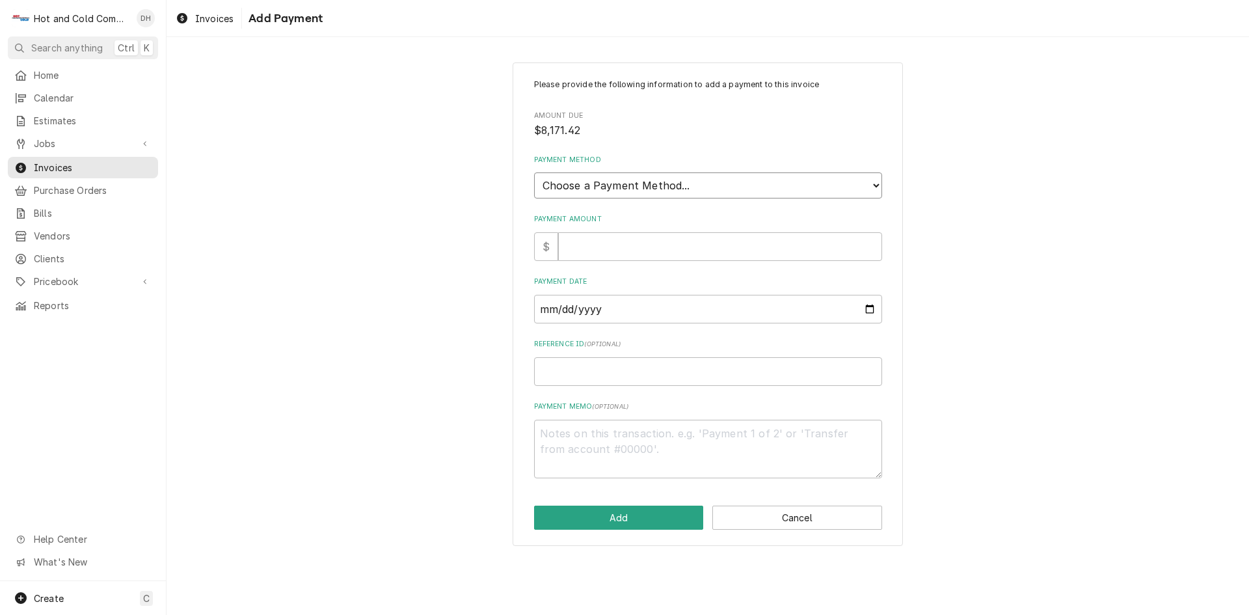
click at [666, 189] on select "Choose a Payment Method... Cash Check Credit/Debit Card ACH/eCheck Other" at bounding box center [708, 185] width 348 height 26
select select "2"
click at [534, 172] on select "Choose a Payment Method... Cash Check Credit/Debit Card ACH/eCheck Other" at bounding box center [708, 185] width 348 height 26
click at [629, 252] on input "Payment Amount" at bounding box center [720, 246] width 324 height 29
type textarea "x"
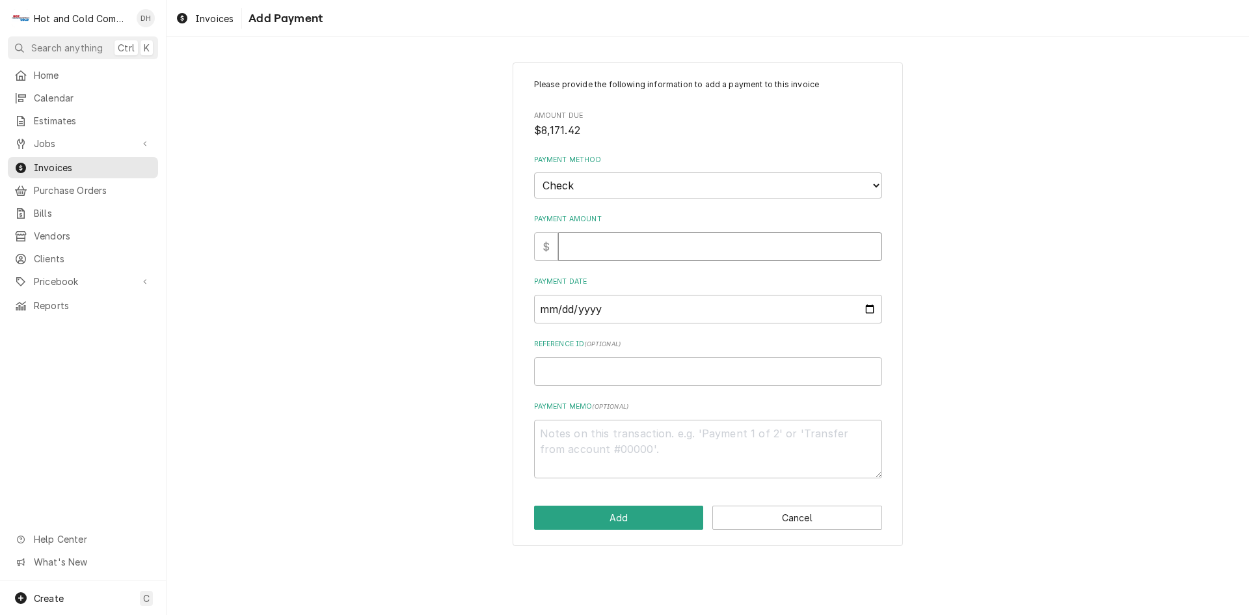
type input "8"
type textarea "x"
type input "81"
type textarea "x"
type input "817"
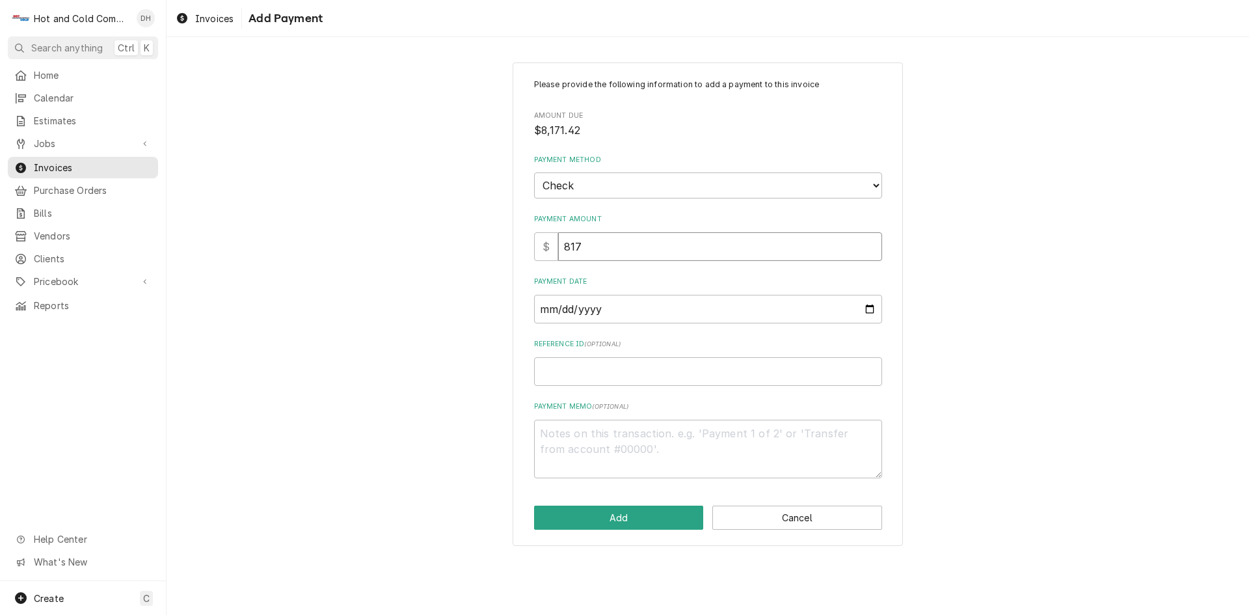
type textarea "x"
type input "8171"
type textarea "x"
type input "8171.4"
type textarea "x"
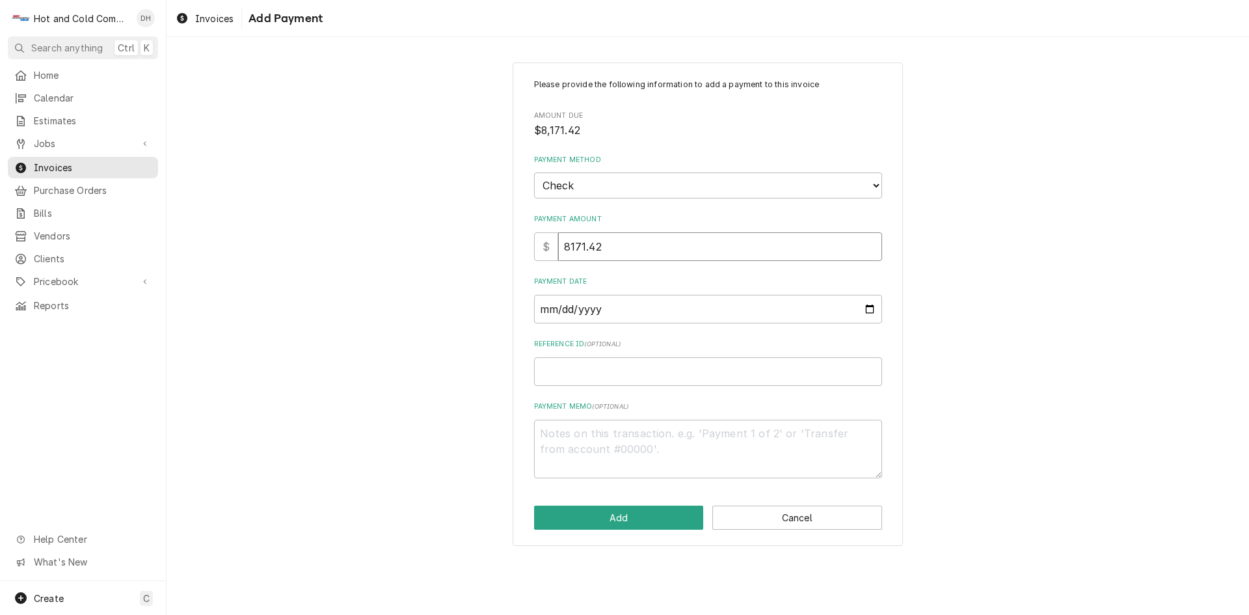
type input "8171.42"
click at [869, 308] on input "Payment Date" at bounding box center [708, 309] width 348 height 29
type textarea "x"
type input "2025-08-05"
type textarea "x"
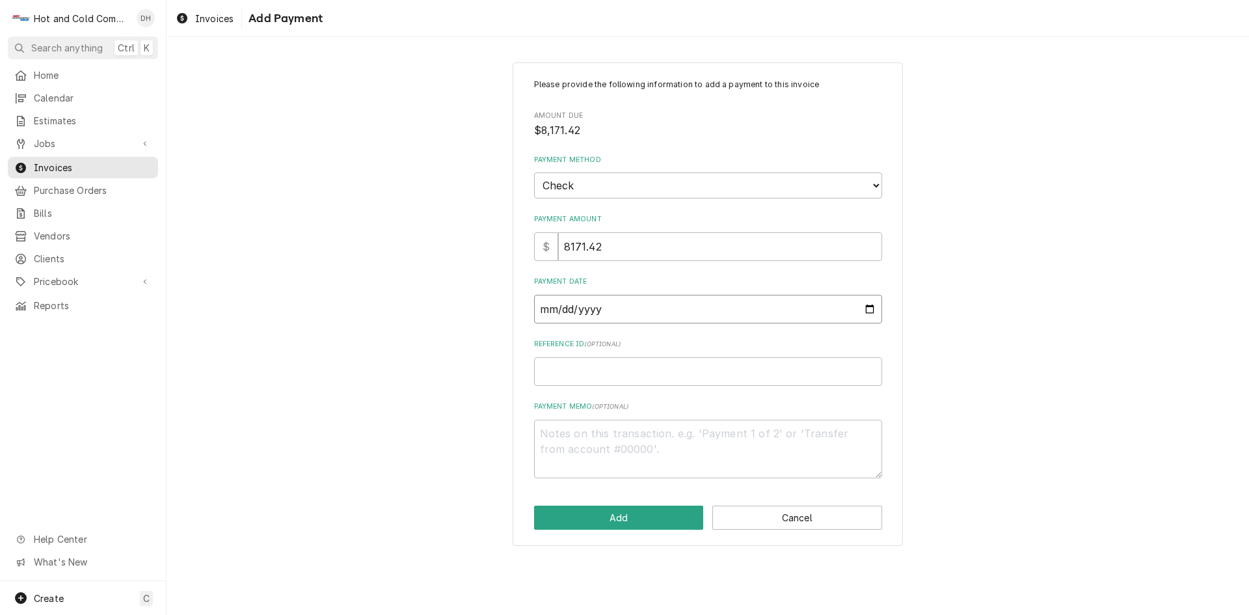
type input "2025-08-27"
click at [651, 376] on input "Reference ID ( optional )" at bounding box center [708, 371] width 348 height 29
type textarea "x"
type input "3"
type textarea "x"
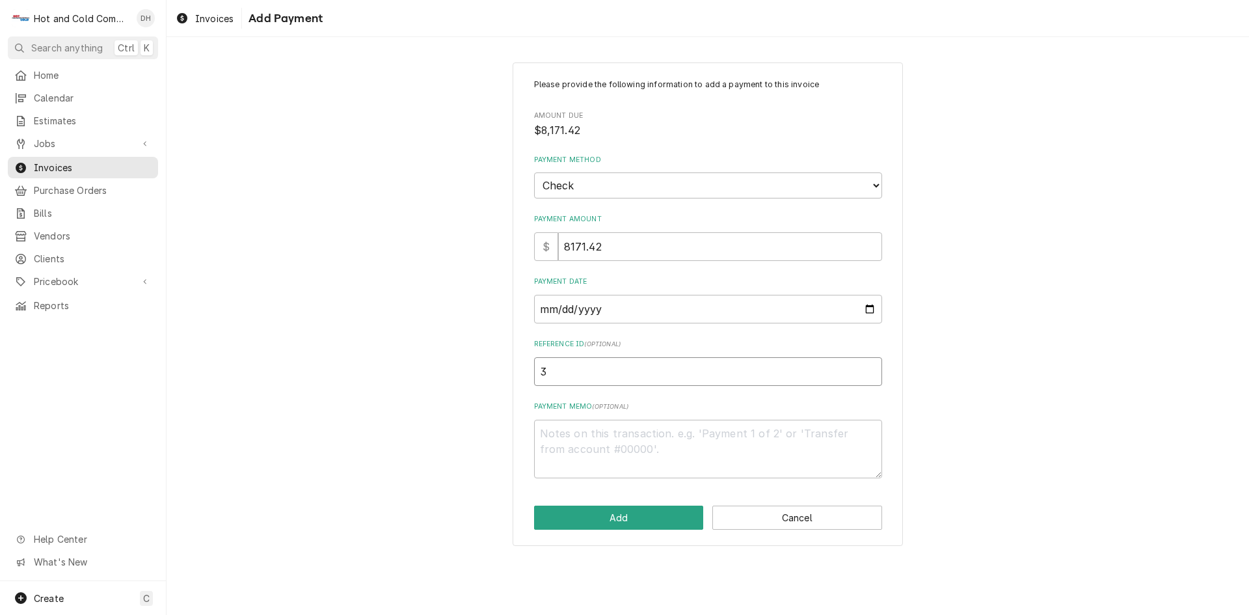
type input "38"
type textarea "x"
type input "381"
type textarea "x"
type input "3812"
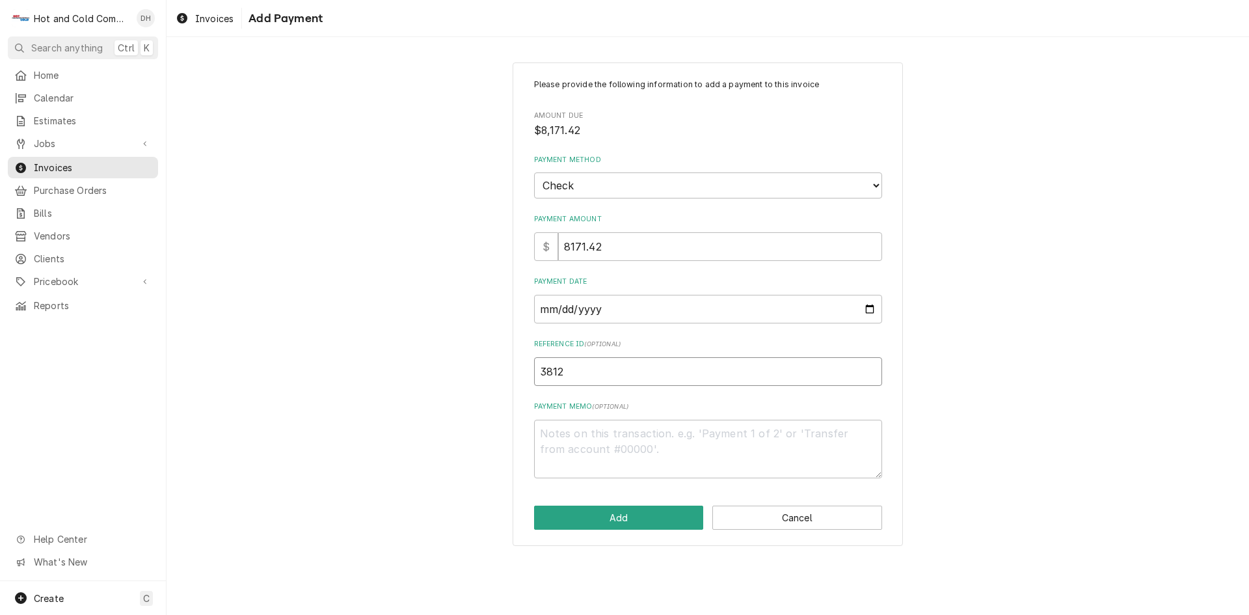
type textarea "x"
type input "38126"
click at [614, 519] on button "Add" at bounding box center [619, 518] width 170 height 24
type textarea "x"
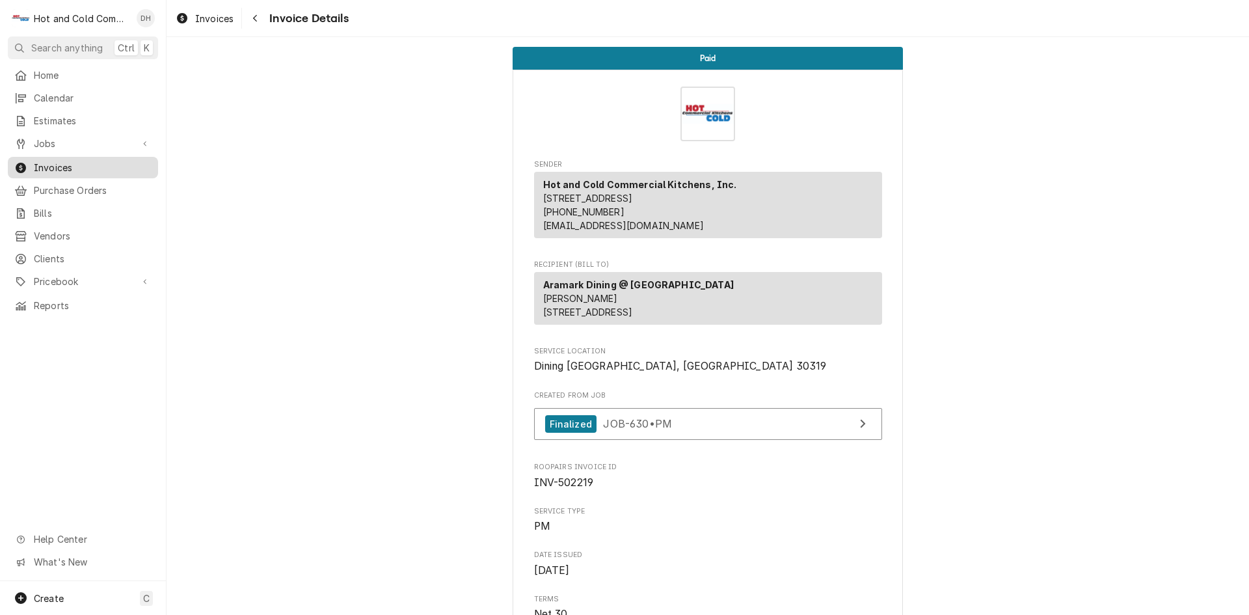
click at [66, 161] on span "Invoices" at bounding box center [93, 168] width 118 height 14
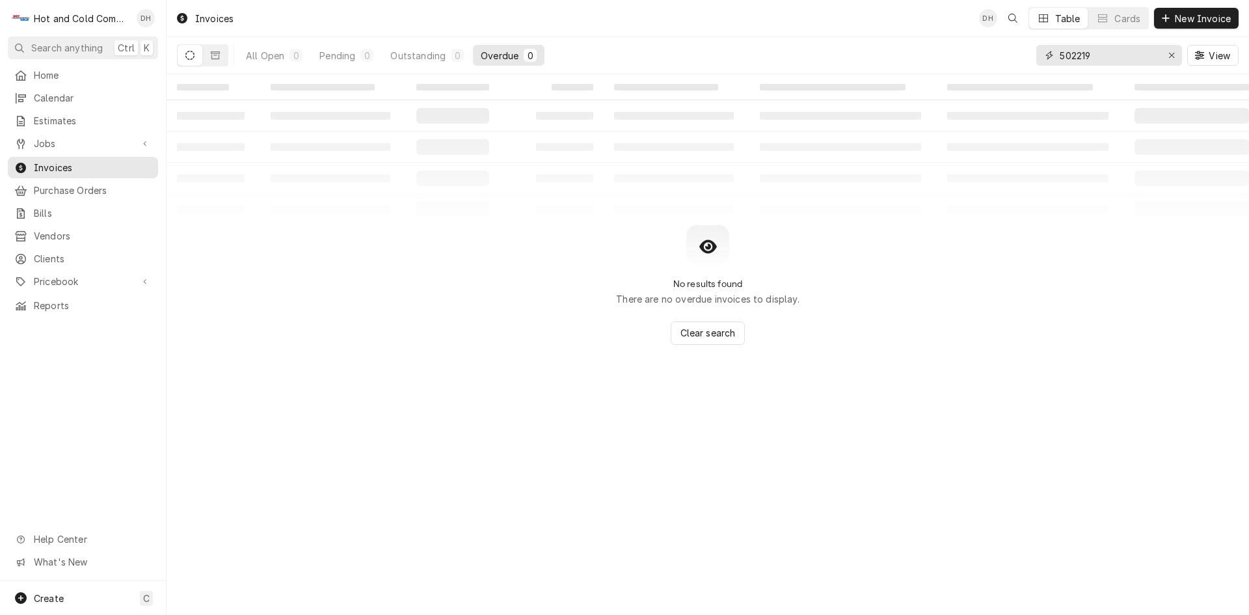
click at [1128, 56] on input "502219" at bounding box center [1109, 55] width 98 height 21
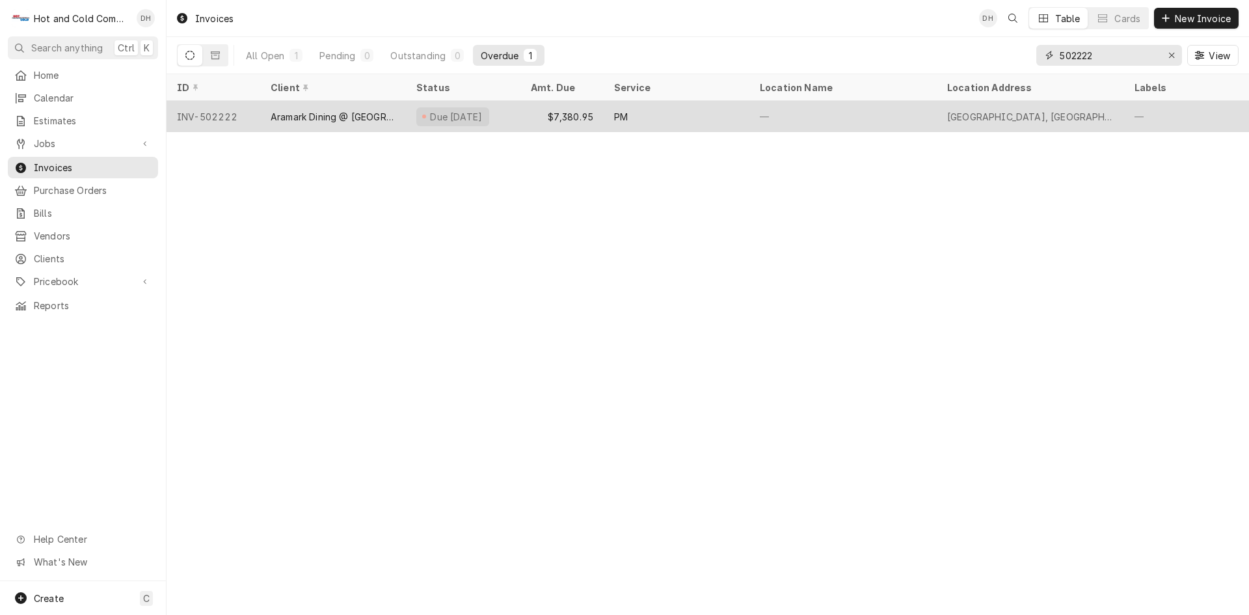
type input "502222"
click at [682, 113] on div "PM" at bounding box center [677, 116] width 146 height 31
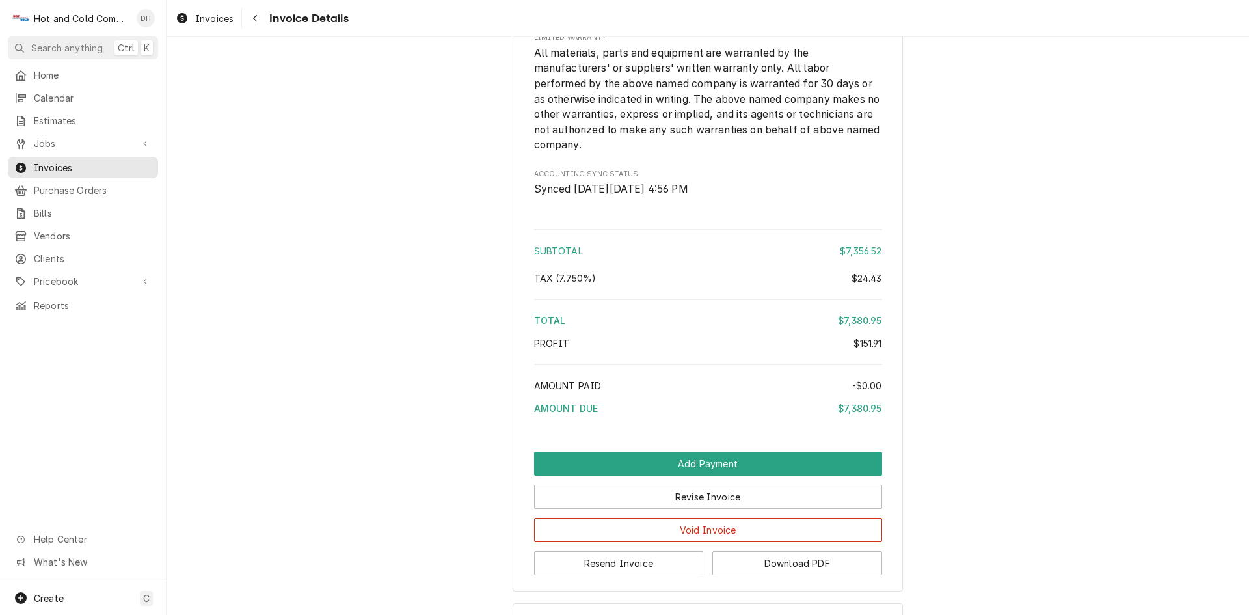
scroll to position [1848, 0]
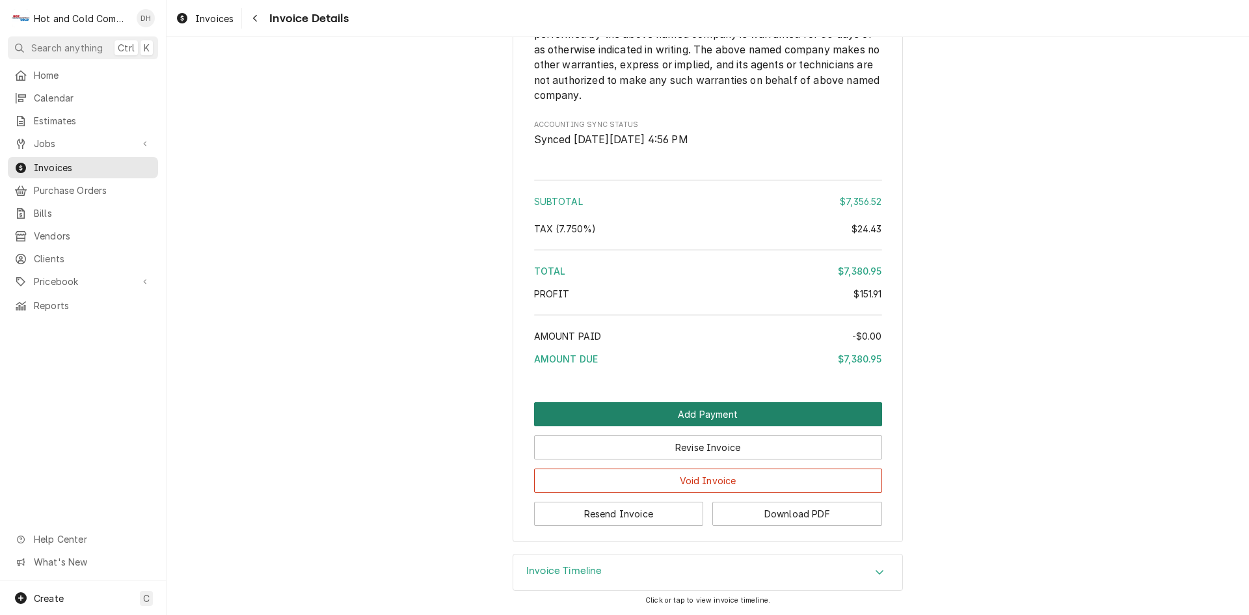
click at [689, 413] on button "Add Payment" at bounding box center [708, 414] width 348 height 24
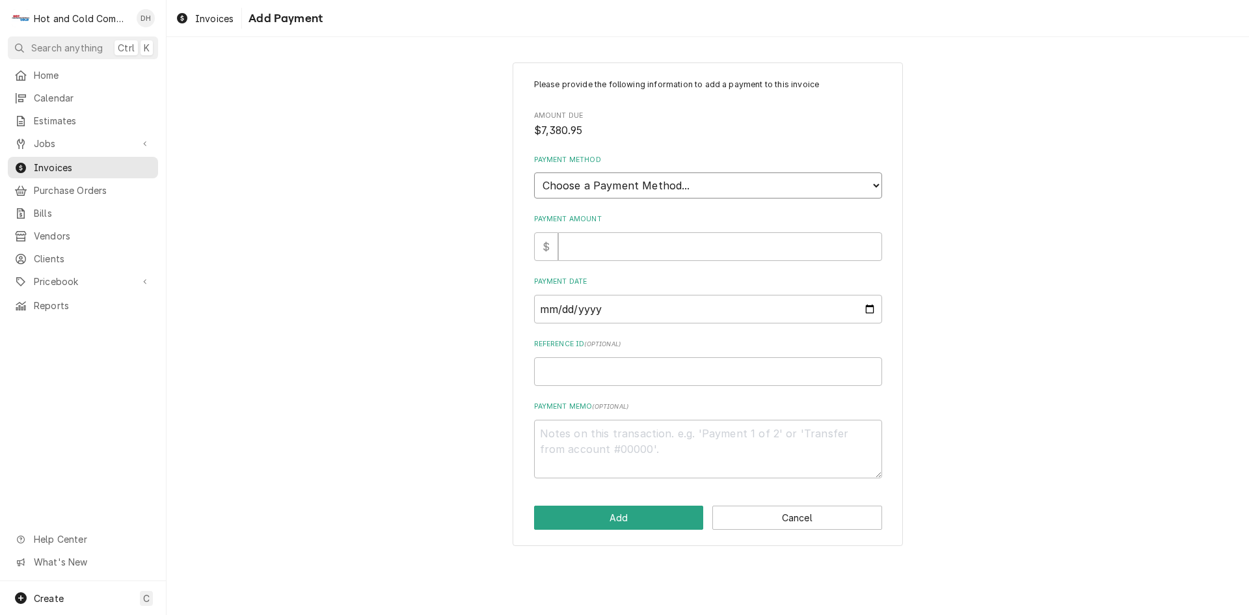
click at [640, 184] on select "Choose a Payment Method... Cash Check Credit/Debit Card ACH/eCheck Other" at bounding box center [708, 185] width 348 height 26
select select "2"
click at [534, 172] on select "Choose a Payment Method... Cash Check Credit/Debit Card ACH/eCheck Other" at bounding box center [708, 185] width 348 height 26
click at [711, 258] on input "Payment Amount" at bounding box center [720, 246] width 324 height 29
type textarea "x"
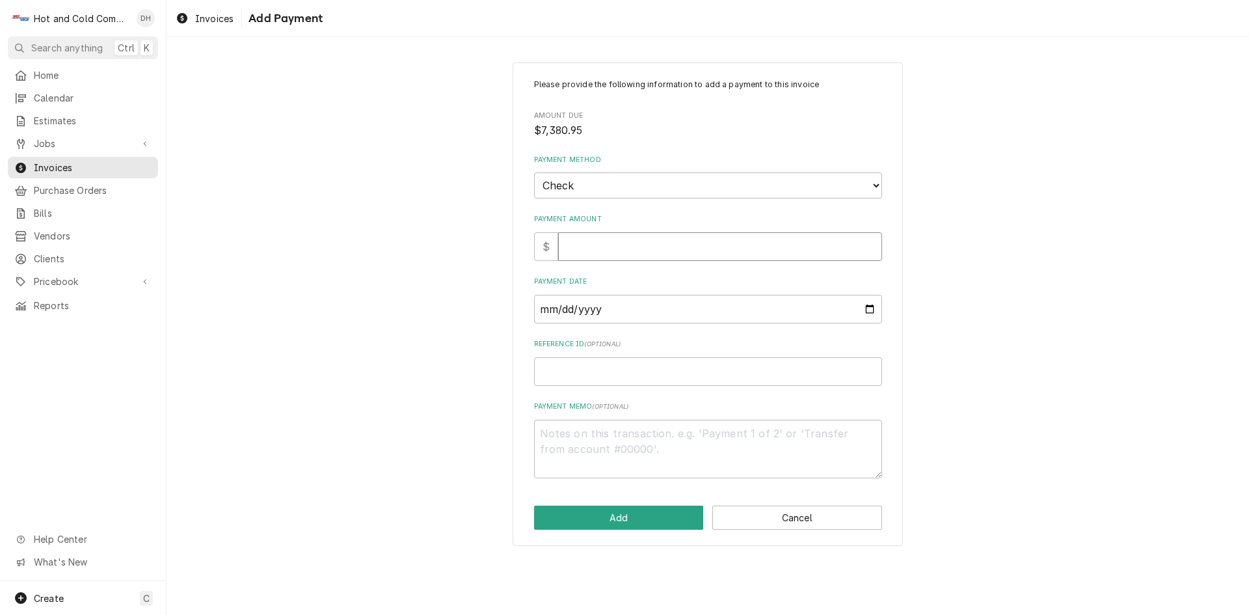
type input "7"
type textarea "x"
type input "73"
type textarea "x"
type input "738"
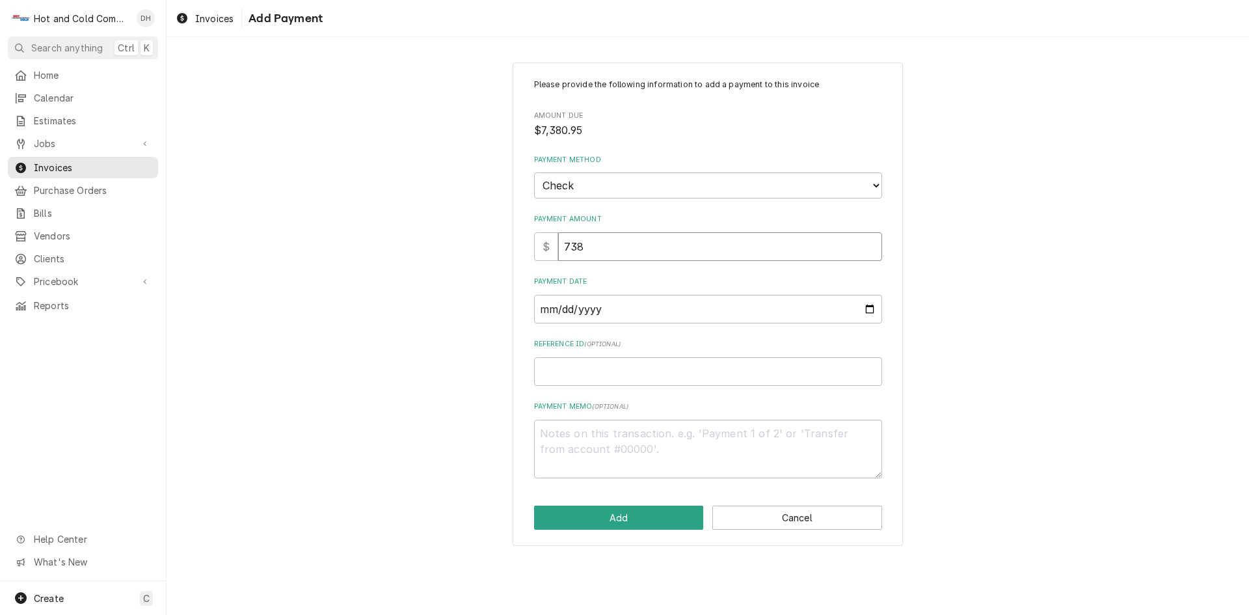
type textarea "x"
type input "7380"
type textarea "x"
type input "7380.9"
type textarea "x"
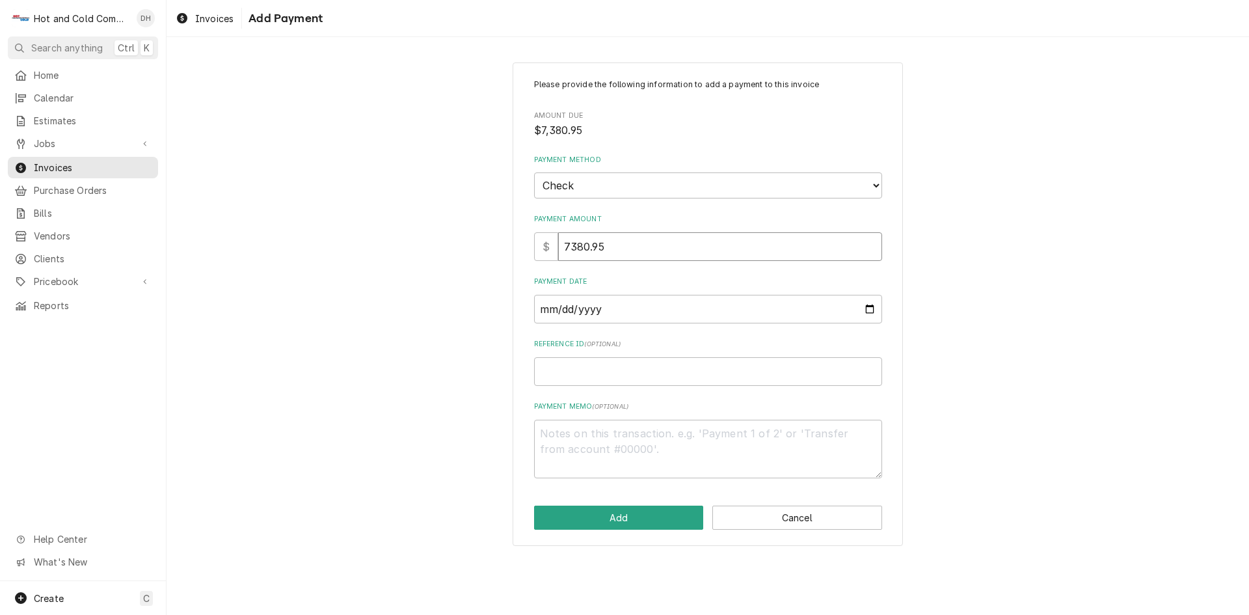
type input "7380.95"
click at [869, 307] on input "Payment Date" at bounding box center [708, 309] width 348 height 29
type textarea "x"
type input "[DATE]"
click at [668, 381] on input "Reference ID ( optional )" at bounding box center [708, 371] width 348 height 29
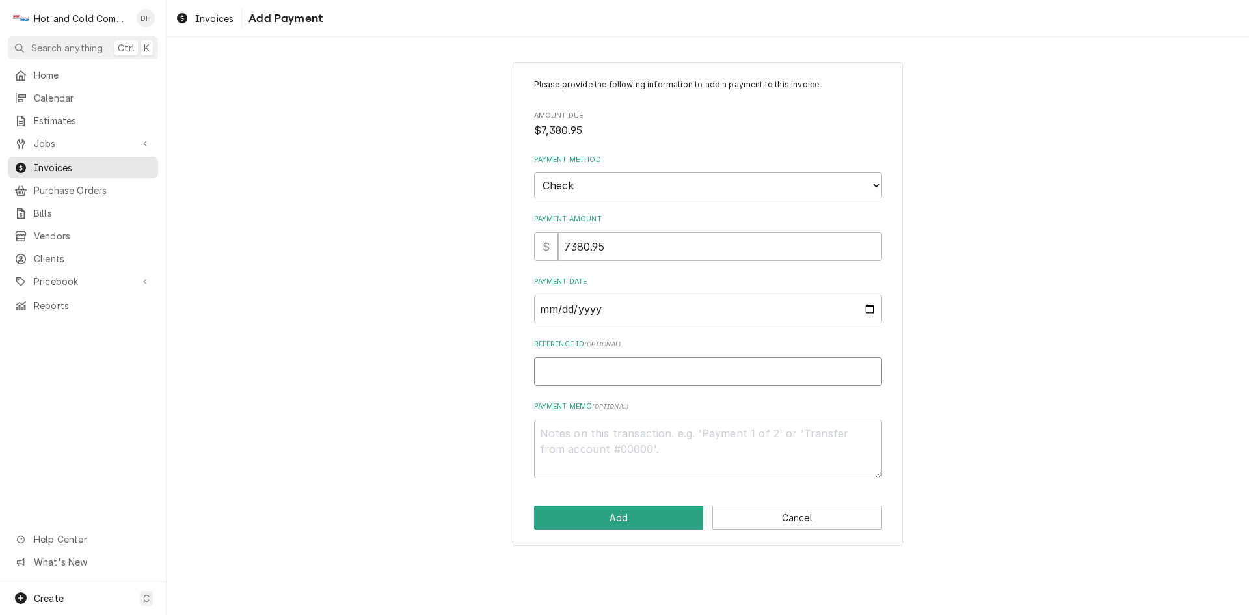
type textarea "x"
type input "3"
type textarea "x"
type input "38"
type textarea "x"
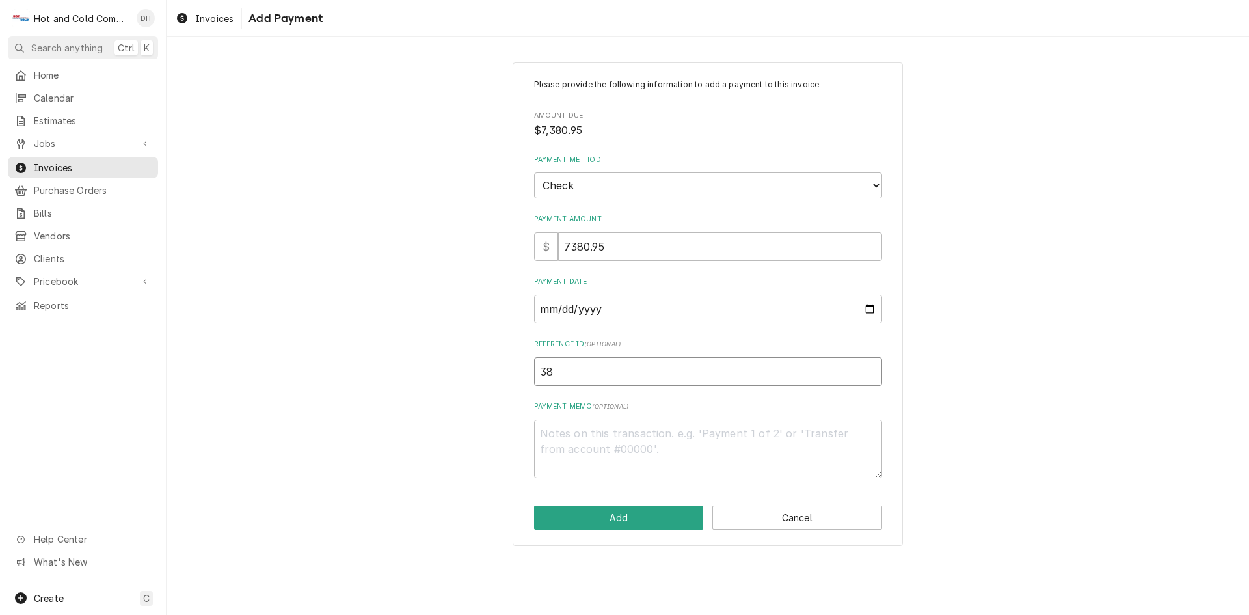
type input "381"
type textarea "x"
type input "3812"
type textarea "x"
type input "38126"
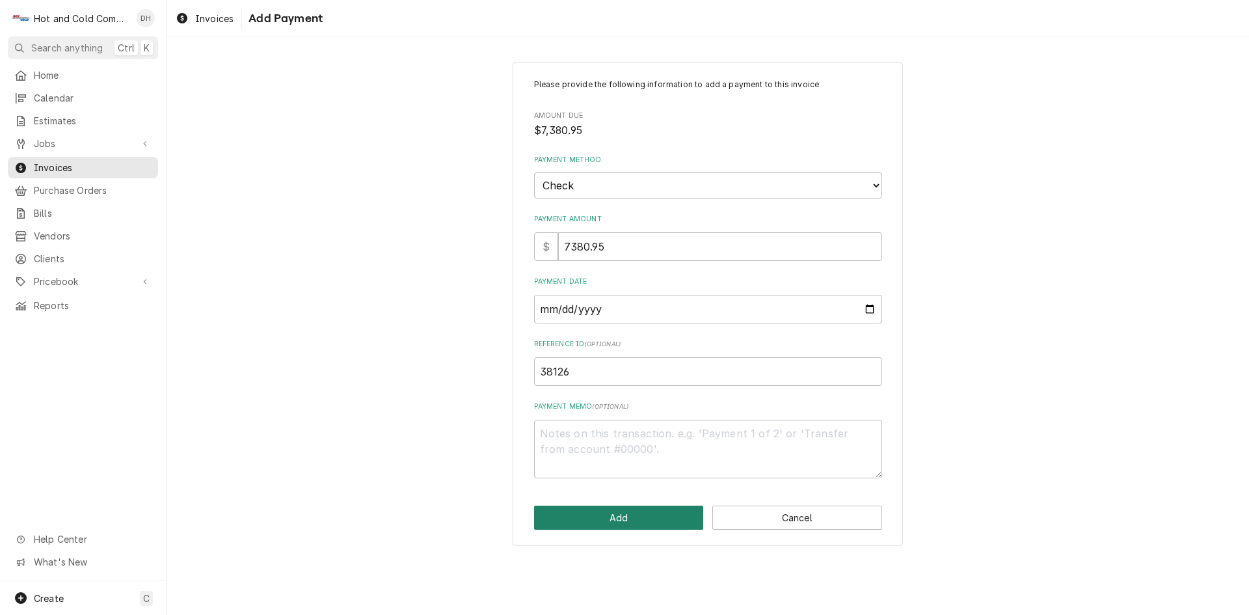
drag, startPoint x: 647, startPoint y: 514, endPoint x: 741, endPoint y: 487, distance: 97.6
click at [648, 514] on button "Add" at bounding box center [619, 518] width 170 height 24
type textarea "x"
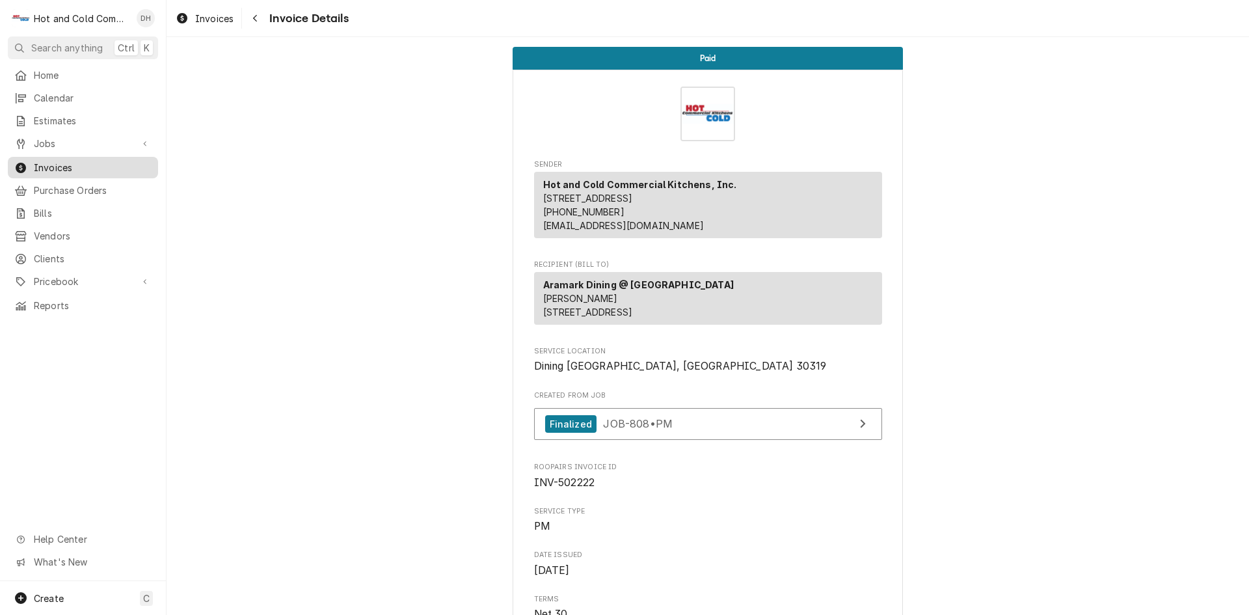
click at [60, 161] on span "Invoices" at bounding box center [93, 168] width 118 height 14
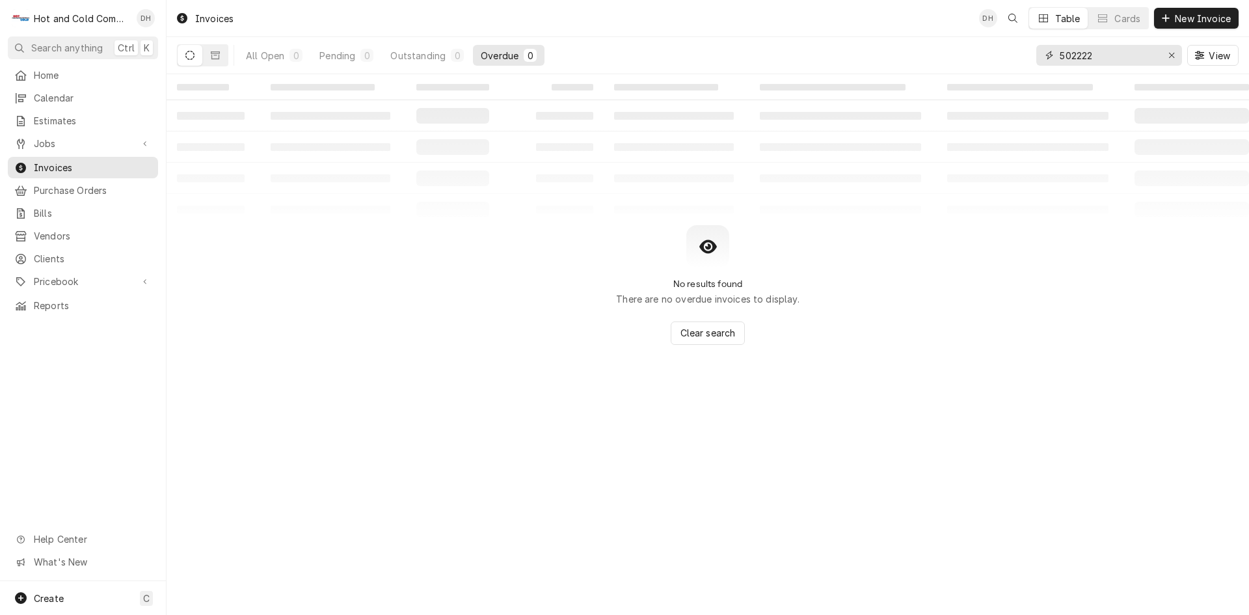
click at [1117, 58] on input "502222" at bounding box center [1109, 55] width 98 height 21
type input "502249"
click at [190, 55] on icon "Dynamic Content Wrapper" at bounding box center [189, 55] width 9 height 9
click at [212, 60] on button "Dynamic Content Wrapper" at bounding box center [215, 55] width 25 height 21
click at [276, 57] on div "All Closed" at bounding box center [269, 56] width 46 height 14
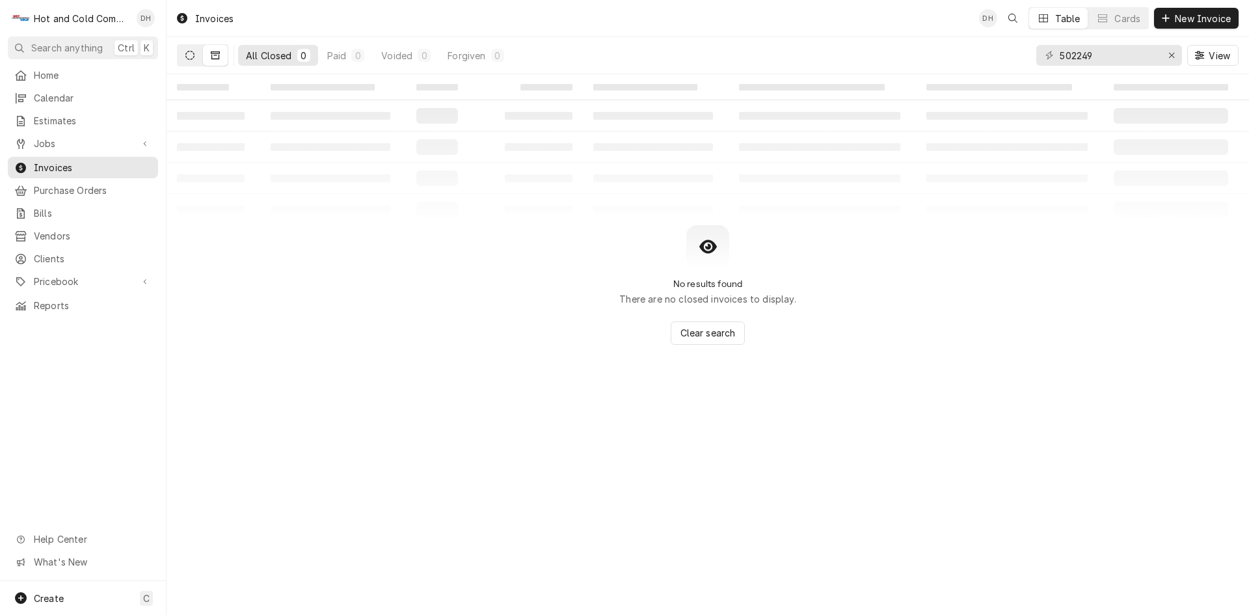
click at [189, 57] on icon "Dynamic Content Wrapper" at bounding box center [189, 55] width 9 height 9
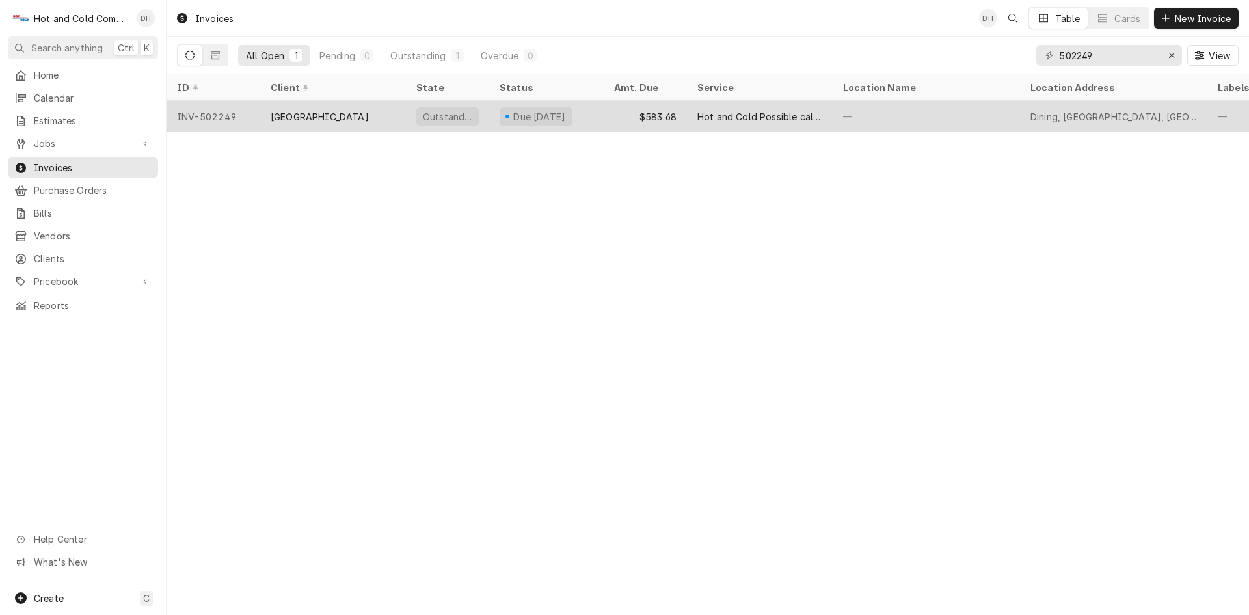
click at [621, 120] on div "$583.68" at bounding box center [645, 116] width 83 height 31
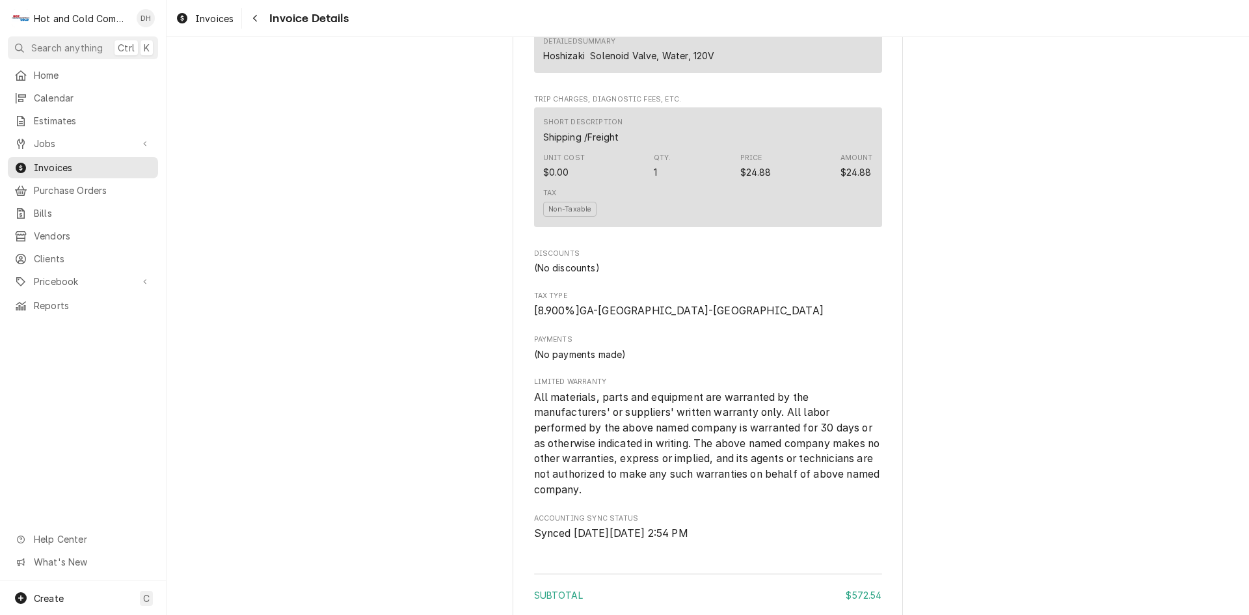
scroll to position [1736, 0]
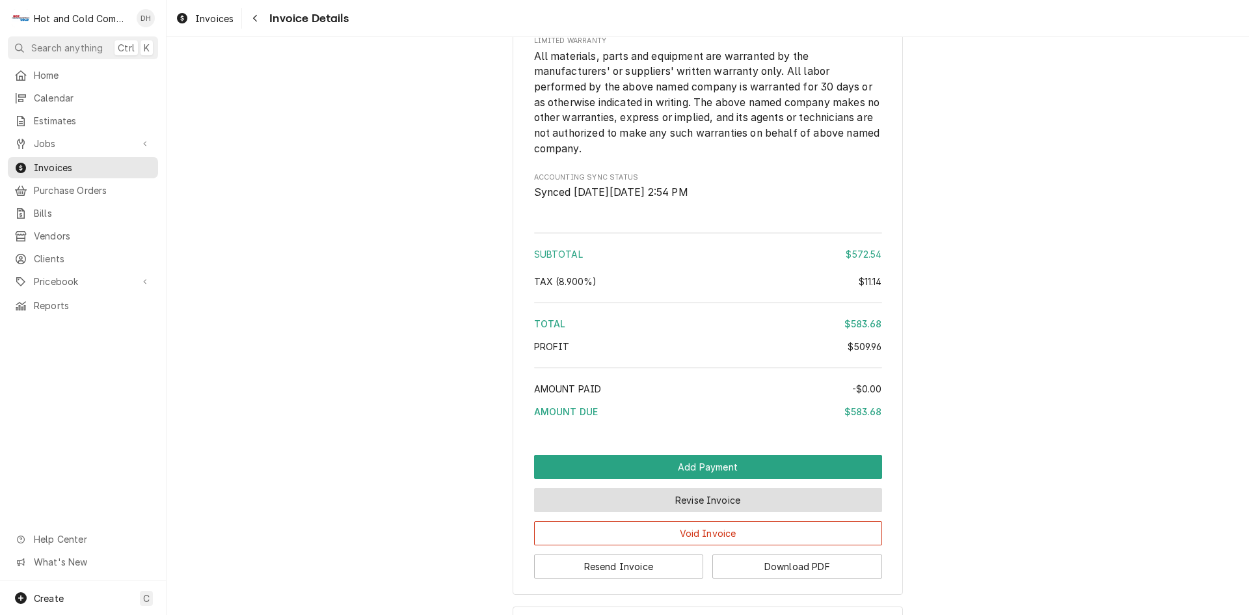
click at [655, 512] on button "Revise Invoice" at bounding box center [708, 500] width 348 height 24
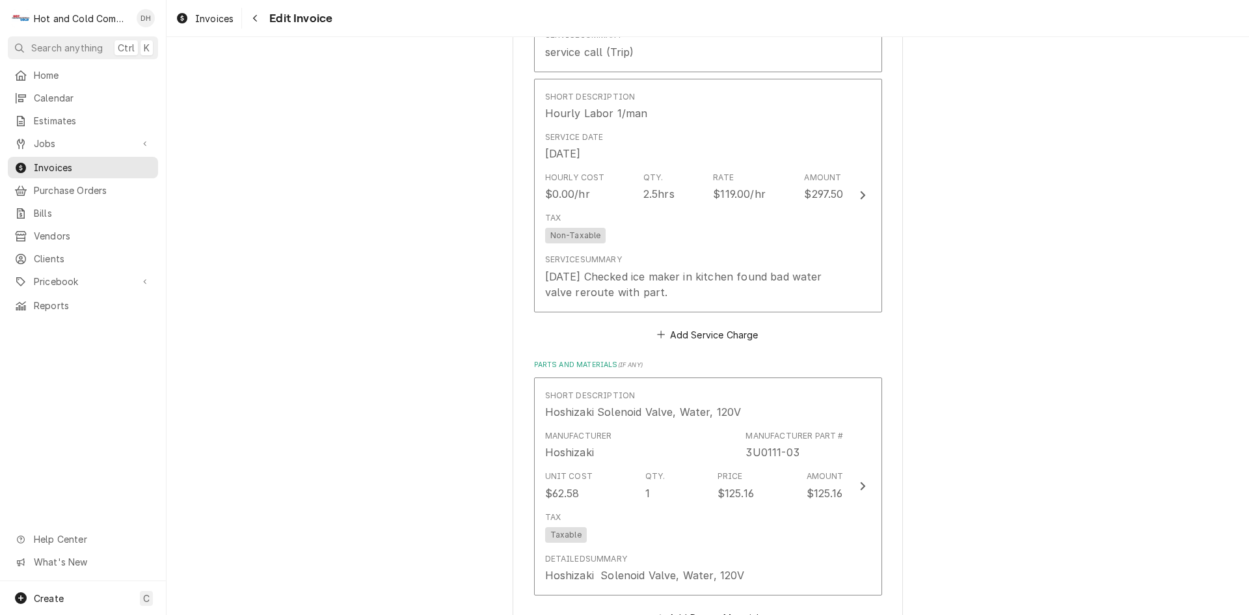
scroll to position [1518, 0]
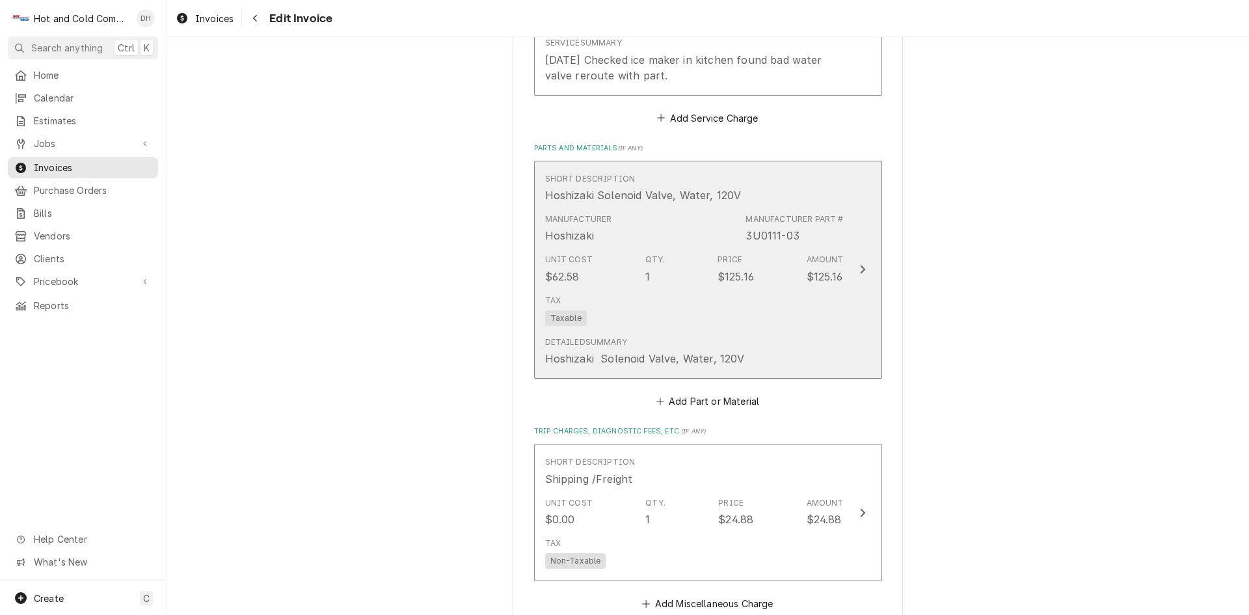
click at [746, 291] on div "Tax Taxable" at bounding box center [694, 311] width 299 height 42
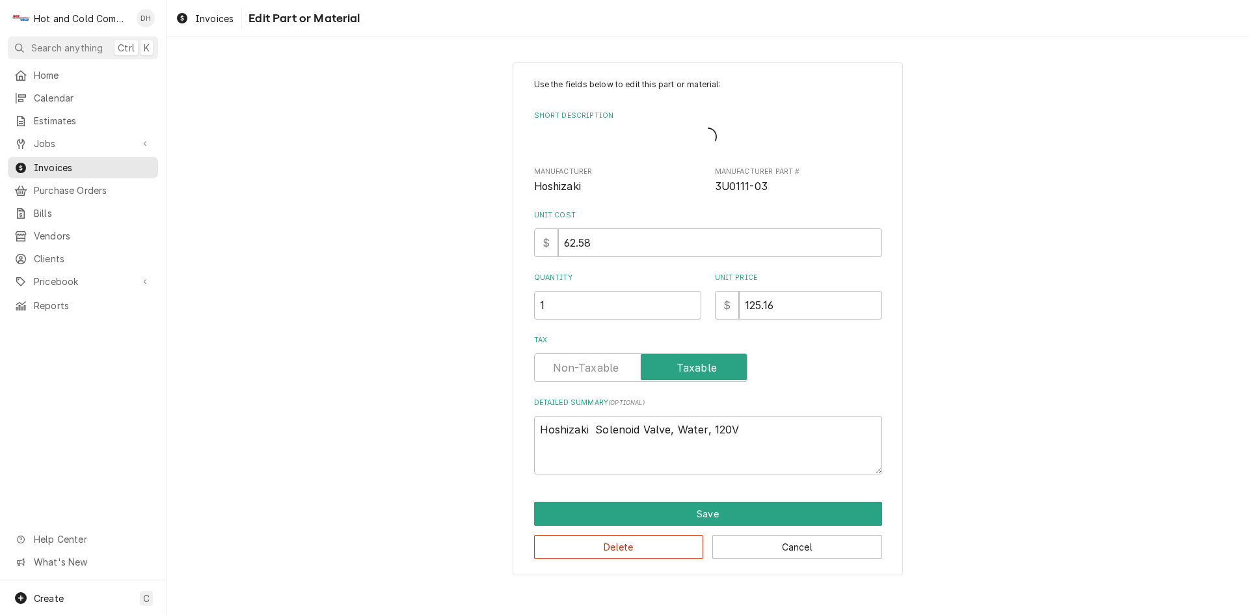
type textarea "x"
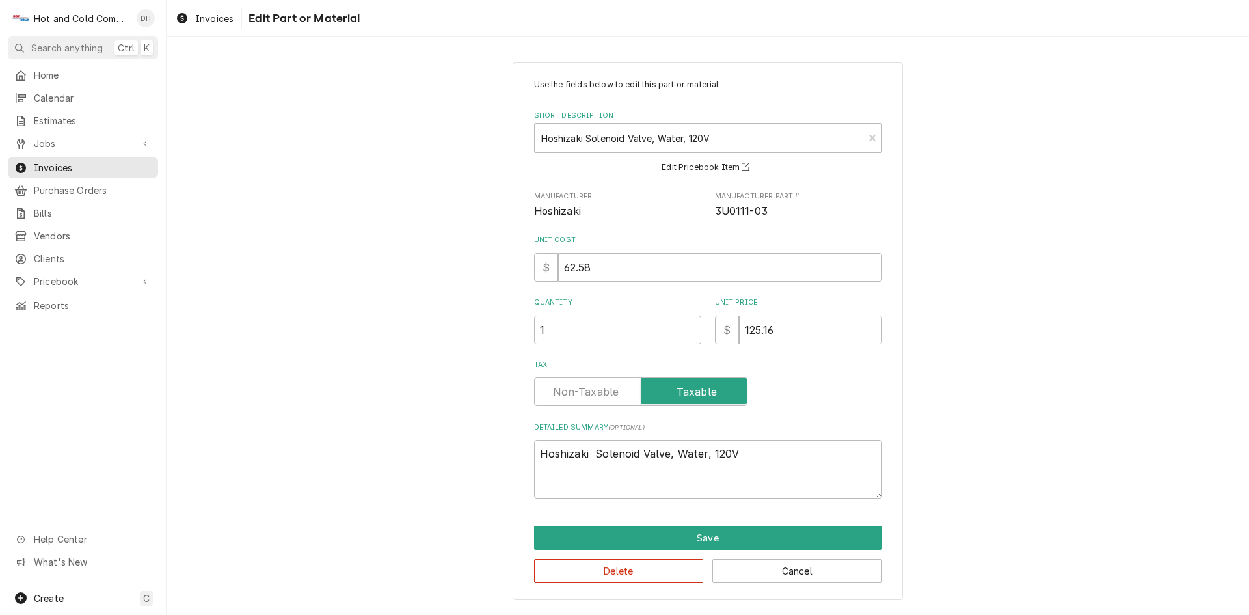
drag, startPoint x: 591, startPoint y: 387, endPoint x: 645, endPoint y: 375, distance: 55.3
click at [601, 384] on label "Tax" at bounding box center [640, 391] width 213 height 29
click at [601, 384] on input "Tax" at bounding box center [641, 391] width 202 height 29
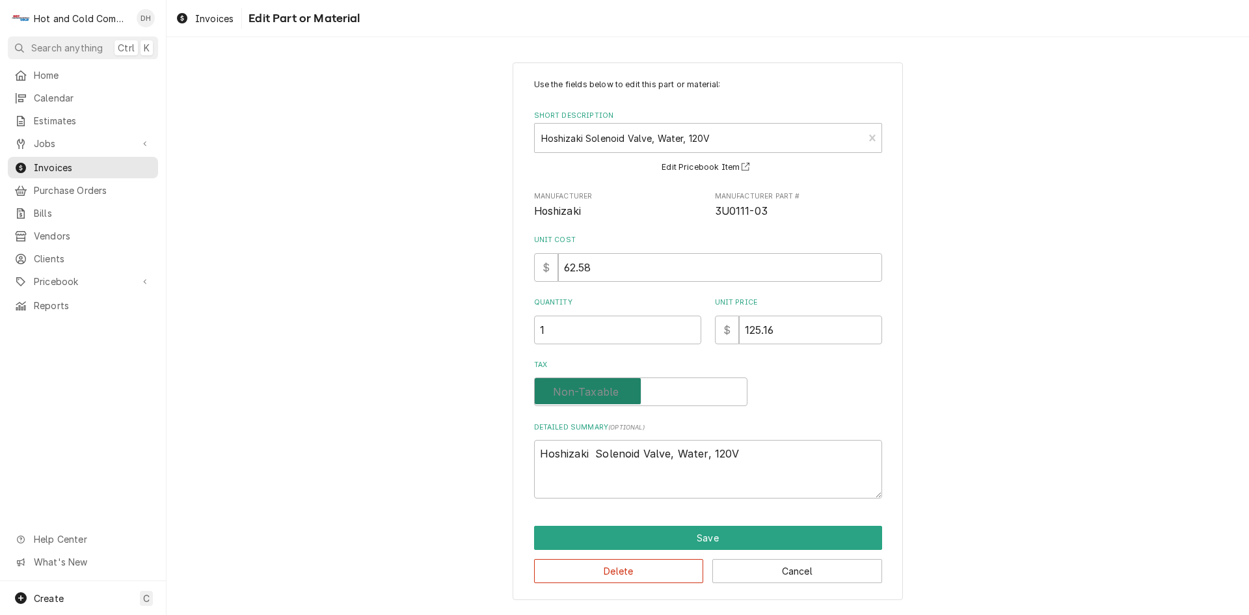
checkbox input "false"
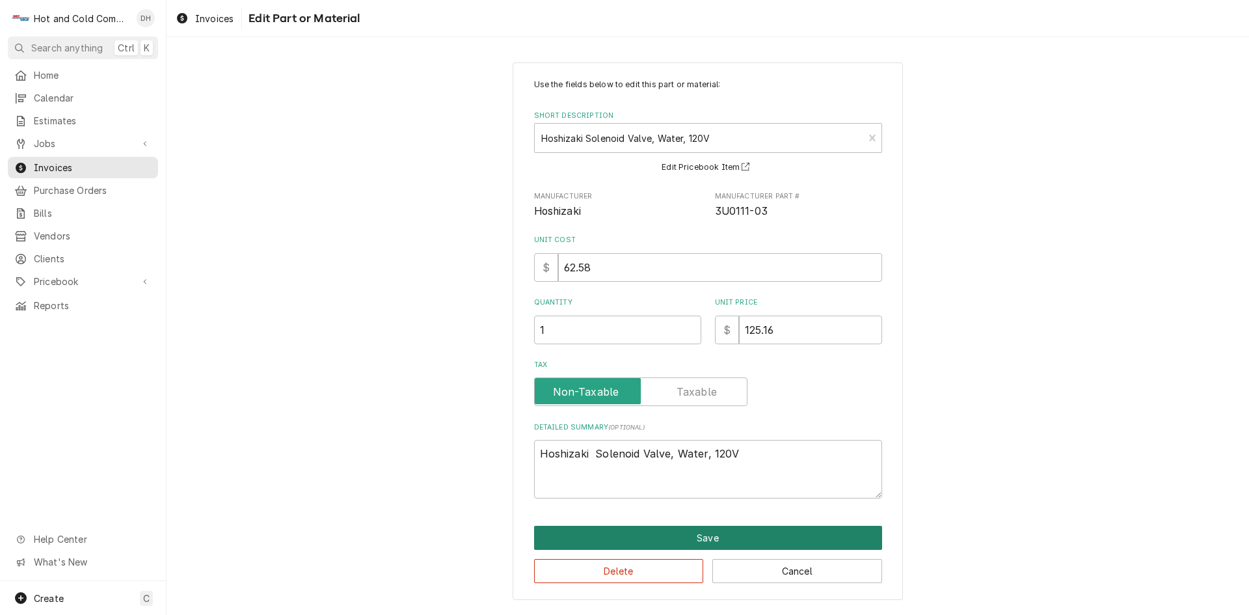
click at [729, 537] on button "Save" at bounding box center [708, 538] width 348 height 24
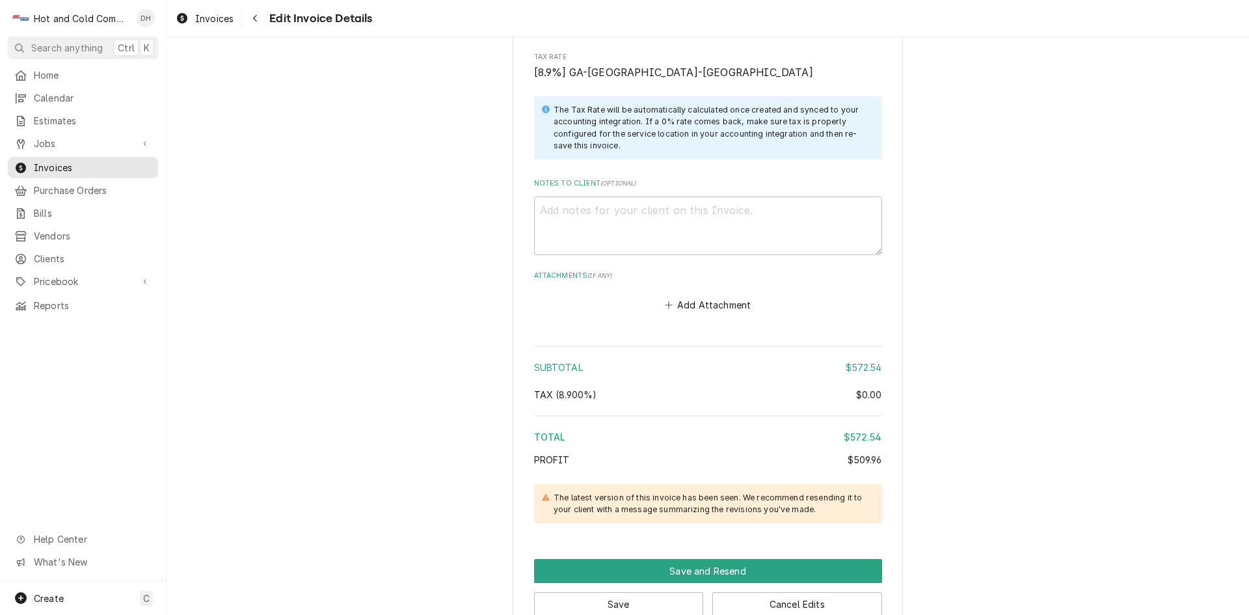
scroll to position [2244, 0]
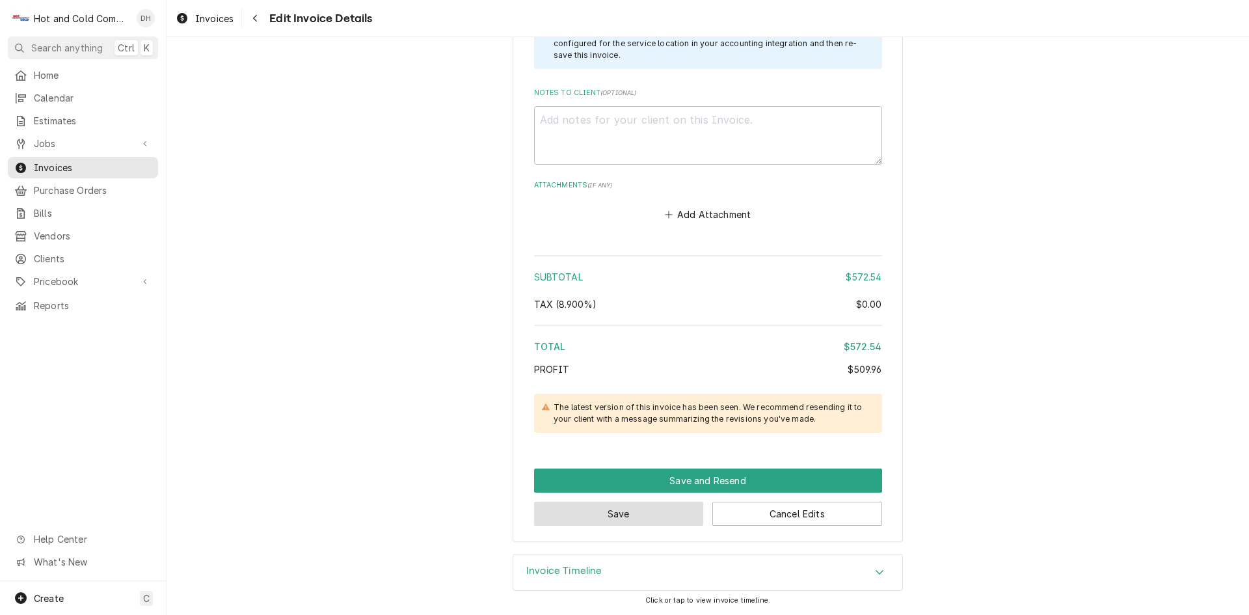
click at [655, 515] on button "Save" at bounding box center [619, 514] width 170 height 24
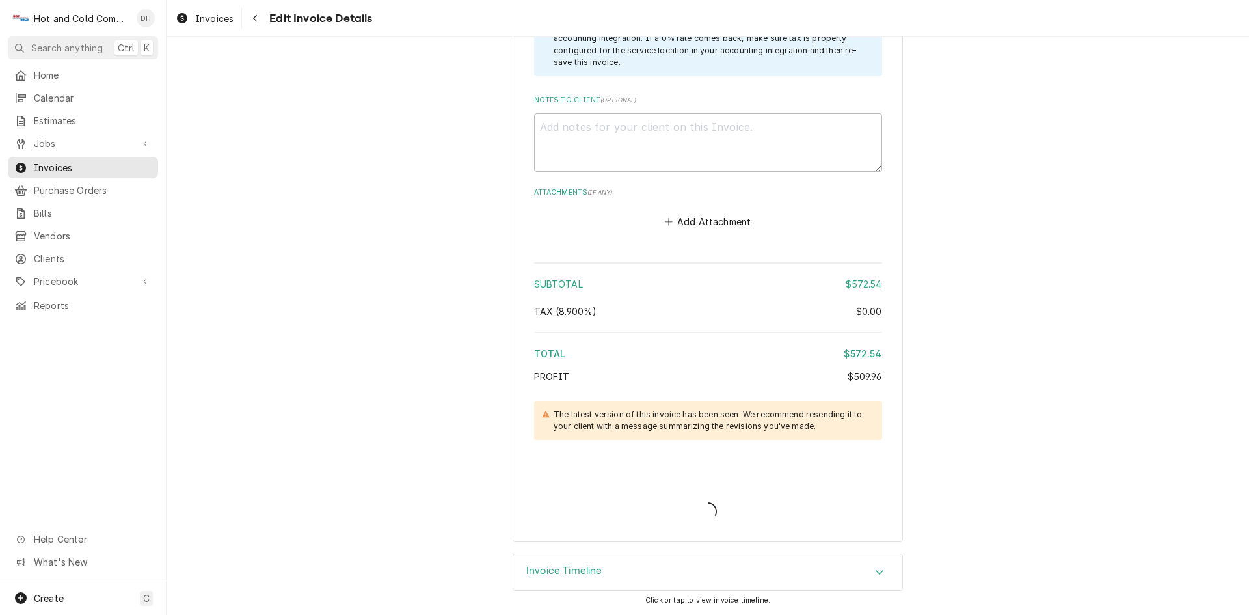
type textarea "x"
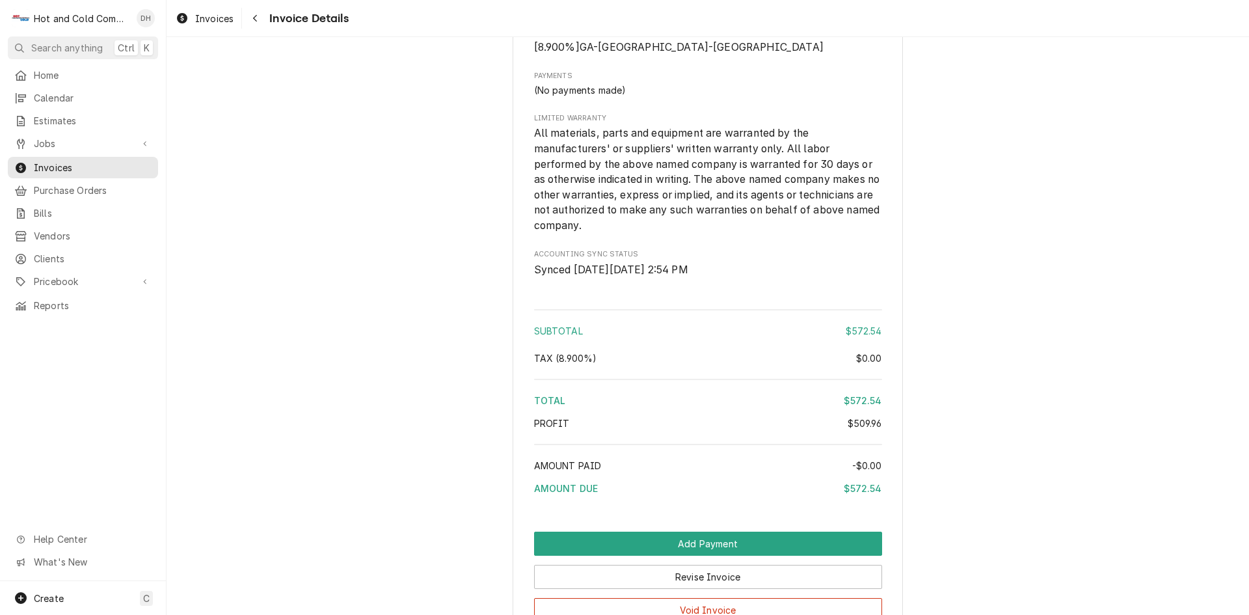
scroll to position [1772, 0]
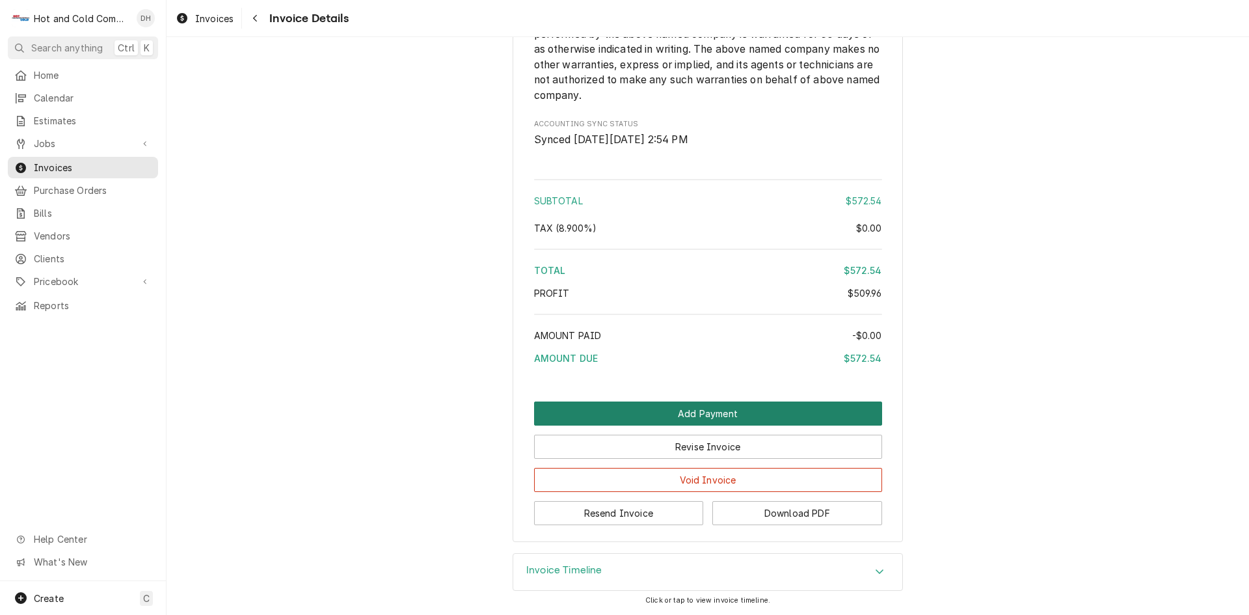
click at [707, 410] on button "Add Payment" at bounding box center [708, 414] width 348 height 24
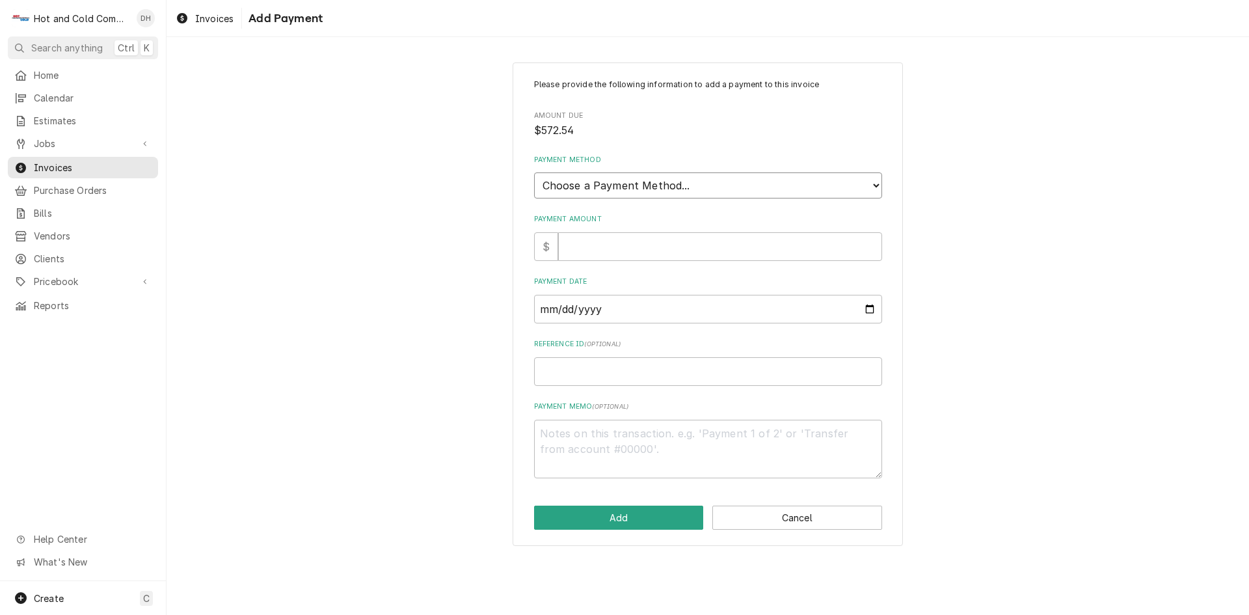
click at [586, 182] on select "Choose a Payment Method... Cash Check Credit/Debit Card ACH/eCheck Other" at bounding box center [708, 185] width 348 height 26
select select "2"
click at [534, 172] on select "Choose a Payment Method... Cash Check Credit/Debit Card ACH/eCheck Other" at bounding box center [708, 185] width 348 height 26
drag, startPoint x: 601, startPoint y: 248, endPoint x: 791, endPoint y: 290, distance: 193.9
click at [608, 250] on input "Payment Amount" at bounding box center [720, 246] width 324 height 29
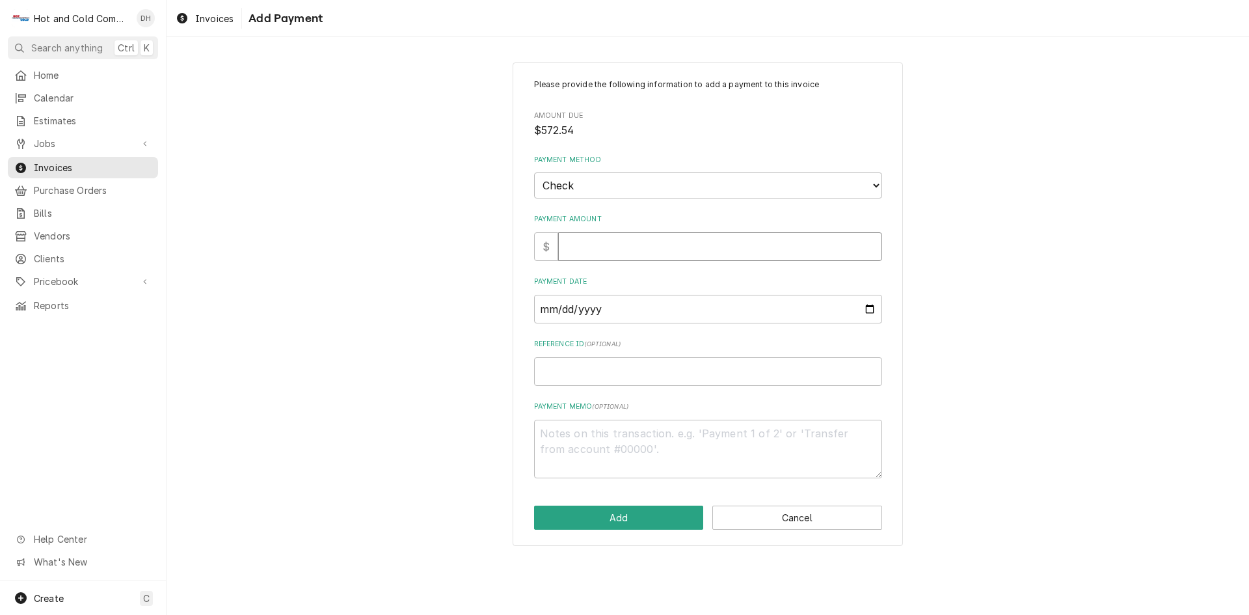
type textarea "x"
type input "5"
type textarea "x"
type input "57"
type textarea "x"
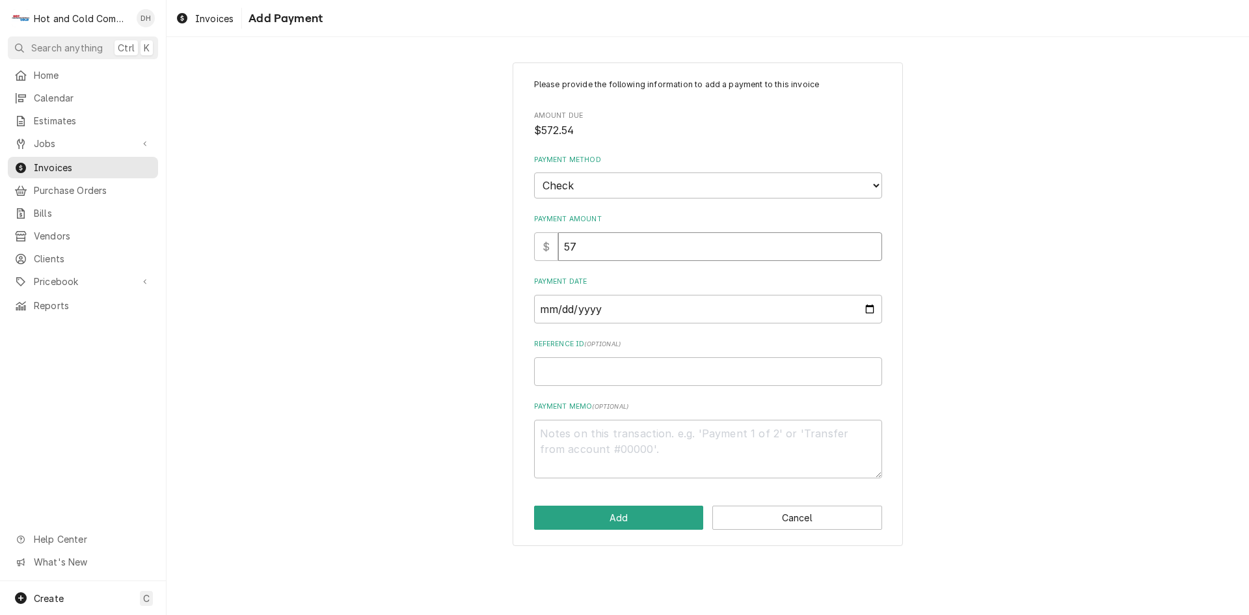
type input "572"
type textarea "x"
type input "572.5"
type textarea "x"
type input "572.54"
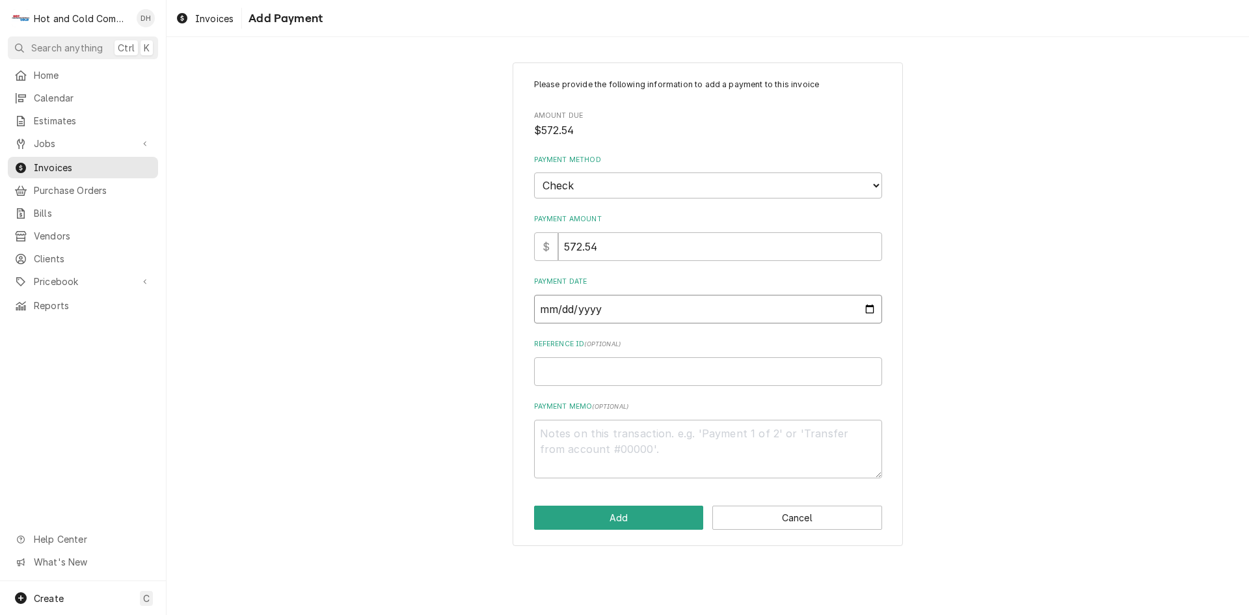
click at [870, 302] on input "Payment Date" at bounding box center [708, 309] width 348 height 29
type textarea "x"
type input "[DATE]"
type textarea "x"
type input "2025-08-27"
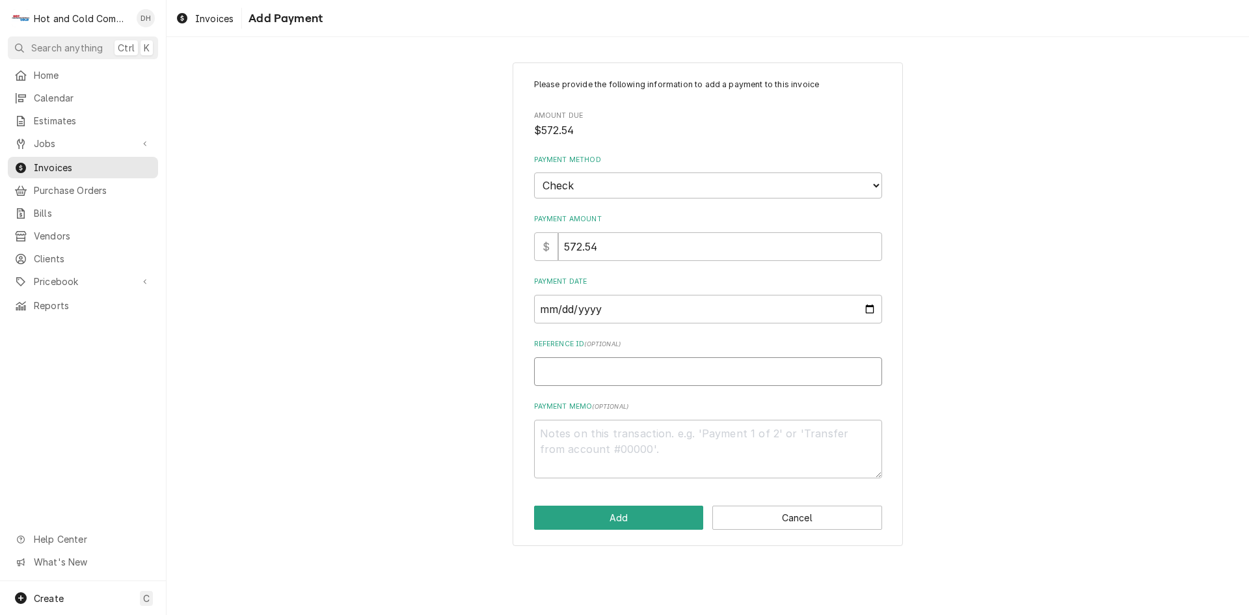
click at [601, 375] on input "Reference ID ( optional )" at bounding box center [708, 371] width 348 height 29
type textarea "x"
type input "3"
type textarea "x"
type input "38"
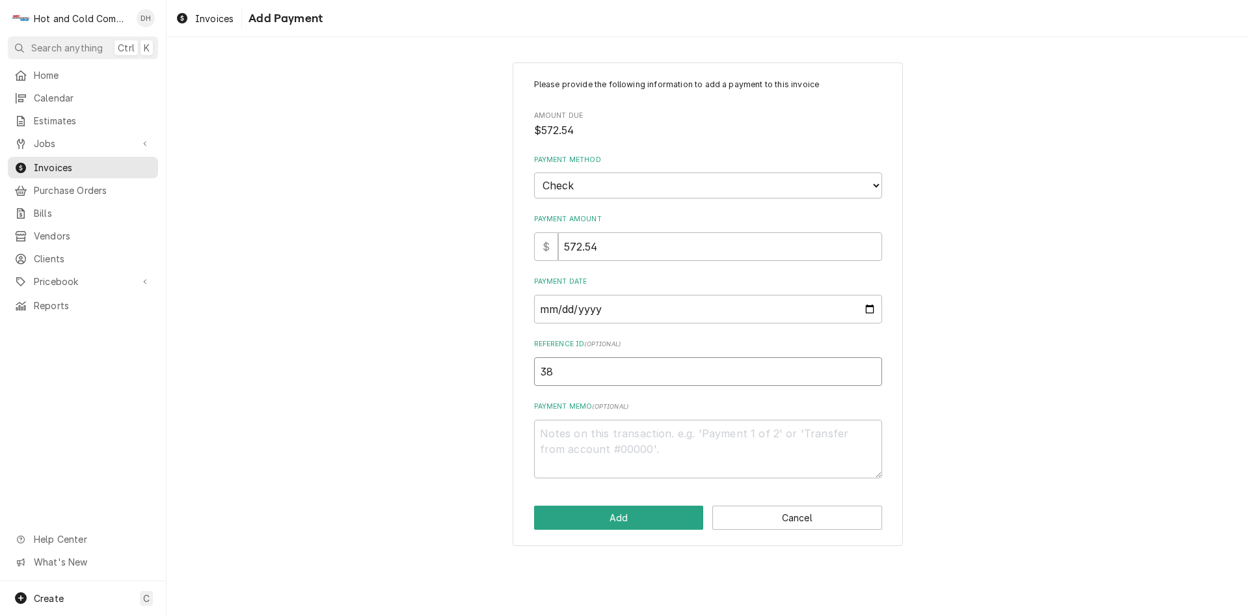
type textarea "x"
type input "381"
type textarea "x"
type input "3812"
type textarea "x"
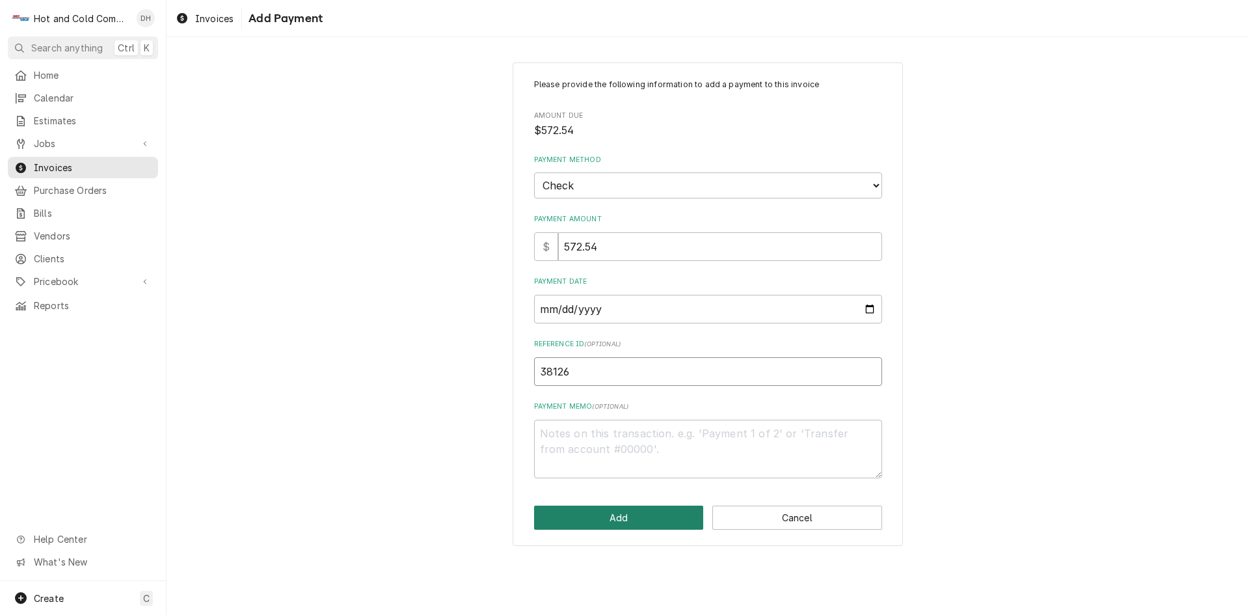
type input "38126"
click at [605, 517] on button "Add" at bounding box center [619, 518] width 170 height 24
type textarea "x"
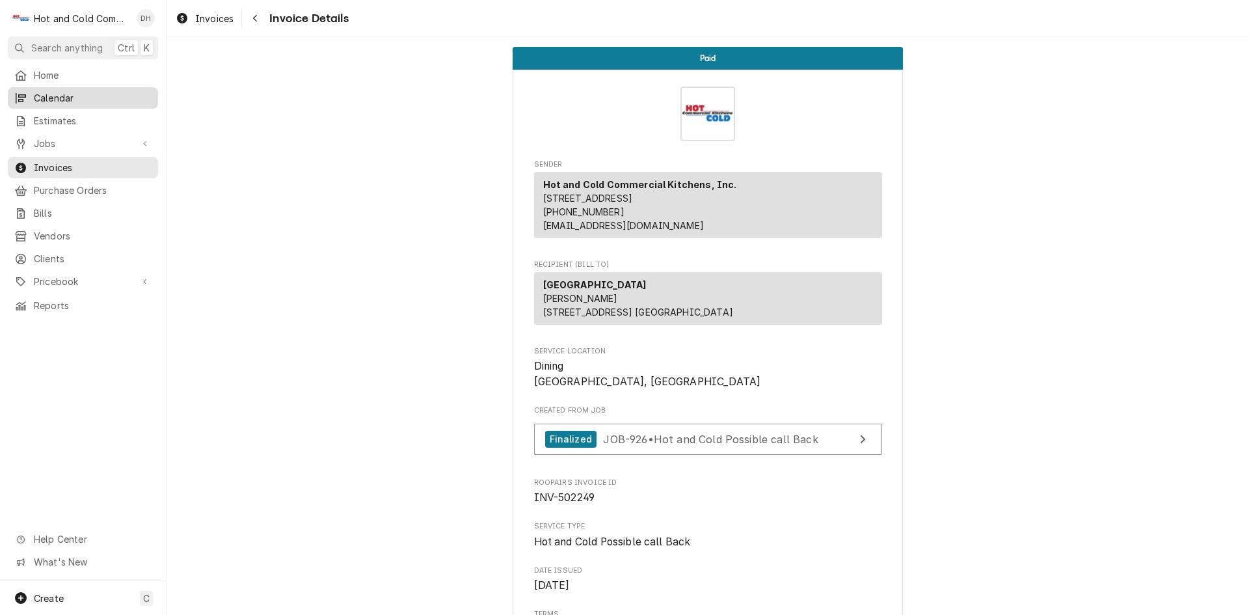
click at [58, 96] on span "Calendar" at bounding box center [93, 98] width 118 height 14
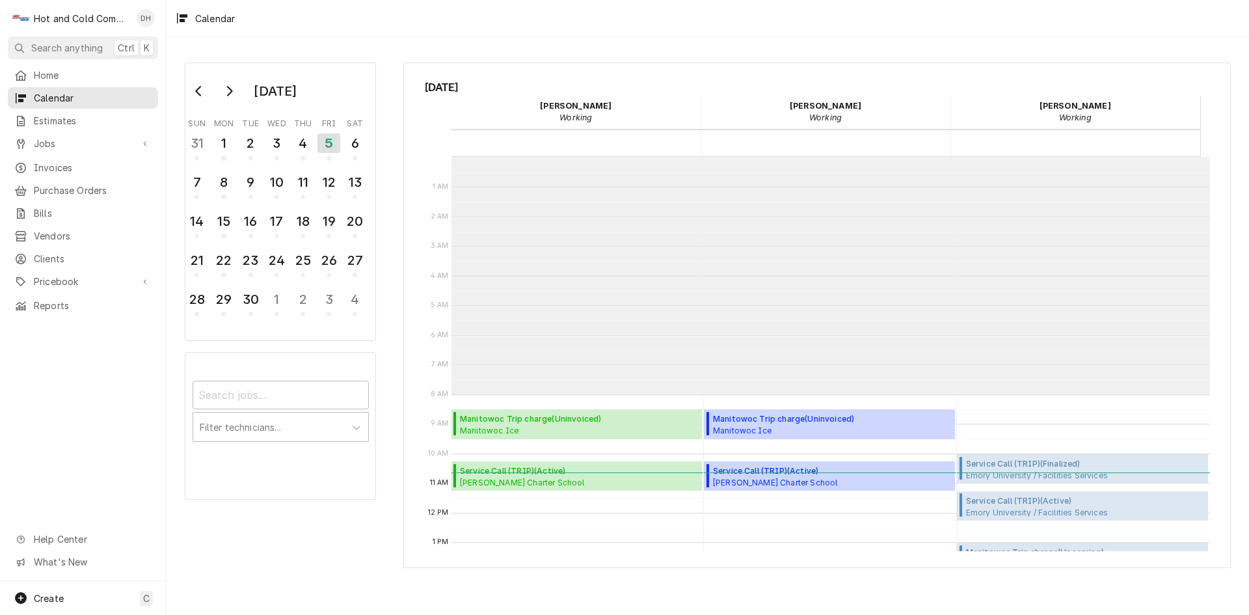
scroll to position [238, 0]
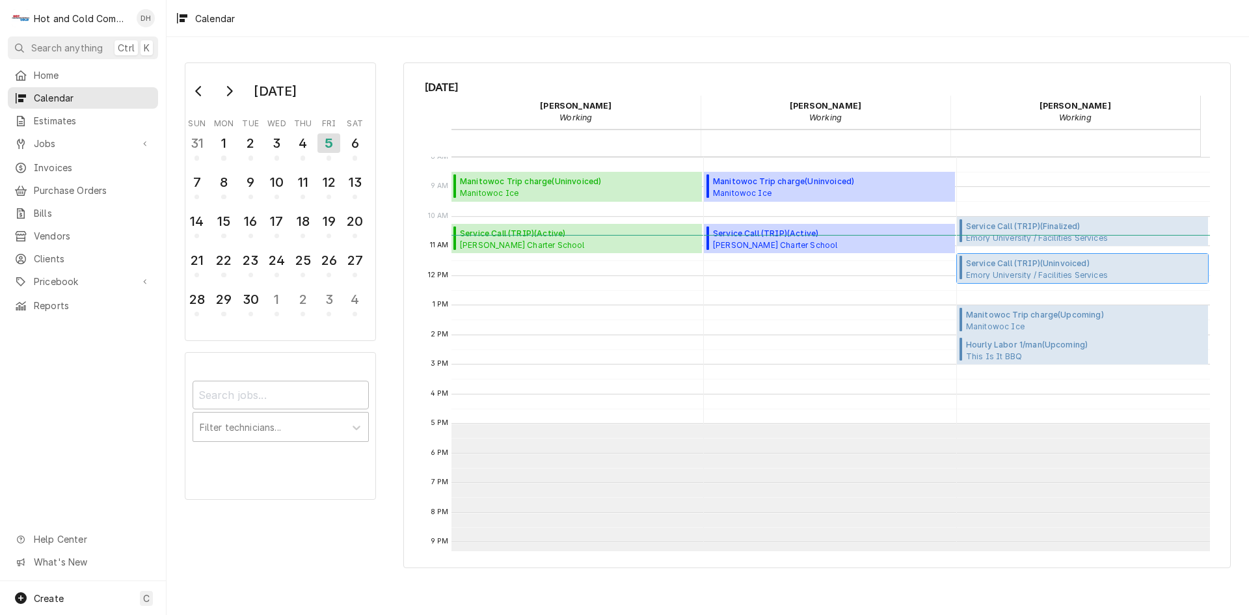
click at [1015, 267] on span "Service Call (TRIP) ( Uninvoiced )" at bounding box center [1073, 264] width 215 height 12
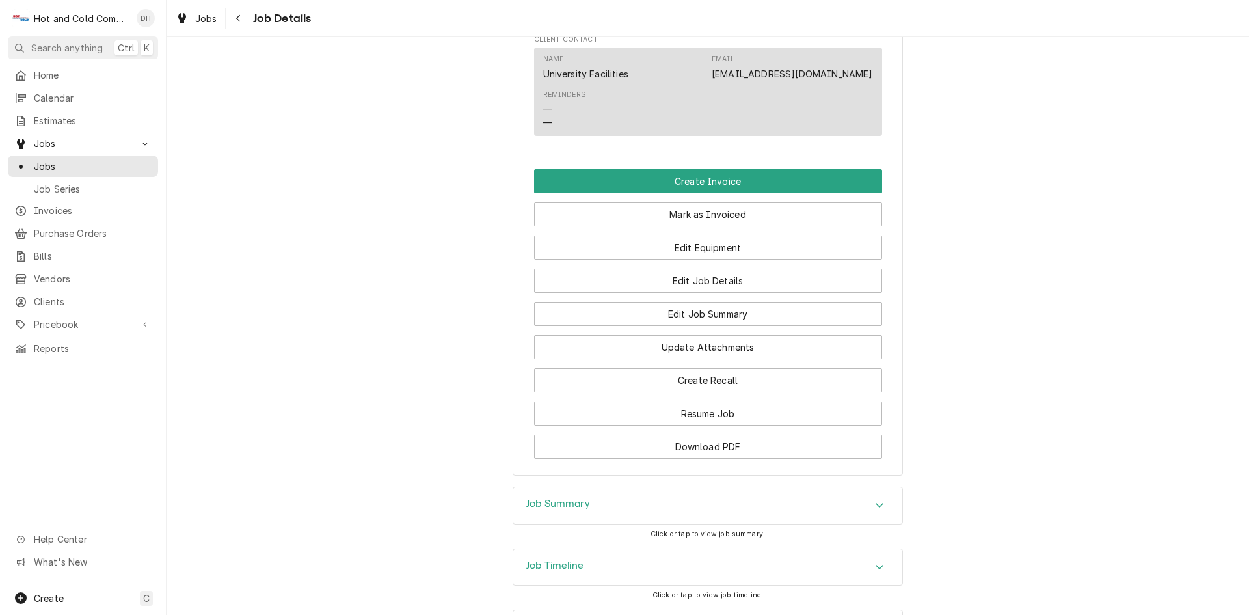
scroll to position [978, 0]
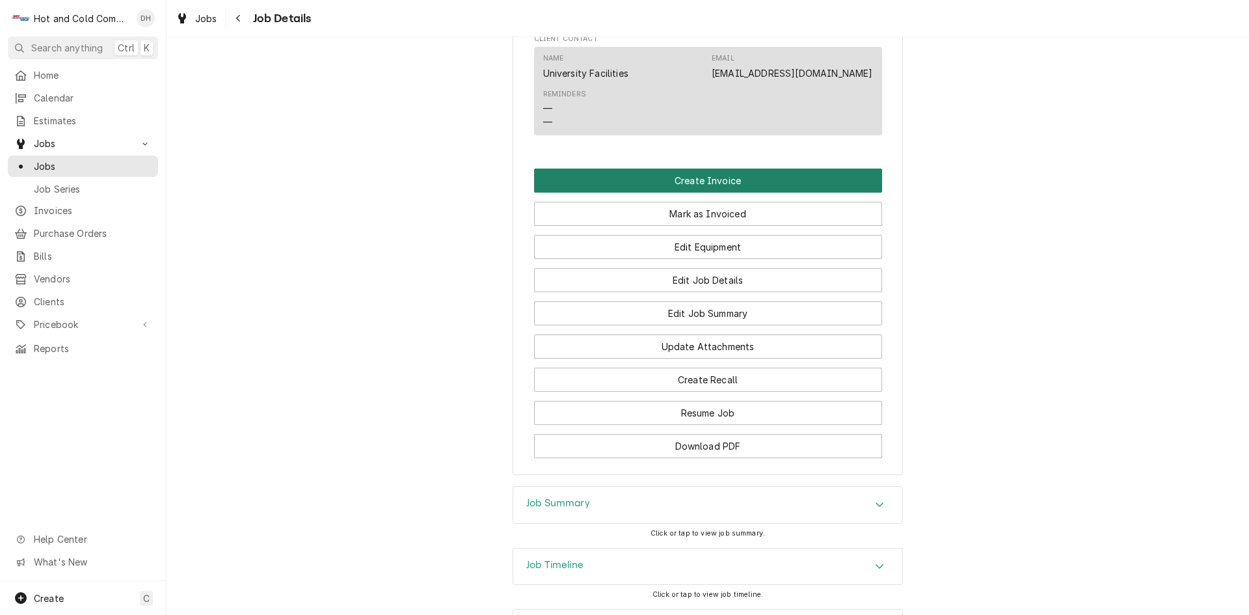
drag, startPoint x: 704, startPoint y: 129, endPoint x: 752, endPoint y: 140, distance: 49.4
click at [704, 169] on button "Create Invoice" at bounding box center [708, 181] width 348 height 24
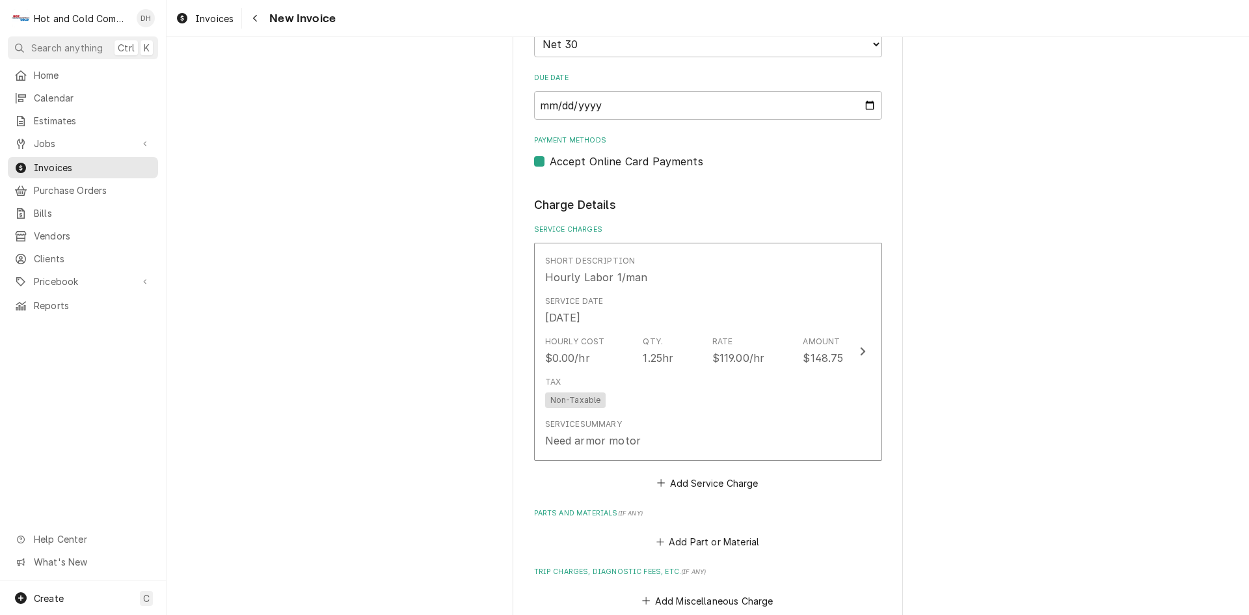
scroll to position [867, 0]
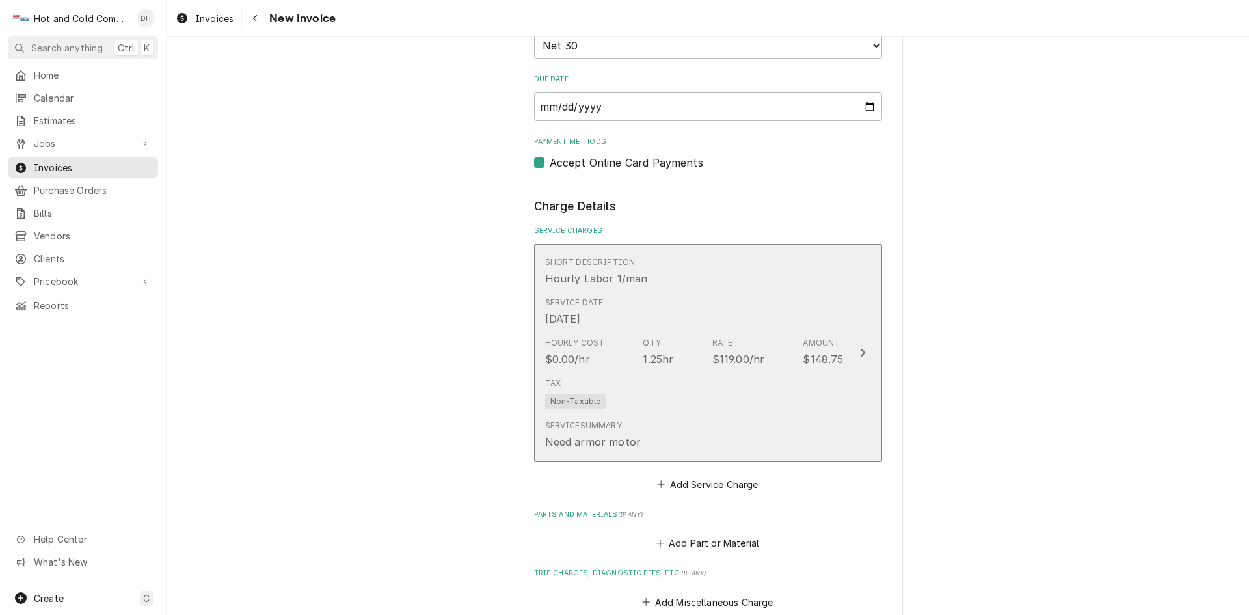
click at [730, 442] on div "Service Summary Need armor motor" at bounding box center [694, 435] width 299 height 40
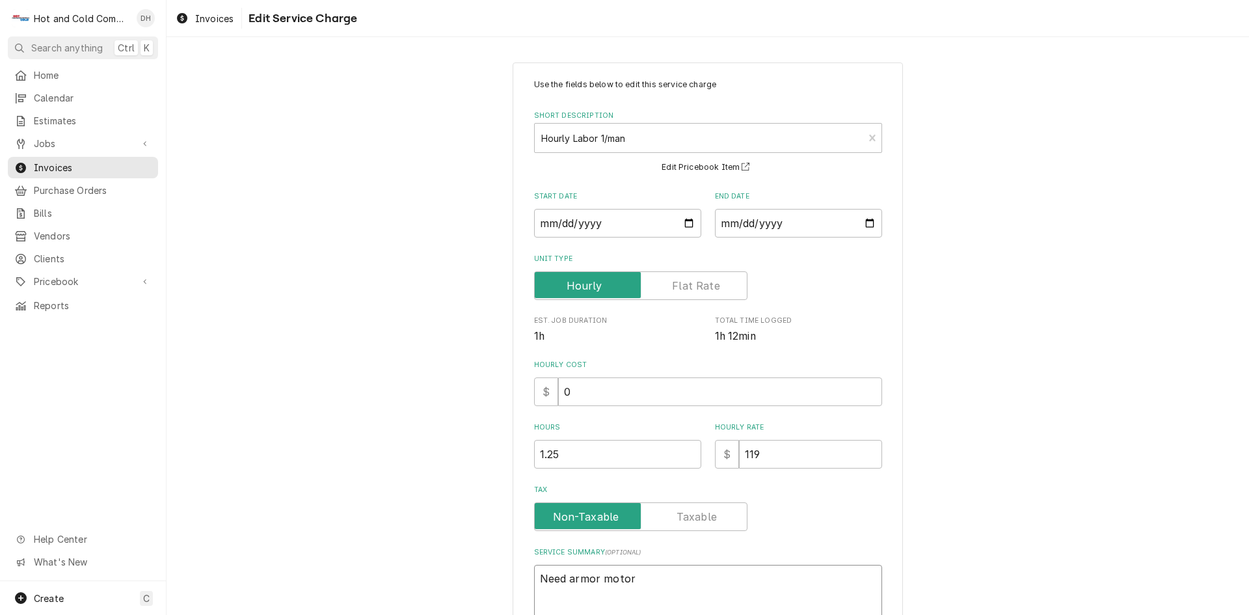
click at [728, 566] on textarea "Need armor motor" at bounding box center [708, 594] width 348 height 59
type textarea "x"
type textarea "Need armor moto"
type textarea "x"
type textarea "Need armor mot"
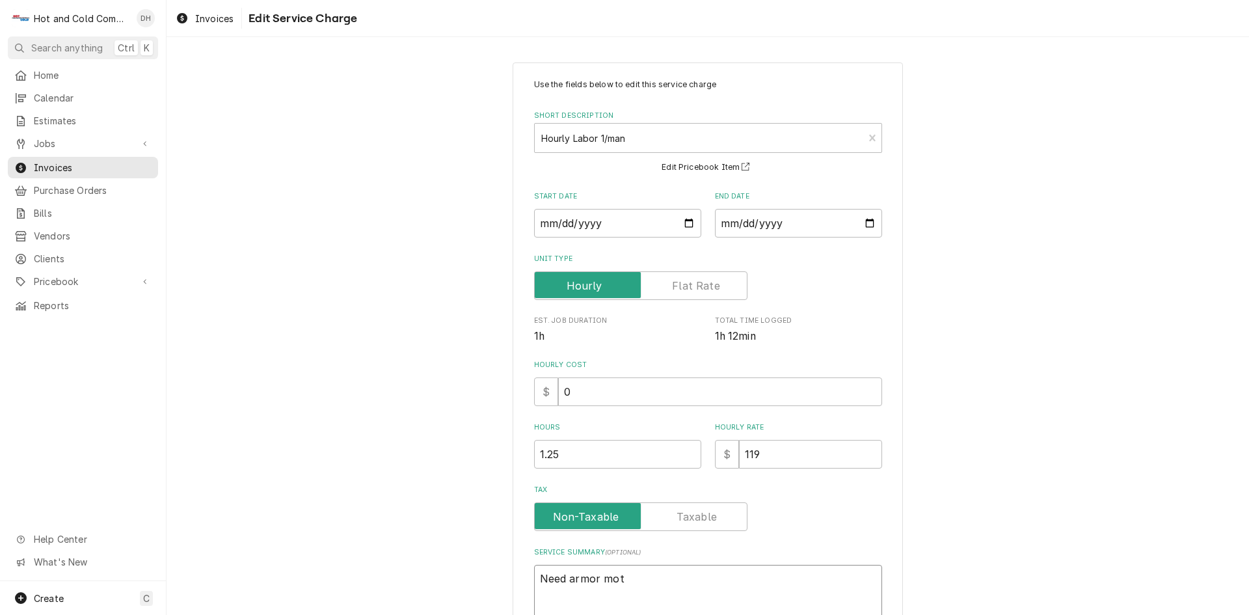
type textarea "x"
type textarea "Need armor mo"
type textarea "x"
type textarea "Need armor m"
type textarea "x"
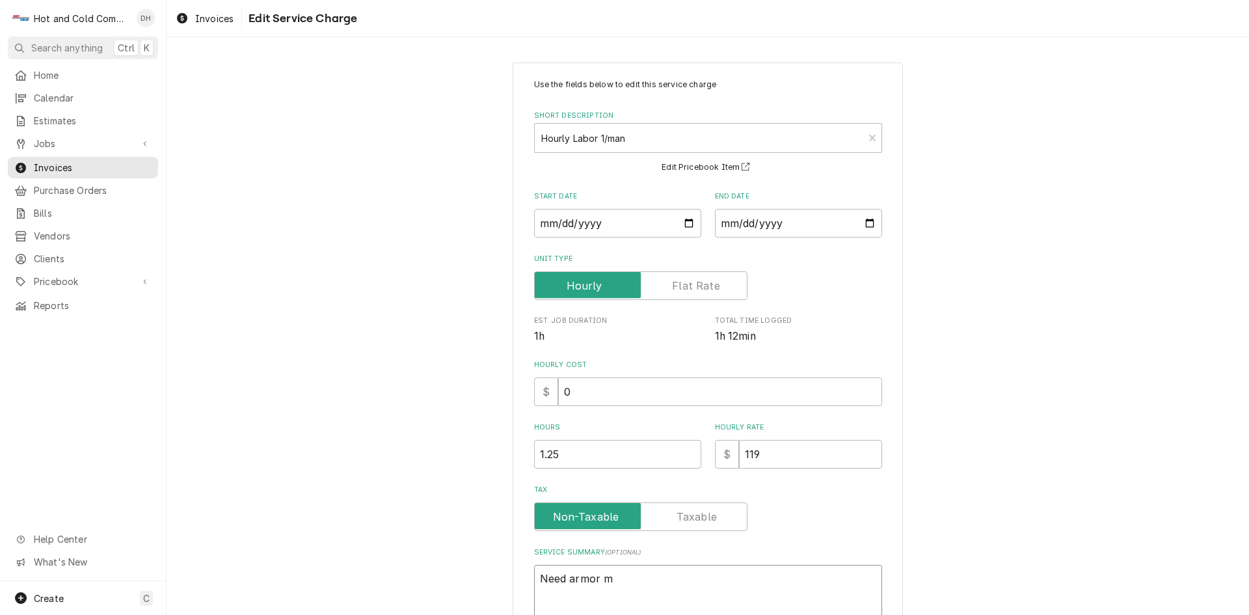
type textarea "Need armor"
type textarea "x"
type textarea "Need armor"
type textarea "x"
type textarea "Need armo"
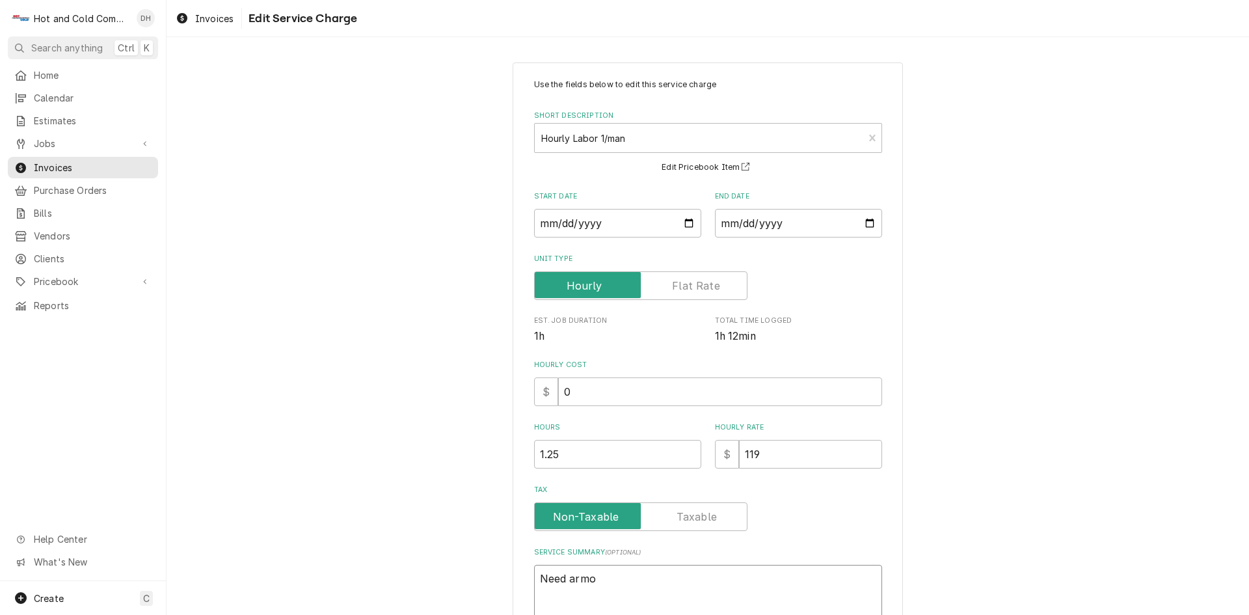
type textarea "x"
type textarea "Need arm"
type textarea "x"
type textarea "Need ar"
type textarea "x"
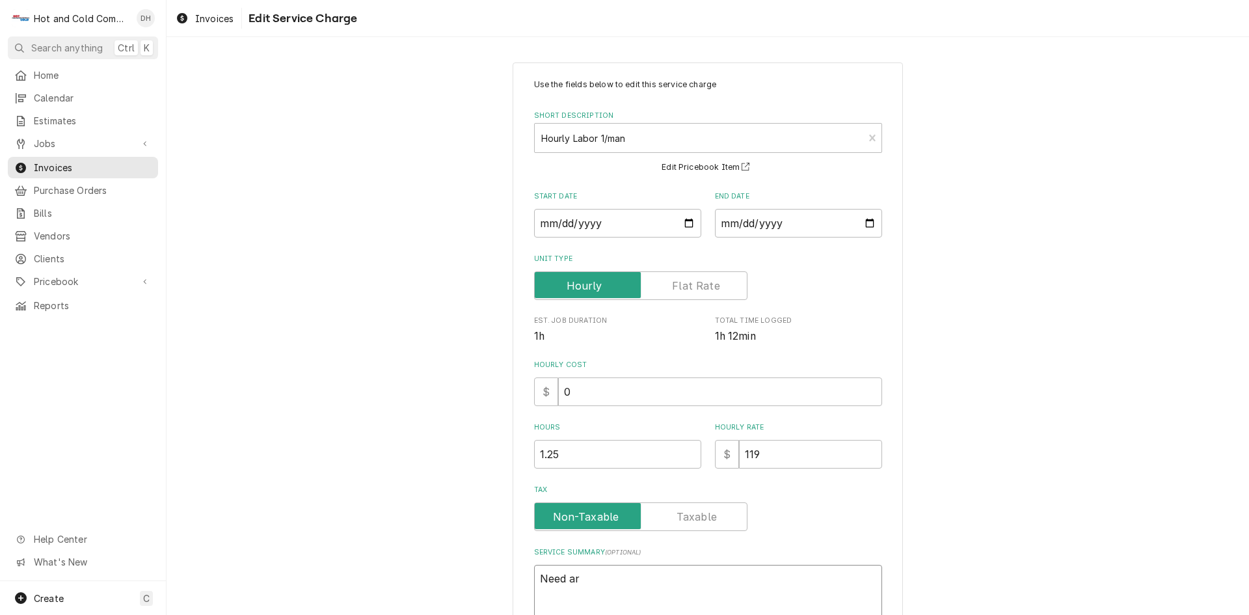
type textarea "Need a"
type textarea "x"
type textarea "Need"
type textarea "x"
type textarea "Need M"
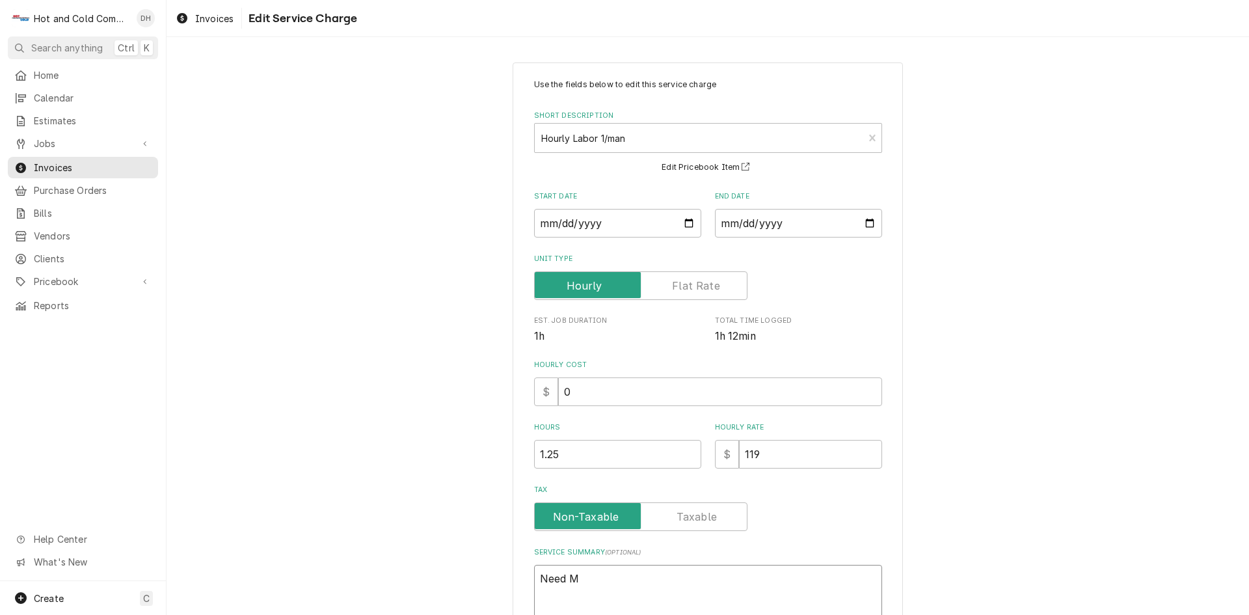
type textarea "x"
type textarea "Need MO"
type textarea "x"
type textarea "Need MOT"
type textarea "x"
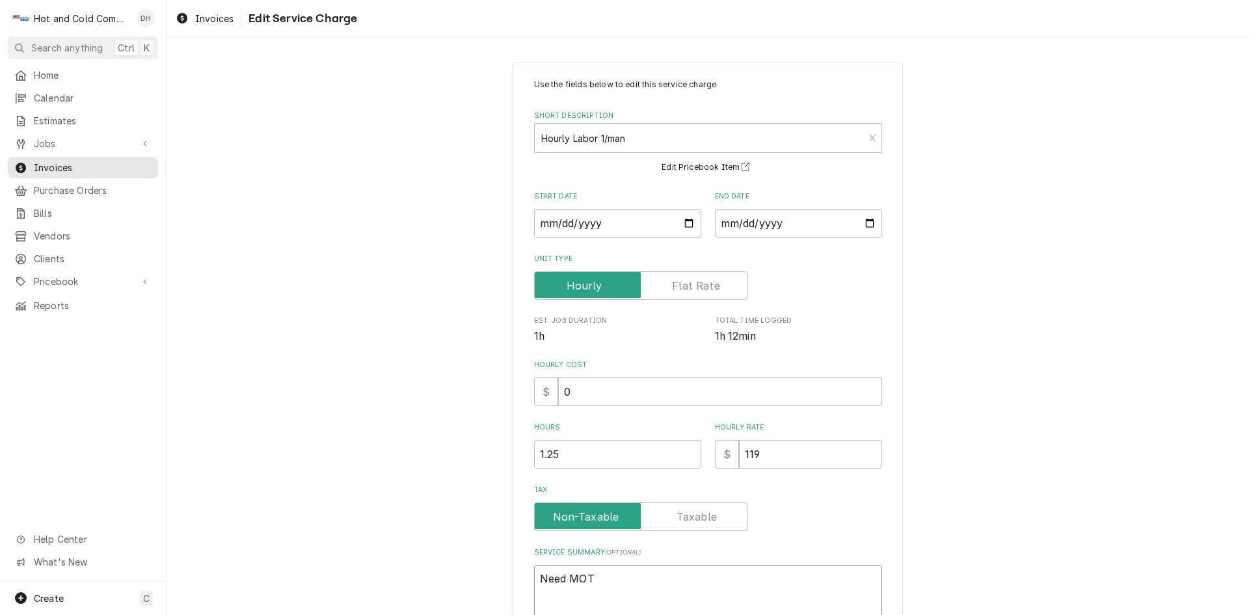
type textarea "Need MOTO"
type textarea "x"
type textarea "Need MOTOR"
type textarea "x"
type textarea "Need MOTOR"
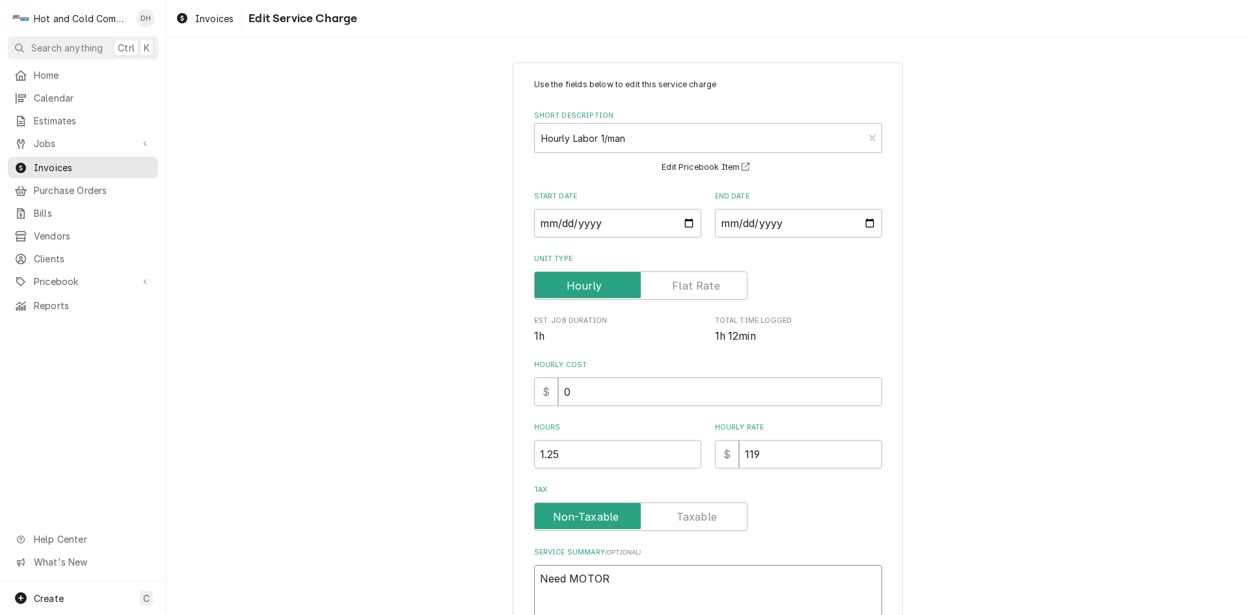
type textarea "x"
type textarea "Need MOTOR A"
type textarea "x"
type textarea "Need MOTOR AN"
type textarea "x"
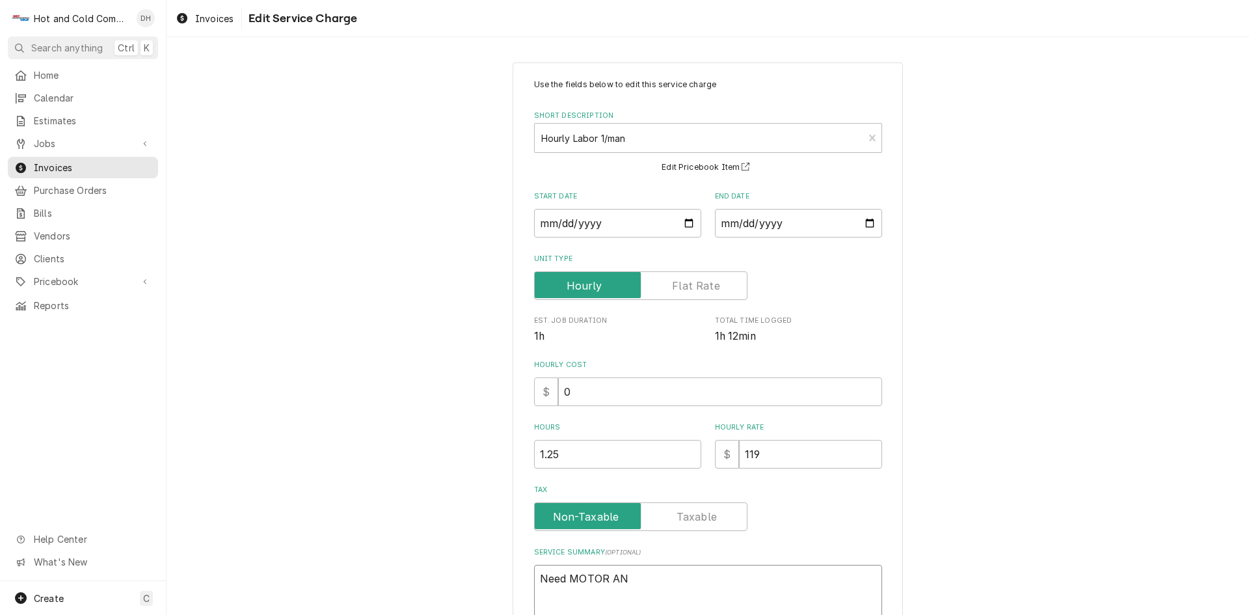
type textarea "Need MOTOR AND"
type textarea "x"
type textarea "Need MOTOR AND"
type textarea "x"
type textarea "Need MOTOR AND G"
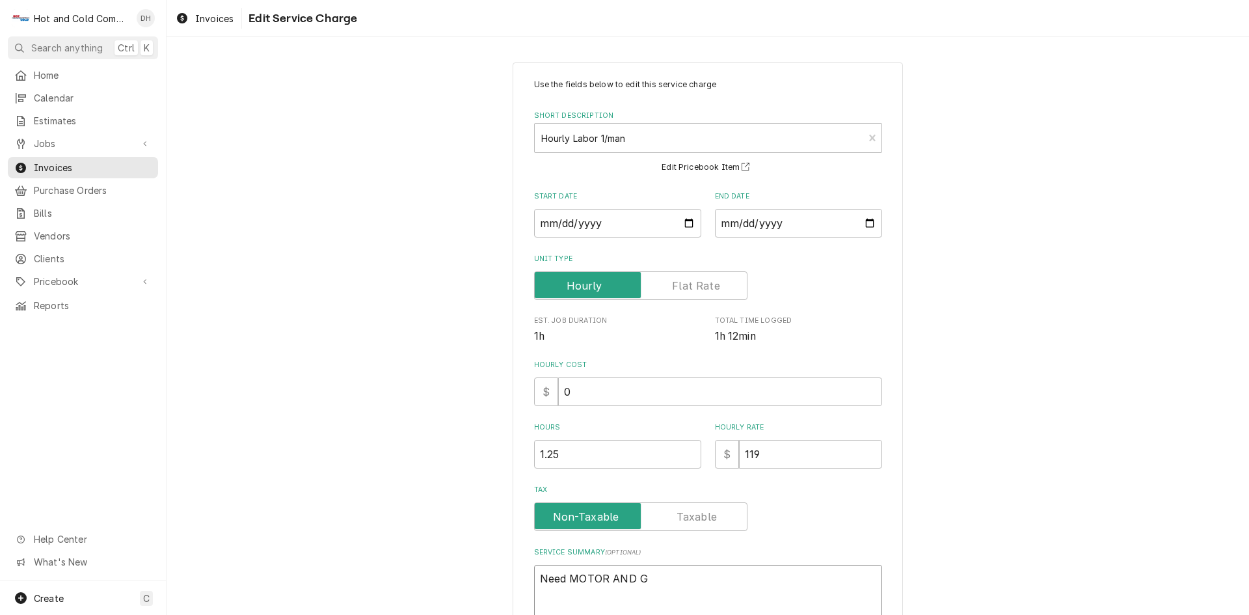
type textarea "x"
type textarea "Need MOTOR AND GE"
type textarea "x"
type textarea "Need MOTOR AND GEA"
type textarea "x"
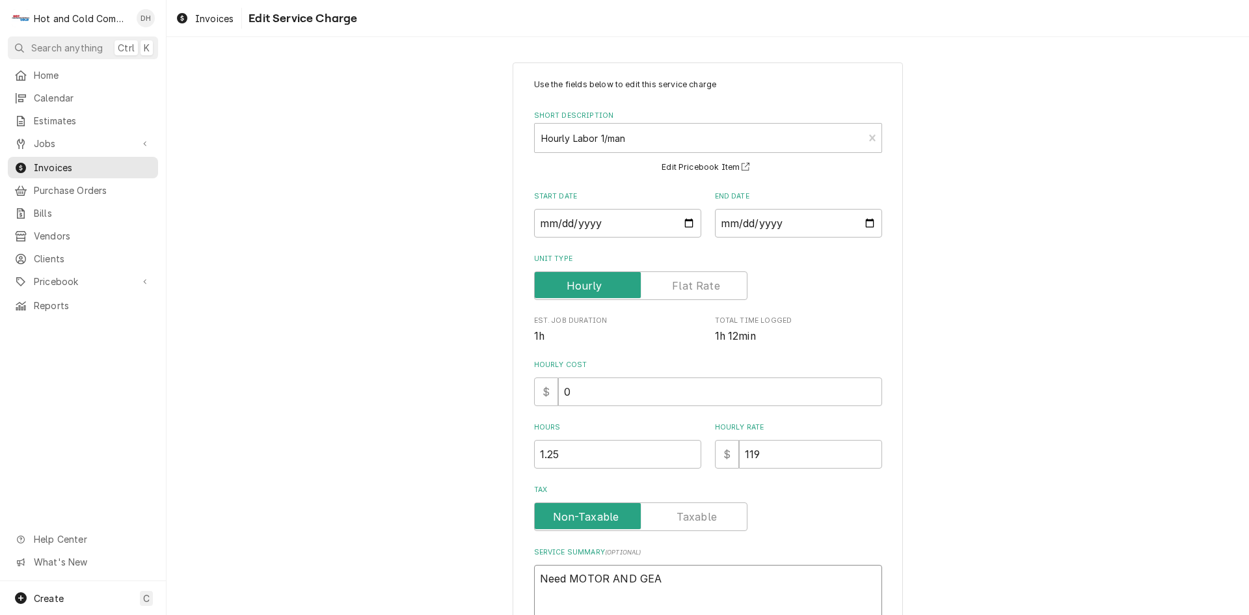
type textarea "Need MOTOR AND GEAR"
type textarea "x"
type textarea "Need MOTOR AND GEAR"
type textarea "x"
type textarea "Need MOTOR AND GEAR B"
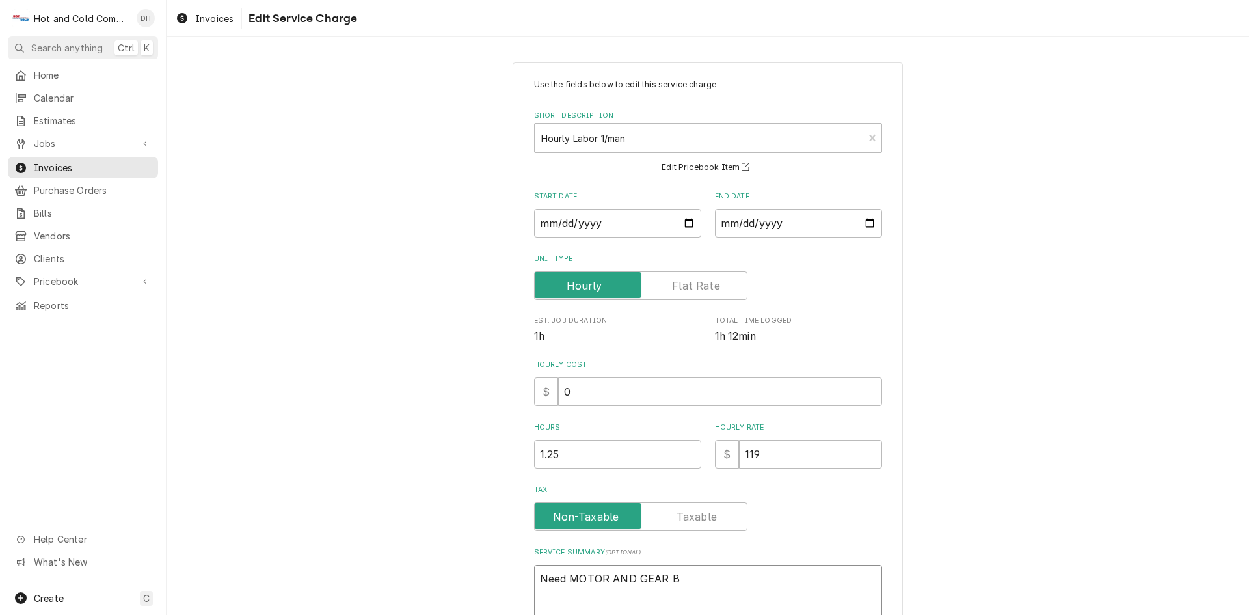
type textarea "x"
type textarea "Need MOTOR AND GEAR BO"
type textarea "x"
type textarea "Need MOTOR AND GEAR BOX"
type textarea "x"
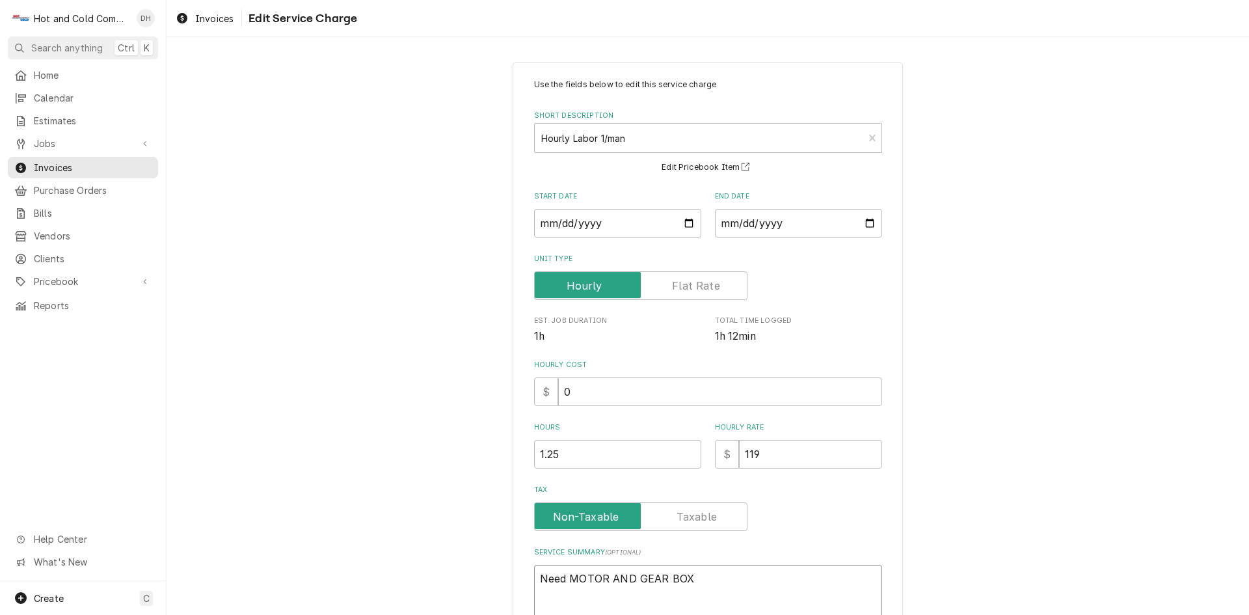
type textarea "Need MOTOR AND GEAR BO"
type textarea "x"
type textarea "Need MOTOR AND GEAR B"
type textarea "x"
type textarea "Need MOTOR AND GEAR"
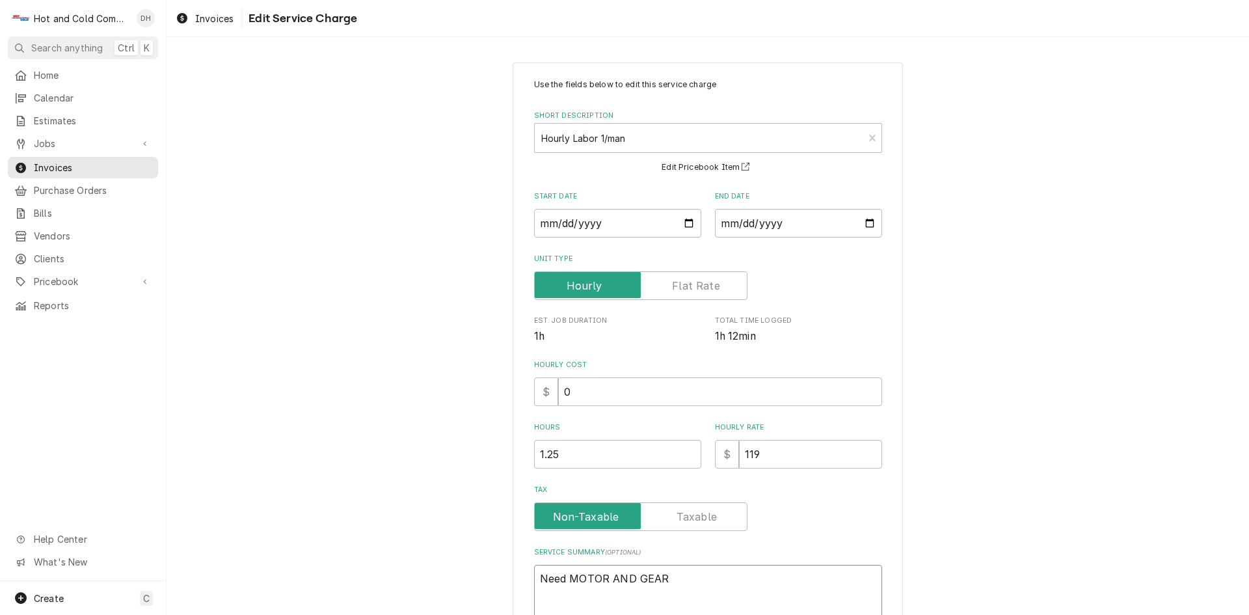
type textarea "x"
type textarea "Need MOTOR AND GEAR"
type textarea "x"
type textarea "Need MOTOR AND GEA"
type textarea "x"
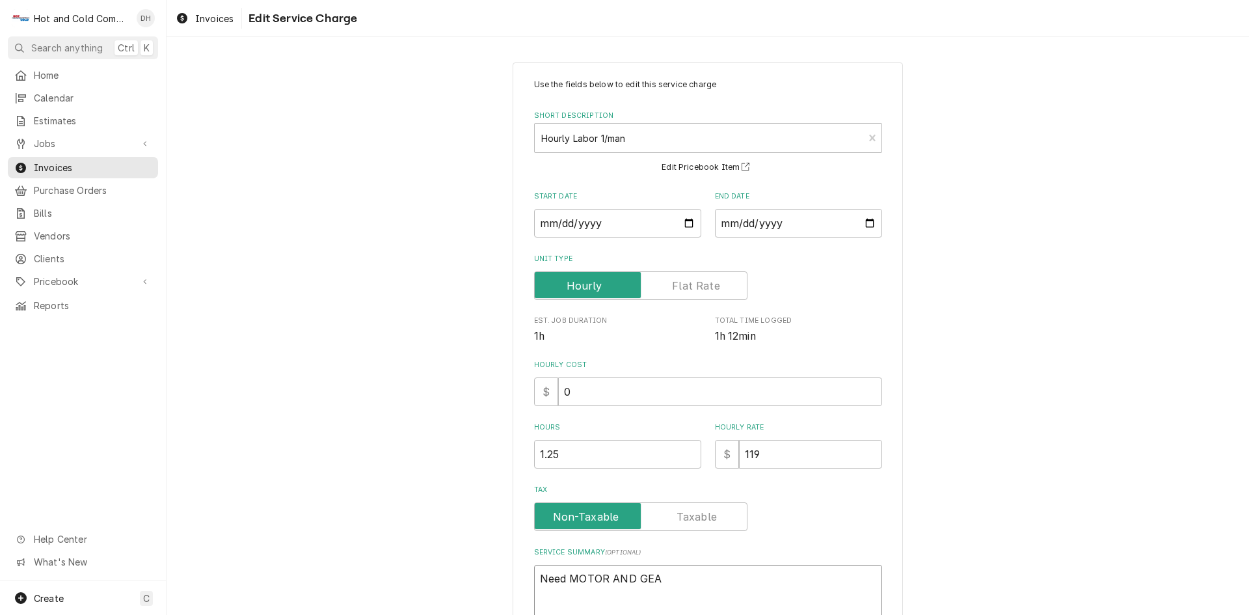
type textarea "Need MOTOR AND GE"
type textarea "x"
type textarea "Need MOTOR AND G"
type textarea "x"
type textarea "Need MOTOR AND"
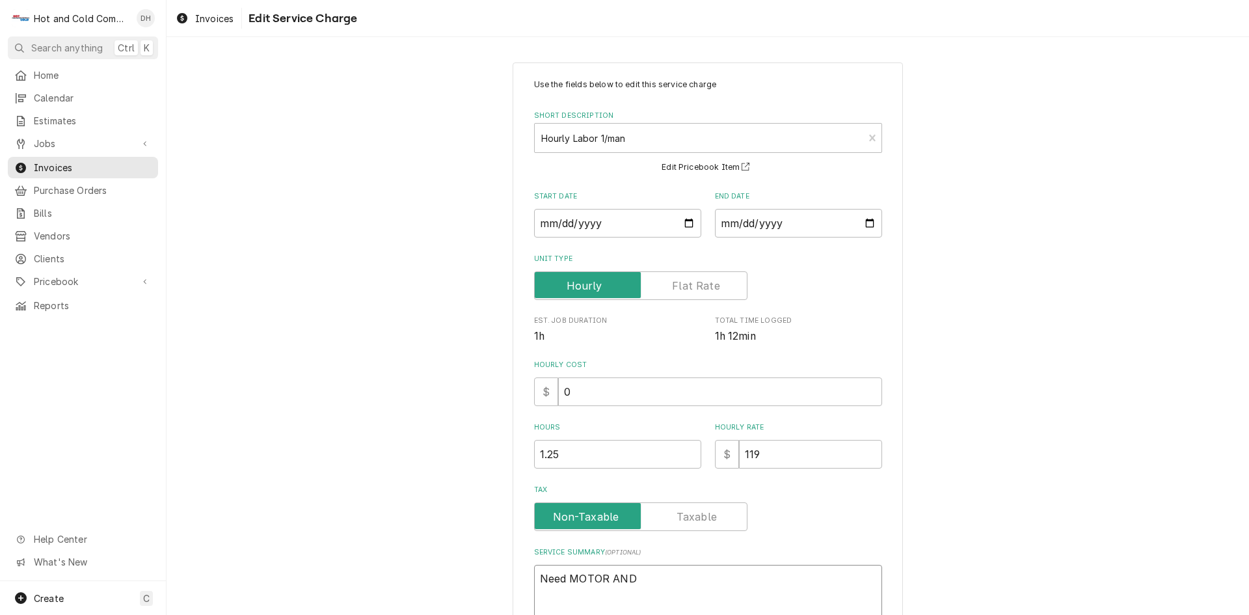
type textarea "x"
type textarea "Need MOTOR AND"
type textarea "x"
type textarea "Need MOTOR AN"
type textarea "x"
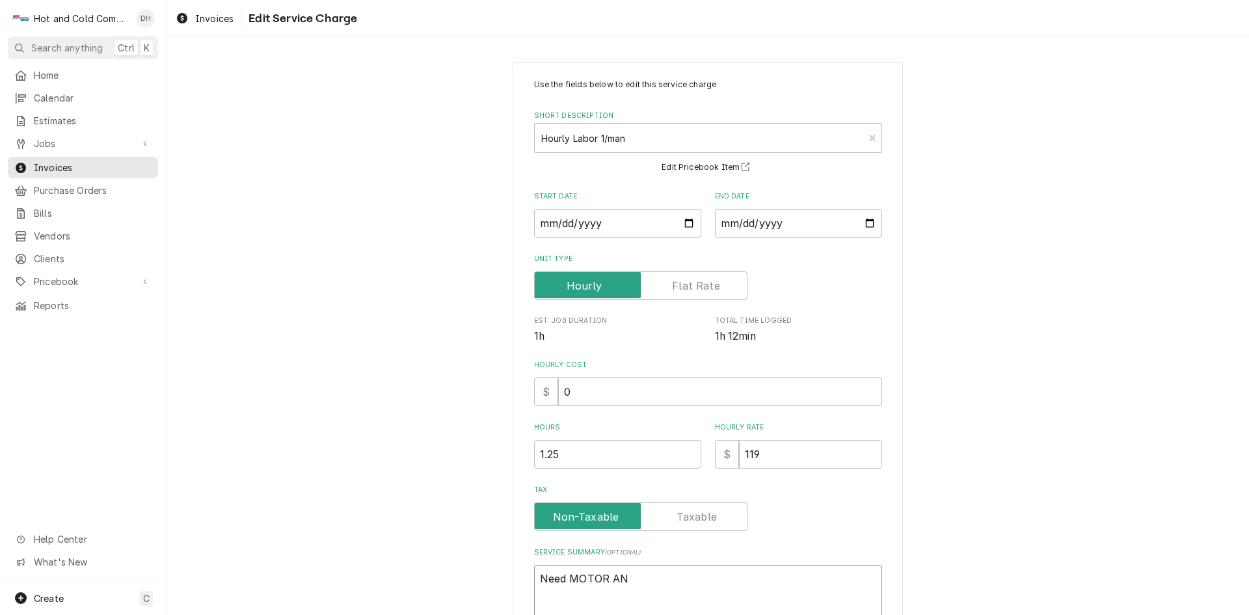
type textarea "Need MOTOR A"
type textarea "x"
type textarea "Need MOTOR"
type textarea "x"
type textarea "Need MOTOR"
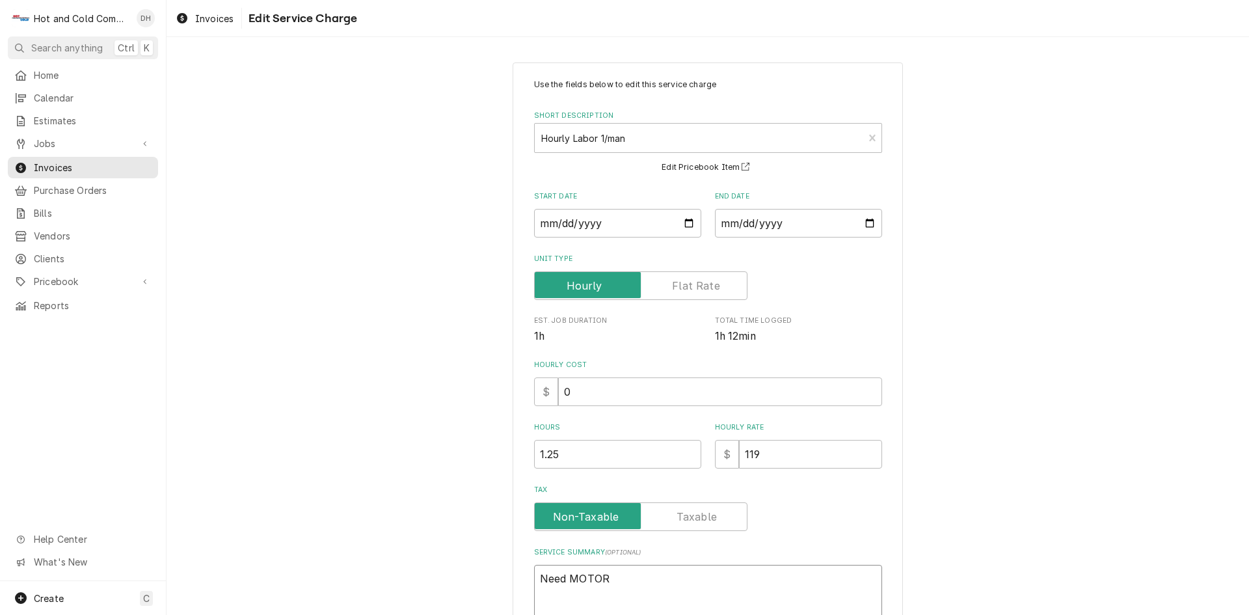
type textarea "x"
type textarea "Need MOTO"
type textarea "x"
type textarea "Need MOT"
type textarea "x"
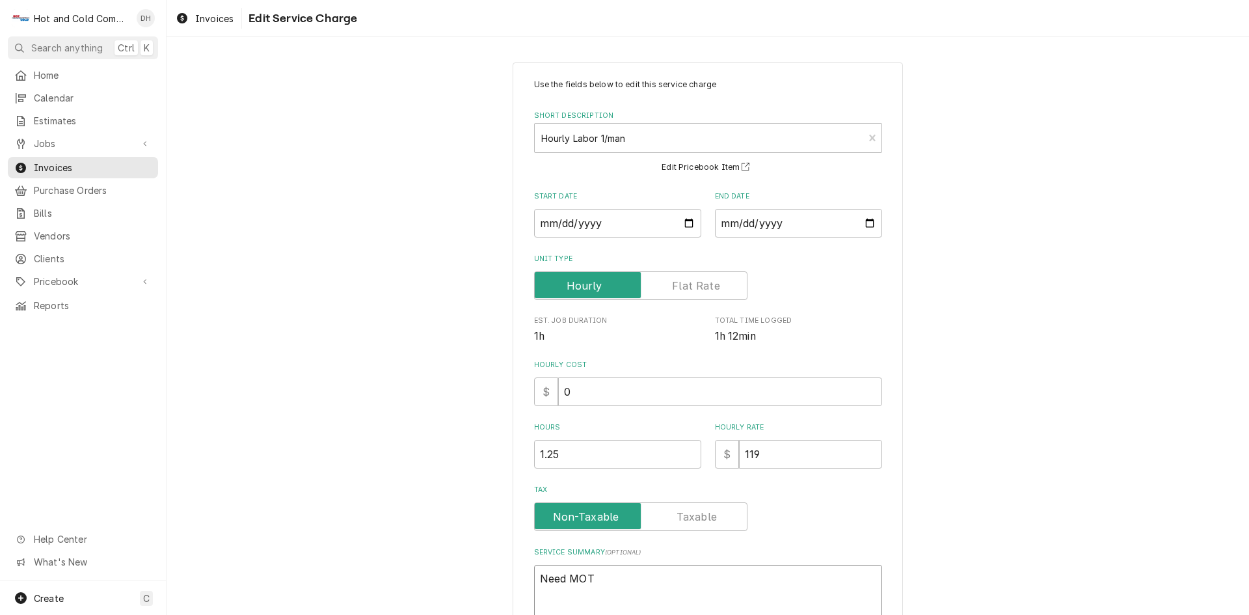
type textarea "Need MO"
type textarea "x"
type textarea "Need M"
type textarea "x"
type textarea "Need"
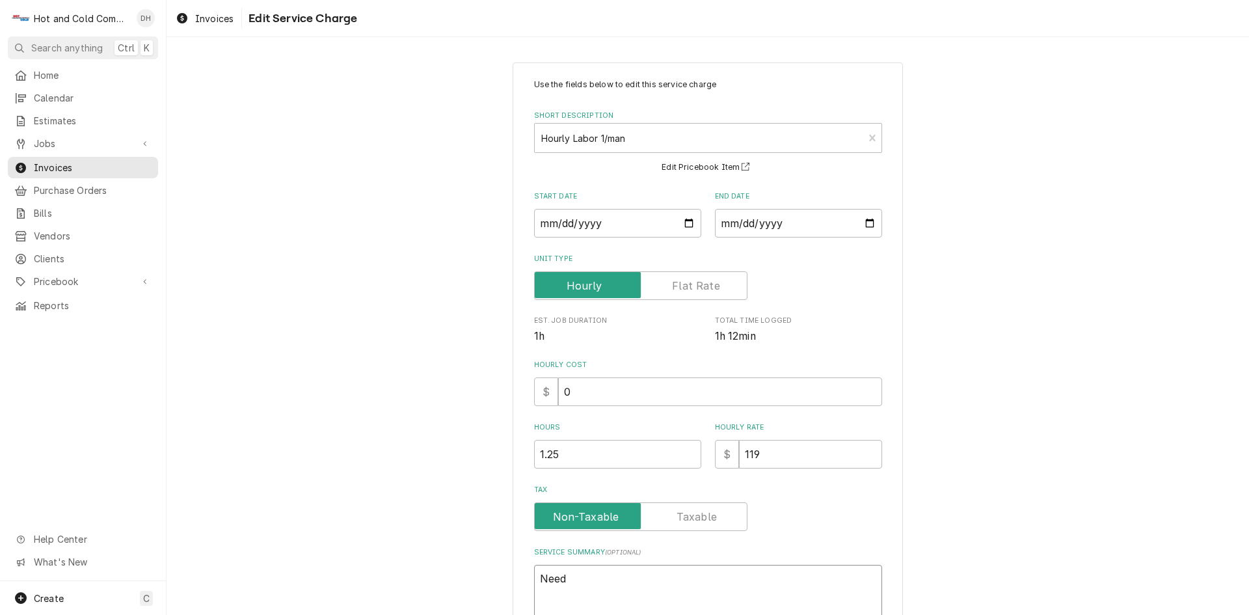
type textarea "x"
type textarea "Need m"
type textarea "x"
type textarea "Need mo"
type textarea "x"
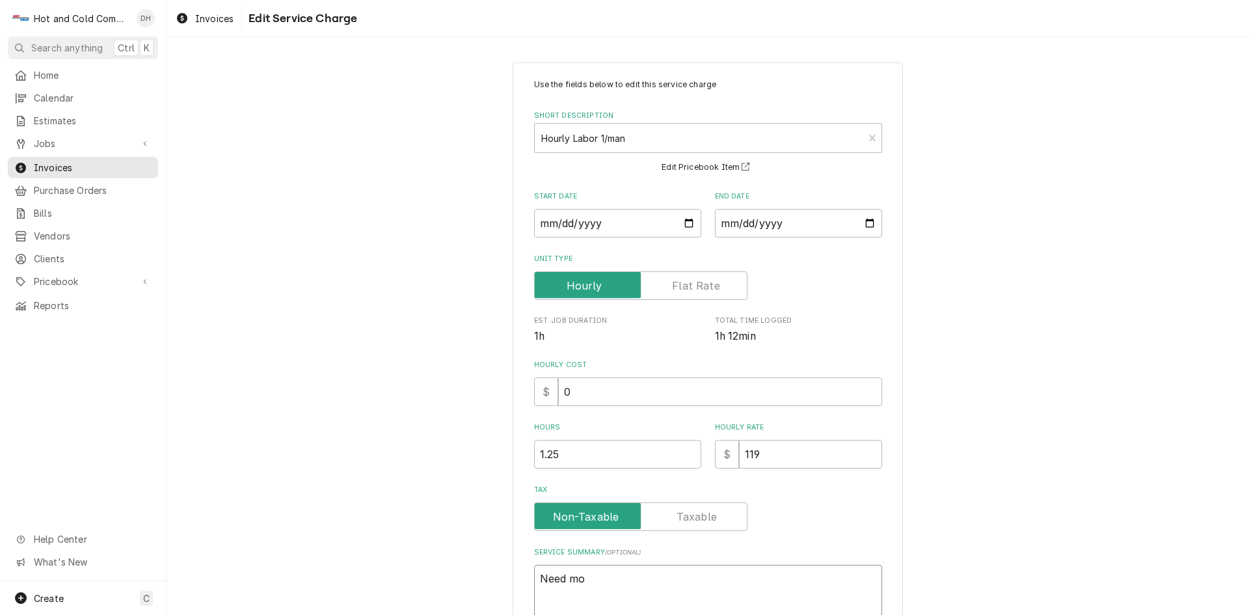
type textarea "Need mot"
type textarea "x"
type textarea "Need moto"
type textarea "x"
type textarea "Need motor"
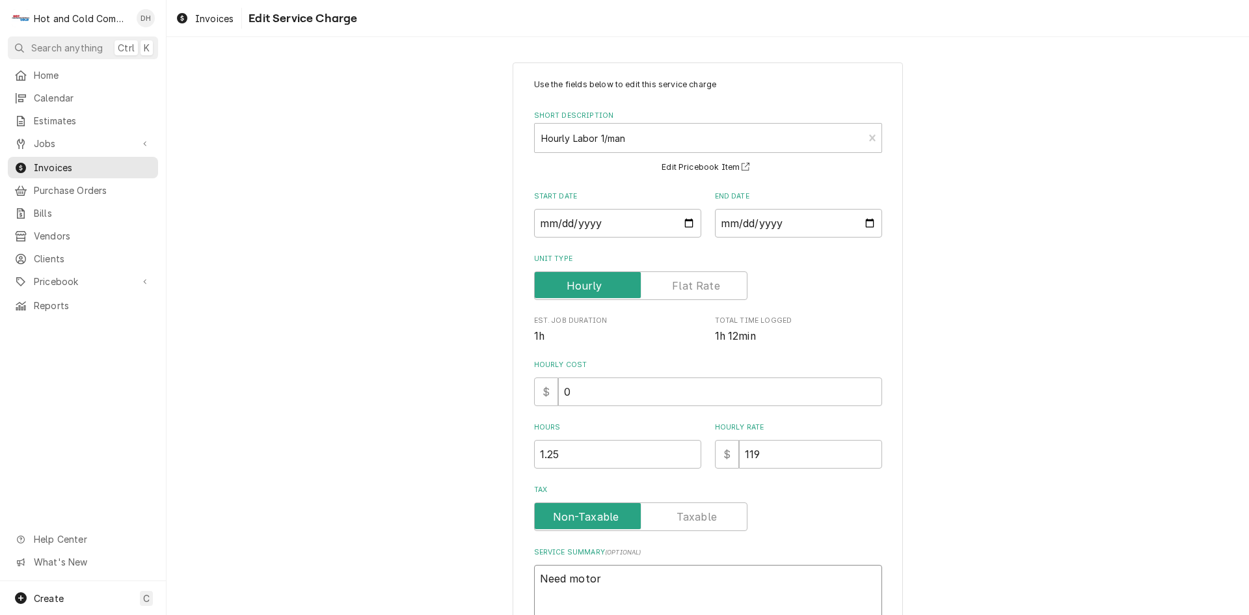
type textarea "x"
type textarea "Need motor"
type textarea "x"
type textarea "Need motor a"
type textarea "x"
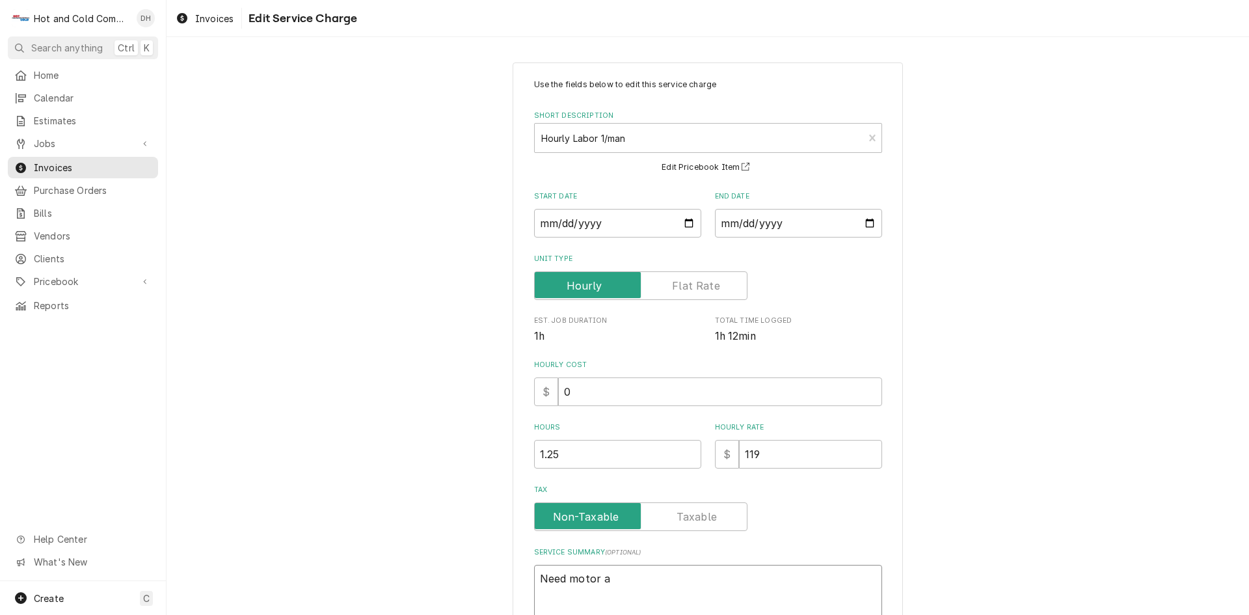
type textarea "Need motor an"
type textarea "x"
type textarea "Need motor and"
type textarea "x"
type textarea "Need motor and"
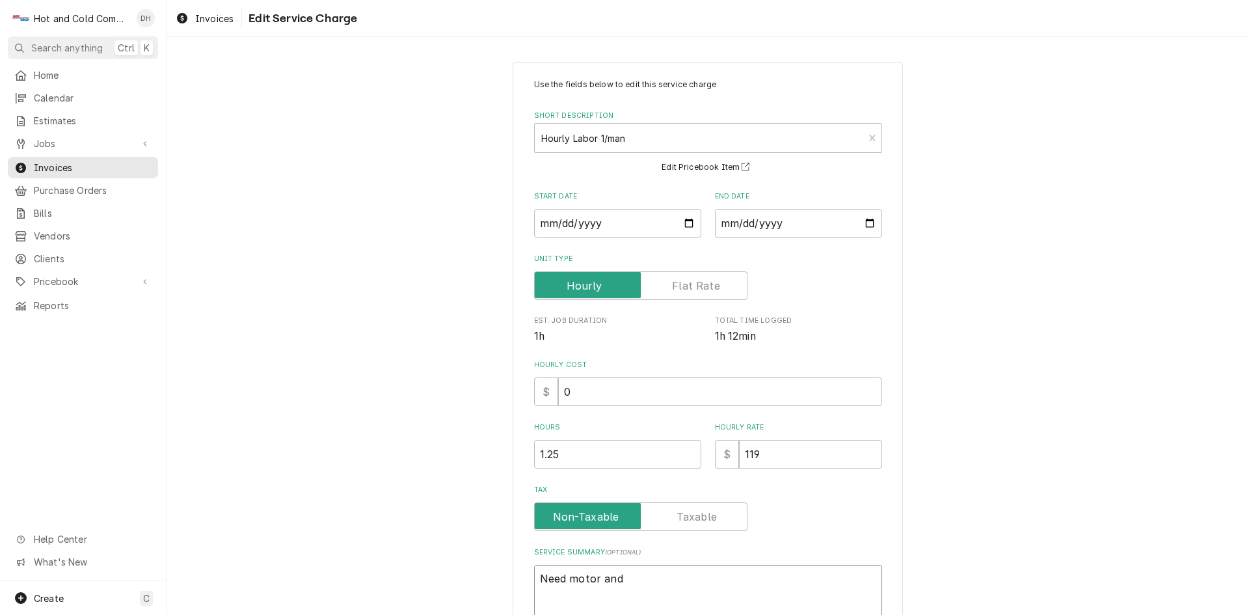
type textarea "x"
type textarea "Need motor and g"
type textarea "x"
type textarea "Need motor and ge"
type textarea "x"
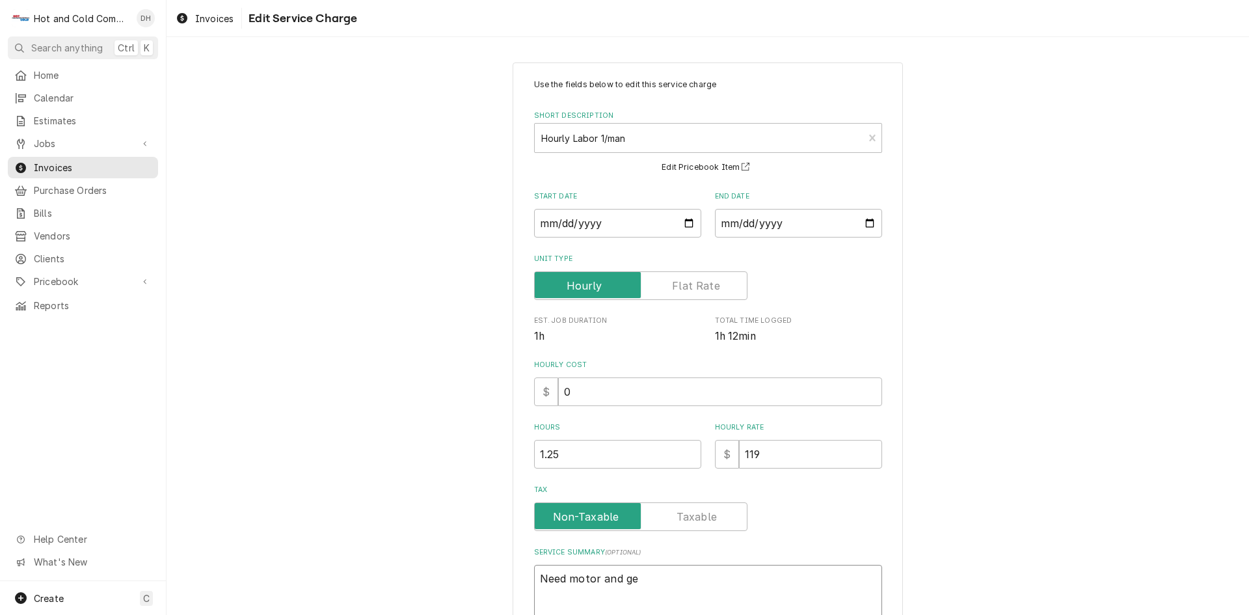
type textarea "Need motor and gea"
type textarea "x"
type textarea "Need motor and gear"
type textarea "x"
type textarea "Need motor and gear"
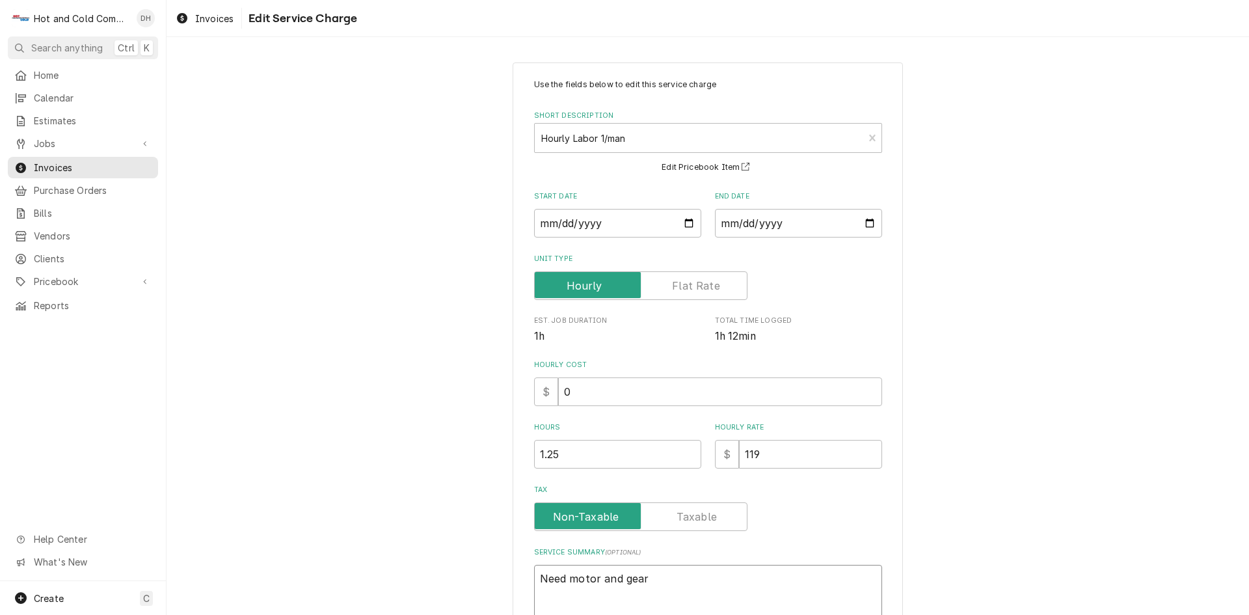
type textarea "x"
type textarea "Need motor and gear b"
type textarea "x"
type textarea "Need motor and gear bo"
type textarea "x"
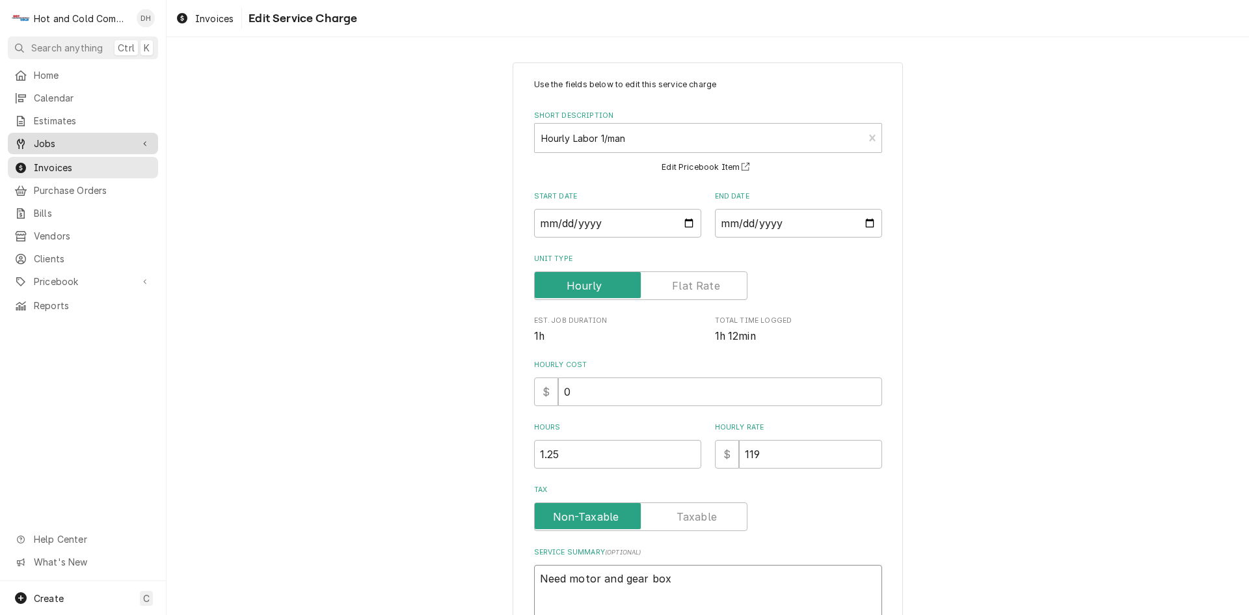
type textarea "Need motor and gear box"
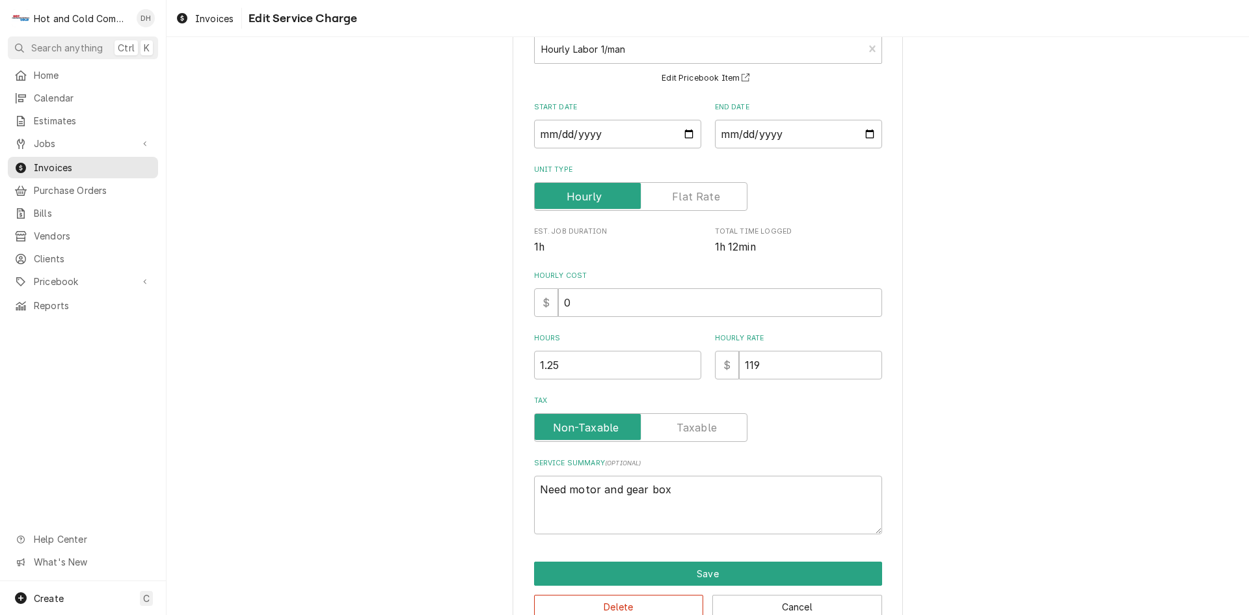
scroll to position [121, 0]
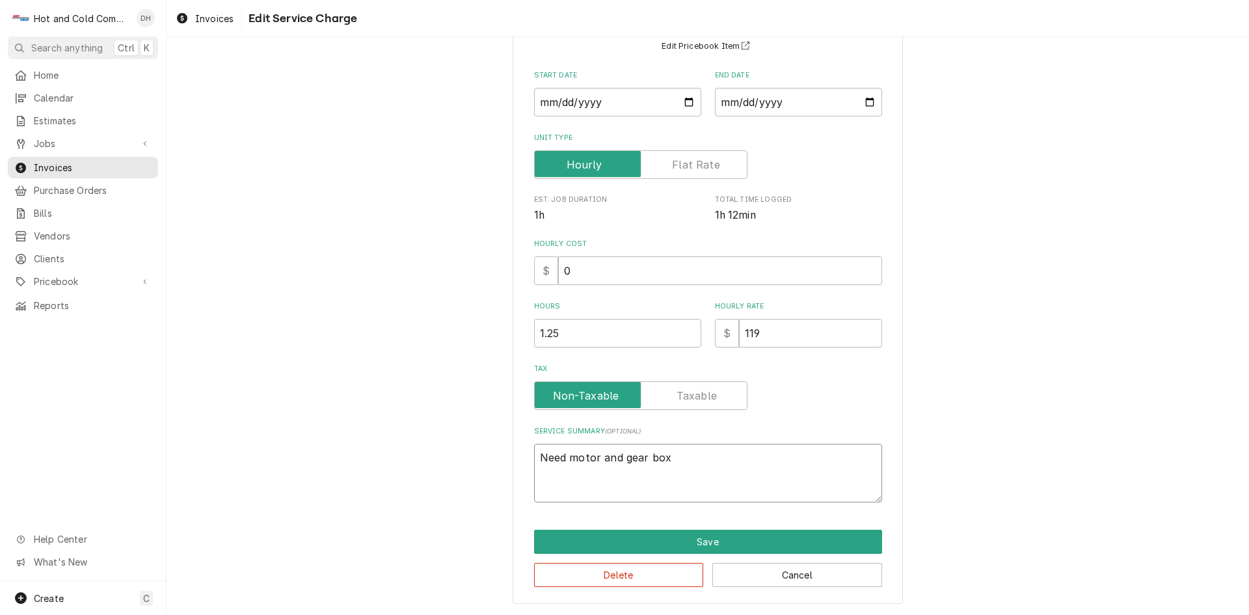
click at [736, 462] on textarea "Need motor and gear box" at bounding box center [708, 473] width 348 height 59
type textarea "x"
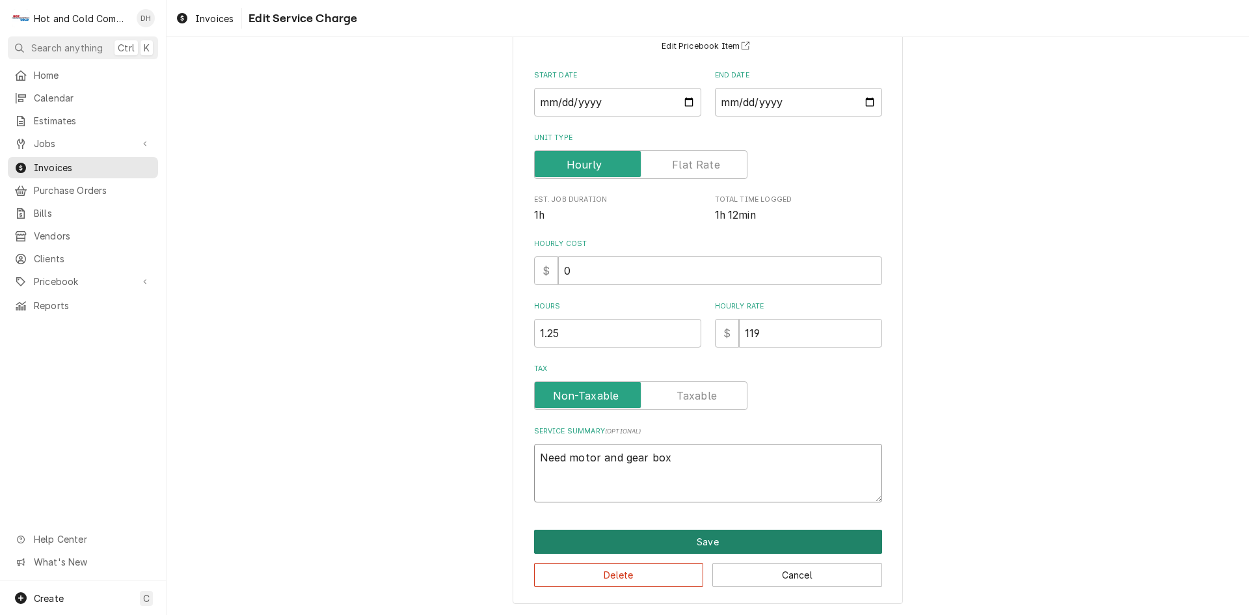
type textarea "Need motor and gear box"
click at [710, 542] on button "Save" at bounding box center [708, 542] width 348 height 24
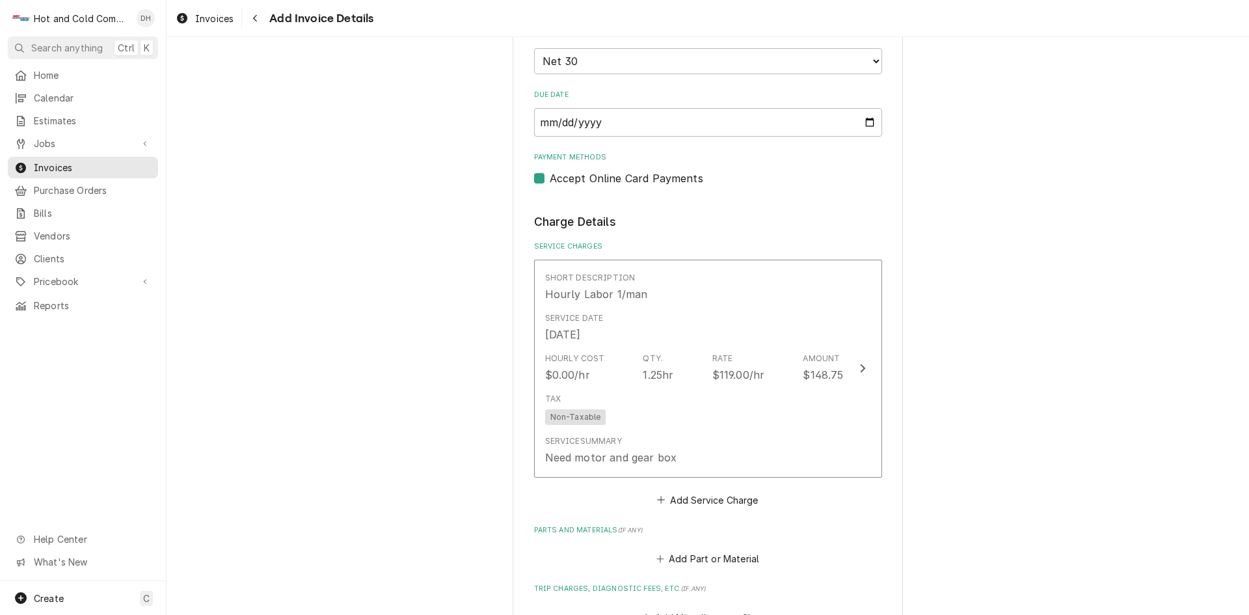
scroll to position [852, 0]
drag, startPoint x: 714, startPoint y: 495, endPoint x: 817, endPoint y: 436, distance: 118.9
click at [715, 495] on button "Add Service Charge" at bounding box center [707, 500] width 105 height 18
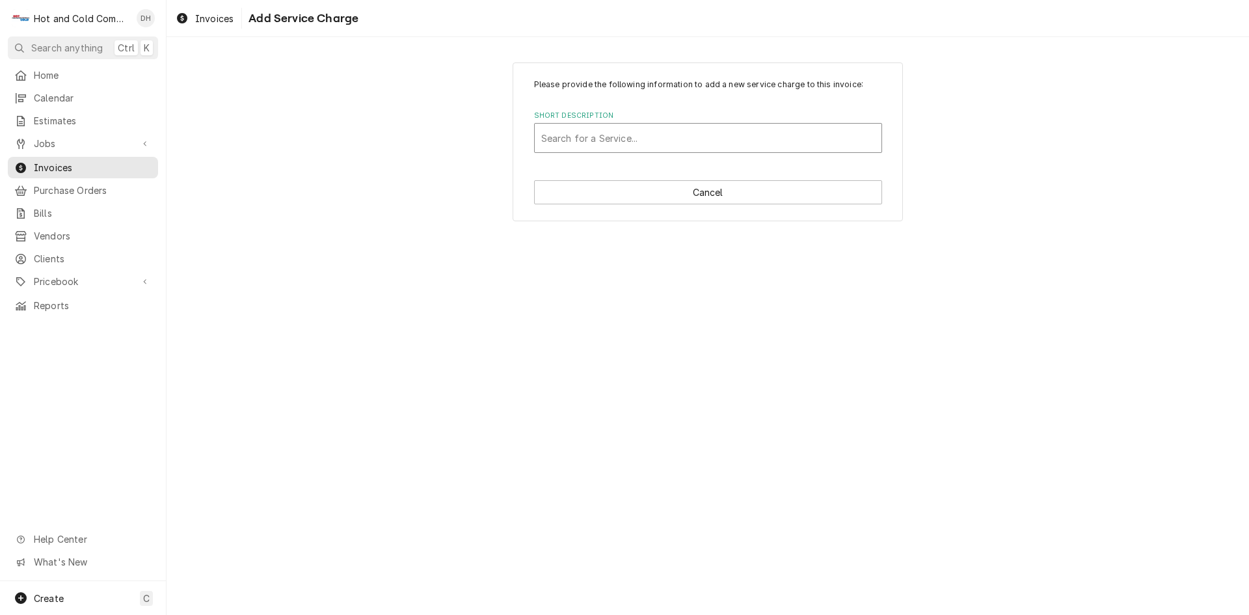
click at [642, 134] on div "Short Description" at bounding box center [708, 137] width 334 height 23
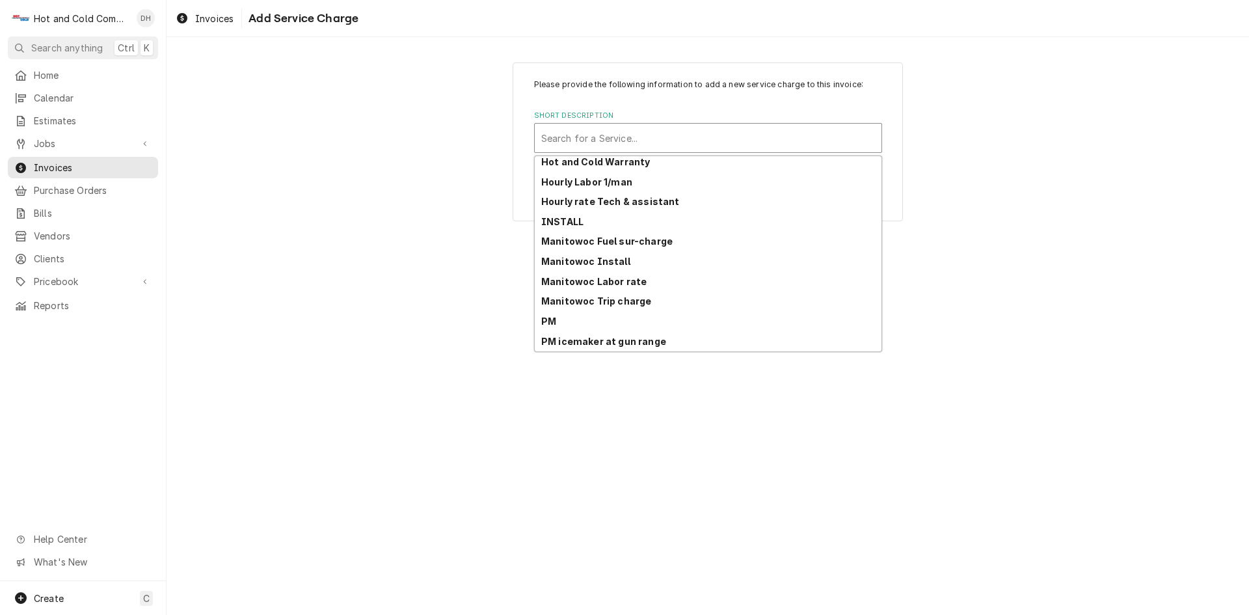
scroll to position [336, 0]
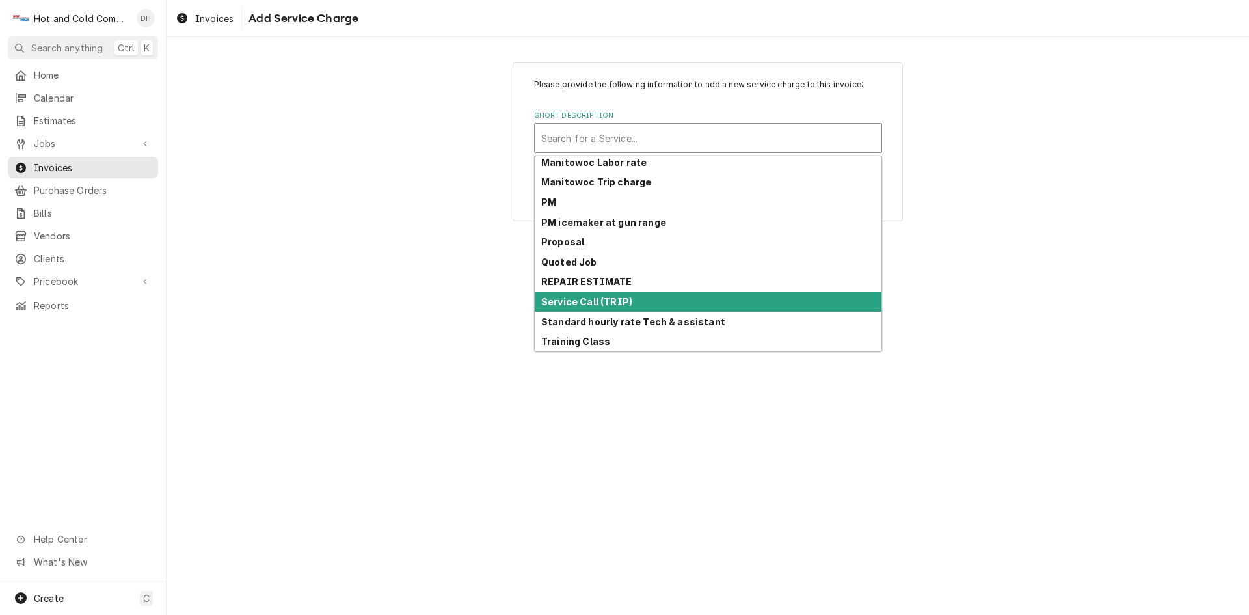
click at [615, 303] on strong "Service Call (TRIP)" at bounding box center [586, 301] width 91 height 11
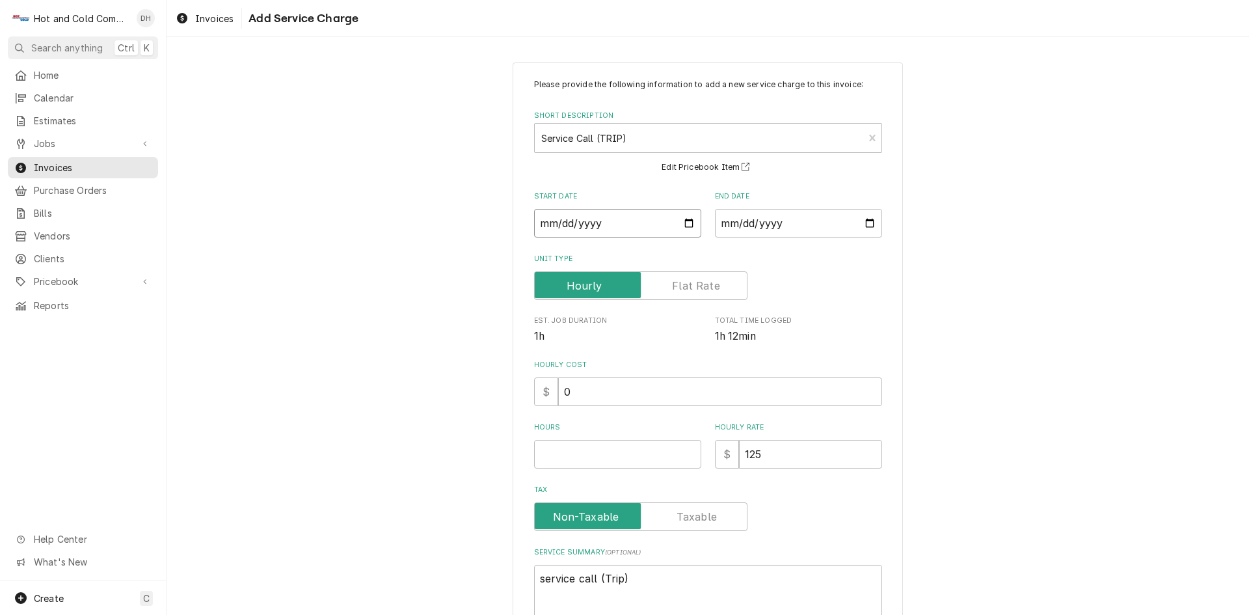
click at [687, 223] on input "Start Date" at bounding box center [617, 223] width 167 height 29
type textarea "x"
type input "2025-09-05"
click at [869, 219] on input "End Date" at bounding box center [798, 223] width 167 height 29
type input "2025-09-05"
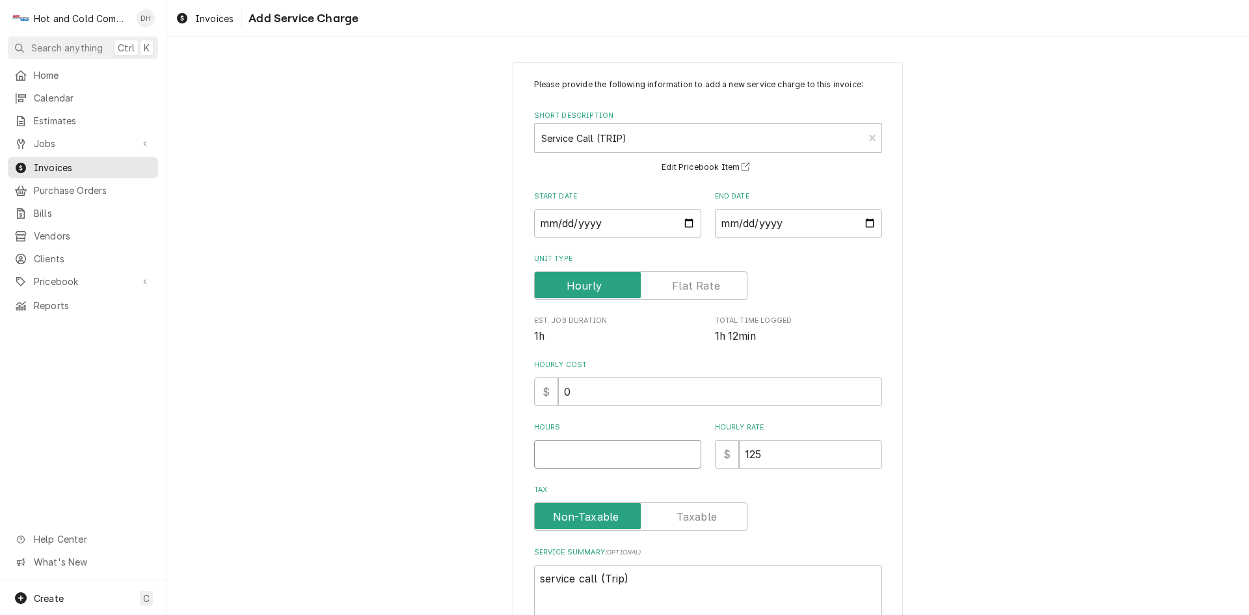
click at [566, 463] on input "Hours" at bounding box center [617, 454] width 167 height 29
type textarea "x"
type input "1"
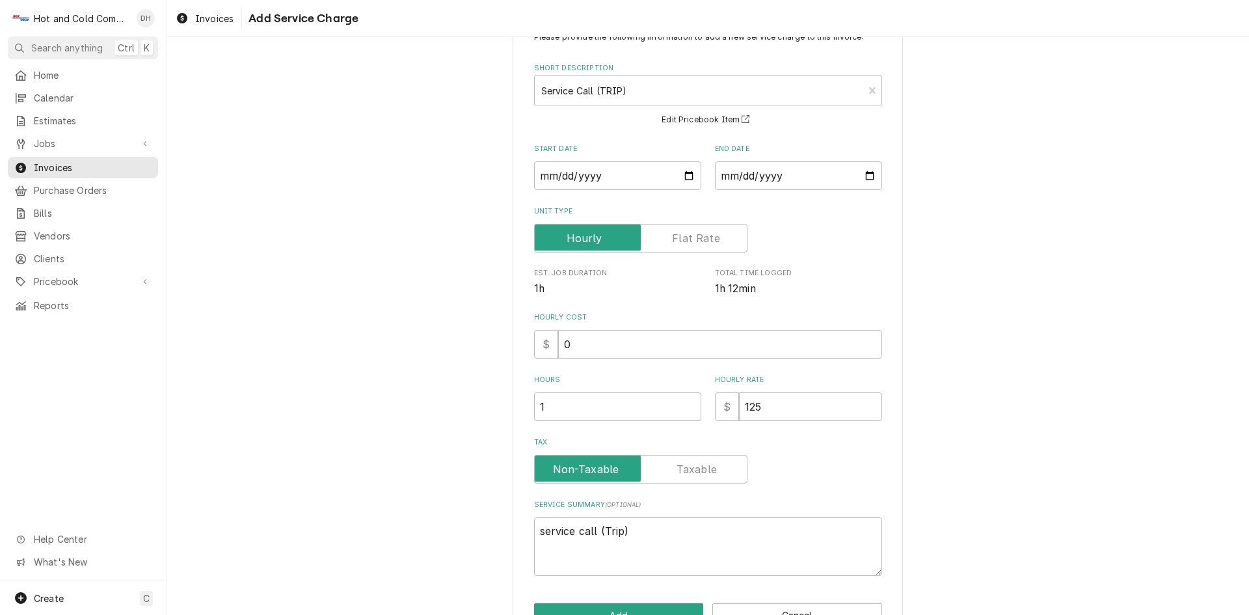
scroll to position [88, 0]
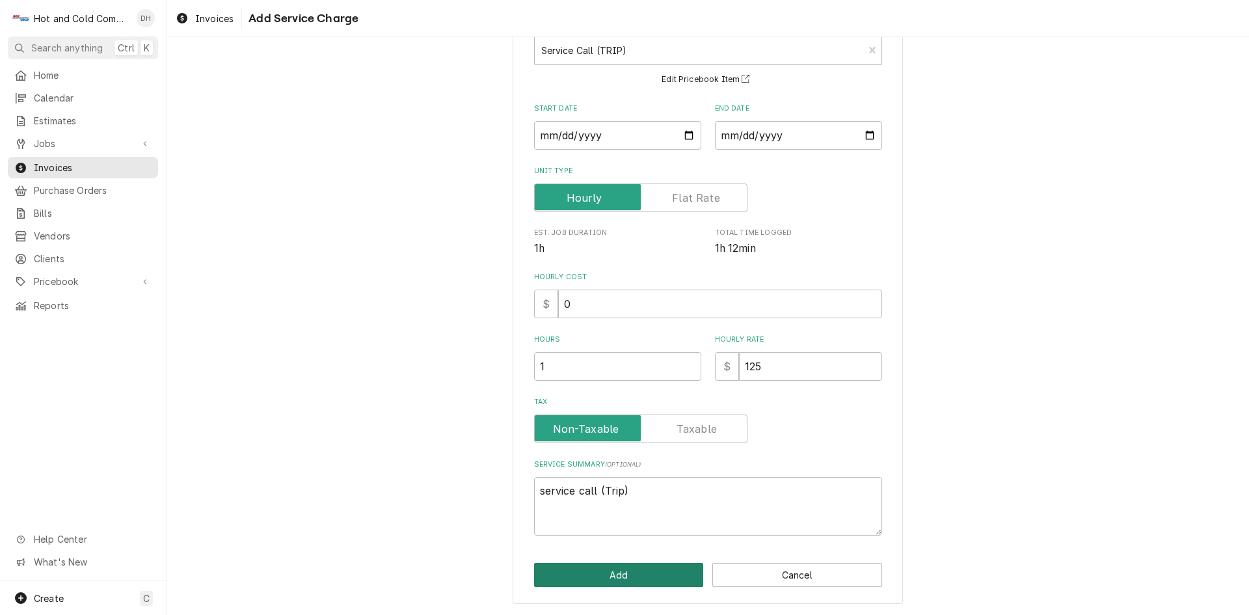
click at [642, 571] on button "Add" at bounding box center [619, 575] width 170 height 24
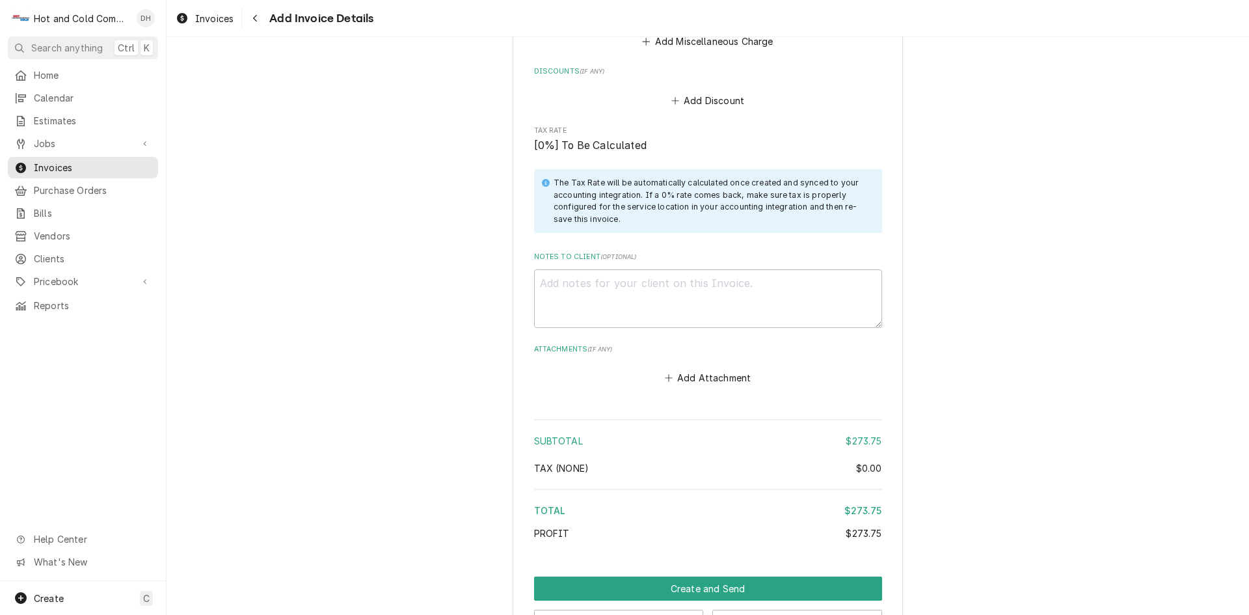
scroll to position [1699, 0]
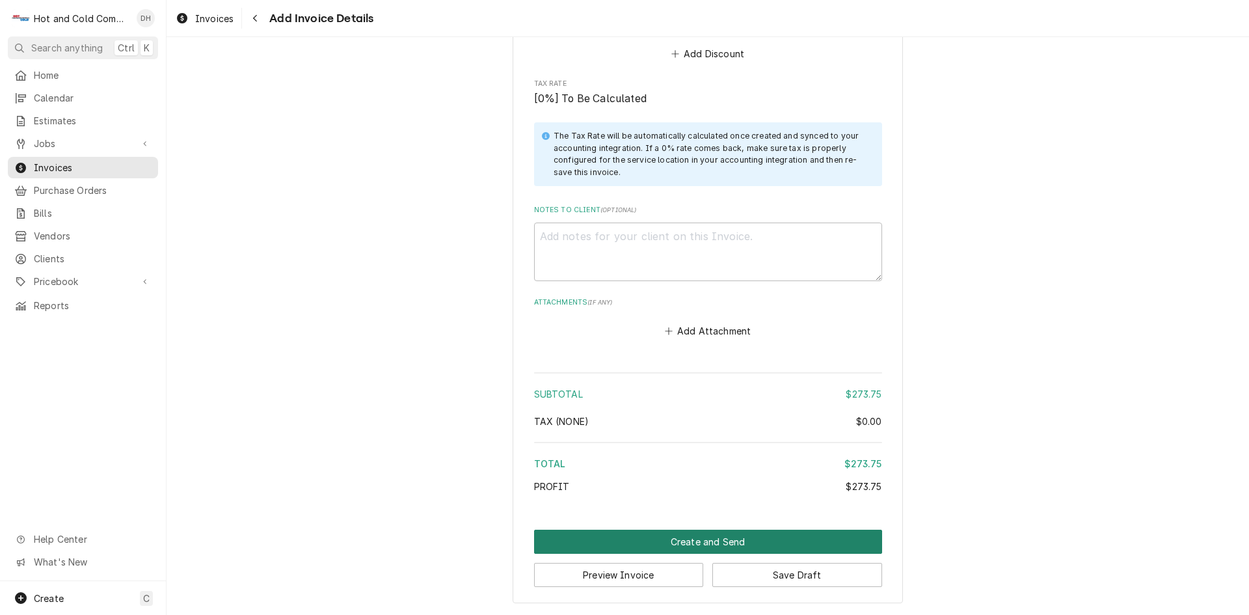
click at [717, 539] on button "Create and Send" at bounding box center [708, 542] width 348 height 24
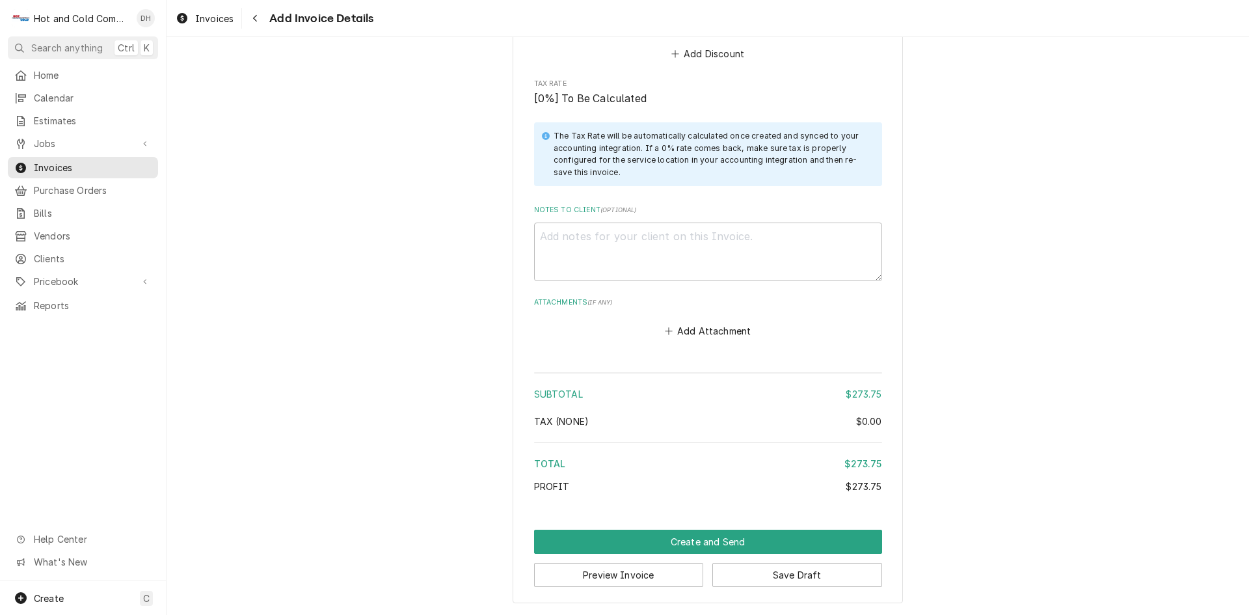
scroll to position [1692, 0]
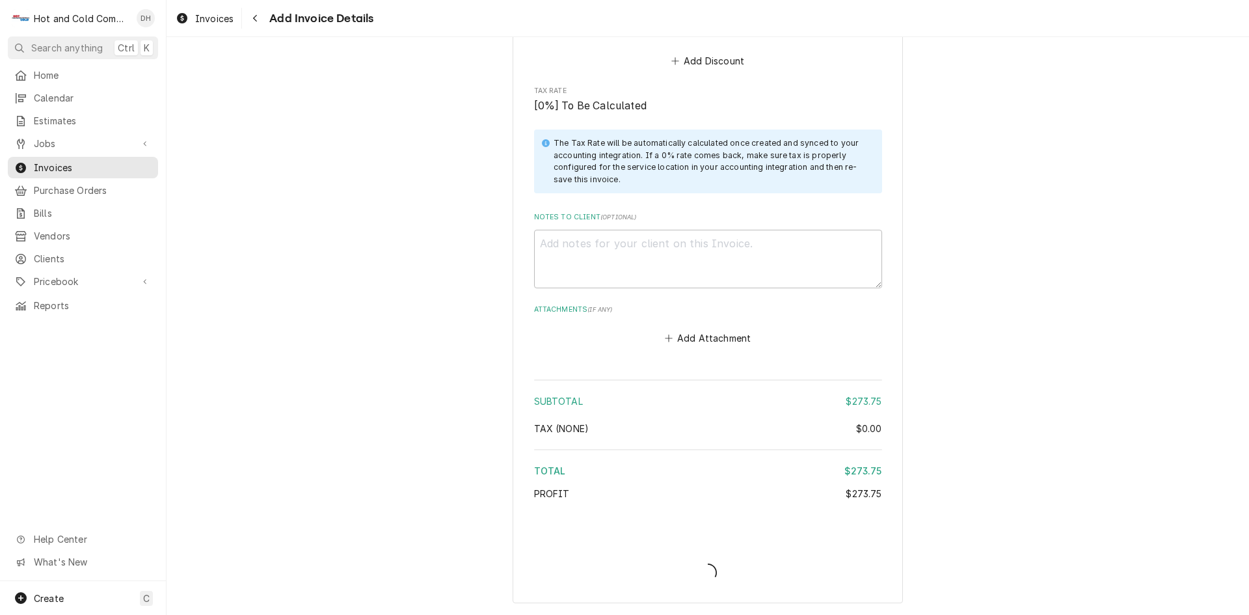
type textarea "x"
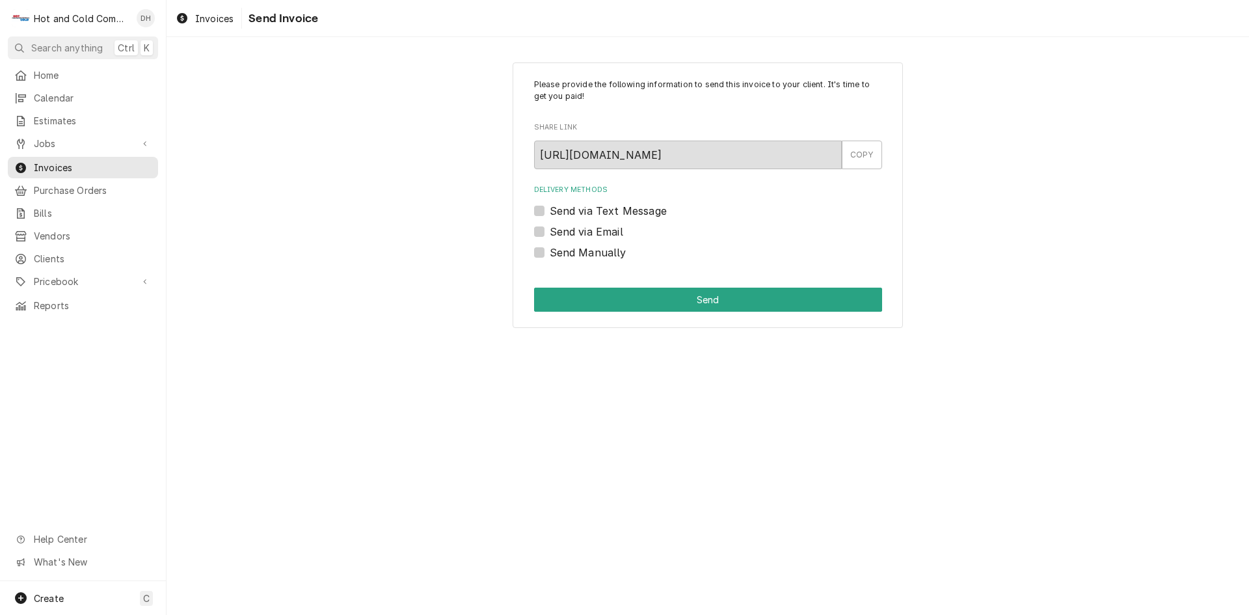
click at [550, 255] on label "Send Manually" at bounding box center [588, 253] width 77 height 16
click at [550, 255] on input "Send Manually" at bounding box center [724, 259] width 348 height 29
checkbox input "true"
click at [716, 299] on button "Send" at bounding box center [708, 300] width 348 height 24
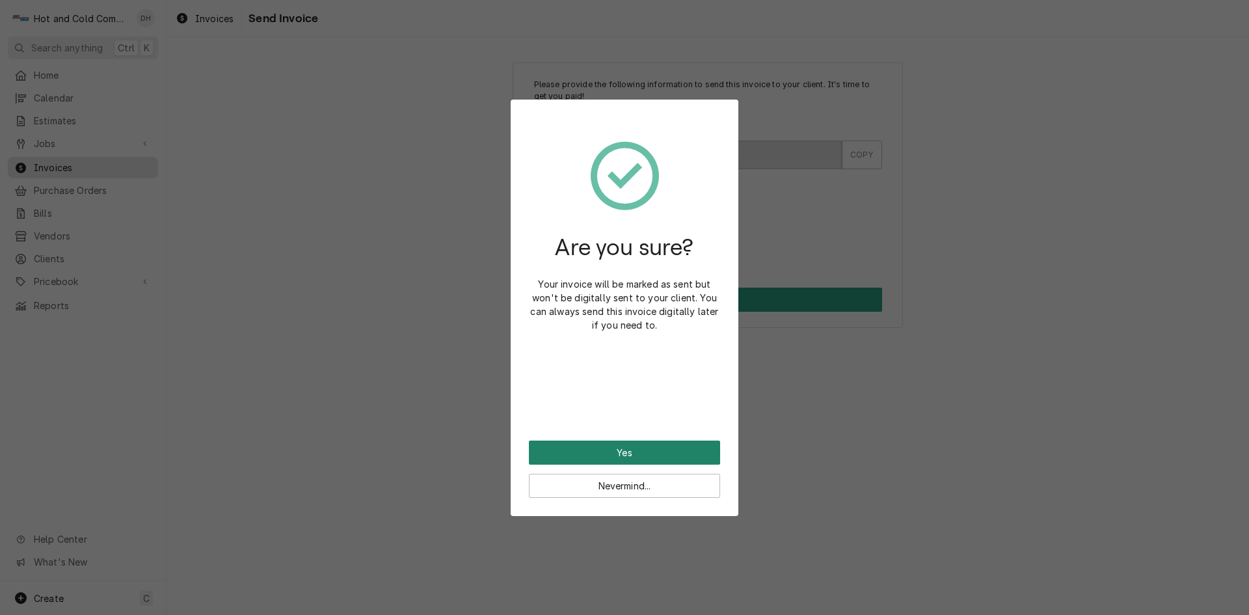
drag, startPoint x: 644, startPoint y: 448, endPoint x: 659, endPoint y: 438, distance: 17.9
click at [644, 447] on button "Yes" at bounding box center [624, 453] width 191 height 24
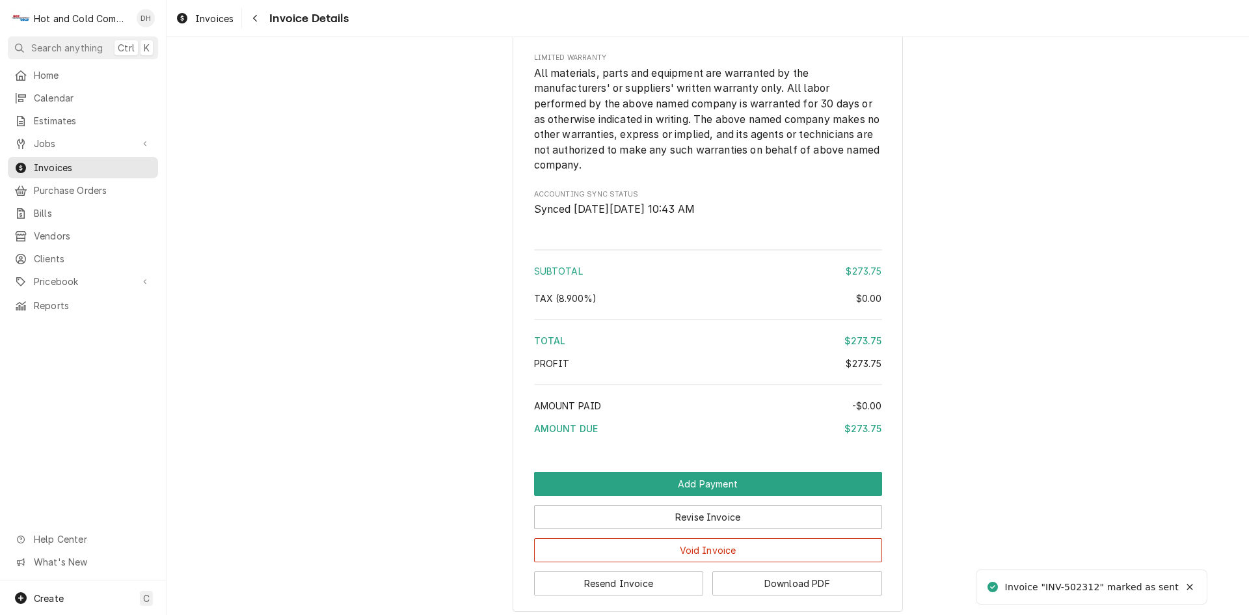
scroll to position [1466, 0]
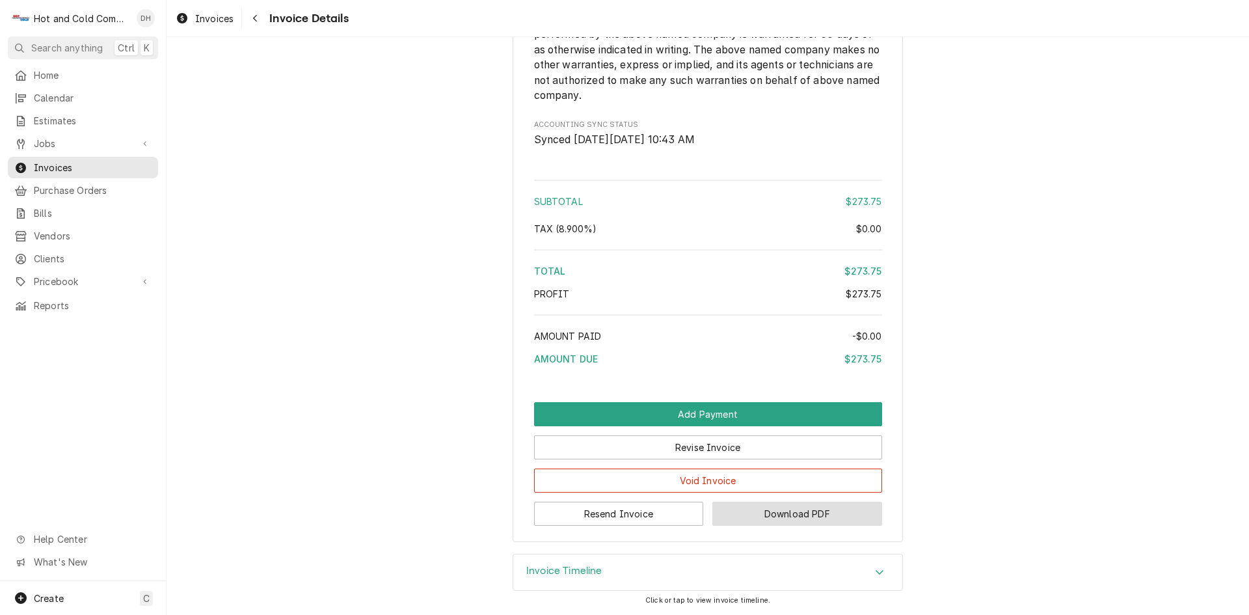
click at [784, 511] on button "Download PDF" at bounding box center [798, 514] width 170 height 24
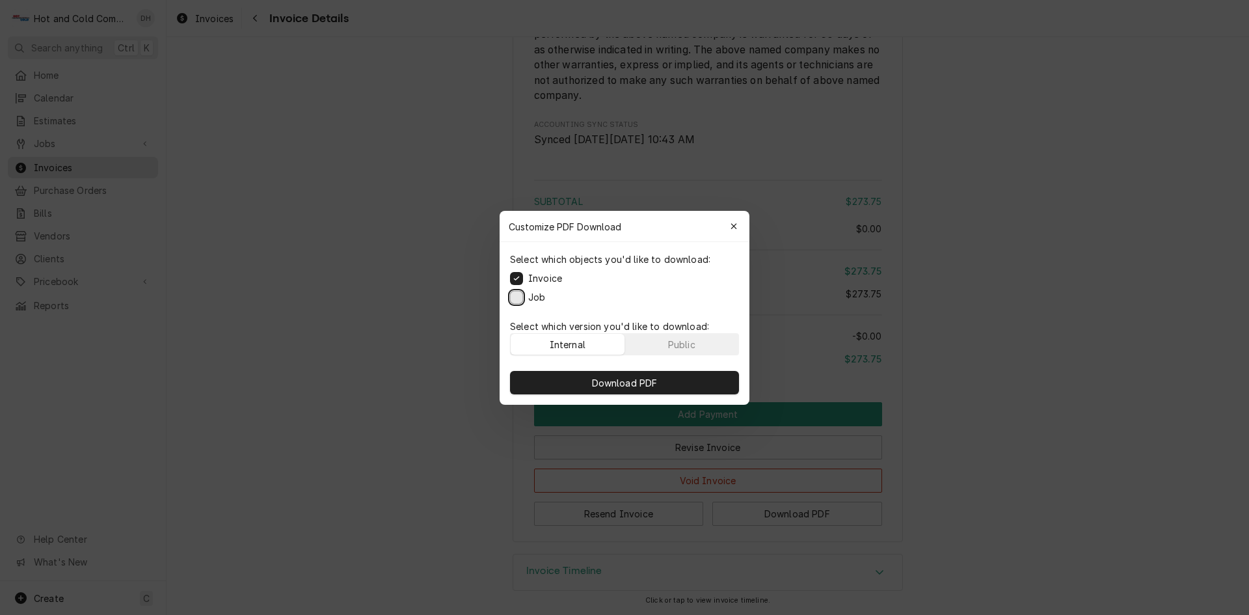
click at [516, 296] on button "Job" at bounding box center [516, 296] width 13 height 13
click at [702, 346] on button "Public" at bounding box center [682, 344] width 114 height 21
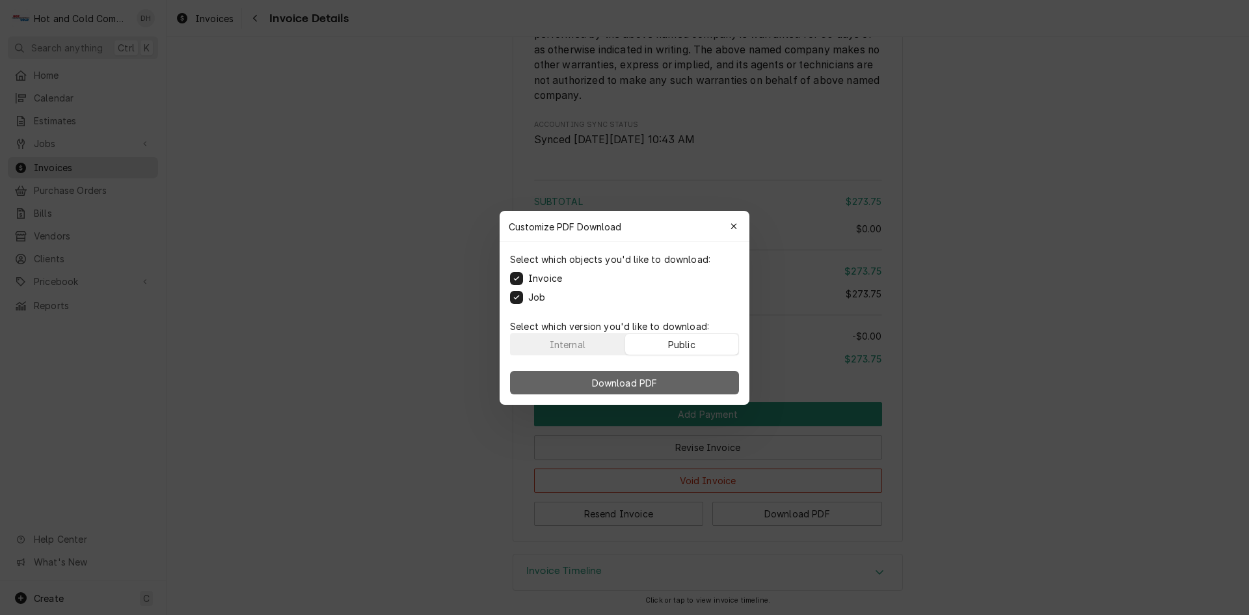
click at [642, 384] on span "Download PDF" at bounding box center [625, 382] width 71 height 14
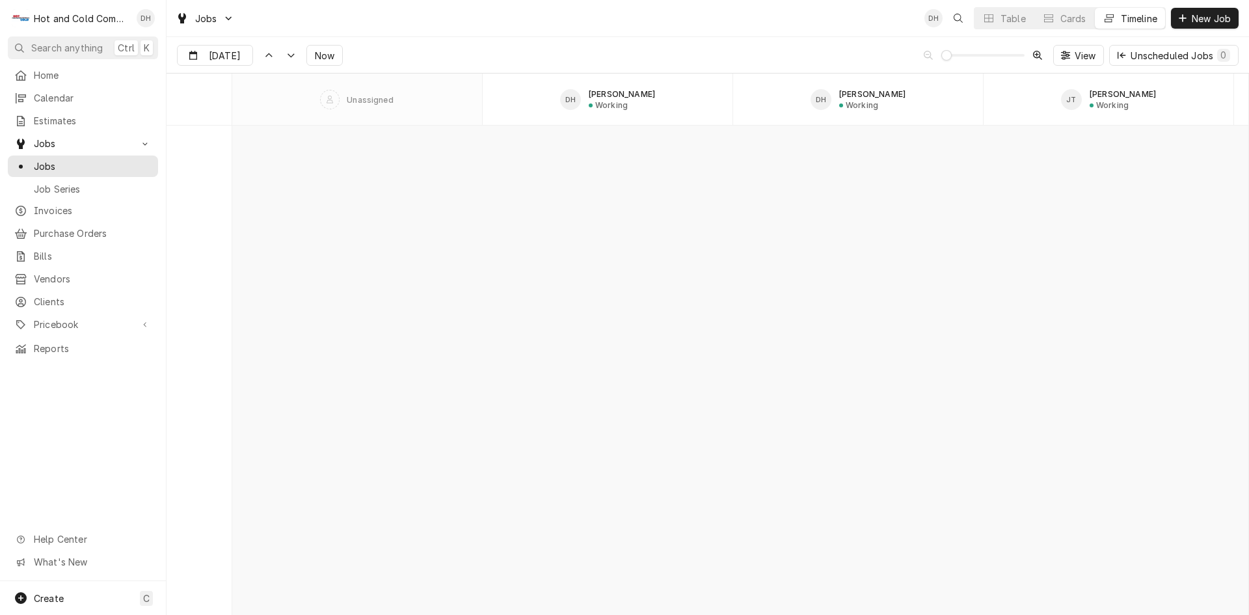
scroll to position [10189, 0]
